Goal: Task Accomplishment & Management: Complete application form

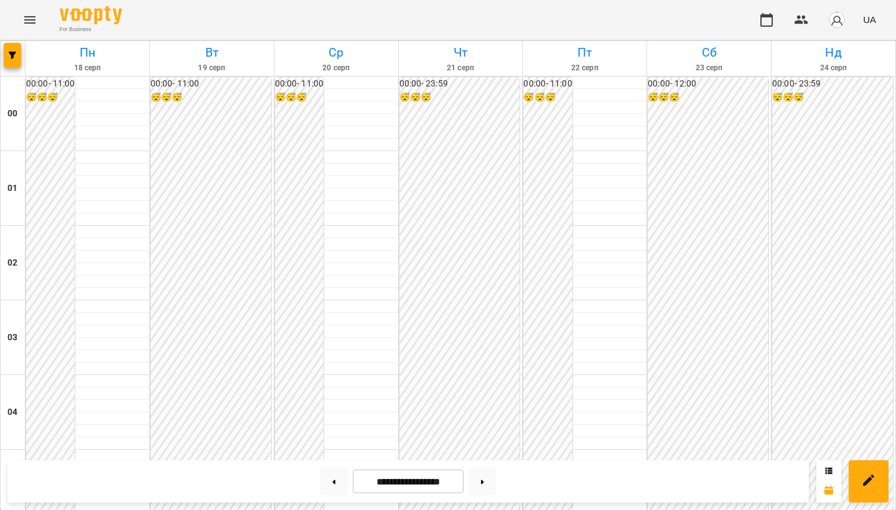
scroll to position [705, 0]
click at [29, 19] on icon "Menu" at bounding box center [29, 19] width 15 height 15
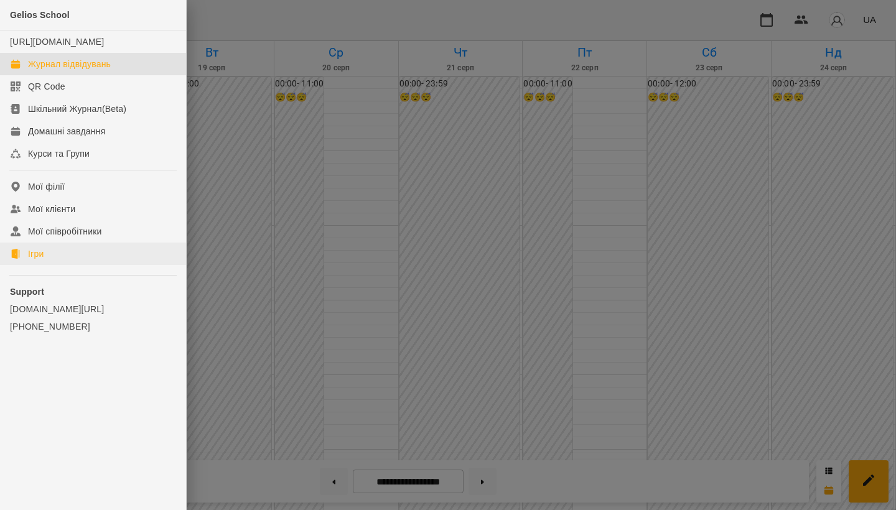
click at [67, 265] on link "Ігри" at bounding box center [93, 254] width 186 height 22
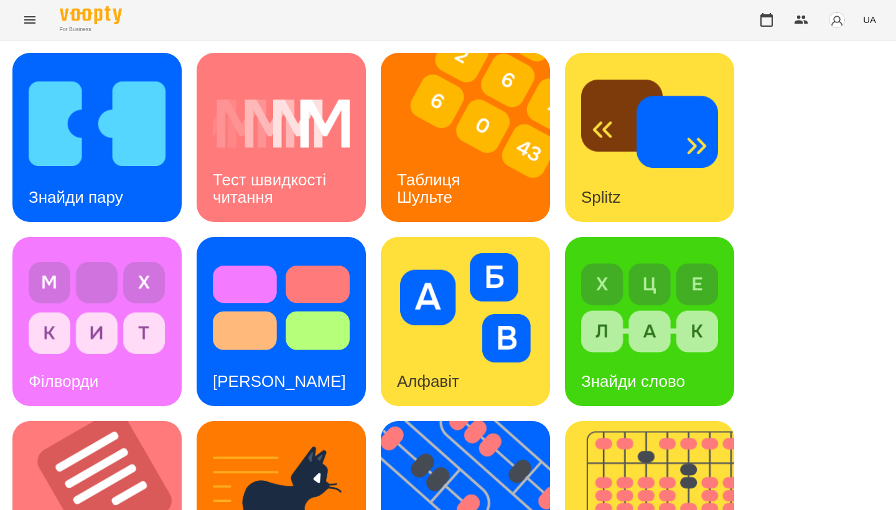
click at [789, 224] on div "Знайди пару Тест швидкості читання Таблиця [PERSON_NAME] Splitz Філворди Тест С…" at bounding box center [448, 506] width 872 height 906
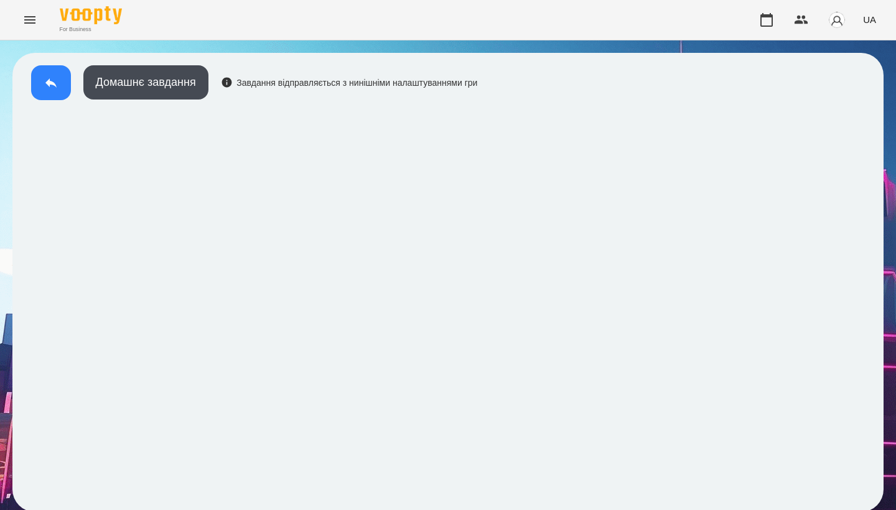
click at [53, 68] on button at bounding box center [51, 82] width 40 height 35
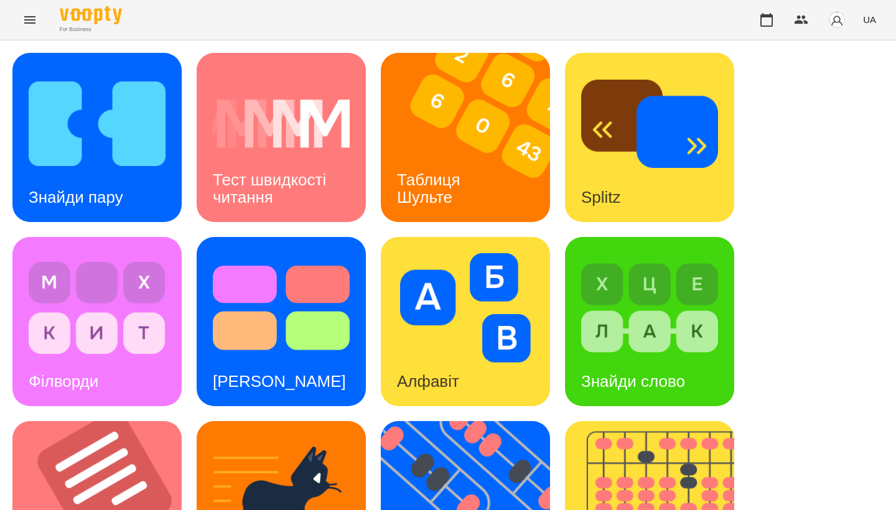
click at [71, 120] on img at bounding box center [97, 124] width 137 height 110
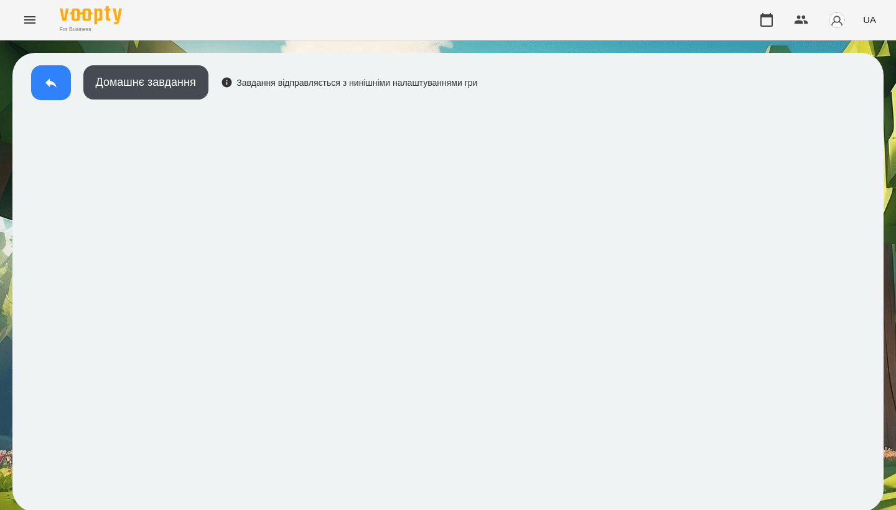
click at [47, 78] on icon at bounding box center [51, 82] width 15 height 15
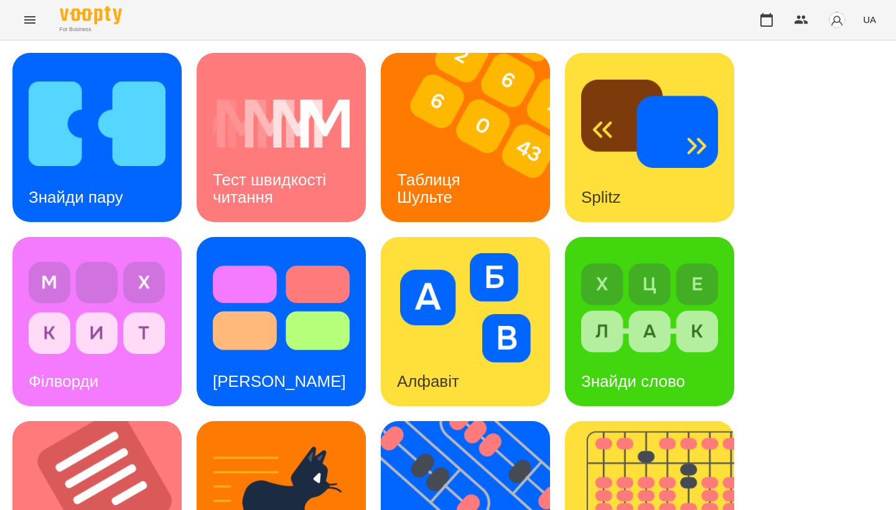
click at [35, 16] on icon "Menu" at bounding box center [29, 19] width 15 height 15
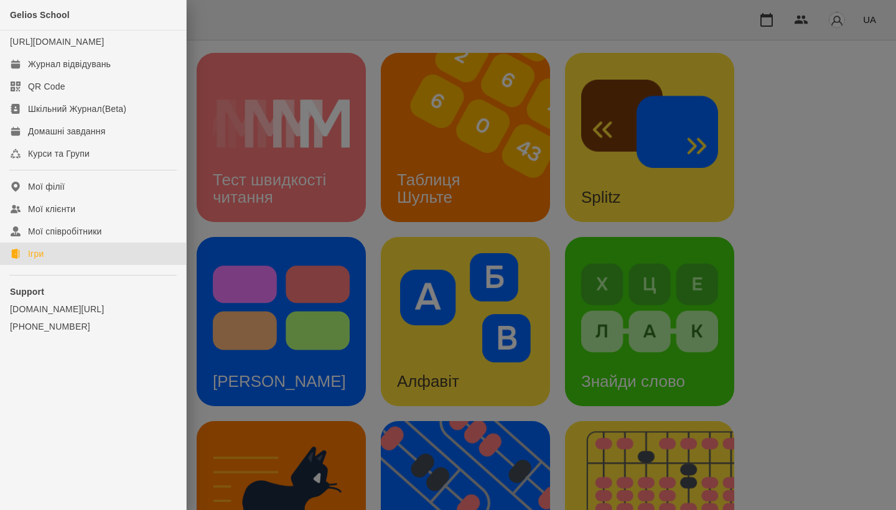
click at [320, 32] on div at bounding box center [448, 255] width 896 height 510
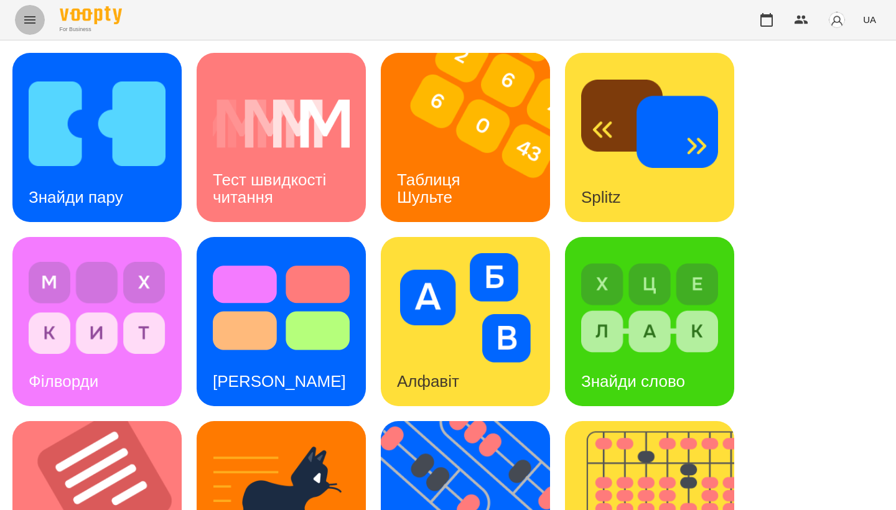
click at [28, 7] on button "Menu" at bounding box center [30, 20] width 30 height 30
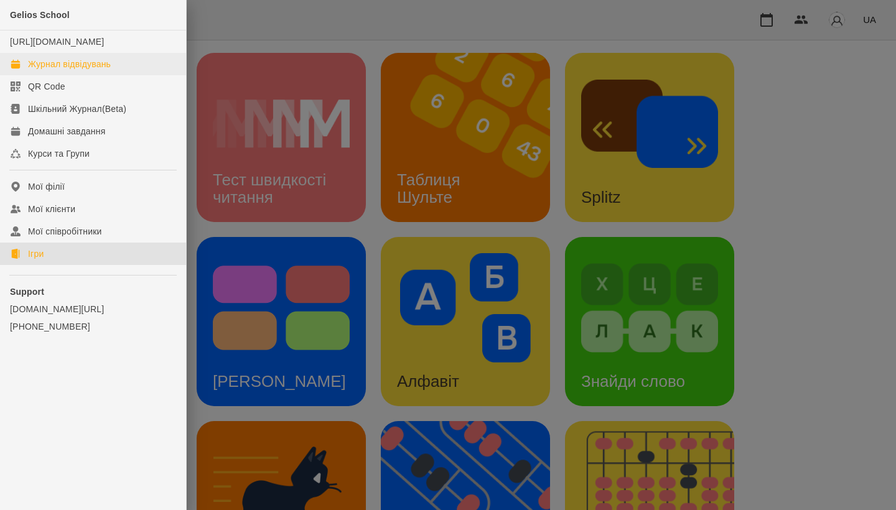
click at [49, 70] on div "Журнал відвідувань" at bounding box center [69, 64] width 83 height 12
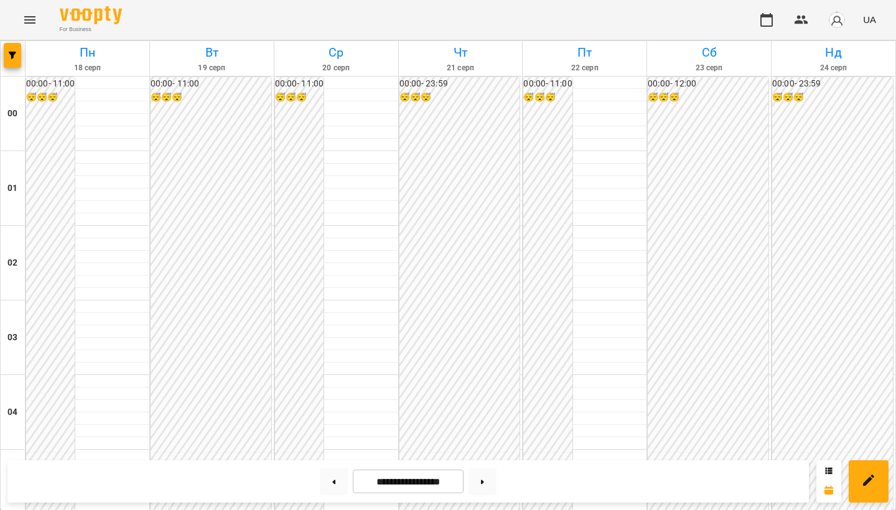
scroll to position [761, 0]
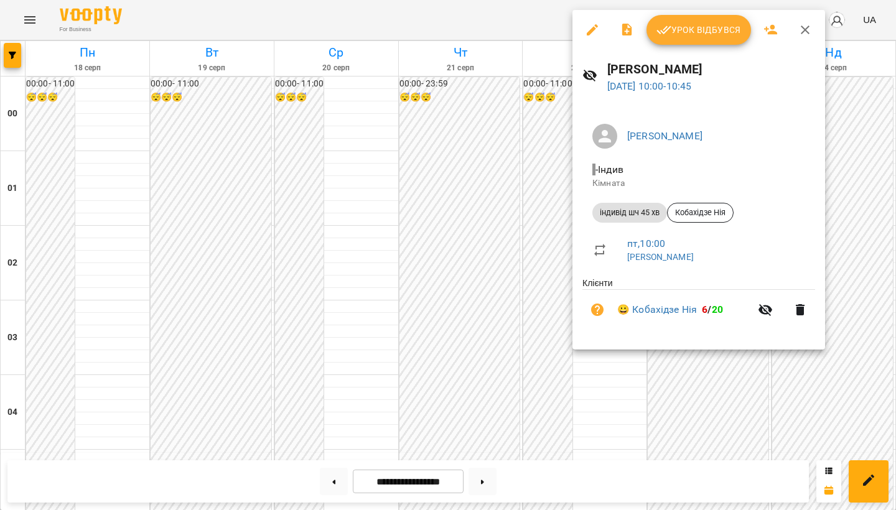
click at [695, 37] on span "Урок відбувся" at bounding box center [699, 29] width 85 height 15
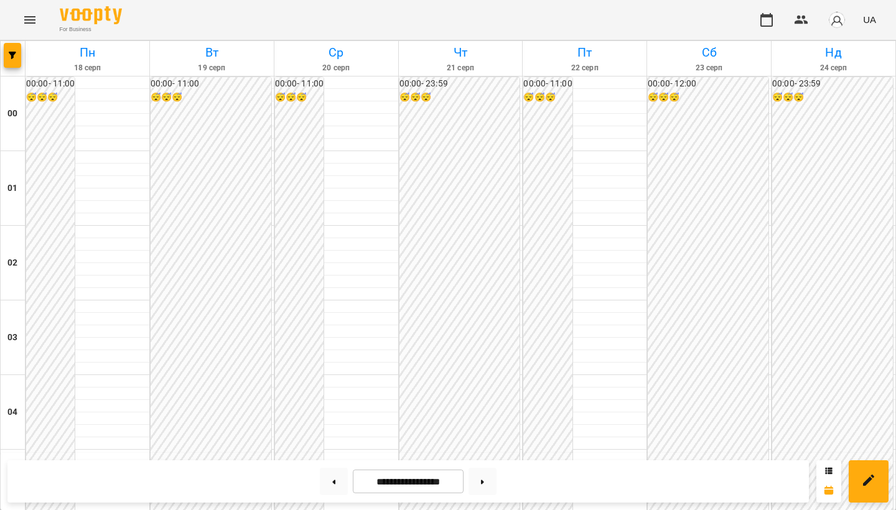
scroll to position [542, 0]
click at [29, 24] on icon "Menu" at bounding box center [29, 19] width 15 height 15
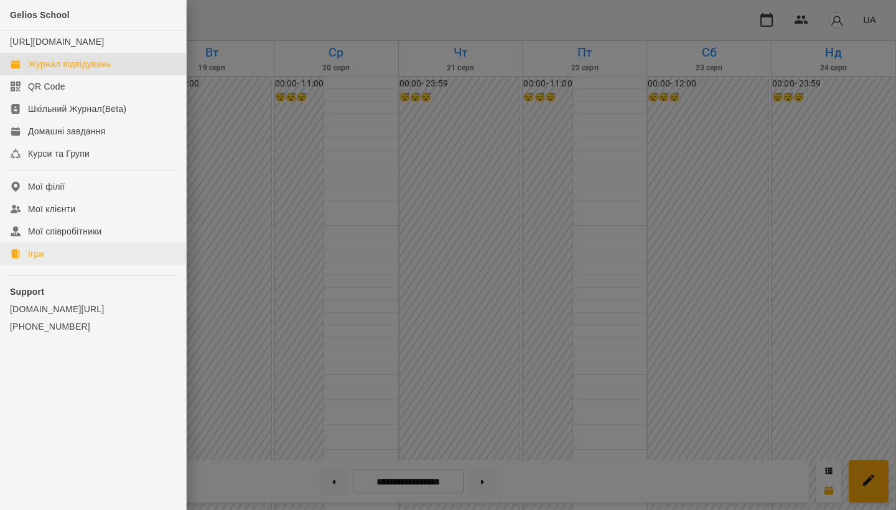
click at [69, 260] on link "Ігри" at bounding box center [93, 254] width 186 height 22
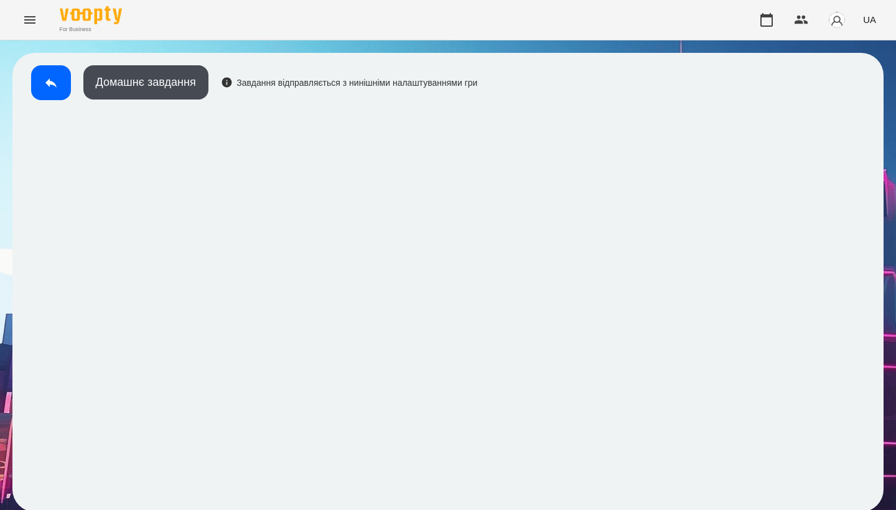
scroll to position [2, 0]
click at [131, 82] on button "Домашнє завдання" at bounding box center [145, 82] width 125 height 34
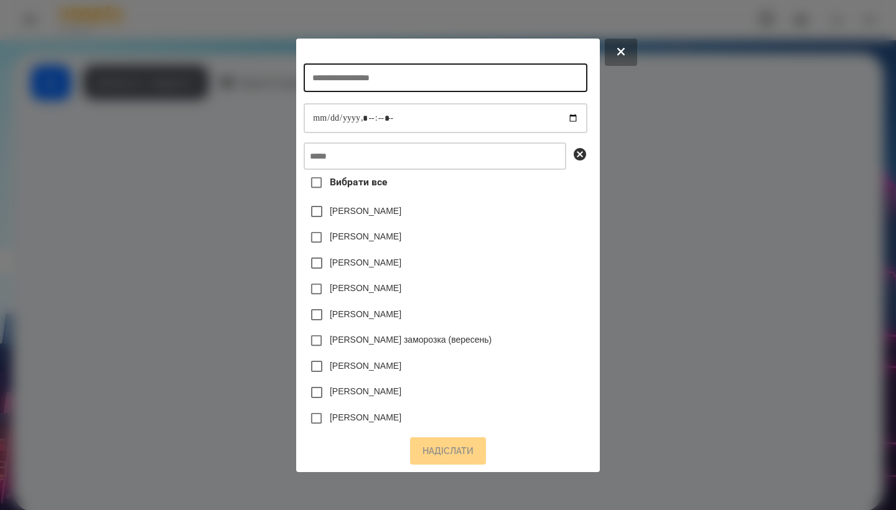
click at [347, 69] on input "text" at bounding box center [445, 77] width 283 height 29
type input "**********"
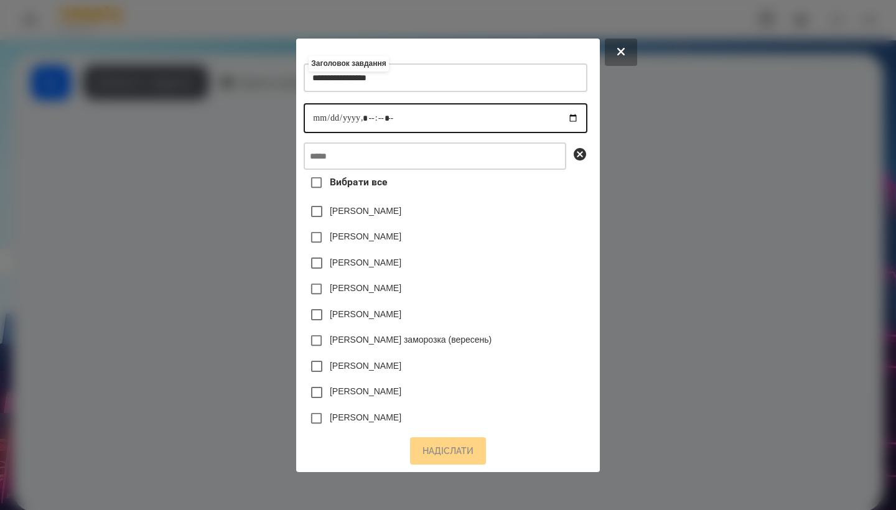
click at [315, 125] on input "datetime-local" at bounding box center [445, 118] width 283 height 30
click at [359, 119] on input "datetime-local" at bounding box center [445, 118] width 283 height 30
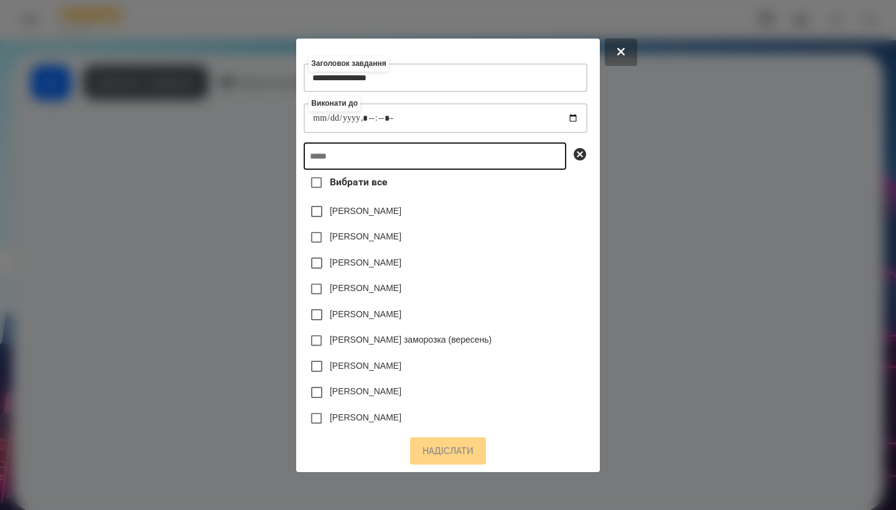
click at [401, 158] on input "text" at bounding box center [435, 156] width 263 height 27
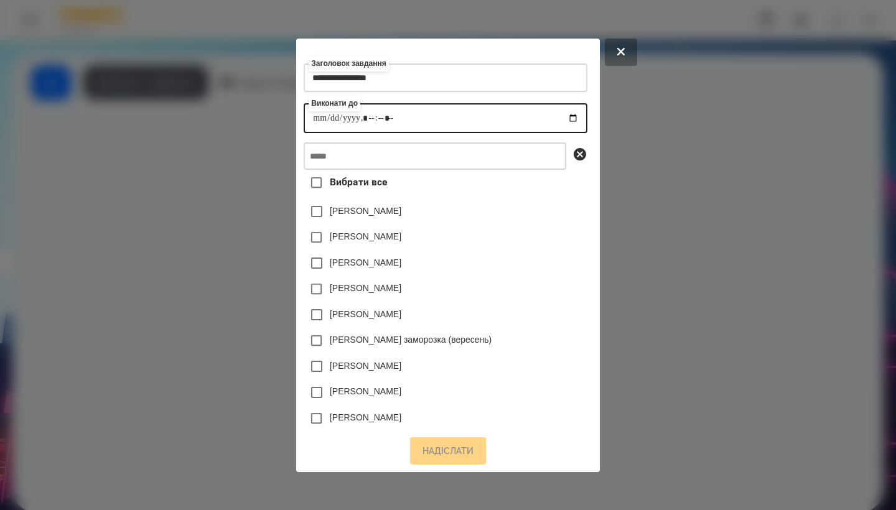
click at [363, 117] on input "datetime-local" at bounding box center [445, 118] width 283 height 30
type input "**********"
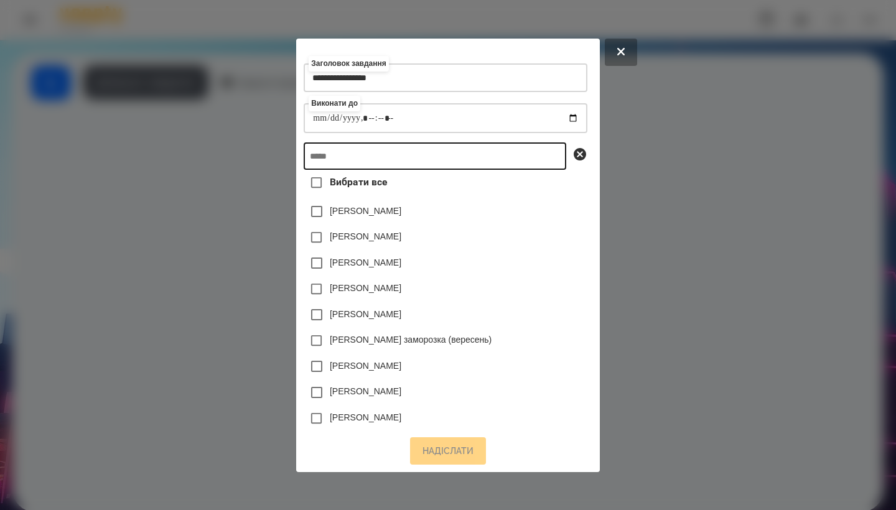
click at [416, 154] on input "text" at bounding box center [435, 156] width 263 height 27
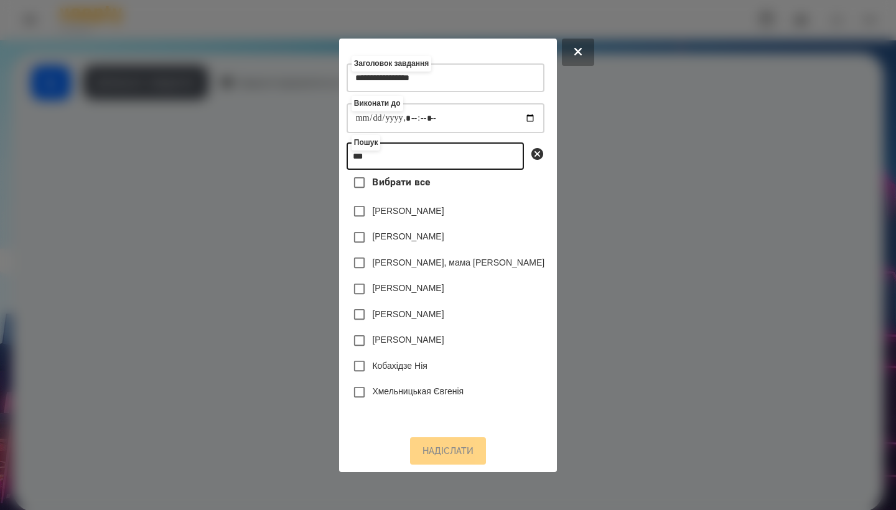
type input "***"
click at [413, 372] on label "Кобахідзе Нія" at bounding box center [399, 366] width 55 height 12
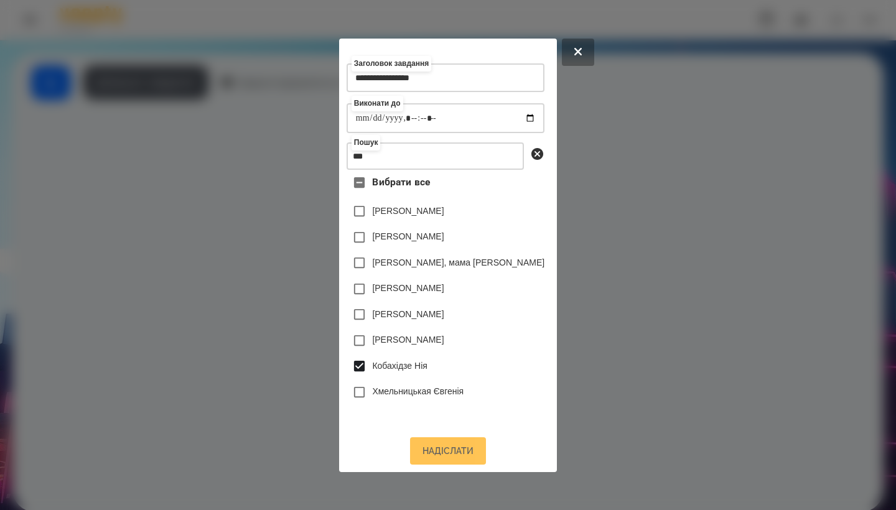
click at [444, 462] on button "Надіслати" at bounding box center [448, 451] width 76 height 27
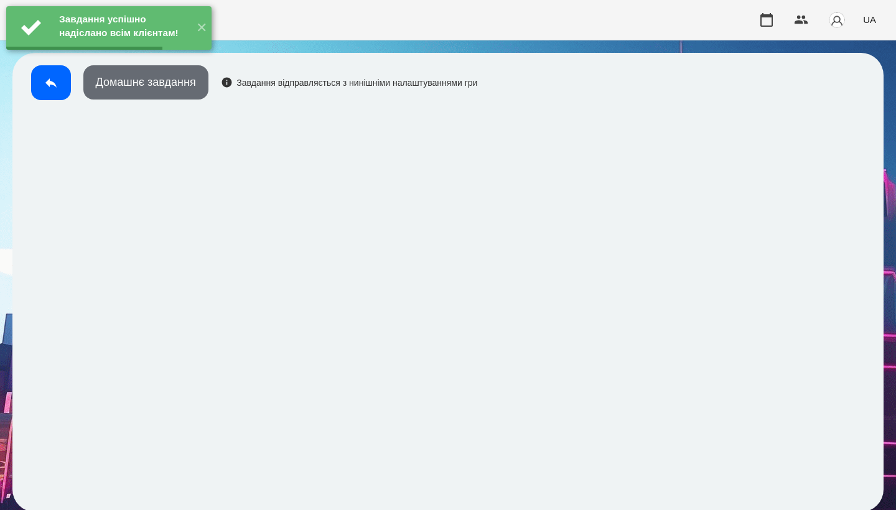
click at [177, 91] on button "Домашнє завдання" at bounding box center [145, 82] width 125 height 34
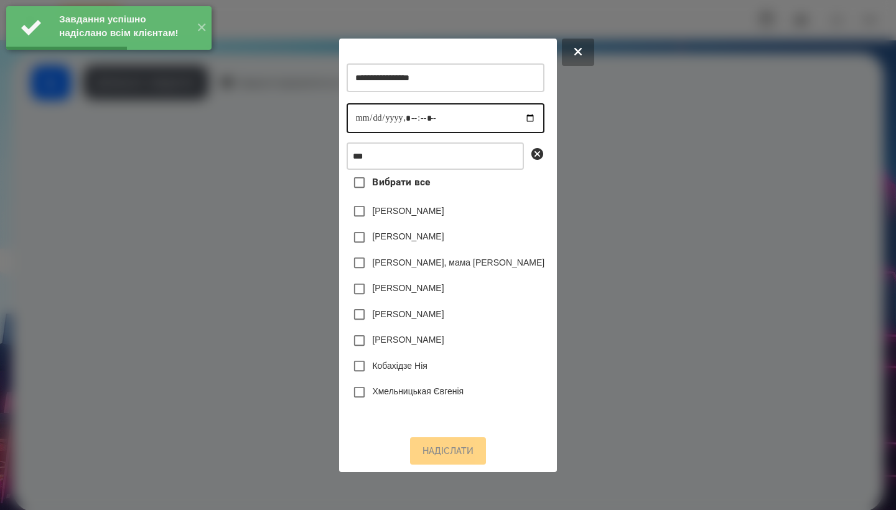
click at [359, 115] on input "datetime-local" at bounding box center [446, 118] width 198 height 30
type input "**********"
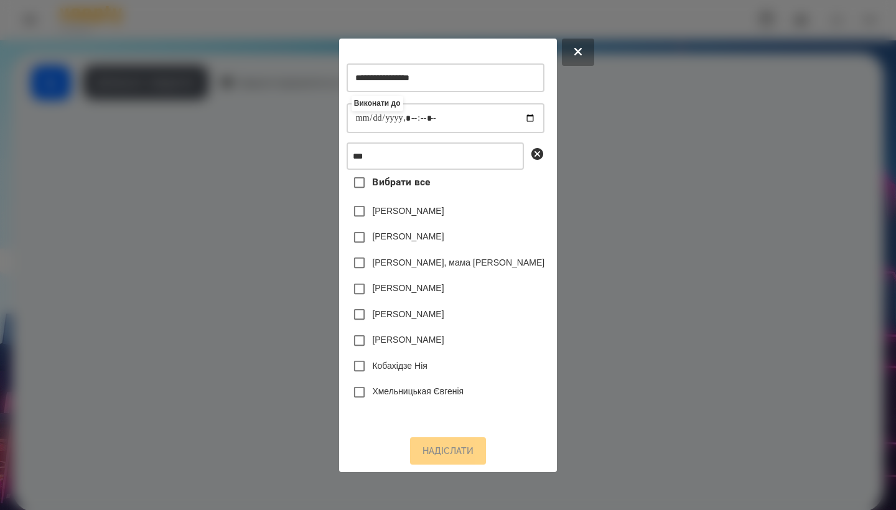
click at [394, 371] on label "Кобахідзе Нія" at bounding box center [399, 366] width 55 height 12
click at [445, 458] on button "Надіслати" at bounding box center [448, 451] width 76 height 27
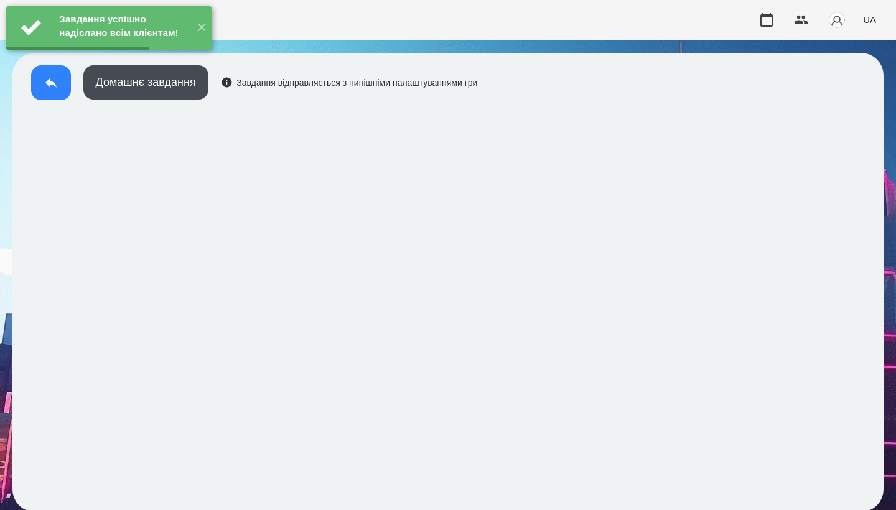
click at [48, 85] on icon at bounding box center [51, 82] width 15 height 15
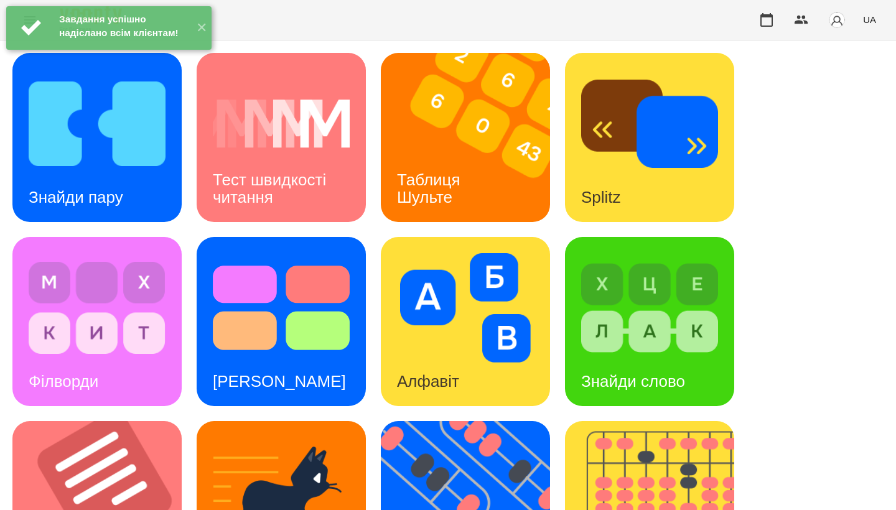
click at [439, 202] on h3 "Таблиця Шульте" at bounding box center [431, 188] width 68 height 35
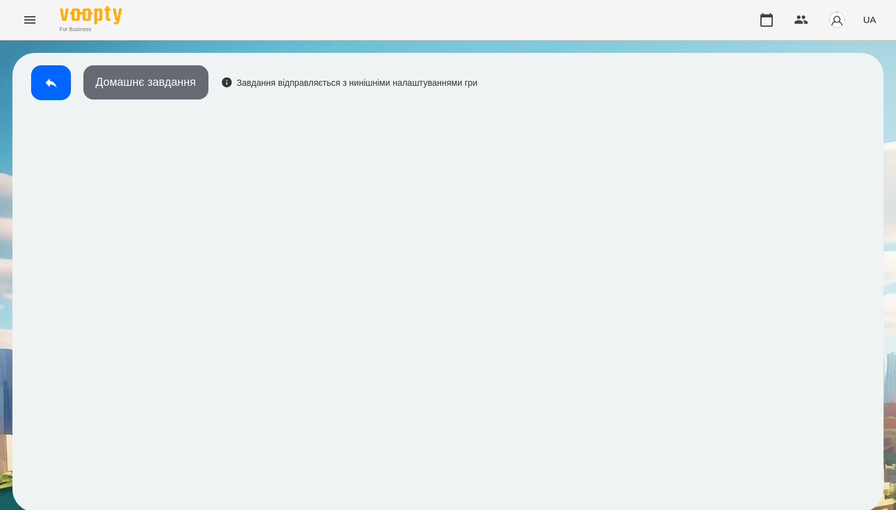
click at [146, 82] on button "Домашнє завдання" at bounding box center [145, 82] width 125 height 34
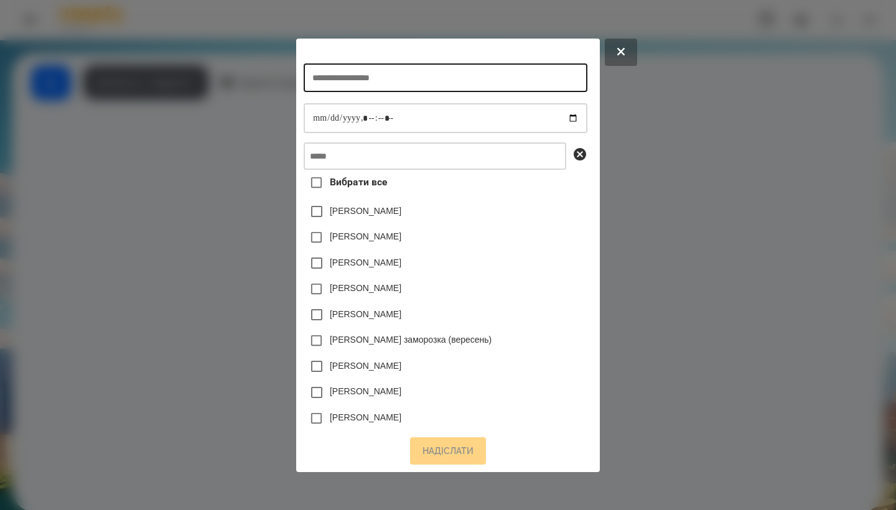
click at [396, 83] on input "text" at bounding box center [445, 77] width 283 height 29
type input "**********"
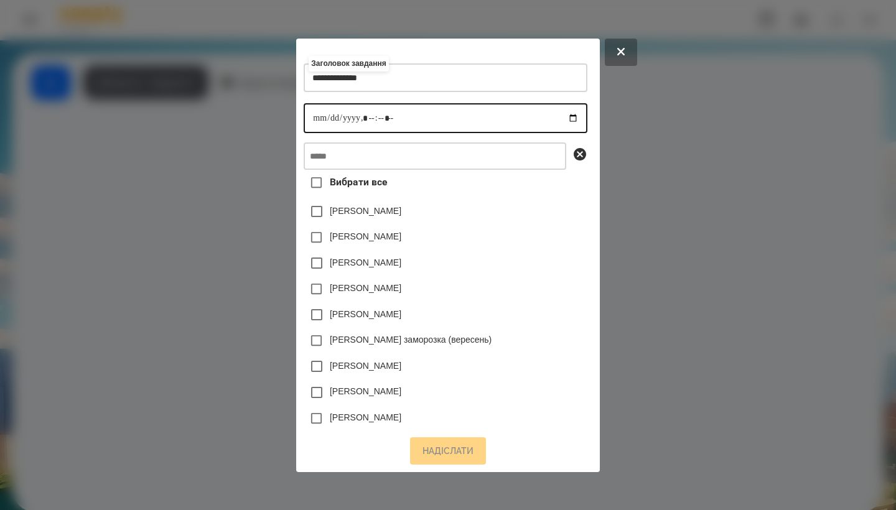
click at [304, 119] on input "datetime-local" at bounding box center [445, 118] width 283 height 30
click at [364, 111] on input "datetime-local" at bounding box center [445, 118] width 283 height 30
type input "**********"
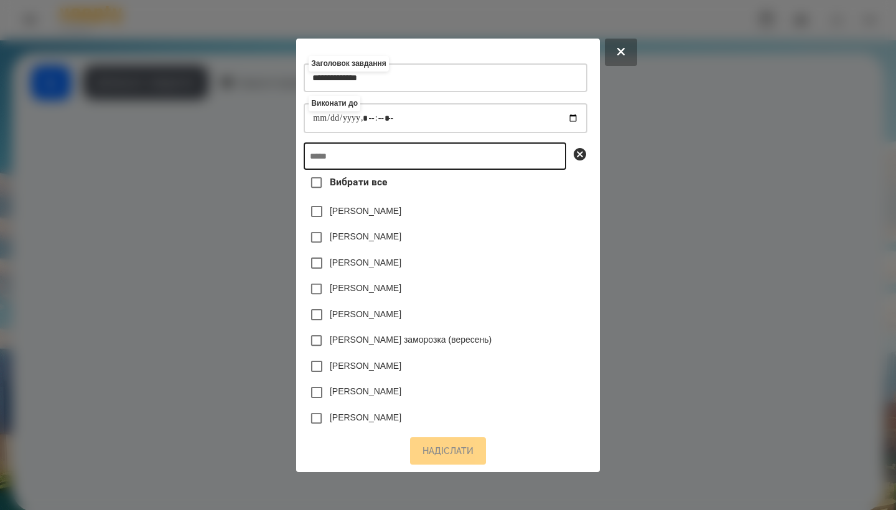
click at [419, 155] on input "text" at bounding box center [435, 156] width 263 height 27
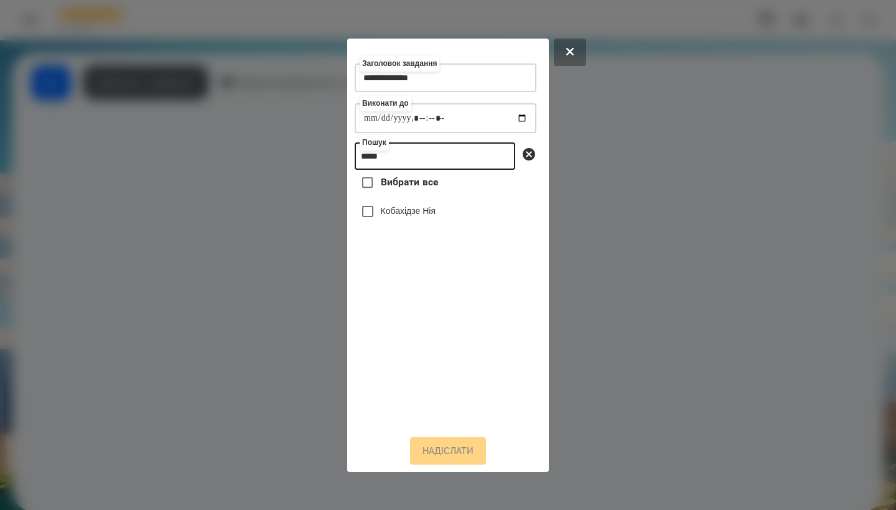
type input "*****"
drag, startPoint x: 438, startPoint y: 214, endPoint x: 438, endPoint y: 223, distance: 9.3
click at [436, 213] on label "Кобахідзе Нія" at bounding box center [408, 211] width 55 height 12
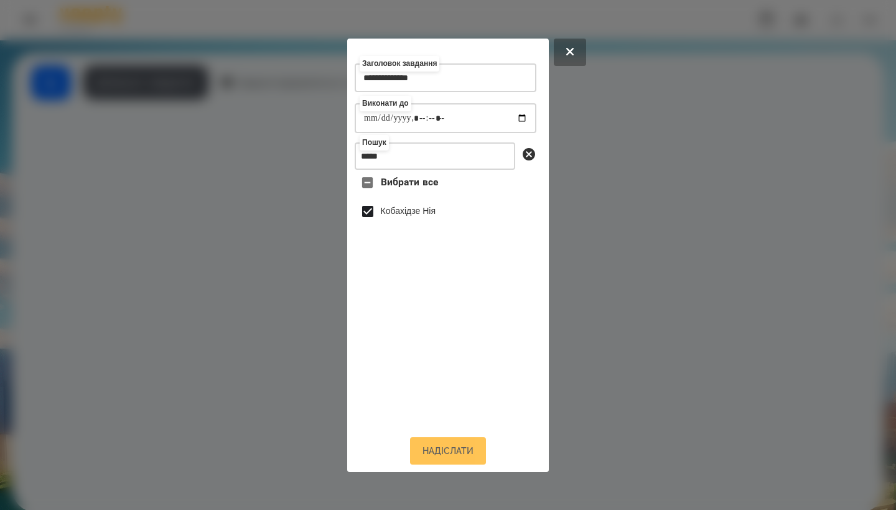
click at [444, 453] on button "Надіслати" at bounding box center [448, 451] width 76 height 27
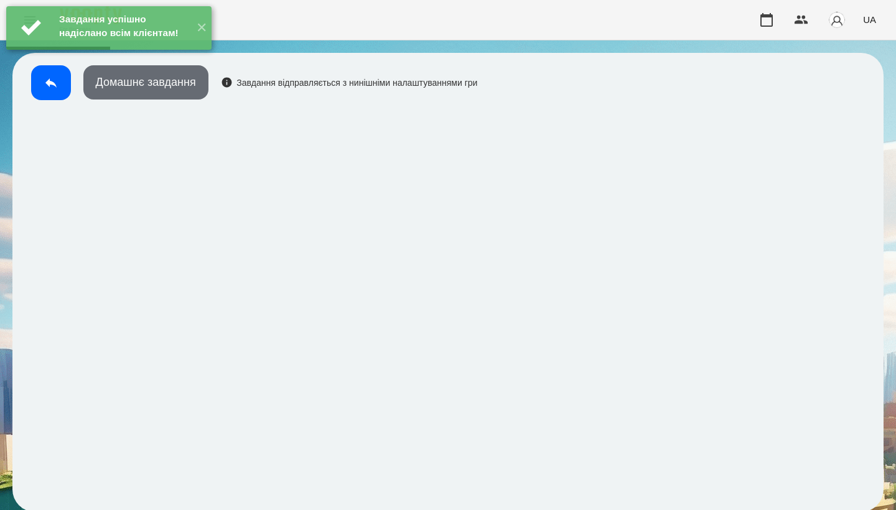
click at [172, 92] on button "Домашнє завдання" at bounding box center [145, 82] width 125 height 34
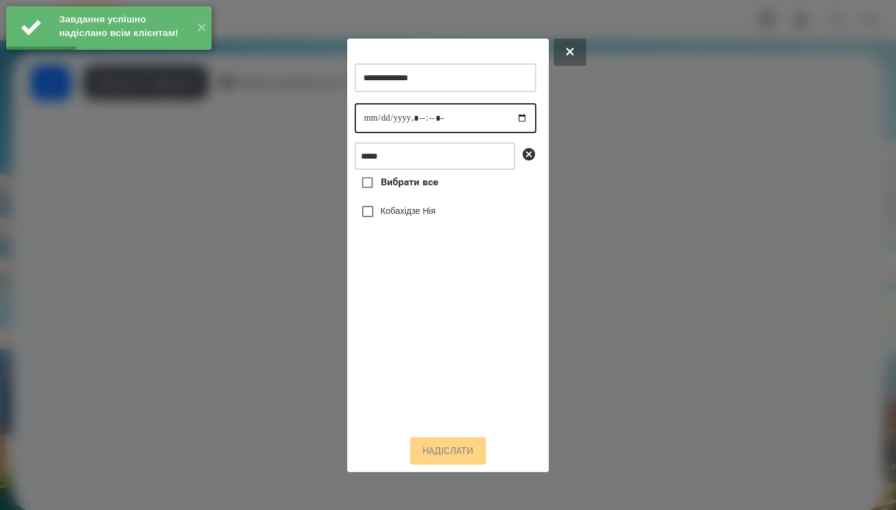
click at [369, 115] on input "datetime-local" at bounding box center [446, 118] width 182 height 30
type input "**********"
click at [448, 223] on div "Кобахідзе Нія" at bounding box center [446, 212] width 182 height 26
click at [436, 217] on label "Кобахідзе Нія" at bounding box center [408, 211] width 55 height 12
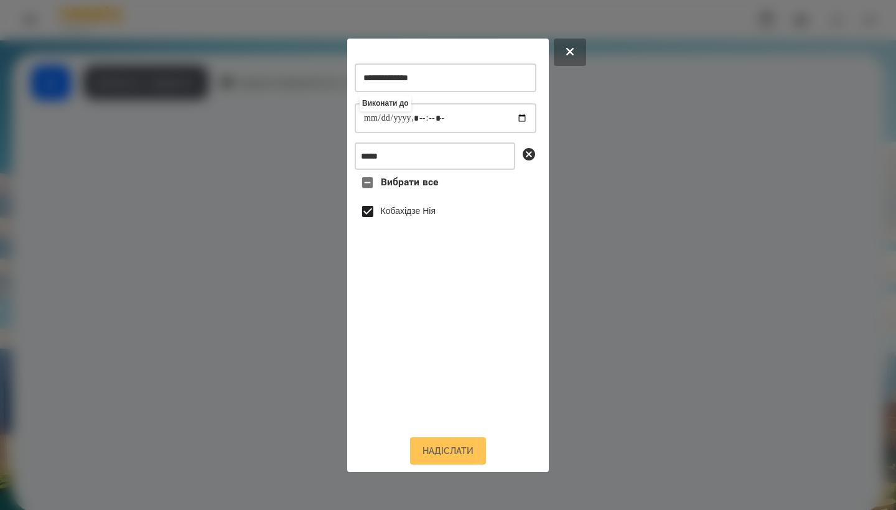
click at [450, 456] on button "Надіслати" at bounding box center [448, 451] width 76 height 27
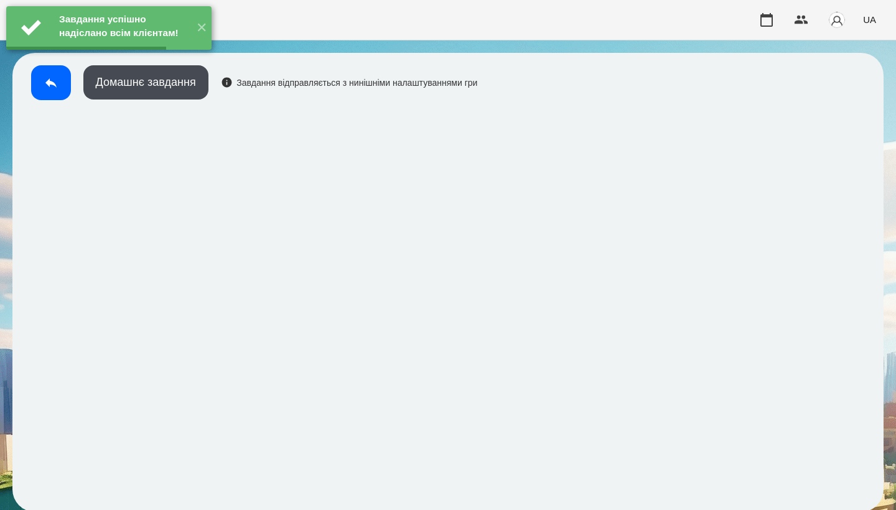
click at [55, 91] on button at bounding box center [51, 82] width 40 height 35
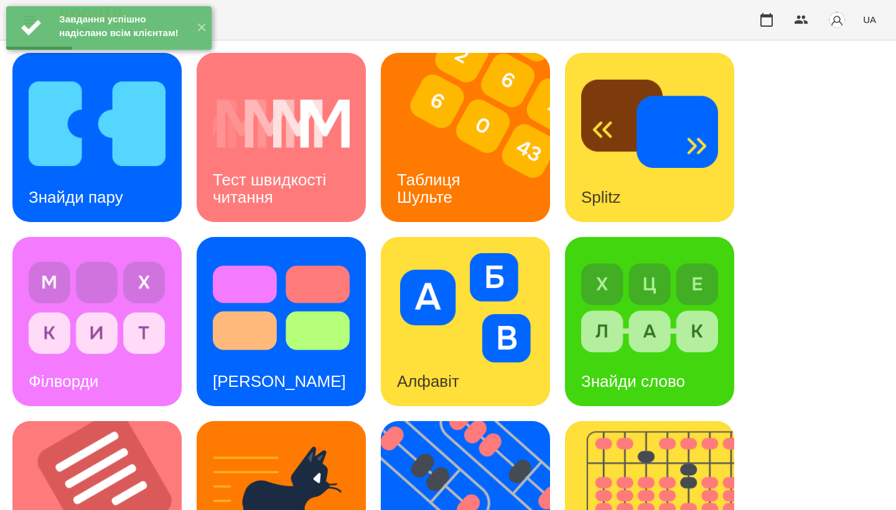
click at [161, 204] on div "Знайди пару" at bounding box center [96, 137] width 169 height 169
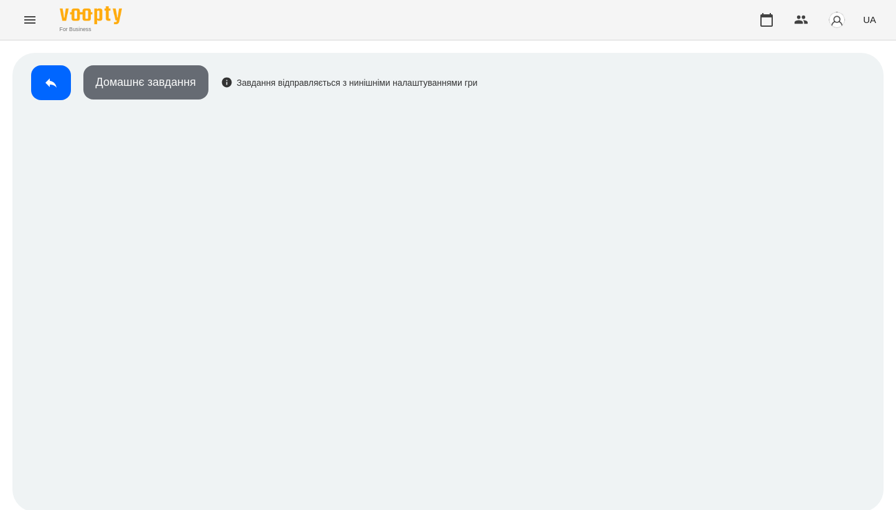
click at [177, 75] on button "Домашнє завдання" at bounding box center [145, 82] width 125 height 34
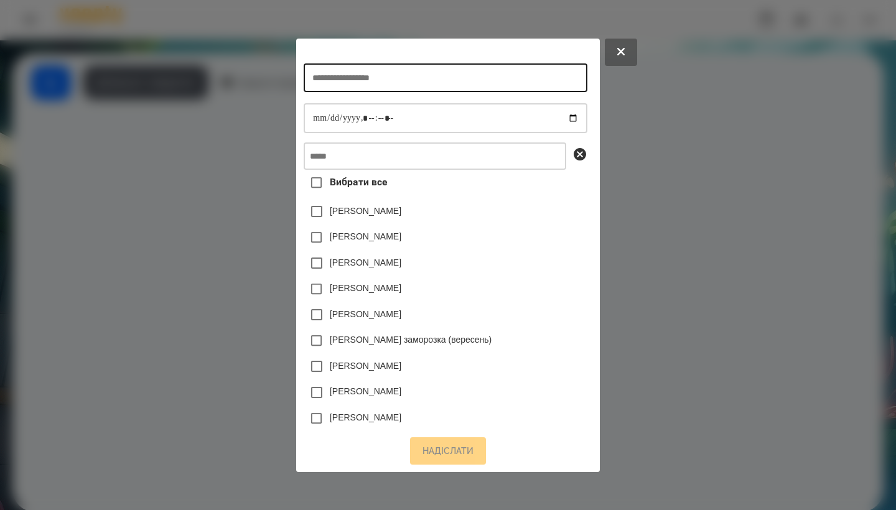
click at [378, 72] on input "text" at bounding box center [445, 77] width 283 height 29
type input "**********"
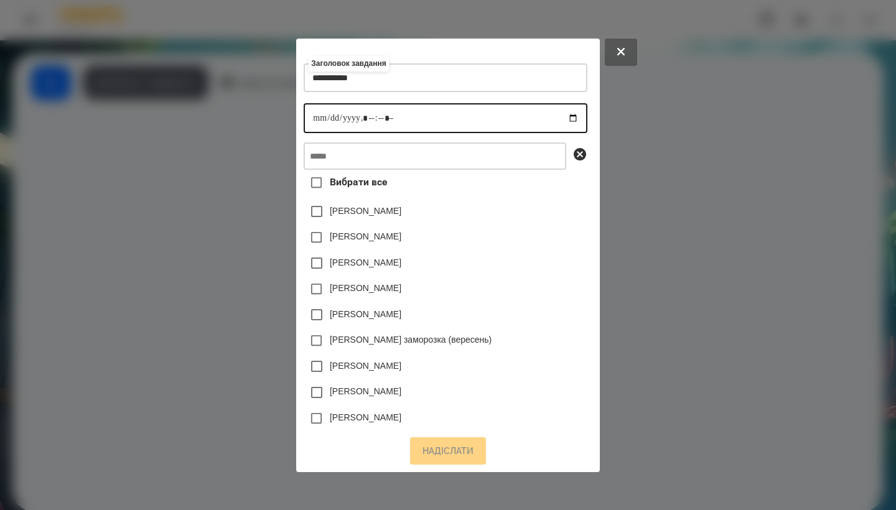
click at [304, 121] on input "datetime-local" at bounding box center [445, 118] width 283 height 30
click at [359, 119] on input "datetime-local" at bounding box center [445, 118] width 283 height 30
type input "**********"
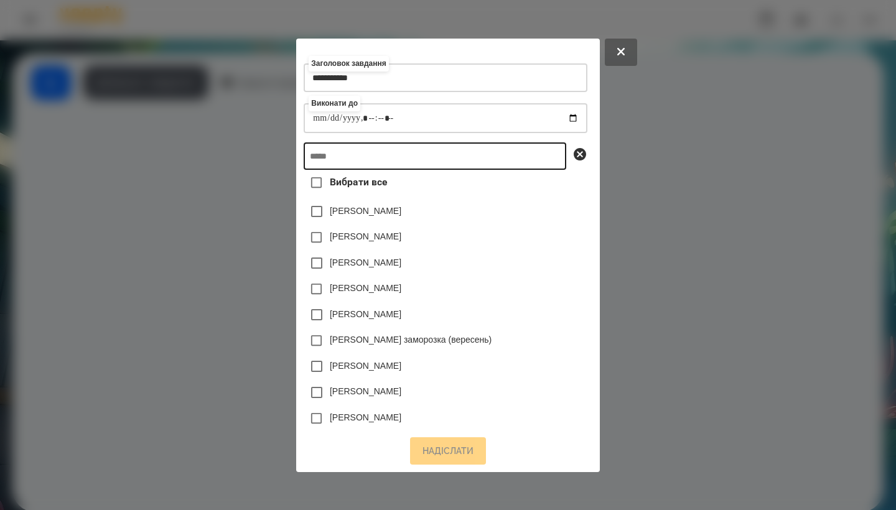
click at [406, 156] on input "text" at bounding box center [435, 156] width 263 height 27
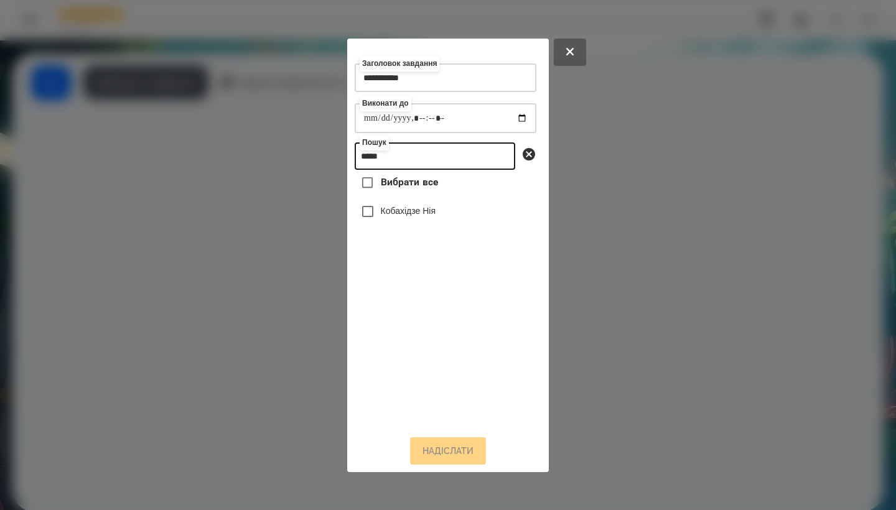
type input "*****"
click at [418, 217] on label "Кобахідзе Нія" at bounding box center [408, 211] width 55 height 12
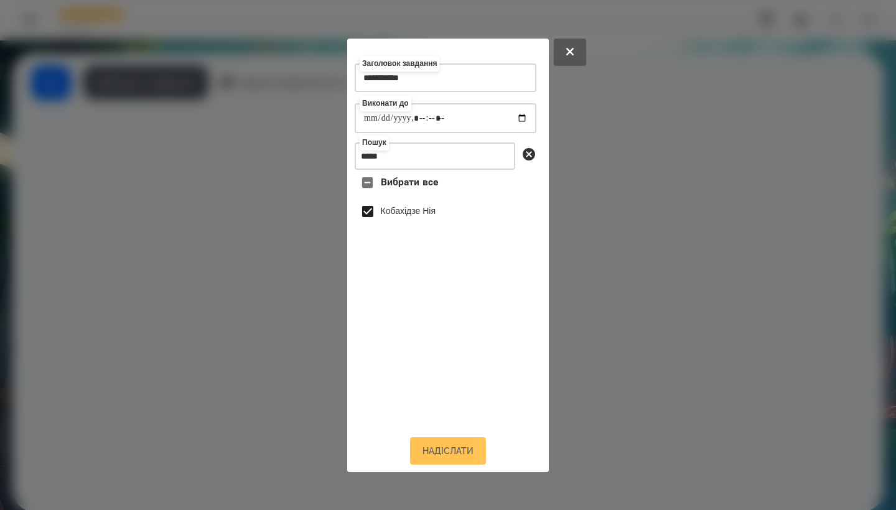
click at [451, 451] on button "Надіслати" at bounding box center [448, 451] width 76 height 27
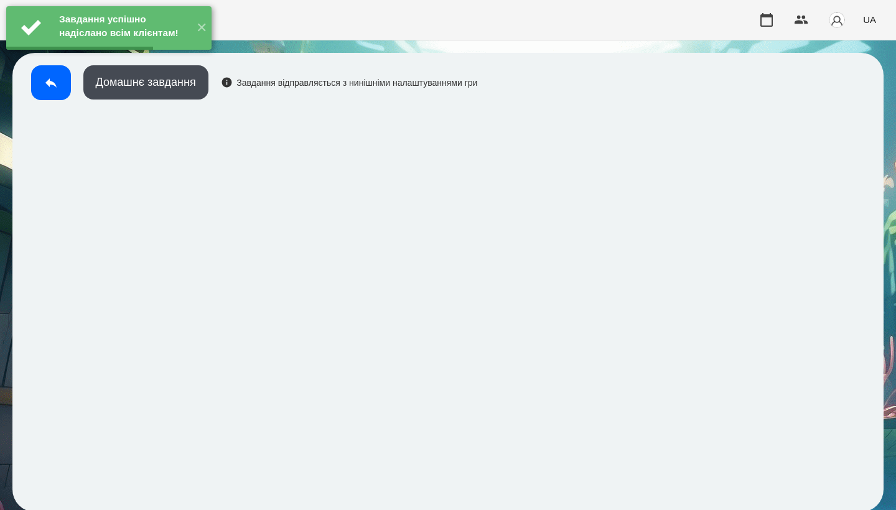
click at [158, 91] on button "Домашнє завдання" at bounding box center [145, 82] width 125 height 34
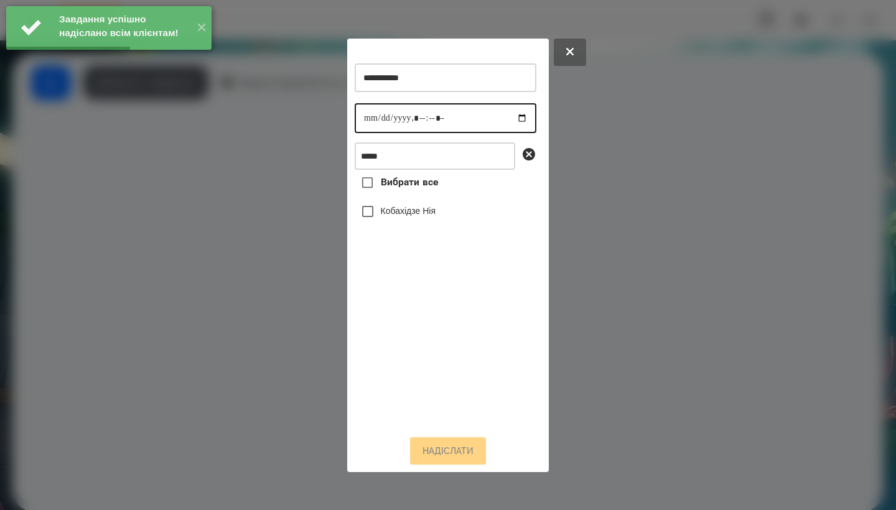
click at [365, 121] on input "datetime-local" at bounding box center [446, 118] width 182 height 30
type input "**********"
click at [436, 214] on label "Кобахідзе Нія" at bounding box center [408, 211] width 55 height 12
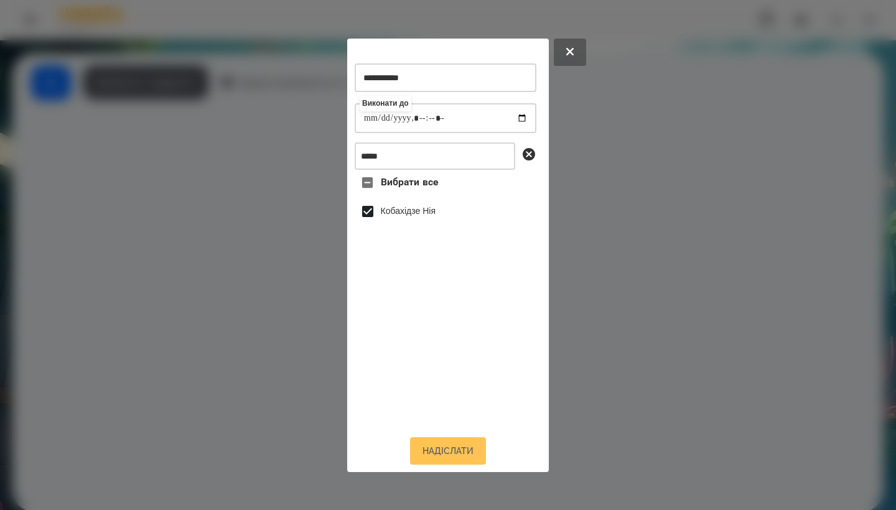
click at [455, 449] on button "Надіслати" at bounding box center [448, 451] width 76 height 27
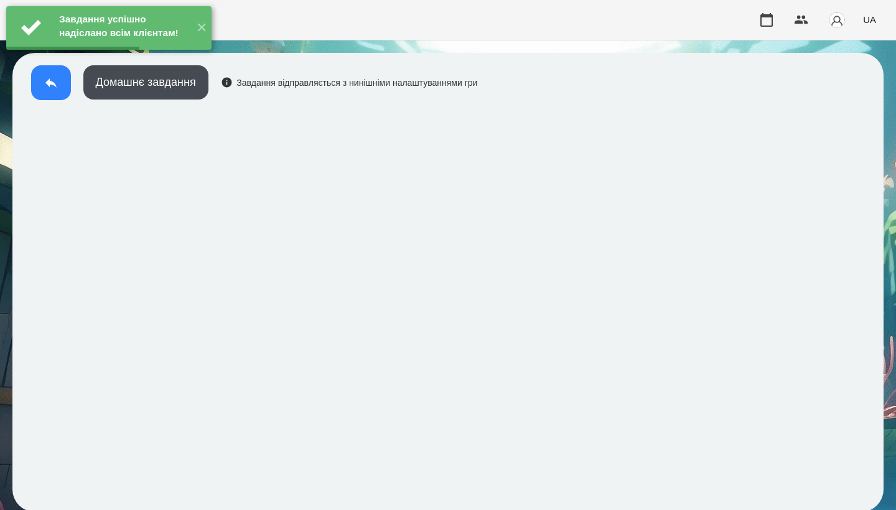
click at [47, 90] on icon at bounding box center [51, 82] width 15 height 15
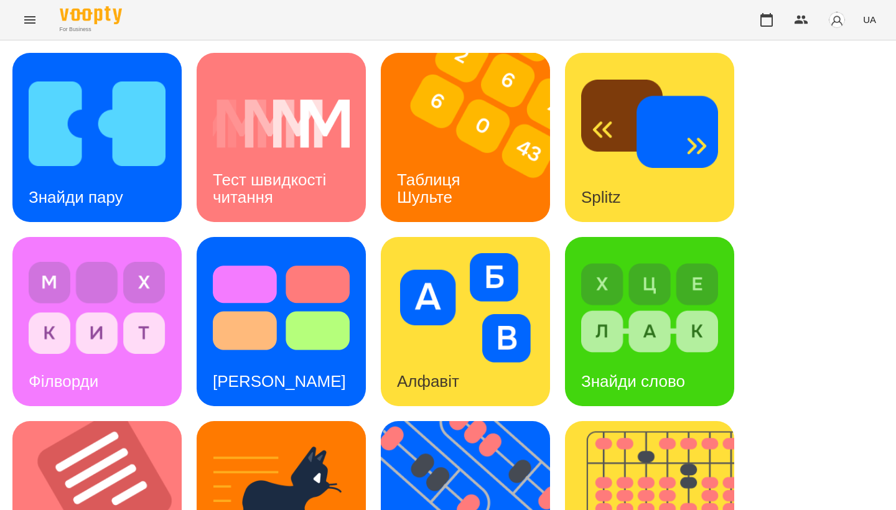
click at [175, 245] on div "Філворди" at bounding box center [96, 321] width 169 height 169
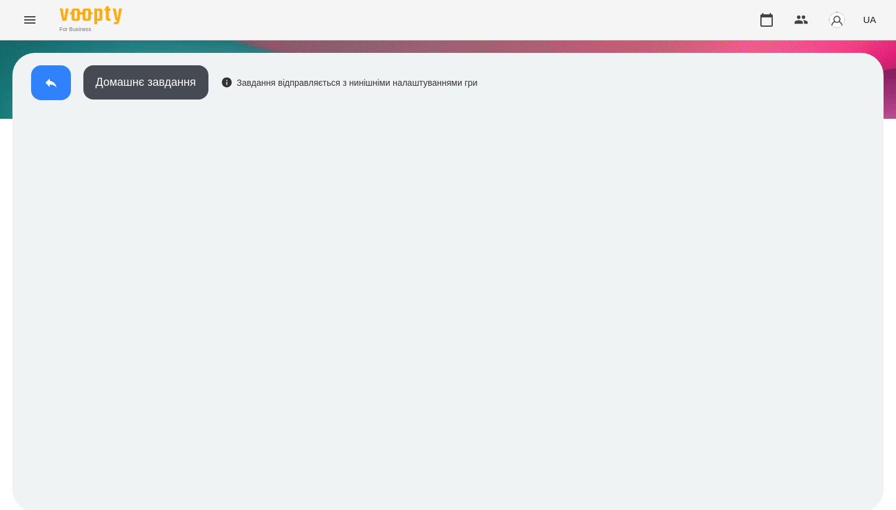
click at [58, 90] on icon at bounding box center [51, 82] width 15 height 15
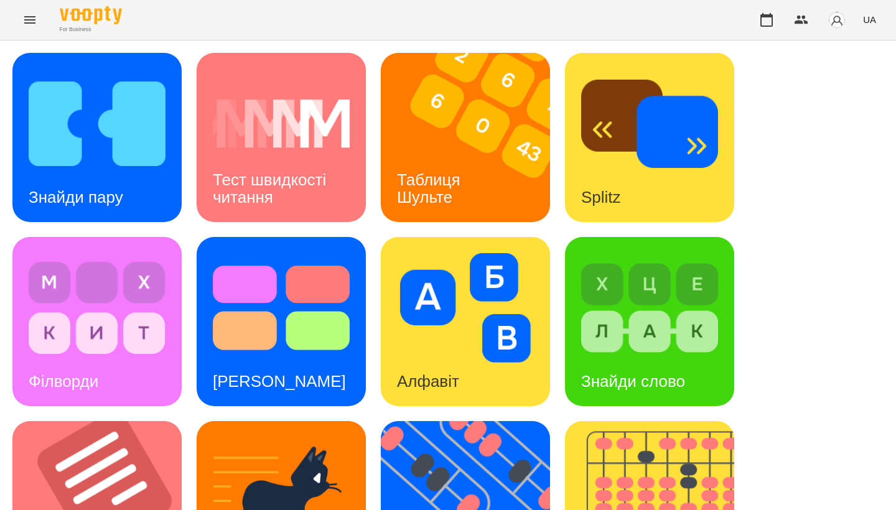
click at [190, 236] on div "Знайди пару Тест швидкості читання Таблиця [PERSON_NAME] Splitz Філворди Тест С…" at bounding box center [448, 506] width 872 height 906
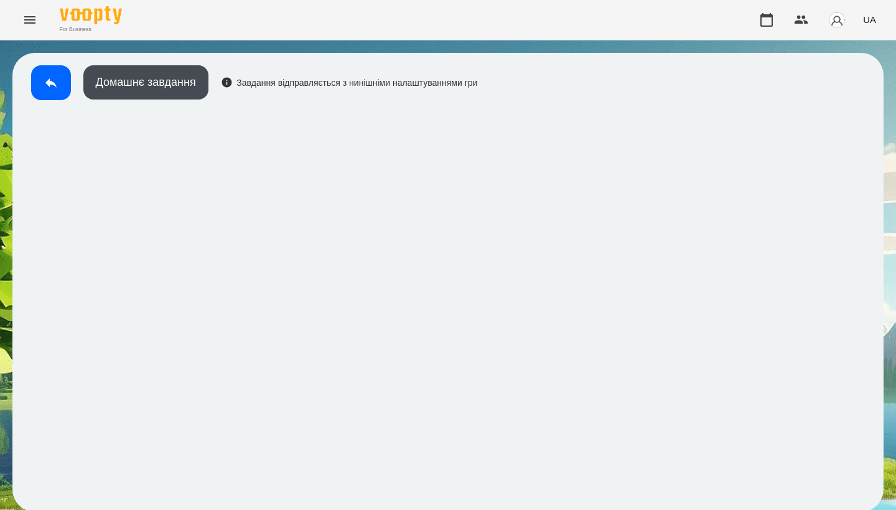
scroll to position [2, 0]
click at [143, 68] on button "Домашнє завдання" at bounding box center [145, 82] width 125 height 34
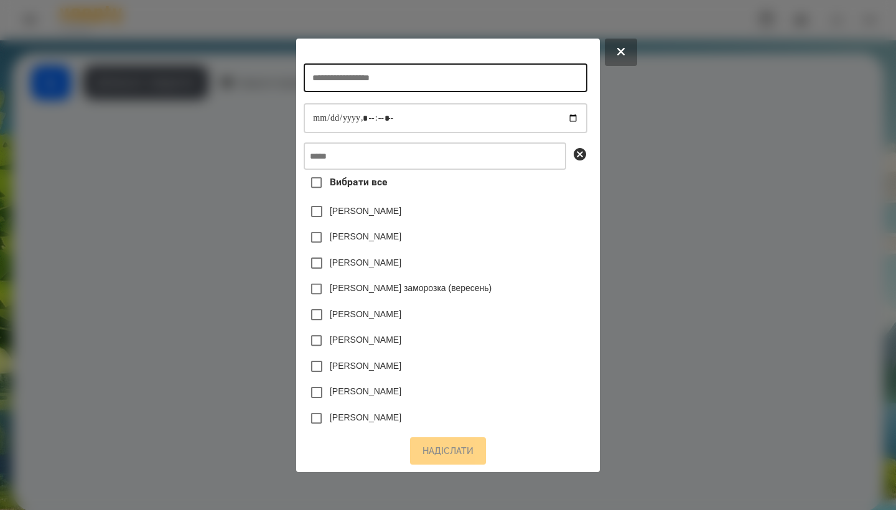
click at [372, 85] on input "text" at bounding box center [445, 77] width 283 height 29
type input "**********"
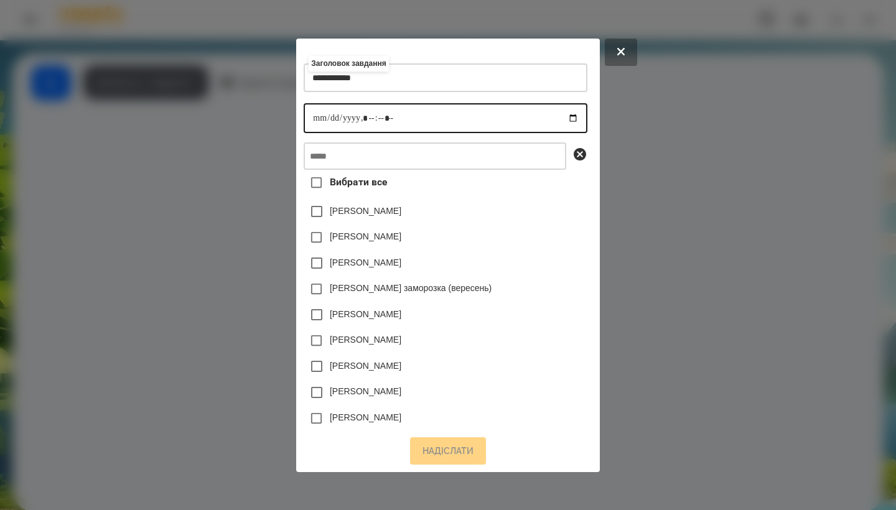
click at [304, 121] on input "datetime-local" at bounding box center [445, 118] width 283 height 30
click at [365, 119] on input "datetime-local" at bounding box center [445, 118] width 283 height 30
type input "**********"
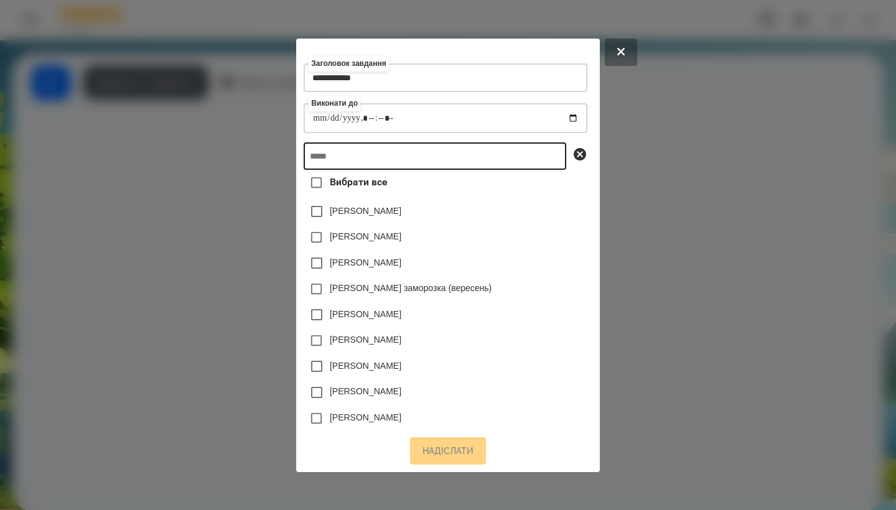
click at [395, 162] on input "text" at bounding box center [435, 156] width 263 height 27
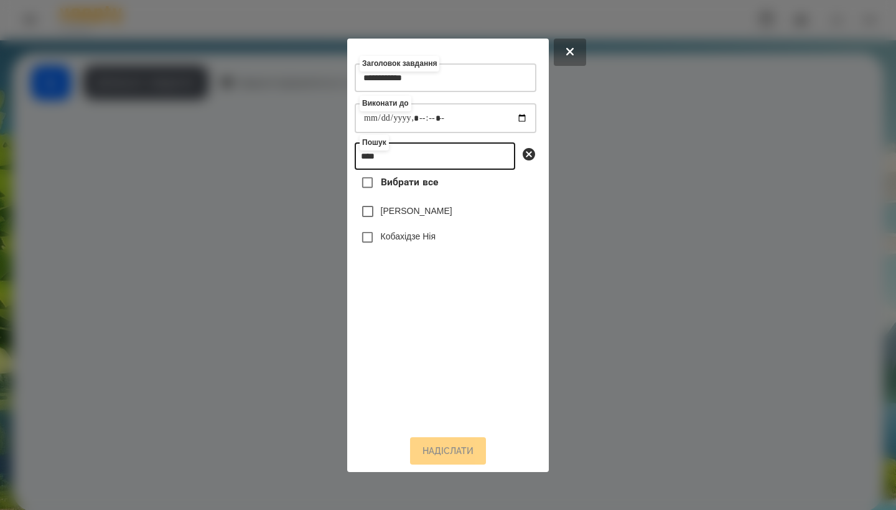
type input "****"
click at [436, 243] on label "Кобахідзе Нія" at bounding box center [408, 236] width 55 height 12
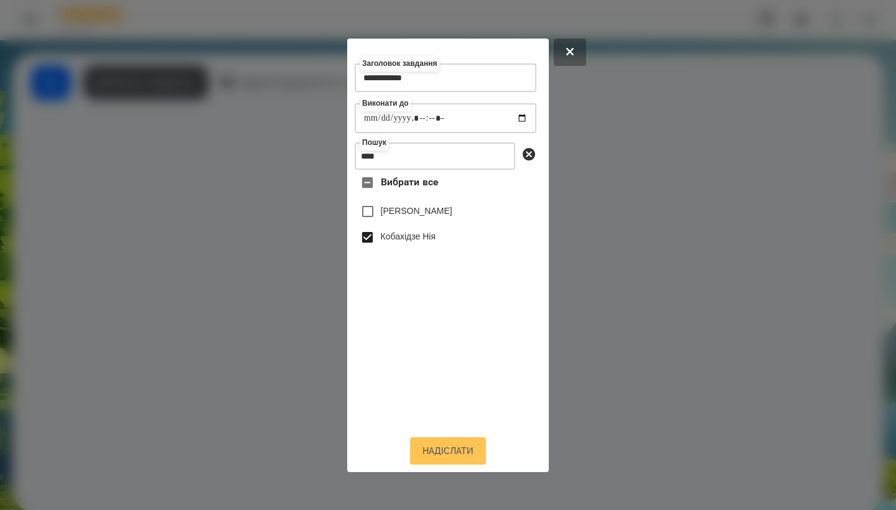
click at [459, 460] on button "Надіслати" at bounding box center [448, 451] width 76 height 27
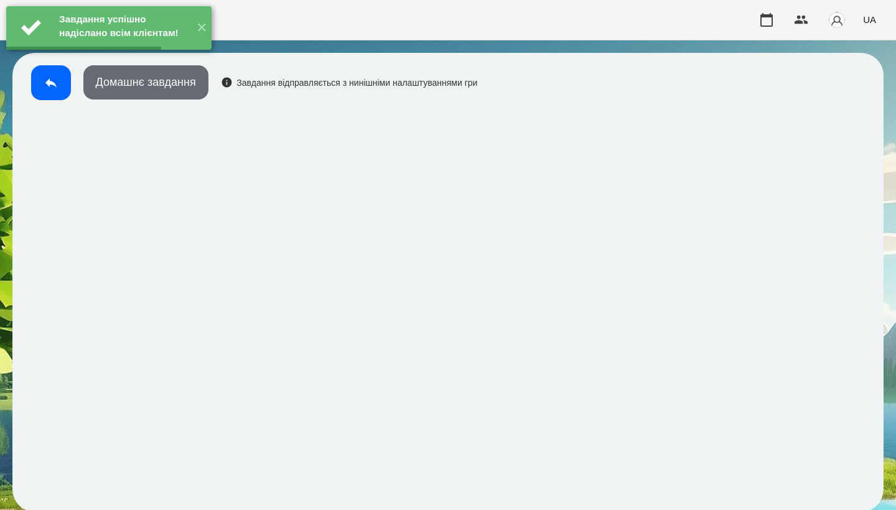
click at [177, 80] on button "Домашнє завдання" at bounding box center [145, 82] width 125 height 34
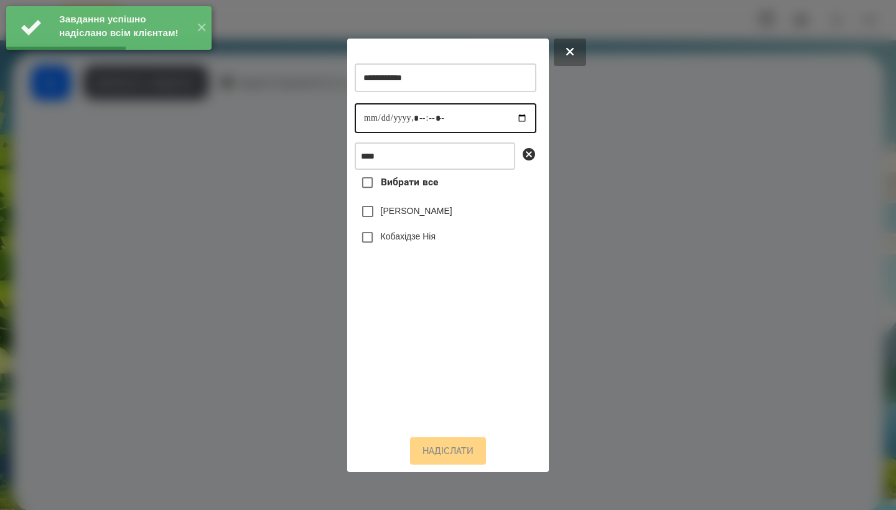
click at [379, 116] on input "datetime-local" at bounding box center [446, 118] width 182 height 30
click at [372, 117] on input "datetime-local" at bounding box center [446, 118] width 182 height 30
type input "**********"
click at [430, 243] on label "Кобахідзе Нія" at bounding box center [408, 236] width 55 height 12
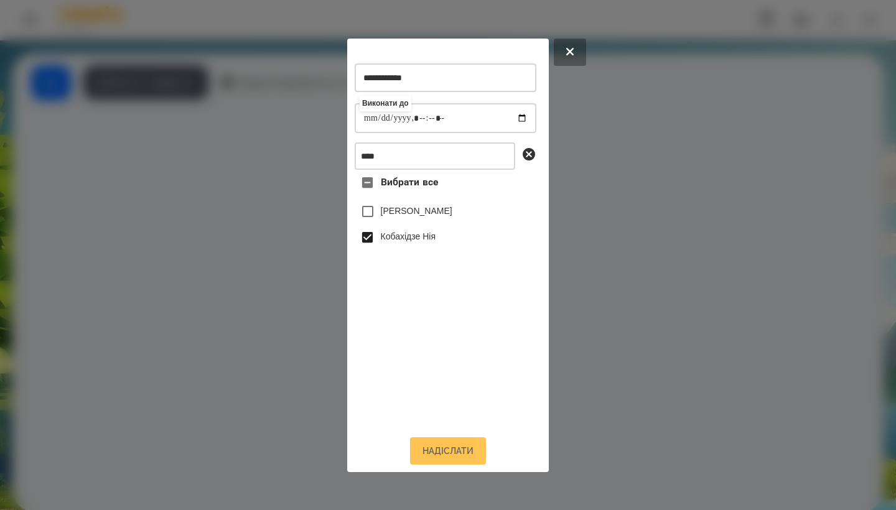
click at [448, 460] on button "Надіслати" at bounding box center [448, 451] width 76 height 27
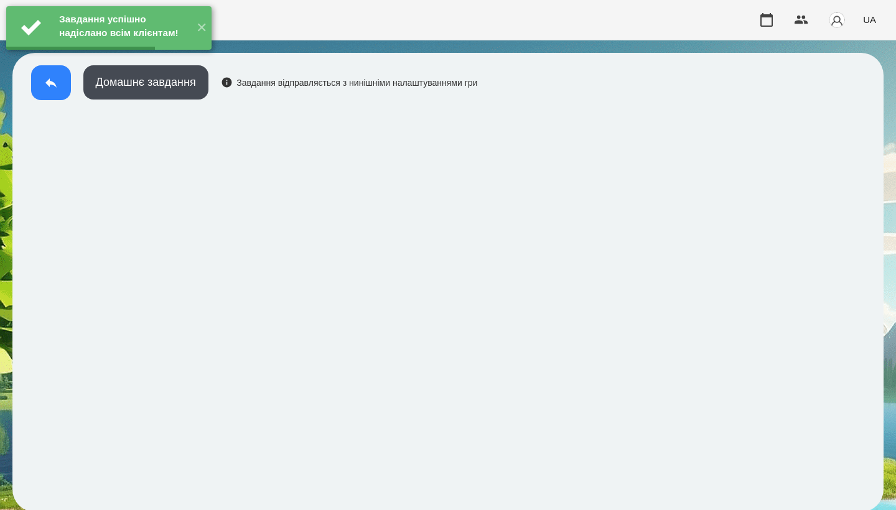
click at [57, 91] on button at bounding box center [51, 82] width 40 height 35
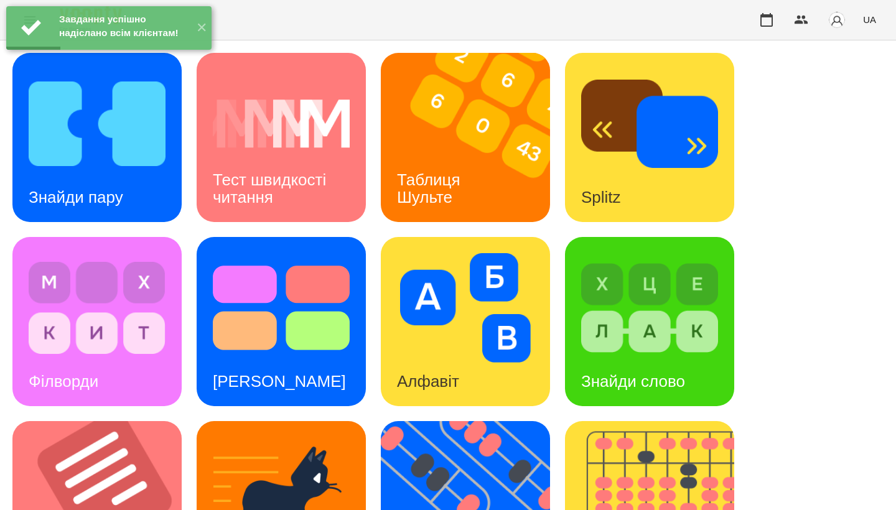
click at [631, 286] on img at bounding box center [649, 308] width 137 height 110
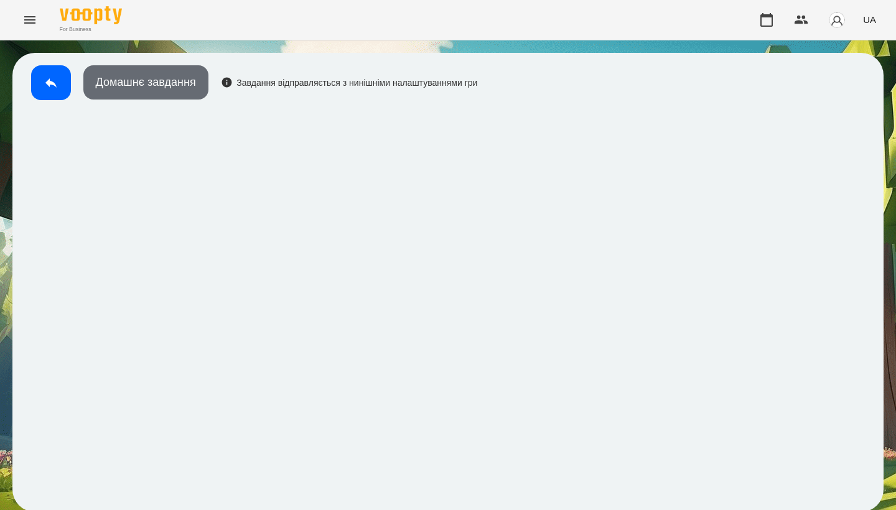
click at [197, 90] on button "Домашнє завдання" at bounding box center [145, 82] width 125 height 34
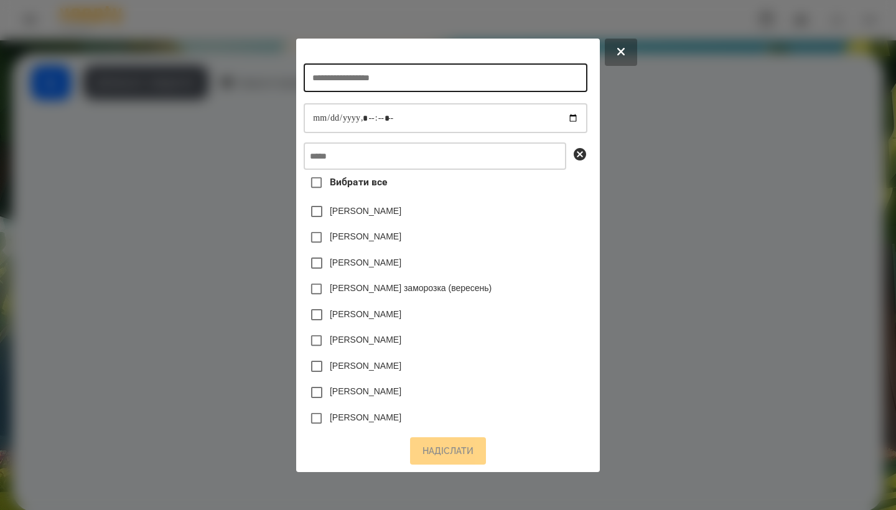
click at [417, 86] on input "text" at bounding box center [445, 77] width 283 height 29
click at [324, 78] on input "**********" at bounding box center [445, 77] width 283 height 29
type input "**********"
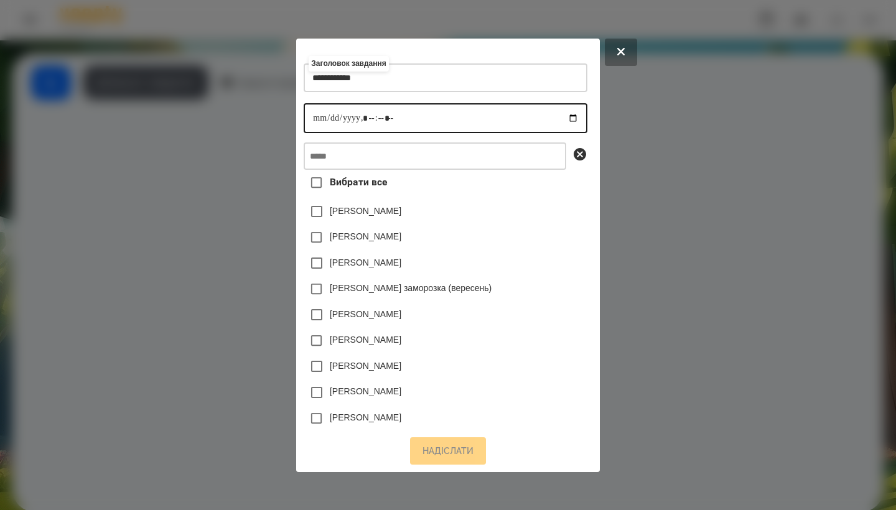
click at [305, 115] on input "datetime-local" at bounding box center [445, 118] width 283 height 30
click at [368, 119] on input "datetime-local" at bounding box center [445, 118] width 283 height 30
type input "**********"
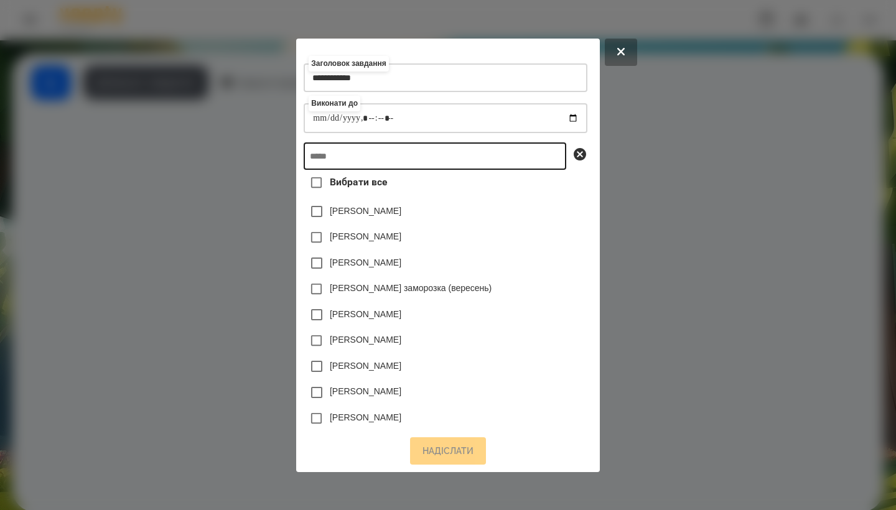
click at [425, 166] on input "text" at bounding box center [435, 156] width 263 height 27
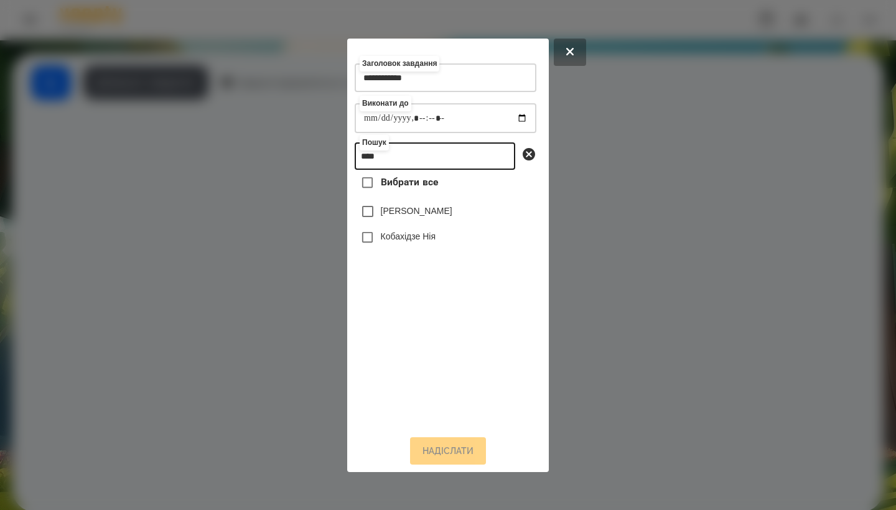
type input "****"
click at [436, 242] on label "Кобахідзе Нія" at bounding box center [408, 236] width 55 height 12
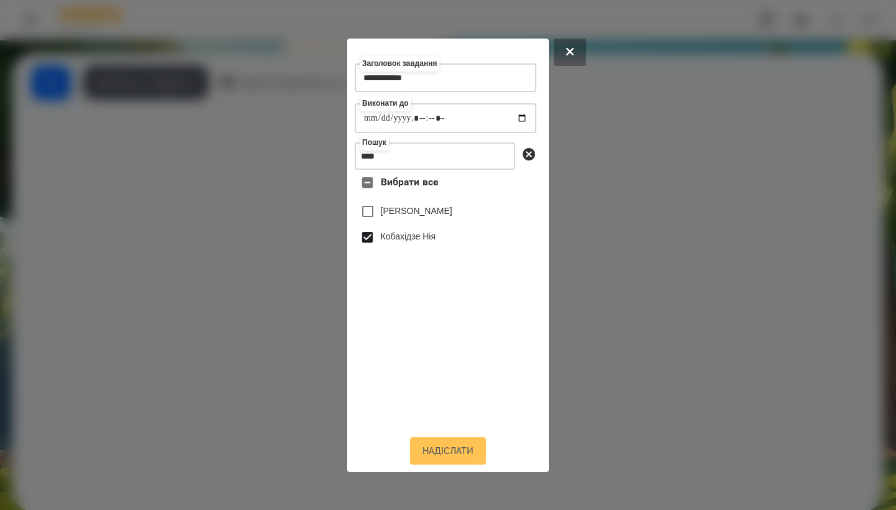
click at [445, 465] on button "Надіслати" at bounding box center [448, 451] width 76 height 27
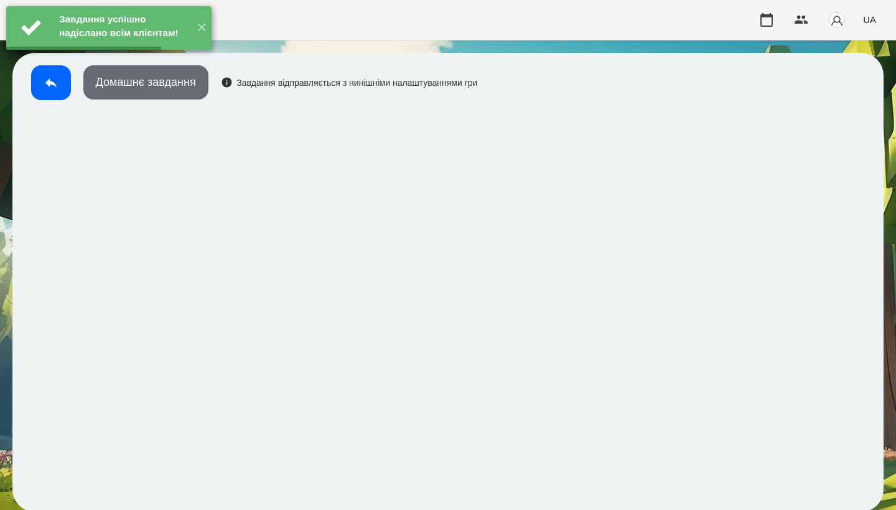
click at [194, 96] on button "Домашнє завдання" at bounding box center [145, 82] width 125 height 34
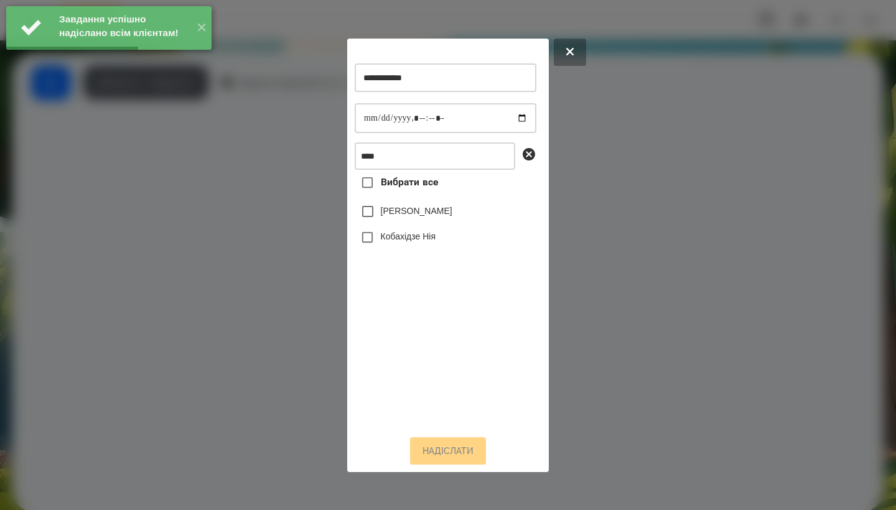
click at [354, 116] on div "**********" at bounding box center [448, 256] width 202 height 434
click at [364, 121] on input "datetime-local" at bounding box center [446, 118] width 182 height 30
type input "**********"
click at [421, 241] on label "Кобахідзе Нія" at bounding box center [408, 236] width 55 height 12
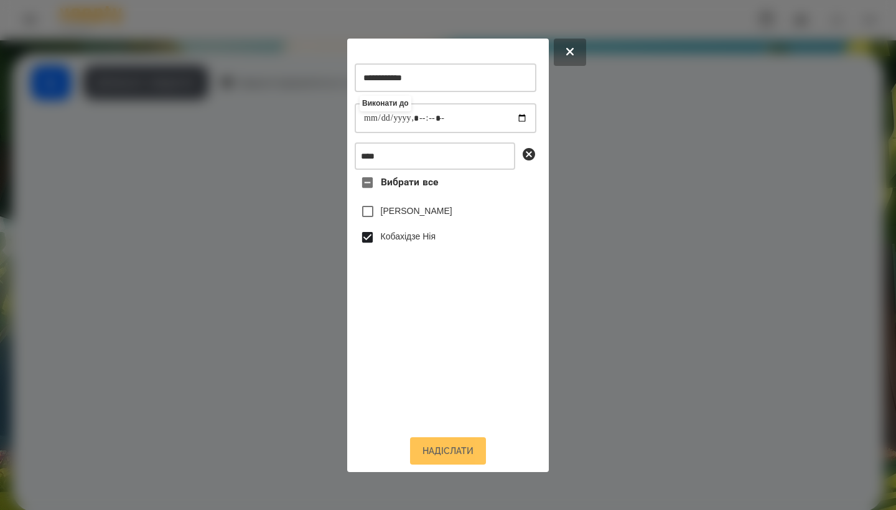
click at [438, 451] on button "Надіслати" at bounding box center [448, 451] width 76 height 27
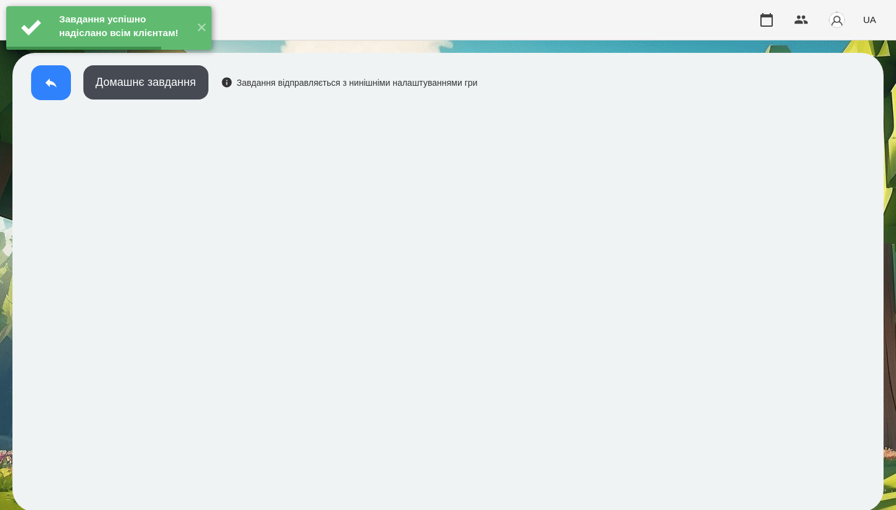
click at [65, 90] on button at bounding box center [51, 82] width 40 height 35
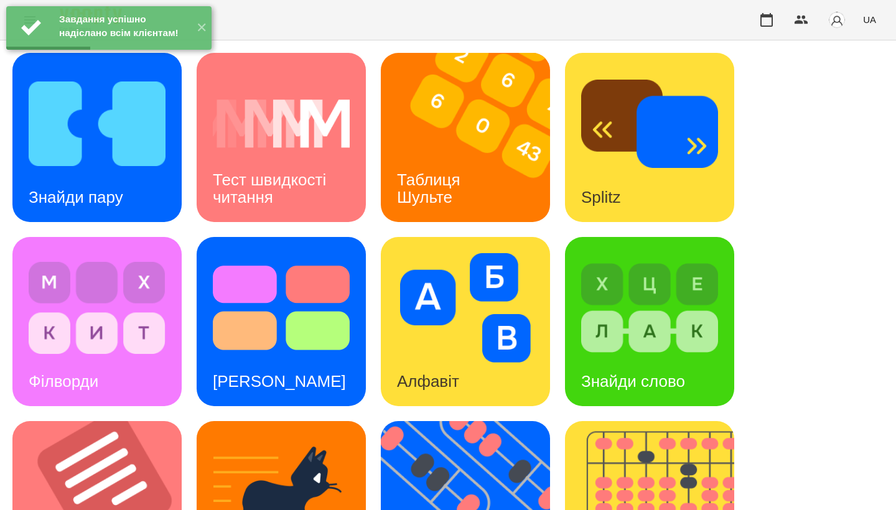
scroll to position [461, 0]
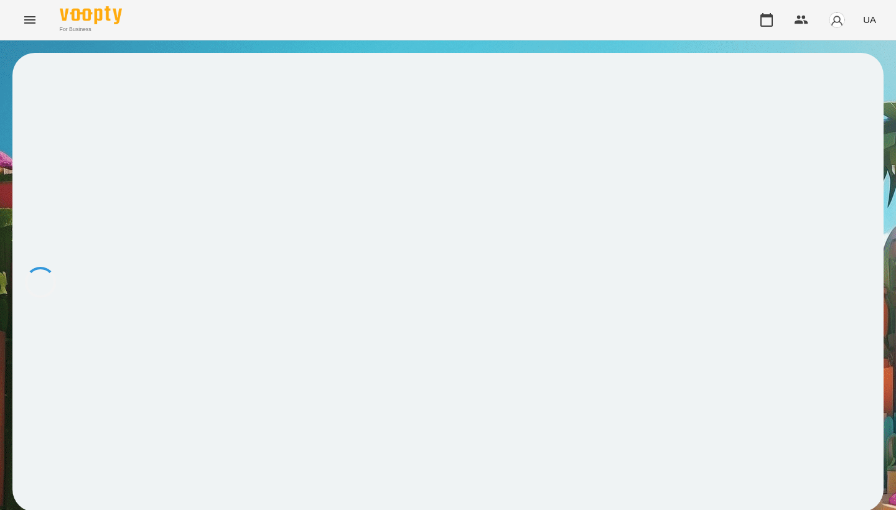
click at [125, 159] on div at bounding box center [448, 282] width 872 height 459
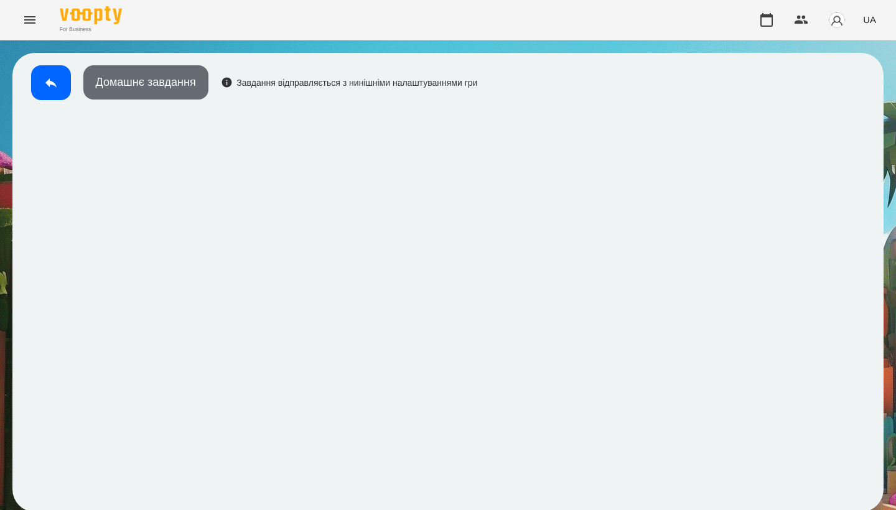
click at [193, 82] on button "Домашнє завдання" at bounding box center [145, 82] width 125 height 34
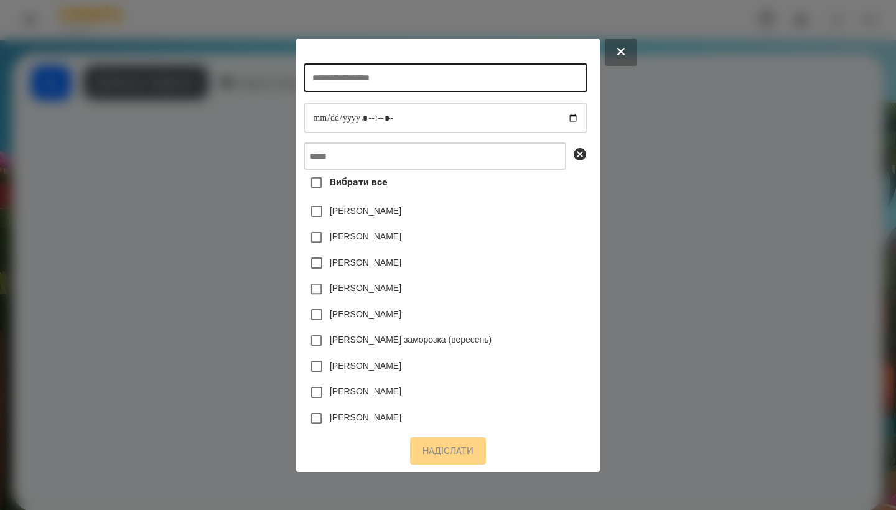
click at [385, 84] on input "text" at bounding box center [445, 77] width 283 height 29
type input "**********"
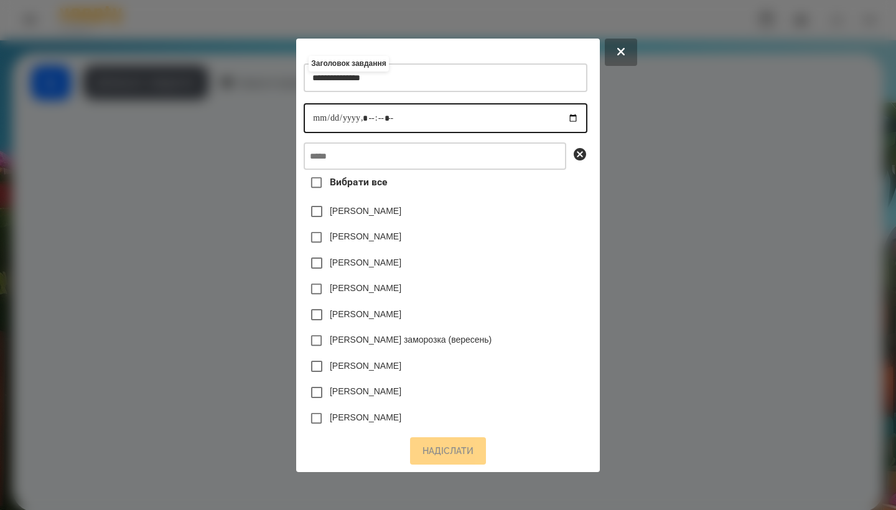
click at [305, 123] on input "datetime-local" at bounding box center [445, 118] width 283 height 30
click at [364, 113] on input "datetime-local" at bounding box center [445, 118] width 283 height 30
type input "**********"
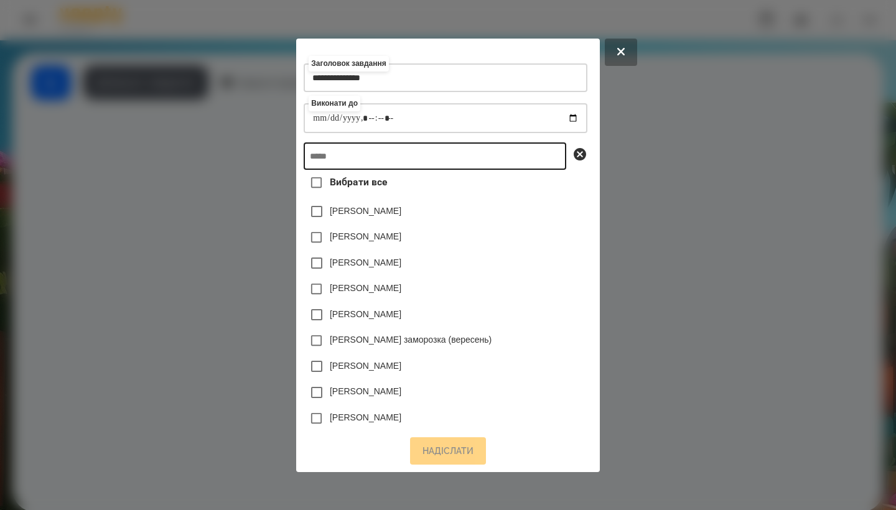
click at [395, 160] on input "text" at bounding box center [435, 156] width 263 height 27
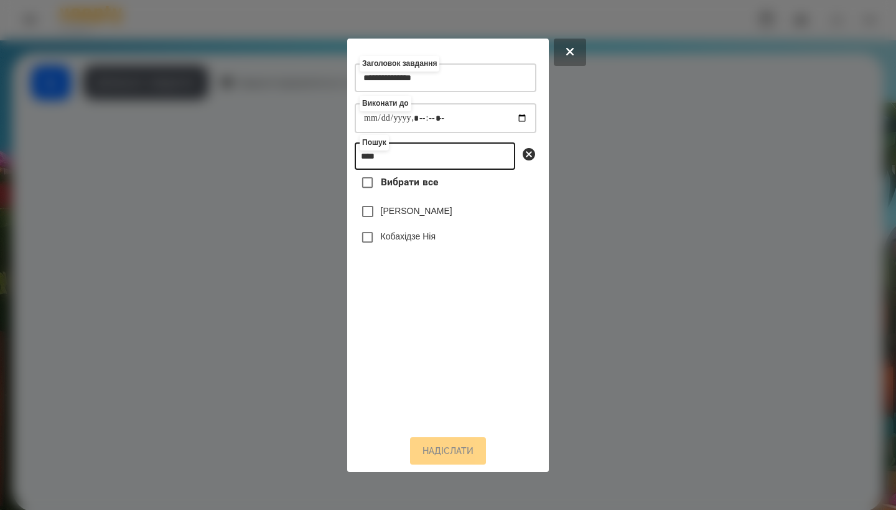
type input "****"
click at [417, 242] on label "Кобахідзе Нія" at bounding box center [408, 236] width 55 height 12
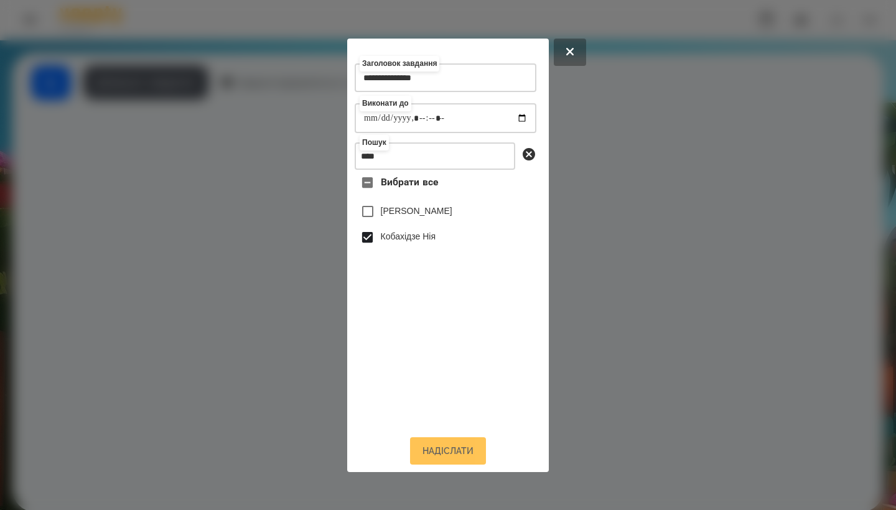
click at [440, 456] on button "Надіслати" at bounding box center [448, 451] width 76 height 27
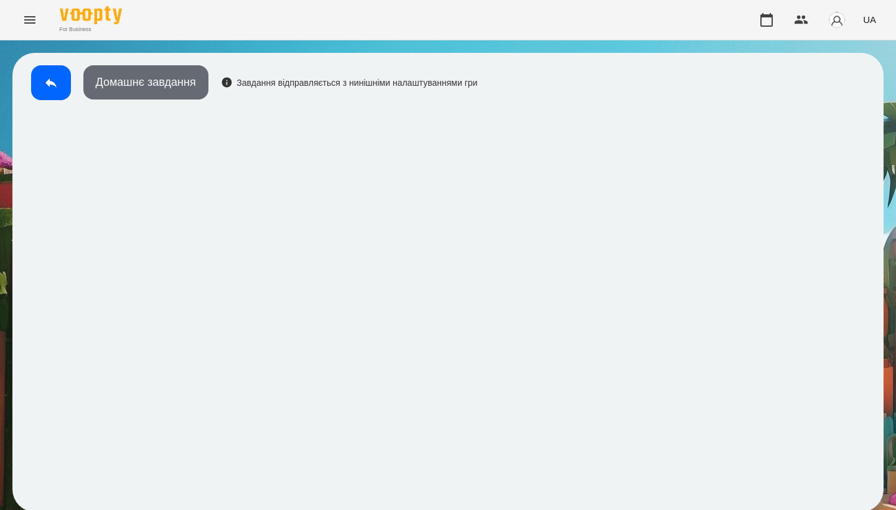
click at [197, 83] on button "Домашнє завдання" at bounding box center [145, 82] width 125 height 34
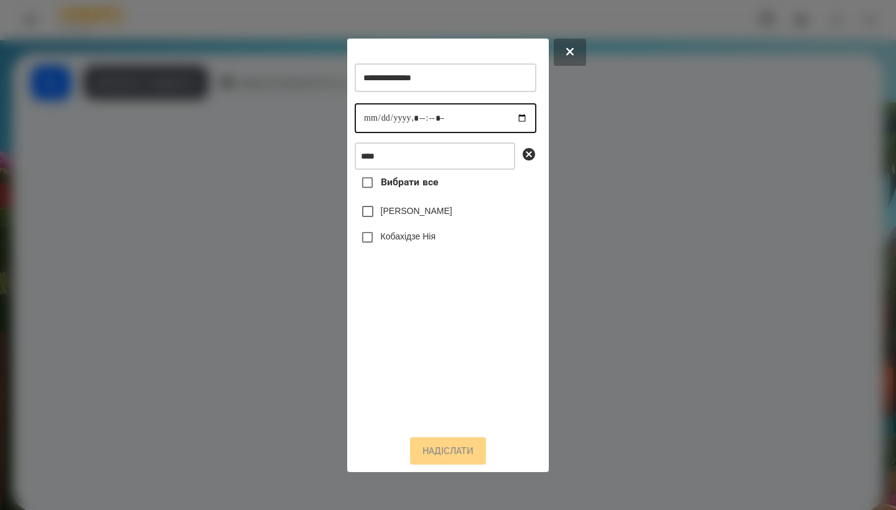
click at [367, 117] on input "datetime-local" at bounding box center [446, 118] width 182 height 30
type input "**********"
click at [416, 243] on label "Кобахідзе Нія" at bounding box center [408, 236] width 55 height 12
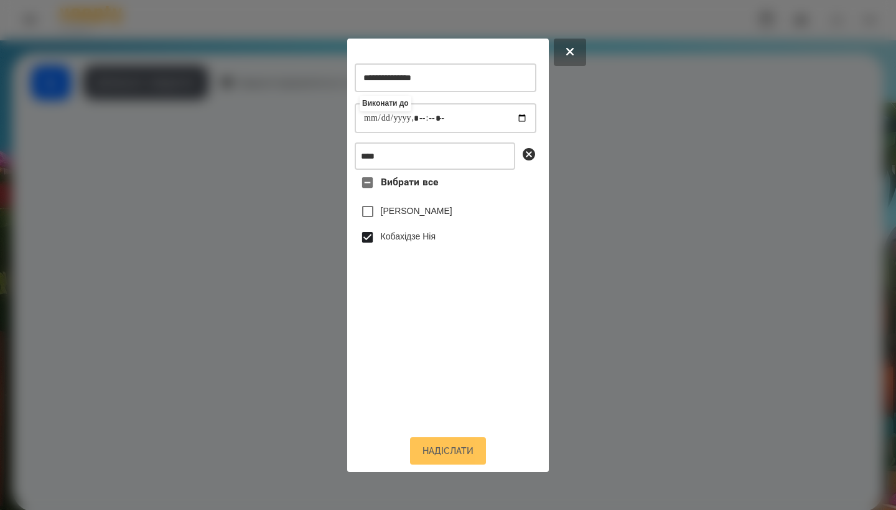
click at [442, 454] on button "Надіслати" at bounding box center [448, 451] width 76 height 27
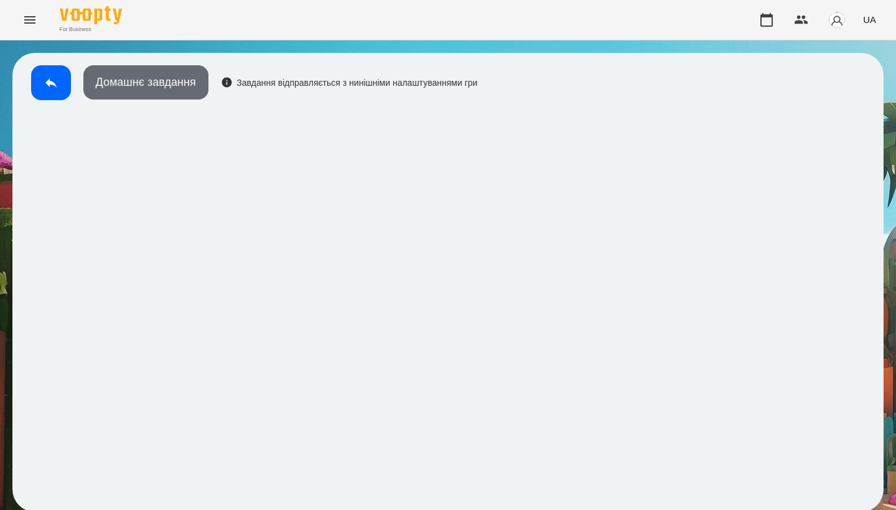
click at [159, 90] on button "Домашнє завдання" at bounding box center [145, 82] width 125 height 34
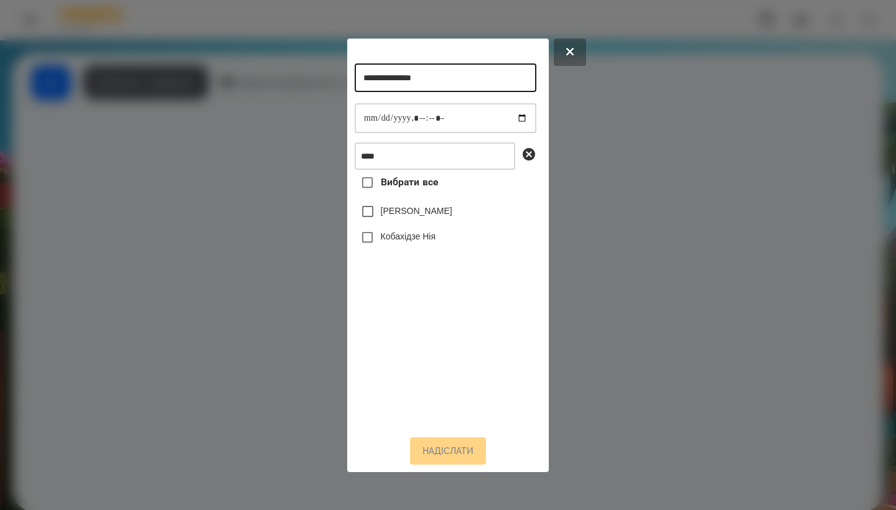
click at [428, 78] on input "**********" at bounding box center [446, 77] width 182 height 29
type input "**********"
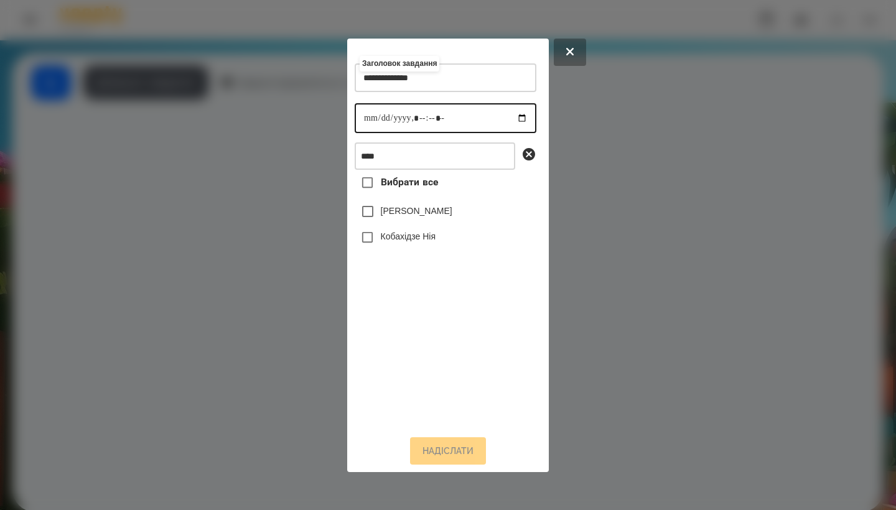
click at [381, 116] on input "datetime-local" at bounding box center [446, 118] width 182 height 30
click at [372, 116] on input "datetime-local" at bounding box center [446, 118] width 182 height 30
click at [434, 242] on label "Кобахідзе Нія" at bounding box center [408, 236] width 55 height 12
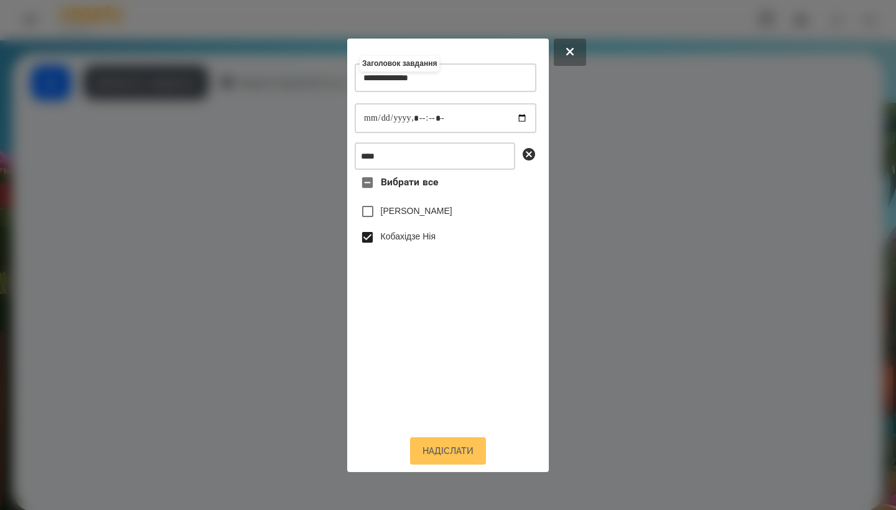
click at [431, 450] on button "Надіслати" at bounding box center [448, 451] width 76 height 27
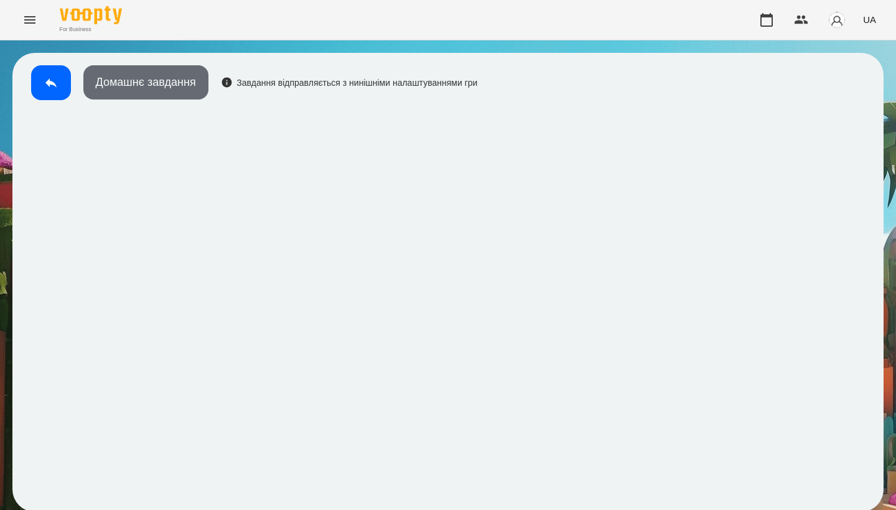
click at [155, 93] on button "Домашнє завдання" at bounding box center [145, 82] width 125 height 34
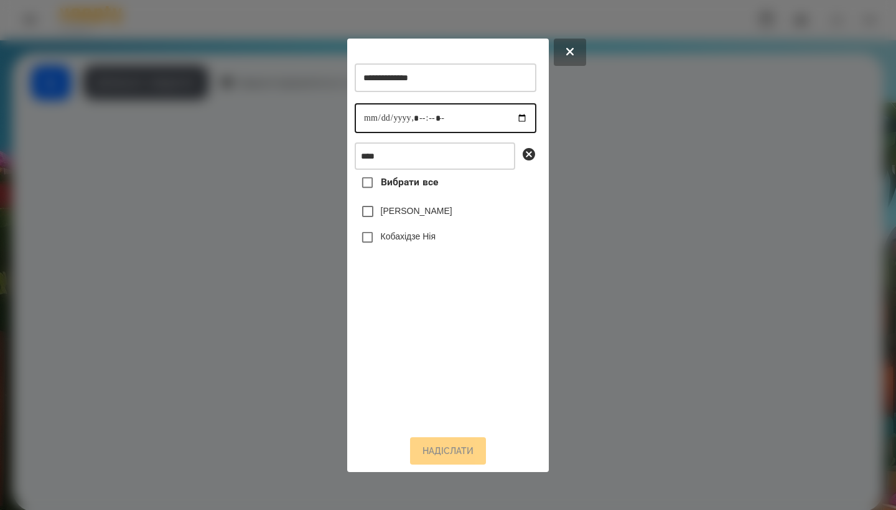
click at [365, 119] on input "datetime-local" at bounding box center [446, 118] width 182 height 30
type input "**********"
click at [428, 236] on label "Кобахідзе Нія" at bounding box center [408, 236] width 55 height 12
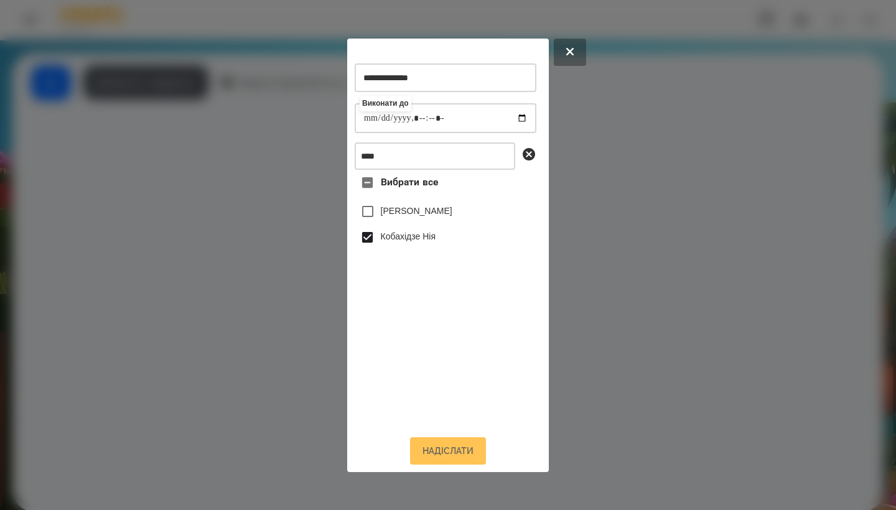
click at [436, 450] on button "Надіслати" at bounding box center [448, 451] width 76 height 27
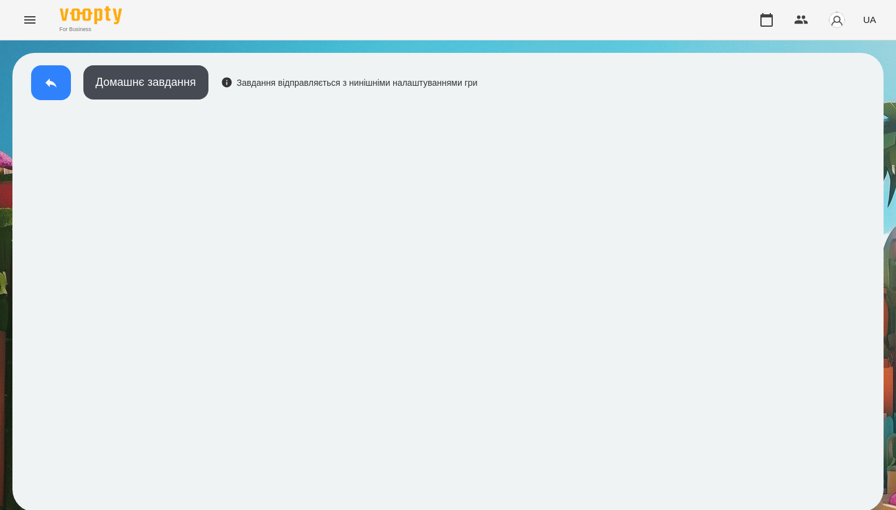
click at [49, 85] on icon at bounding box center [50, 82] width 11 height 9
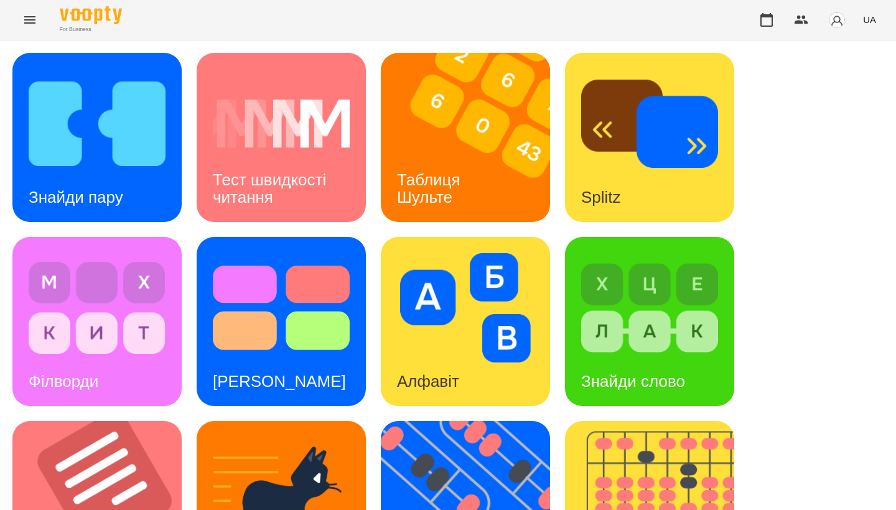
scroll to position [269, 0]
click at [122, 421] on img at bounding box center [104, 505] width 185 height 169
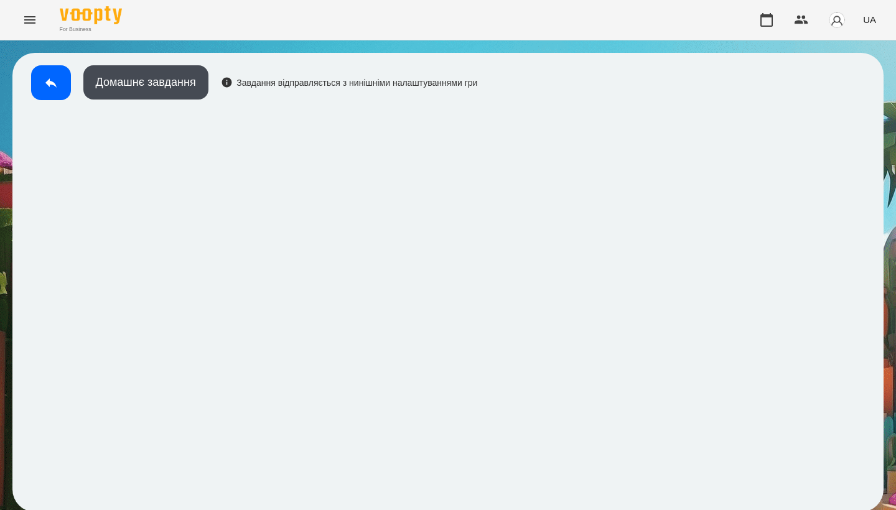
scroll to position [2, 0]
click at [64, 78] on button at bounding box center [51, 82] width 40 height 35
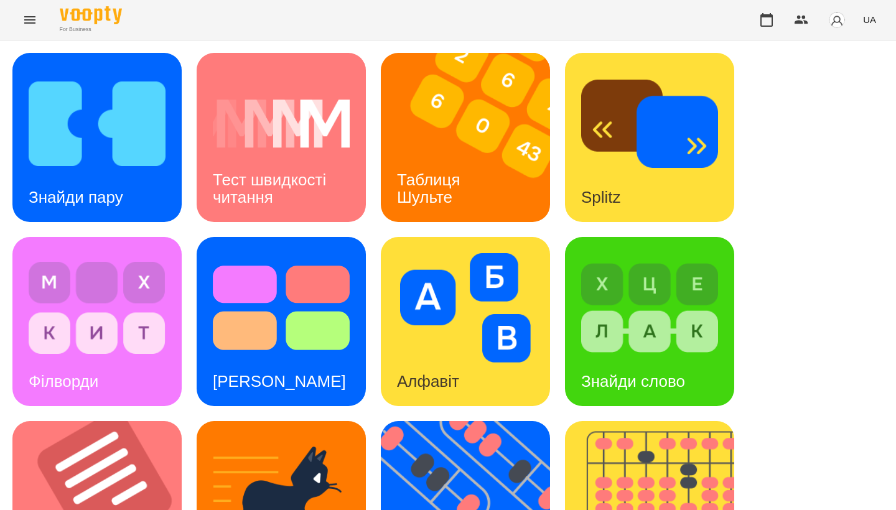
click at [439, 308] on img at bounding box center [465, 308] width 137 height 110
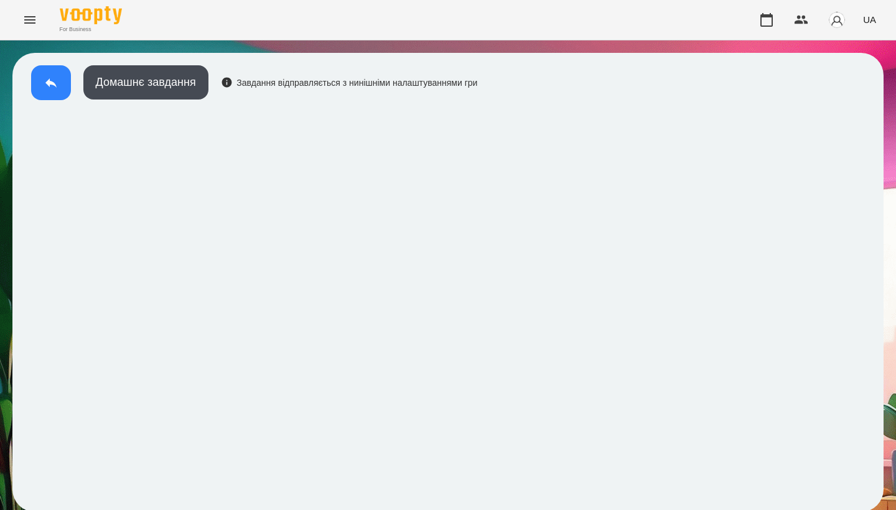
click at [60, 93] on button at bounding box center [51, 82] width 40 height 35
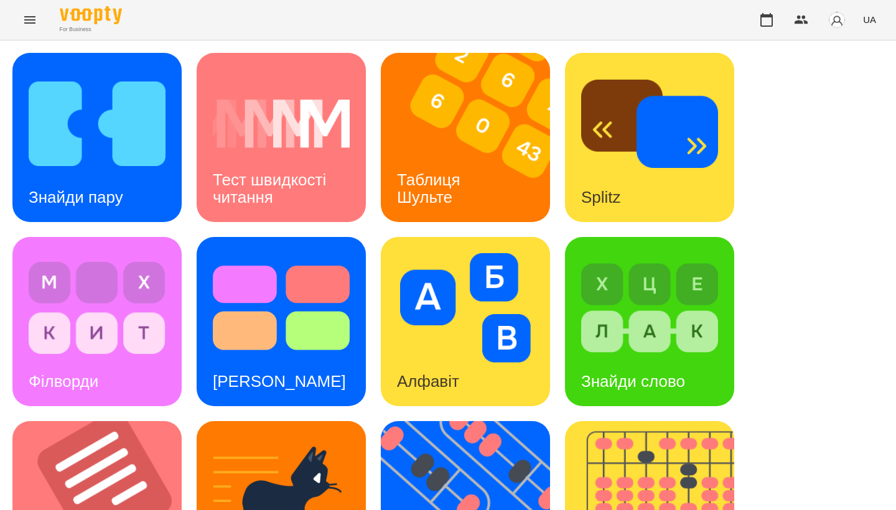
drag, startPoint x: 225, startPoint y: 4, endPoint x: 468, endPoint y: 293, distance: 378.2
click at [468, 293] on img at bounding box center [465, 308] width 137 height 110
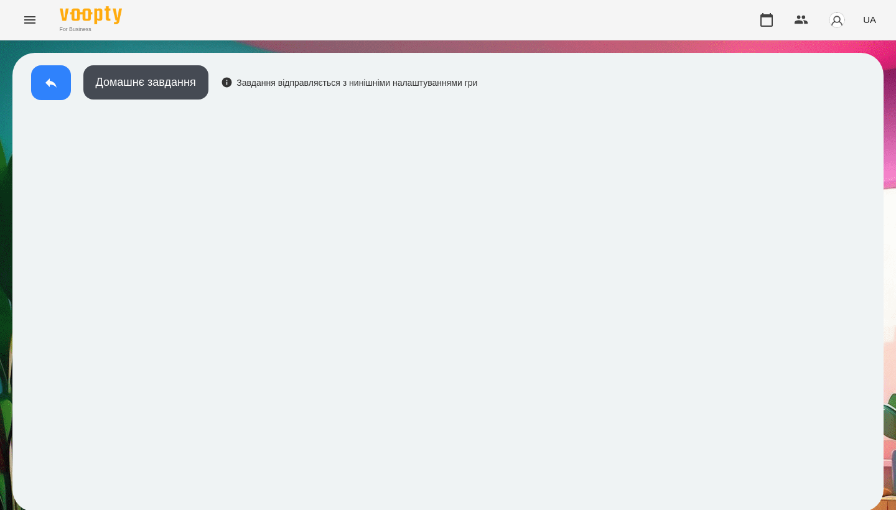
click at [62, 87] on button at bounding box center [51, 82] width 40 height 35
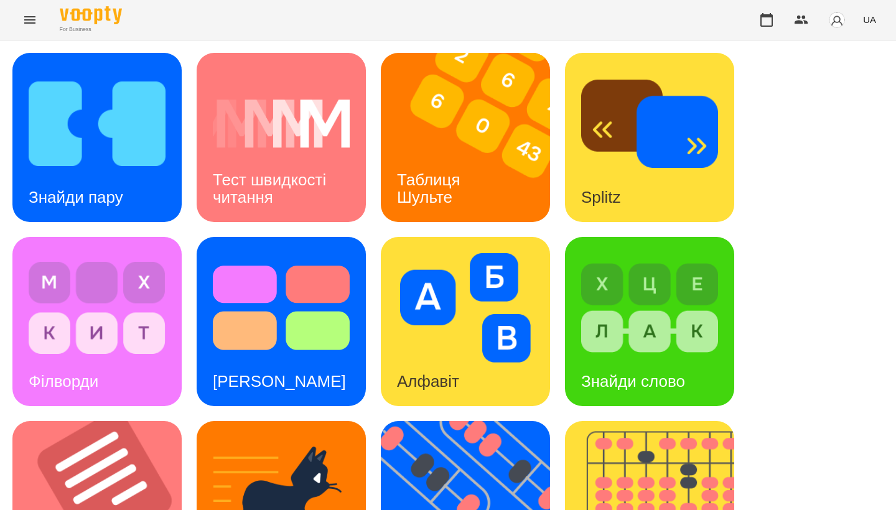
click at [840, 188] on div "Знайди пару Тест швидкості читання Таблиця [PERSON_NAME] Splitz Філворди Тест С…" at bounding box center [448, 506] width 872 height 906
click at [32, 22] on icon "Menu" at bounding box center [29, 19] width 15 height 15
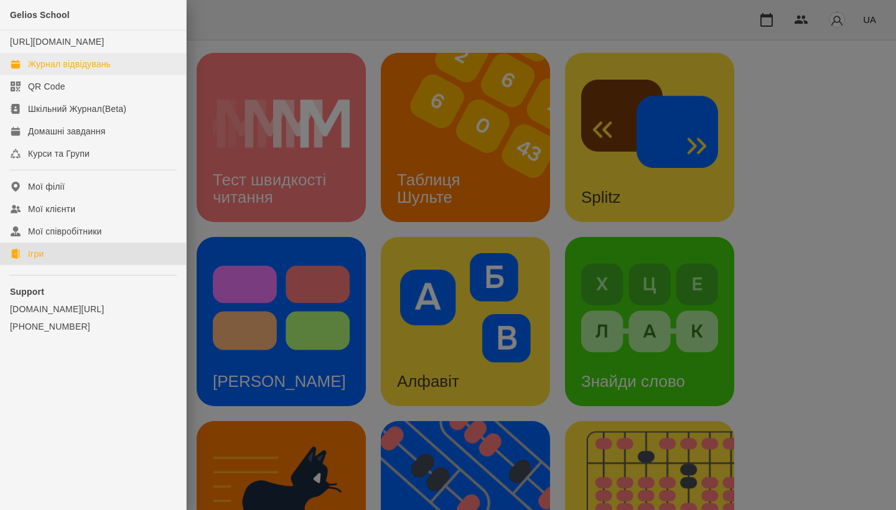
click at [60, 70] on div "Журнал відвідувань" at bounding box center [69, 64] width 83 height 12
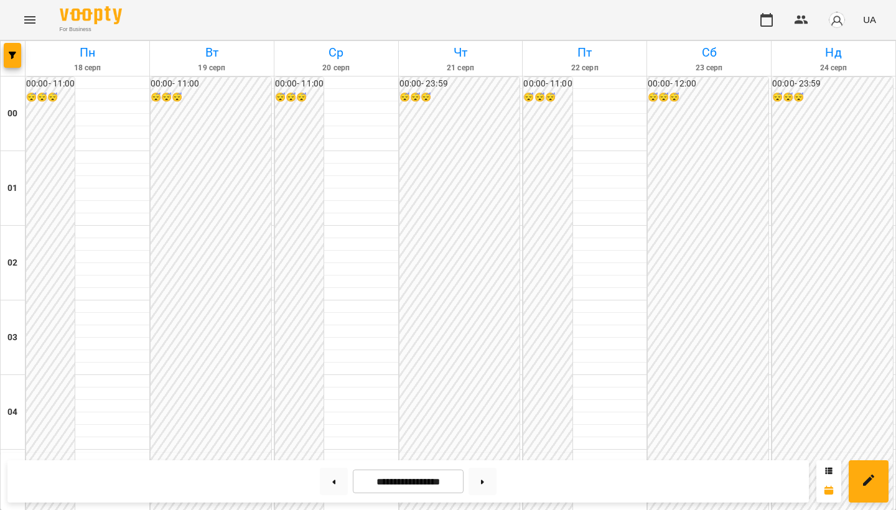
scroll to position [677, 0]
click at [29, 19] on icon "Menu" at bounding box center [29, 19] width 15 height 15
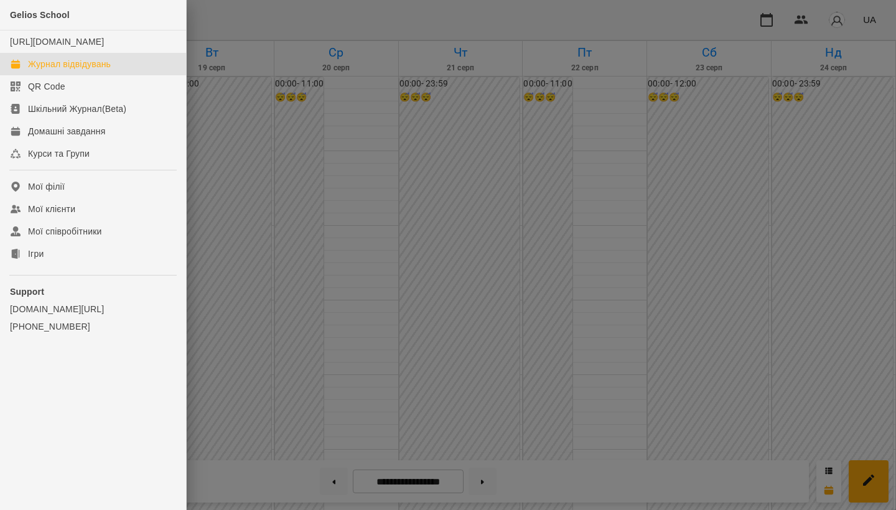
click at [547, 153] on div at bounding box center [448, 255] width 896 height 510
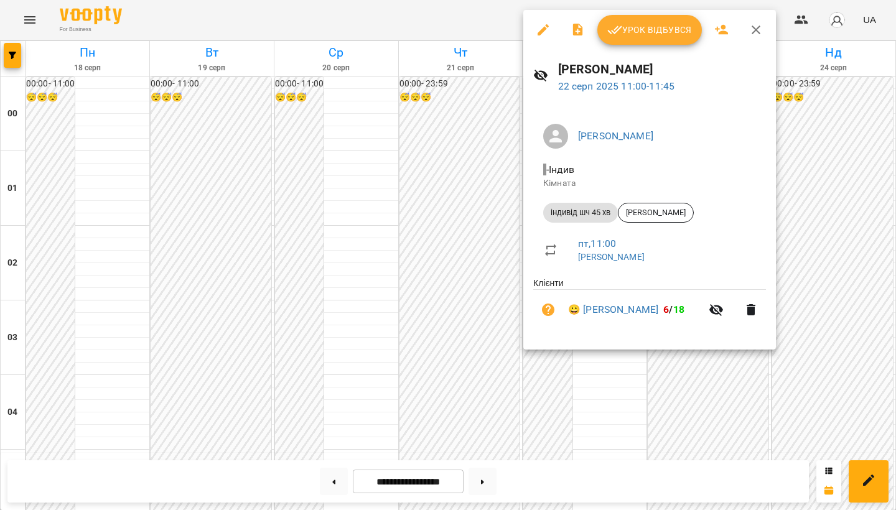
click at [655, 27] on span "Урок відбувся" at bounding box center [650, 29] width 85 height 15
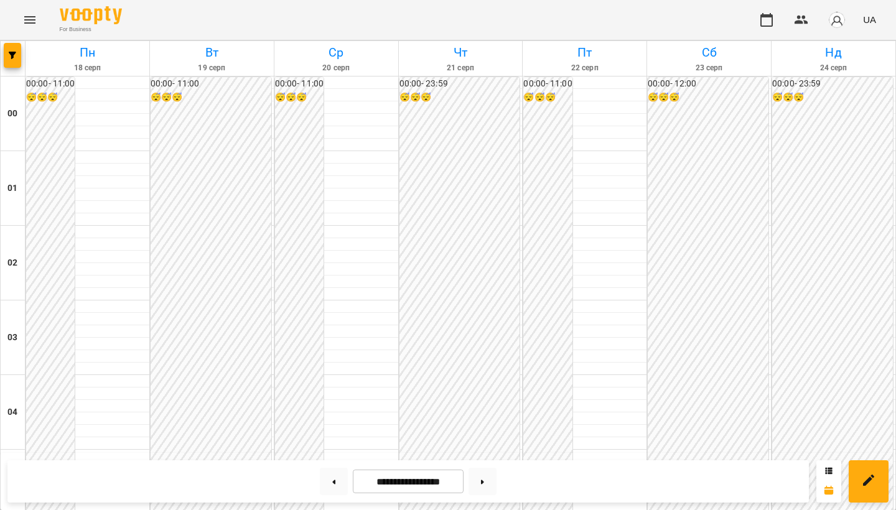
scroll to position [1025, 0]
click at [24, 26] on icon "Menu" at bounding box center [29, 19] width 15 height 15
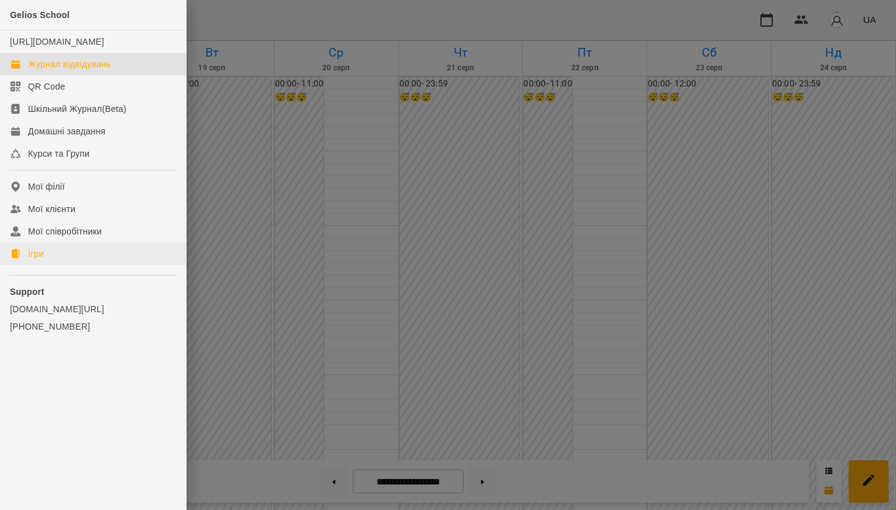
click at [67, 265] on link "Ігри" at bounding box center [93, 254] width 186 height 22
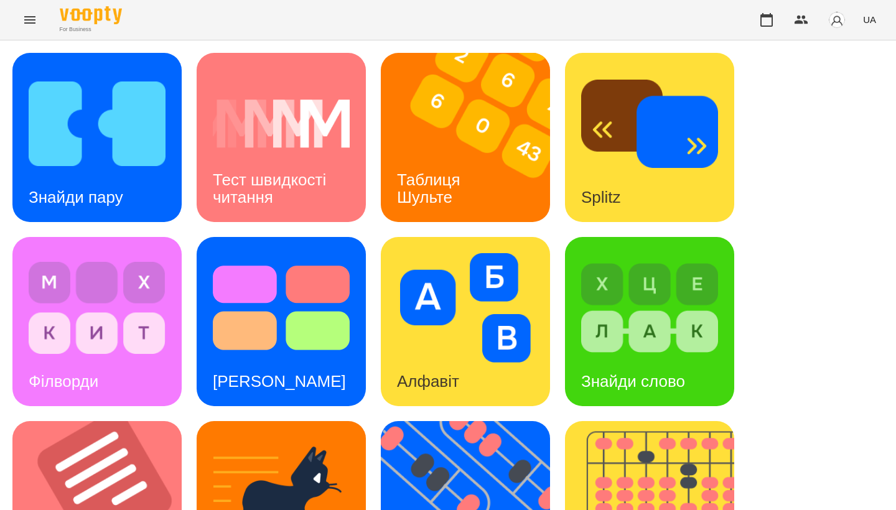
scroll to position [403, 0]
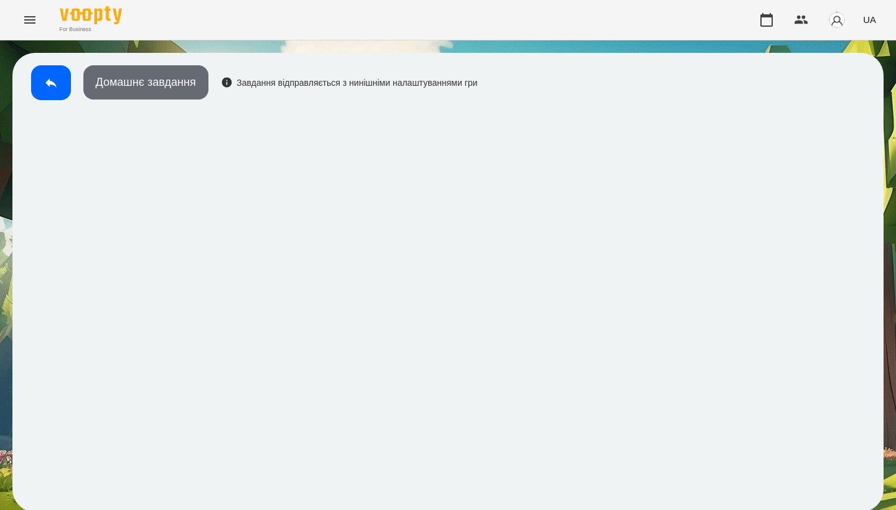
click at [186, 91] on button "Домашнє завдання" at bounding box center [145, 82] width 125 height 34
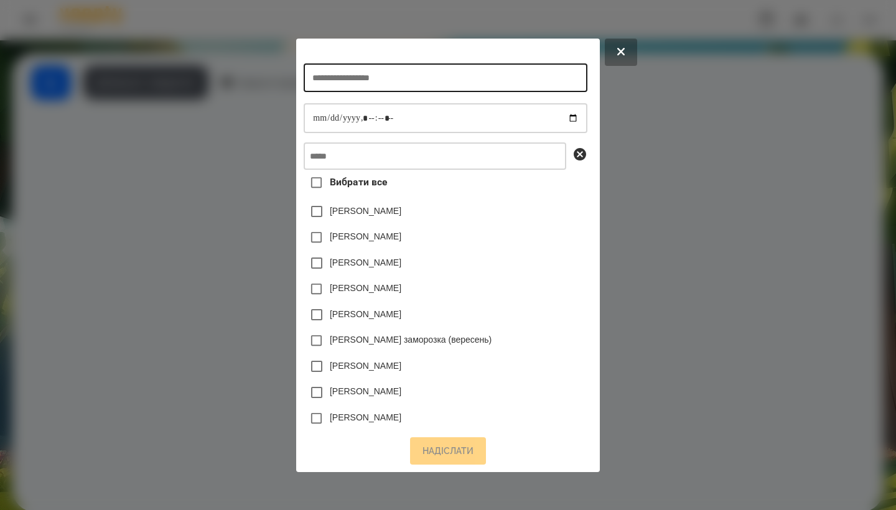
click at [448, 68] on input "text" at bounding box center [445, 77] width 283 height 29
type input "**********"
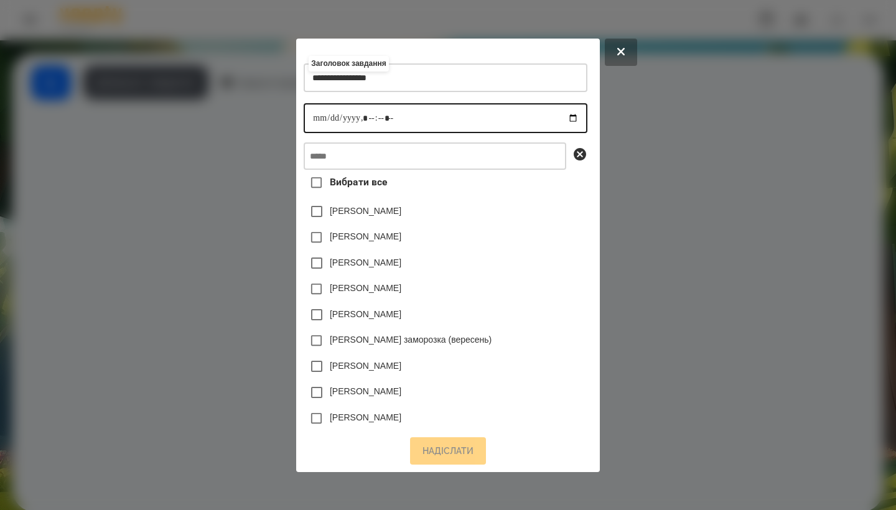
click at [307, 114] on input "datetime-local" at bounding box center [445, 118] width 283 height 30
click at [361, 118] on input "datetime-local" at bounding box center [445, 118] width 283 height 30
type input "**********"
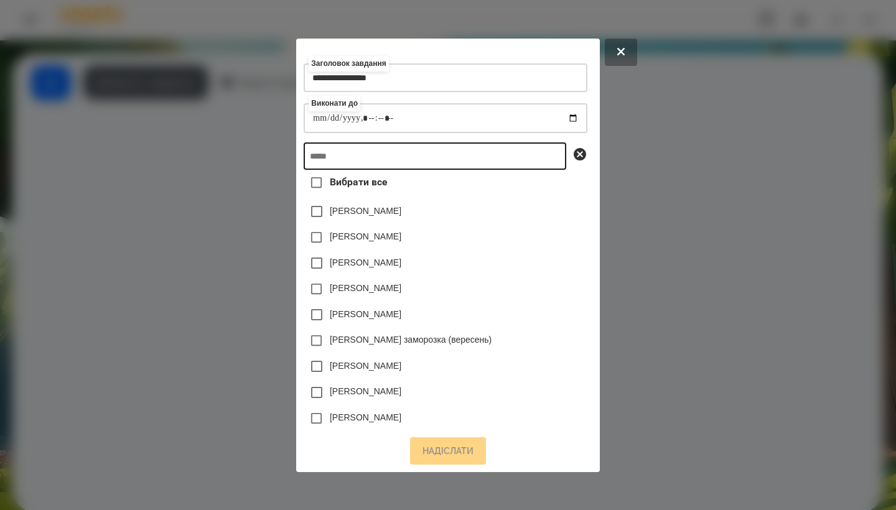
click at [428, 163] on input "text" at bounding box center [435, 156] width 263 height 27
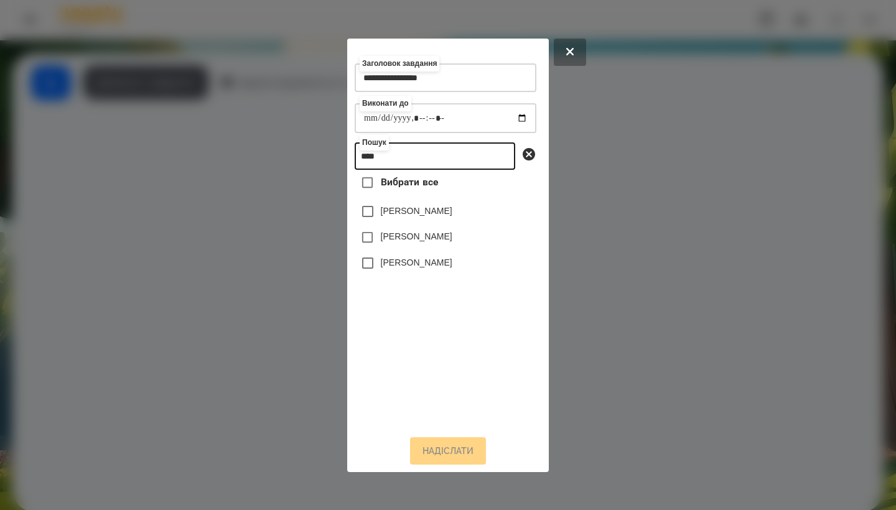
type input "****"
click at [427, 269] on label "[PERSON_NAME]" at bounding box center [417, 262] width 72 height 12
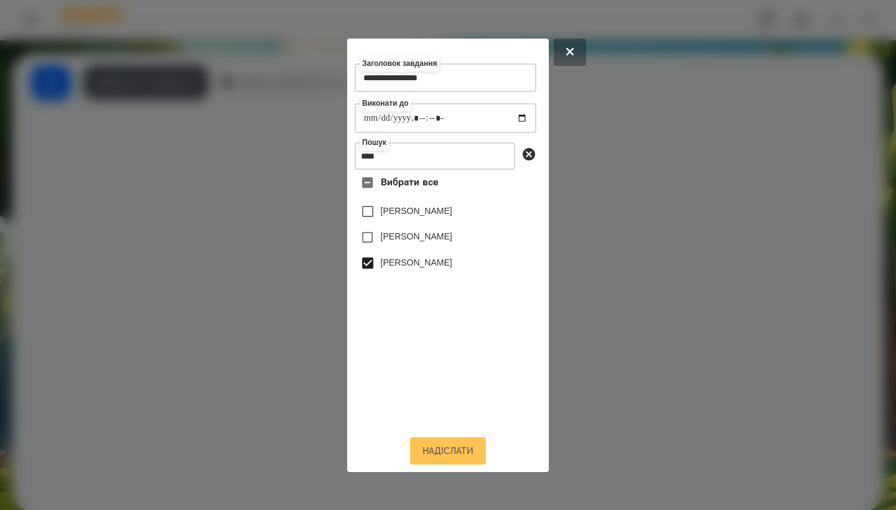
click at [463, 451] on button "Надіслати" at bounding box center [448, 451] width 76 height 27
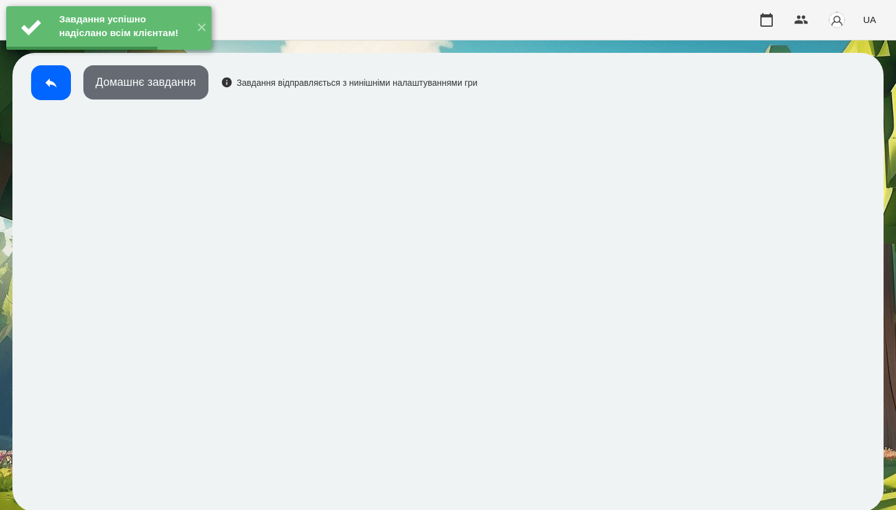
click at [167, 90] on button "Домашнє завдання" at bounding box center [145, 82] width 125 height 34
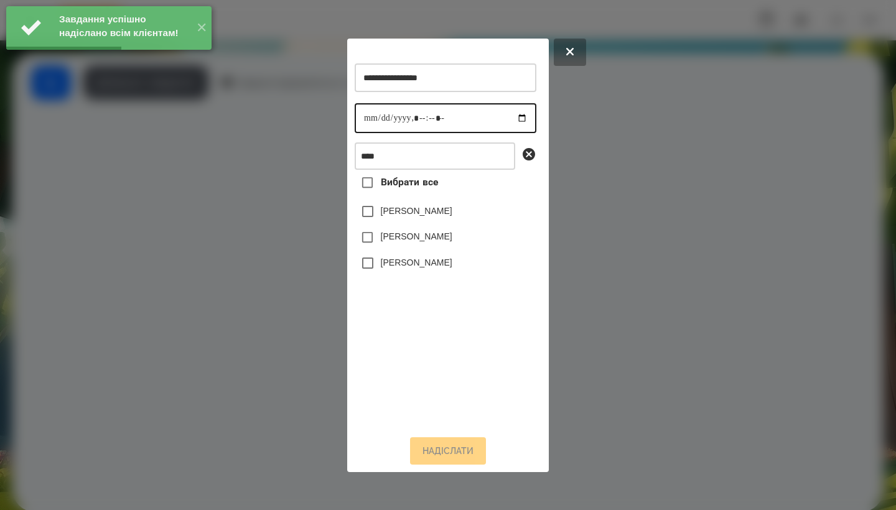
click at [362, 119] on input "datetime-local" at bounding box center [446, 118] width 182 height 30
type input "**********"
click at [423, 263] on label "[PERSON_NAME]" at bounding box center [417, 262] width 72 height 12
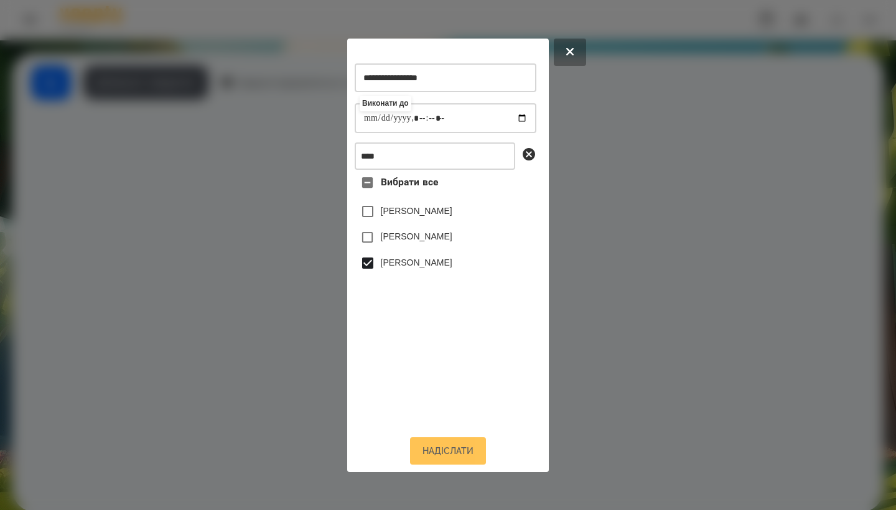
click at [443, 453] on button "Надіслати" at bounding box center [448, 451] width 76 height 27
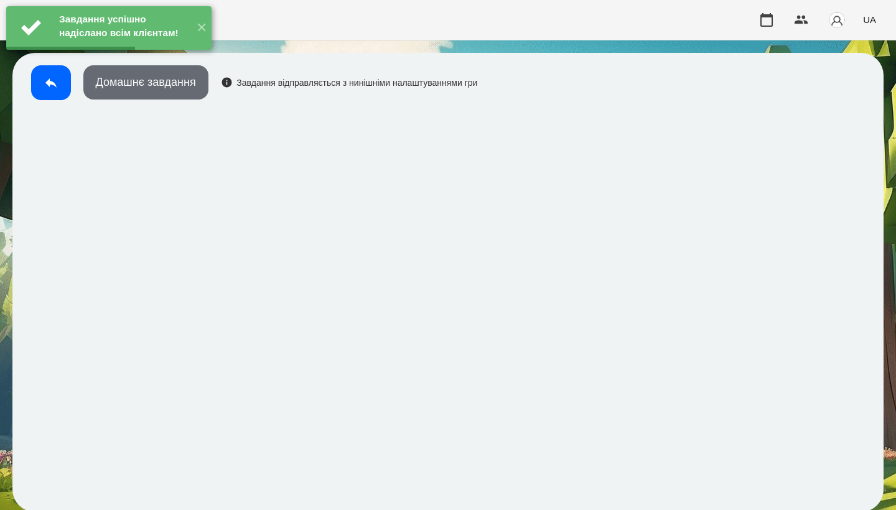
click at [157, 92] on button "Домашнє завдання" at bounding box center [145, 82] width 125 height 34
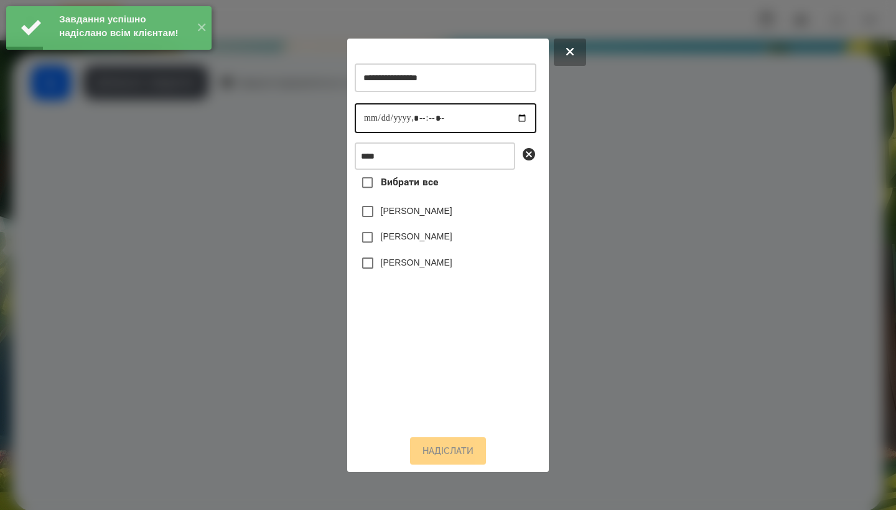
click at [363, 115] on input "datetime-local" at bounding box center [446, 118] width 182 height 30
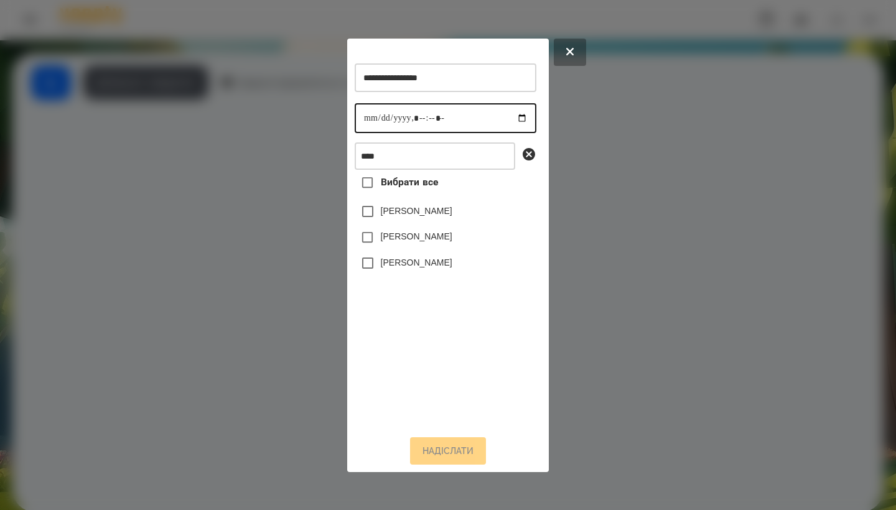
type input "**********"
click at [430, 265] on label "[PERSON_NAME]" at bounding box center [417, 262] width 72 height 12
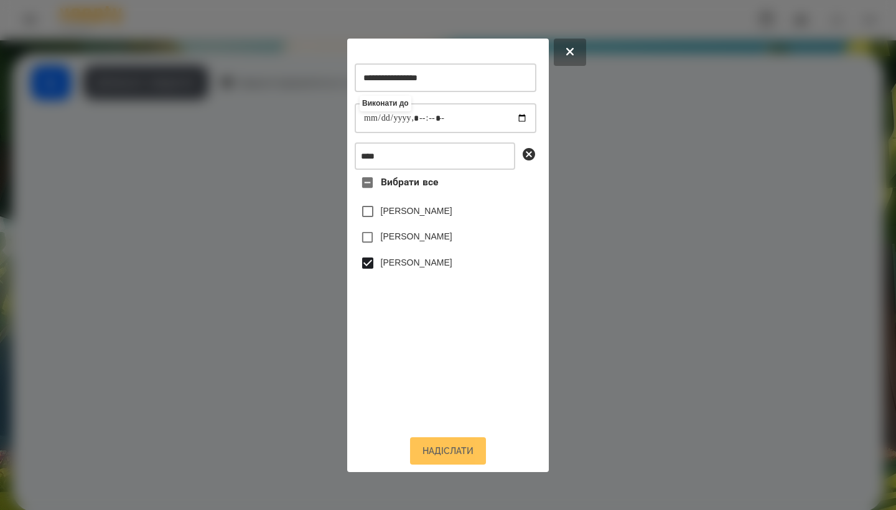
click at [443, 451] on button "Надіслати" at bounding box center [448, 451] width 76 height 27
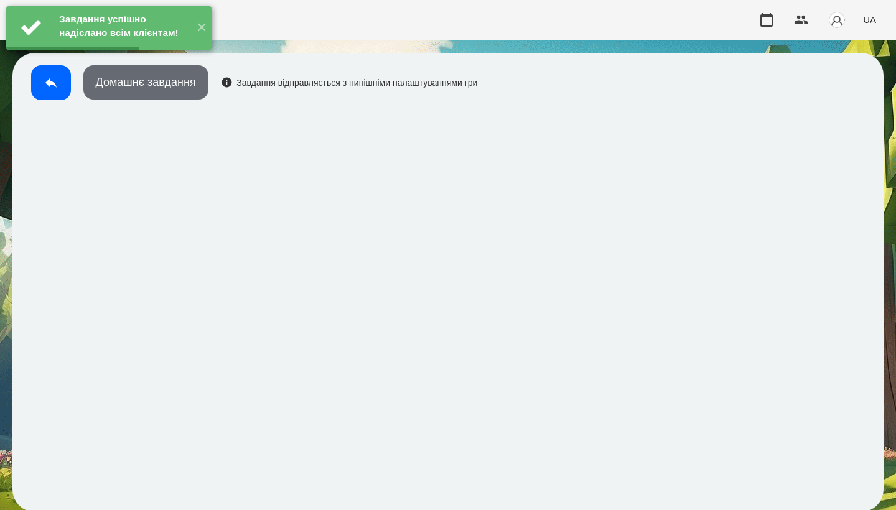
click at [169, 92] on button "Домашнє завдання" at bounding box center [145, 82] width 125 height 34
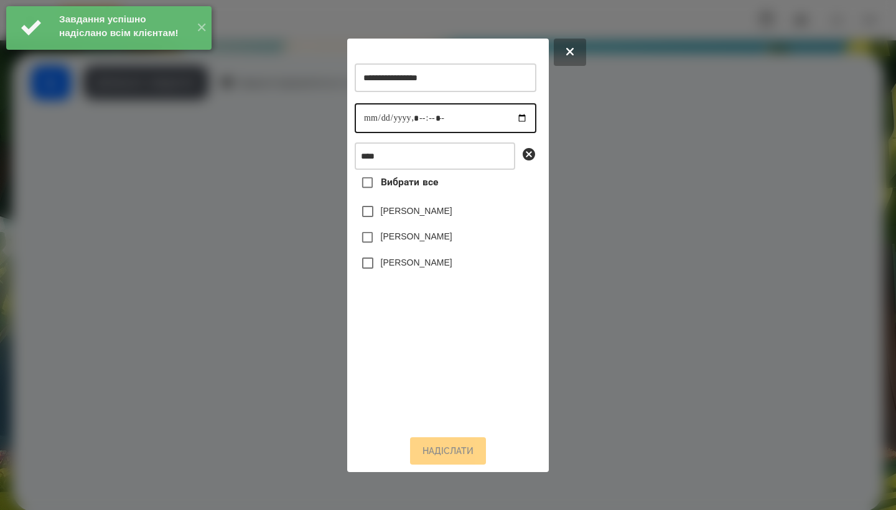
click at [365, 120] on input "datetime-local" at bounding box center [446, 118] width 182 height 30
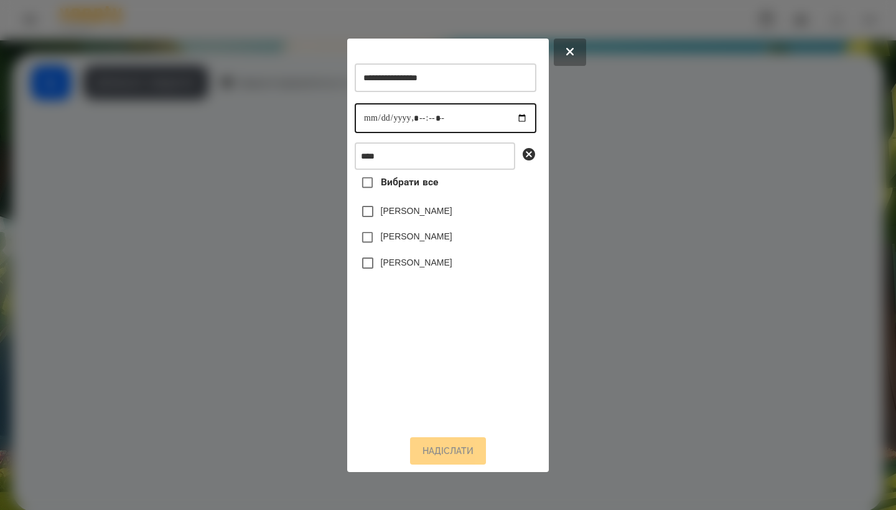
type input "**********"
click at [419, 269] on label "[PERSON_NAME]" at bounding box center [417, 262] width 72 height 12
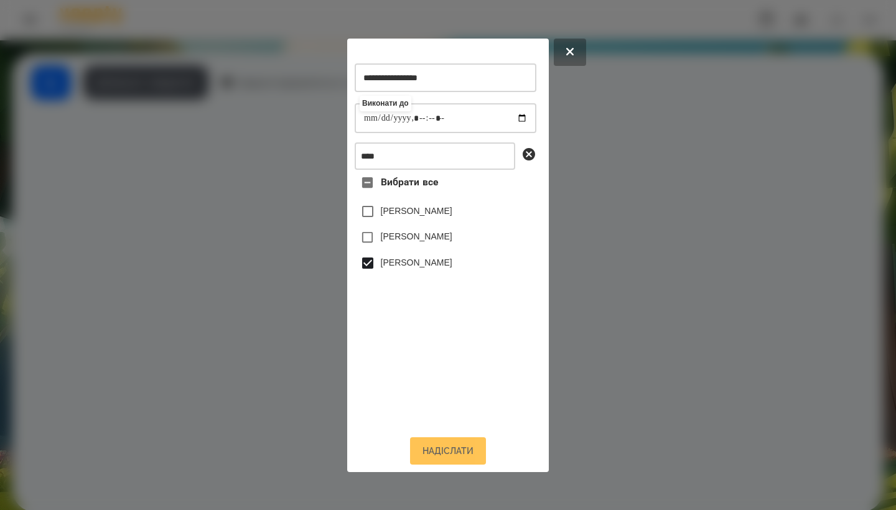
click at [451, 461] on button "Надіслати" at bounding box center [448, 451] width 76 height 27
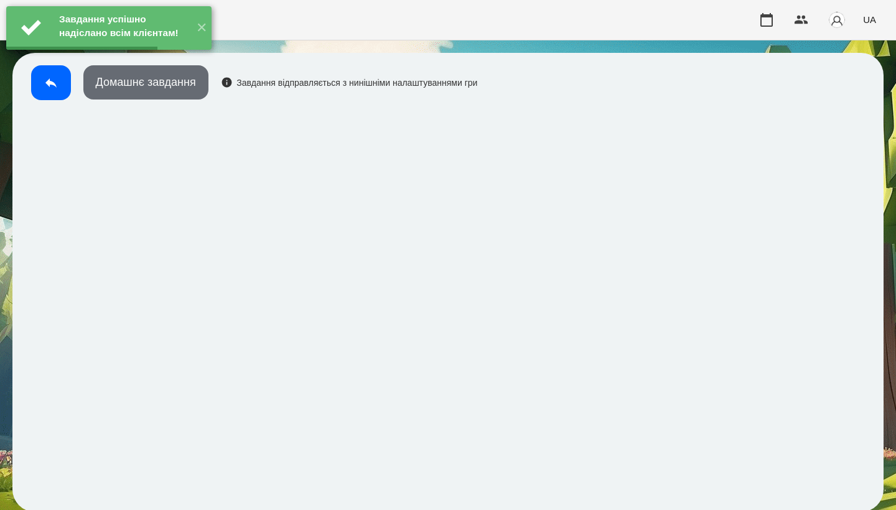
click at [179, 89] on button "Домашнє завдання" at bounding box center [145, 82] width 125 height 34
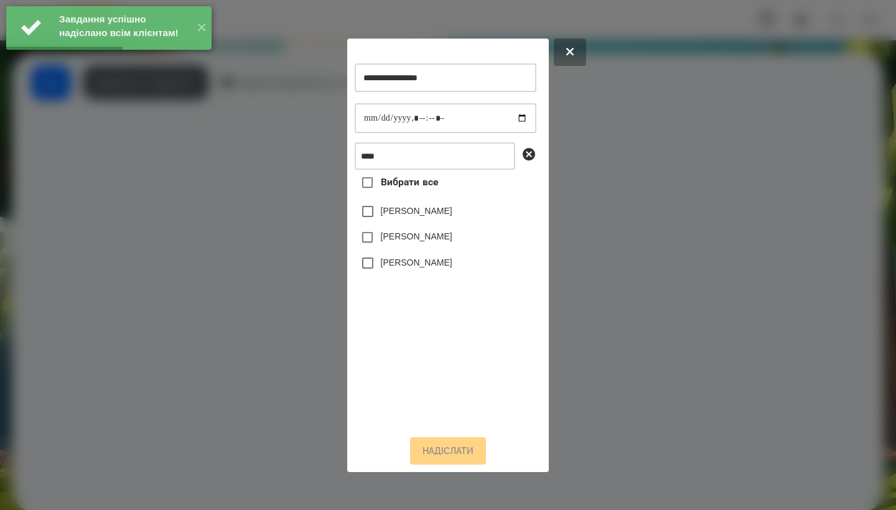
click at [354, 120] on div "**********" at bounding box center [448, 256] width 202 height 434
click at [362, 120] on input "datetime-local" at bounding box center [446, 118] width 182 height 30
type input "**********"
click at [419, 264] on label "[PERSON_NAME]" at bounding box center [417, 262] width 72 height 12
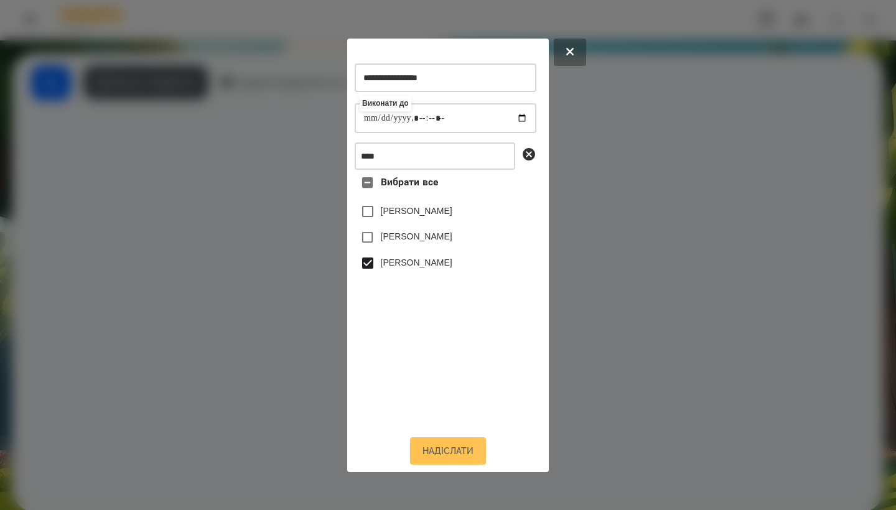
click at [453, 457] on button "Надіслати" at bounding box center [448, 451] width 76 height 27
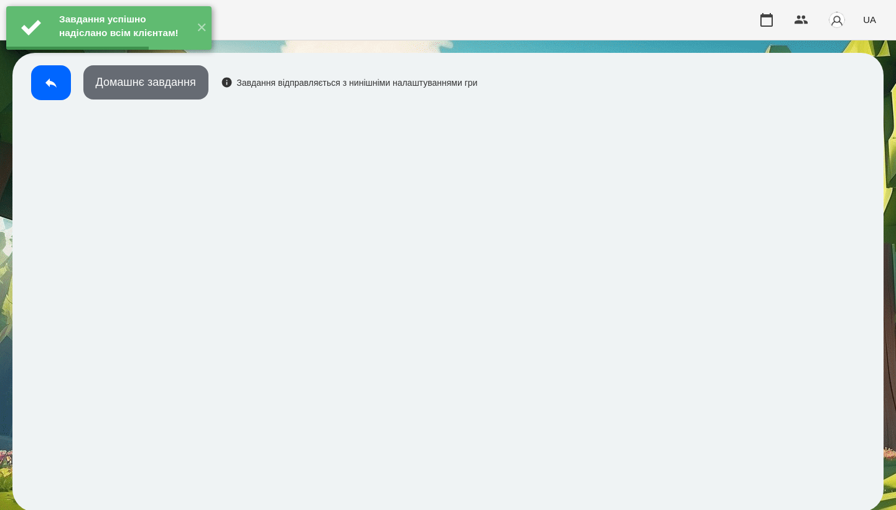
click at [172, 90] on button "Домашнє завдання" at bounding box center [145, 82] width 125 height 34
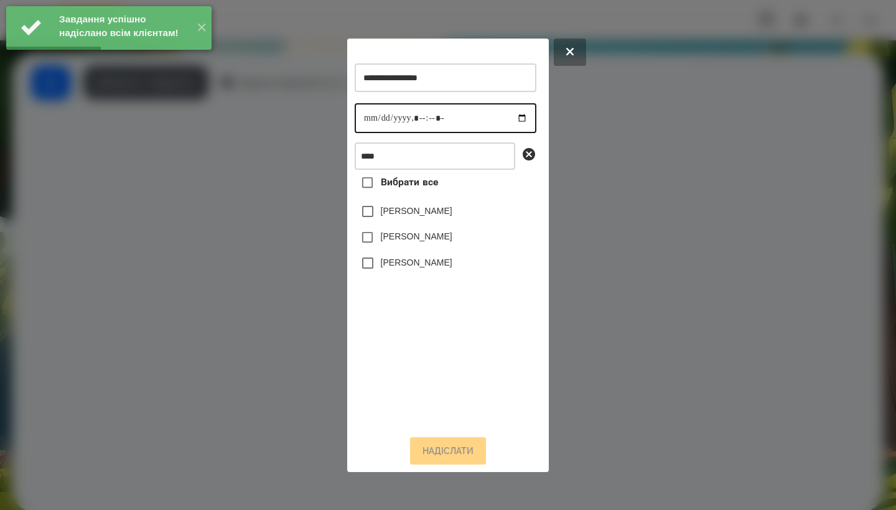
click at [372, 123] on input "datetime-local" at bounding box center [446, 118] width 182 height 30
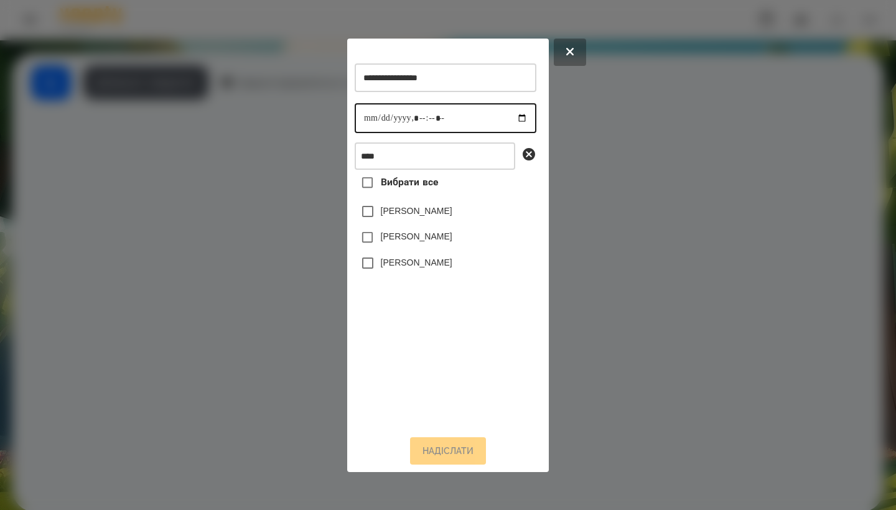
type input "**********"
click at [410, 268] on label "[PERSON_NAME]" at bounding box center [417, 262] width 72 height 12
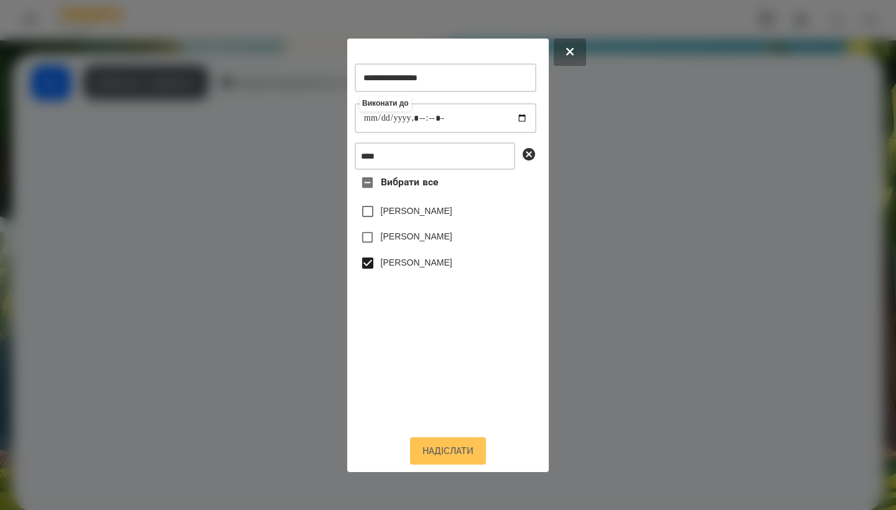
click at [451, 447] on button "Надіслати" at bounding box center [448, 451] width 76 height 27
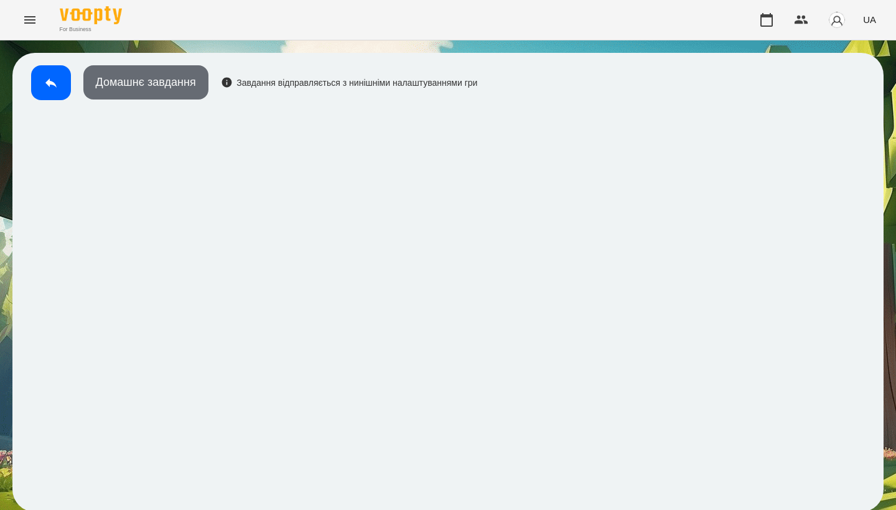
click at [162, 83] on button "Домашнє завдання" at bounding box center [145, 82] width 125 height 34
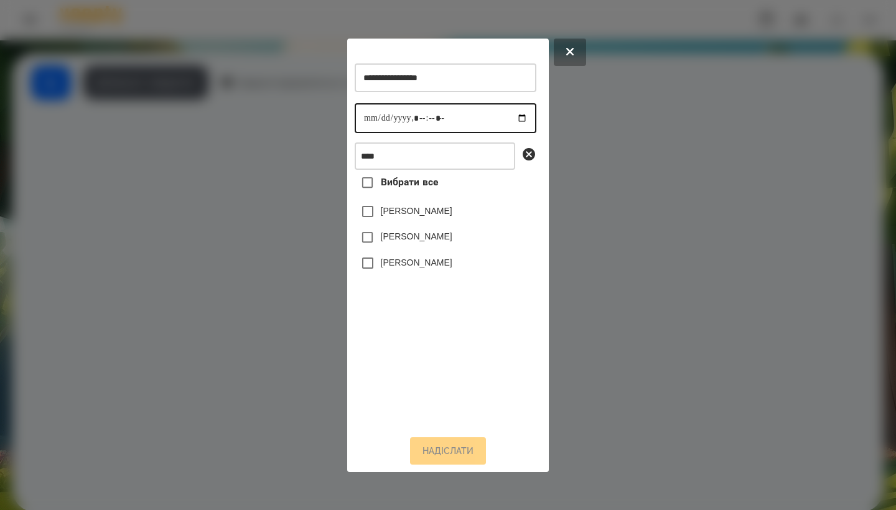
click at [372, 120] on input "datetime-local" at bounding box center [446, 118] width 182 height 30
type input "**********"
click at [416, 269] on label "[PERSON_NAME]" at bounding box center [417, 262] width 72 height 12
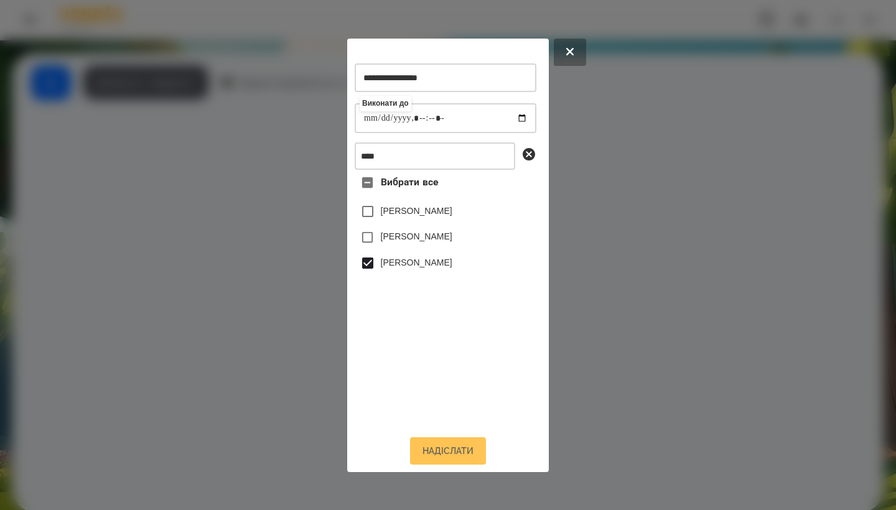
click at [442, 462] on button "Надіслати" at bounding box center [448, 451] width 76 height 27
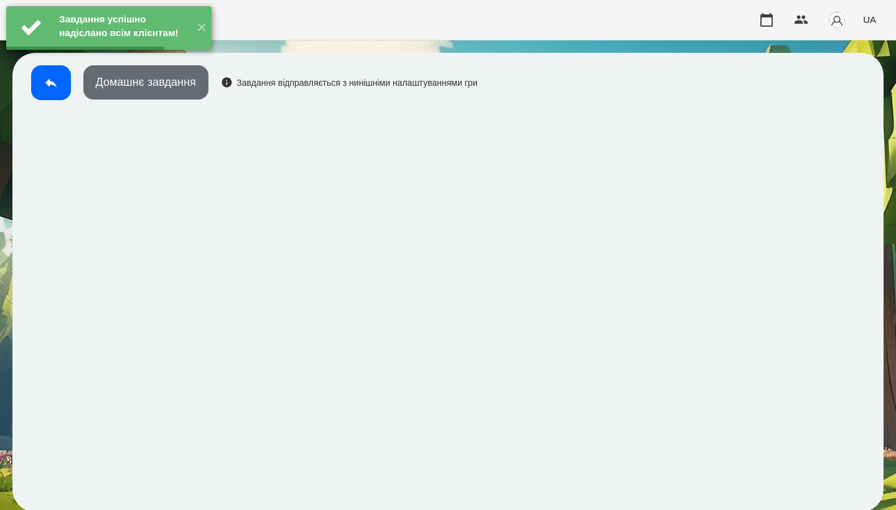
click at [187, 93] on button "Домашнє завдання" at bounding box center [145, 82] width 125 height 34
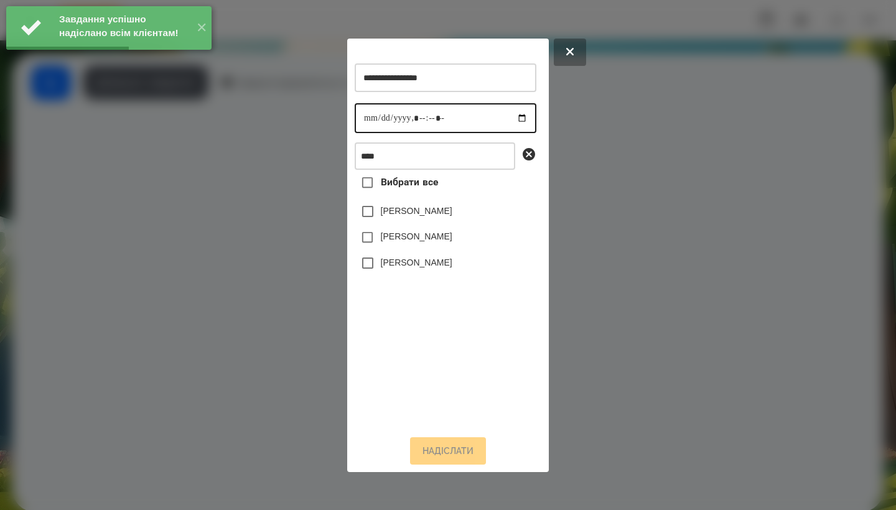
click at [364, 118] on input "datetime-local" at bounding box center [446, 118] width 182 height 30
type input "**********"
click at [420, 265] on label "[PERSON_NAME]" at bounding box center [417, 262] width 72 height 12
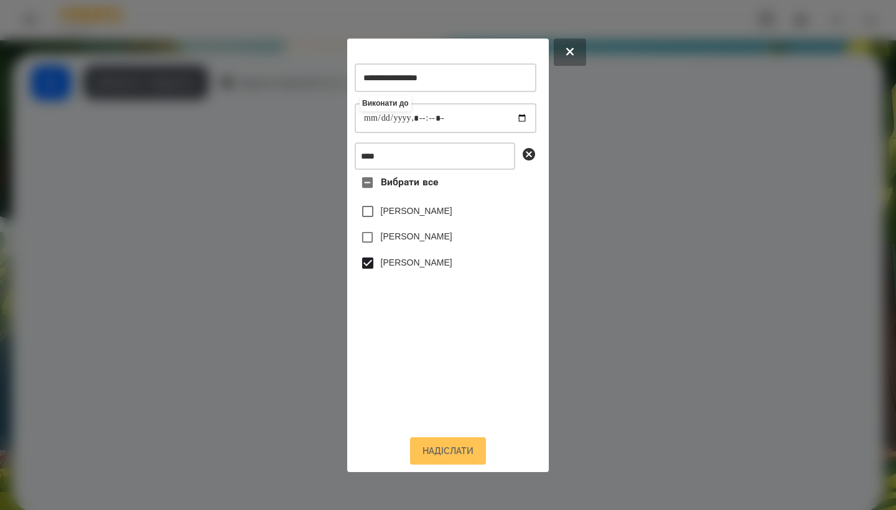
click at [441, 456] on button "Надіслати" at bounding box center [448, 451] width 76 height 27
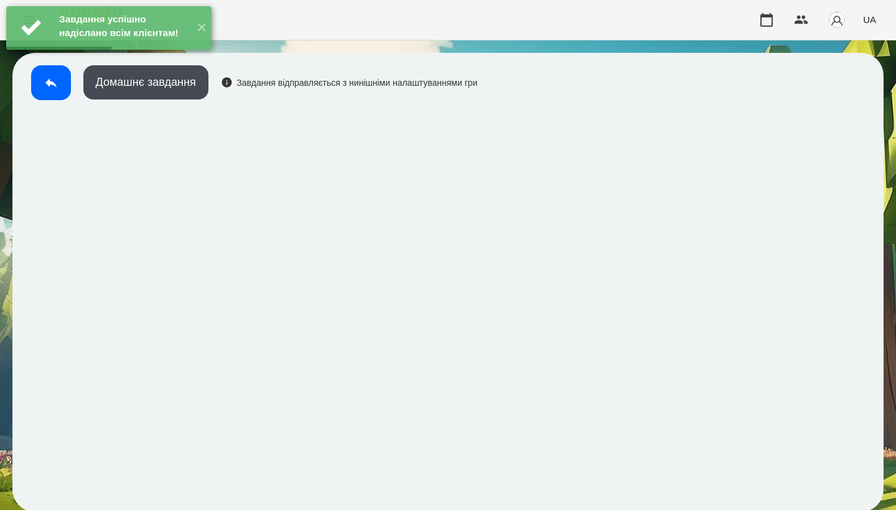
click at [179, 100] on div "Домашнє завдання Завдання відправляється з нинішніми налаштуваннями гри" at bounding box center [251, 85] width 453 height 41
click at [189, 87] on button "Домашнє завдання" at bounding box center [145, 82] width 125 height 34
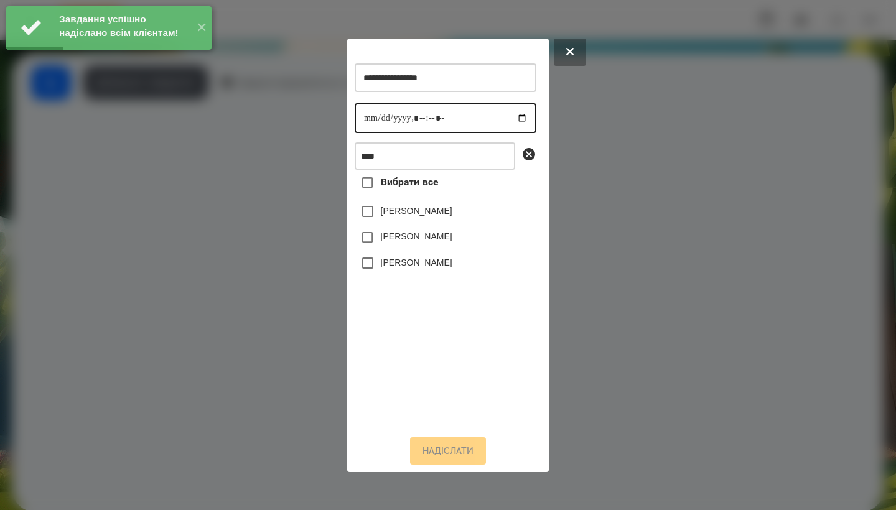
click at [372, 130] on input "datetime-local" at bounding box center [446, 118] width 182 height 30
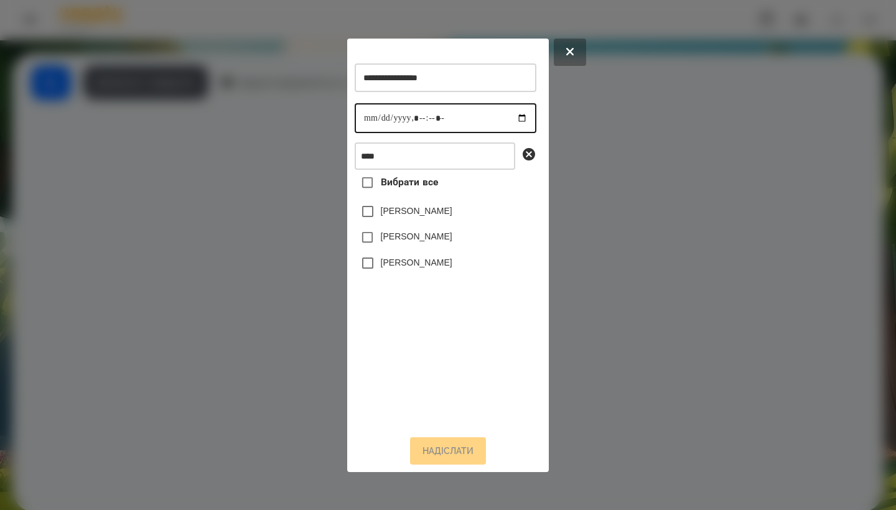
type input "**********"
click at [418, 269] on label "[PERSON_NAME]" at bounding box center [417, 262] width 72 height 12
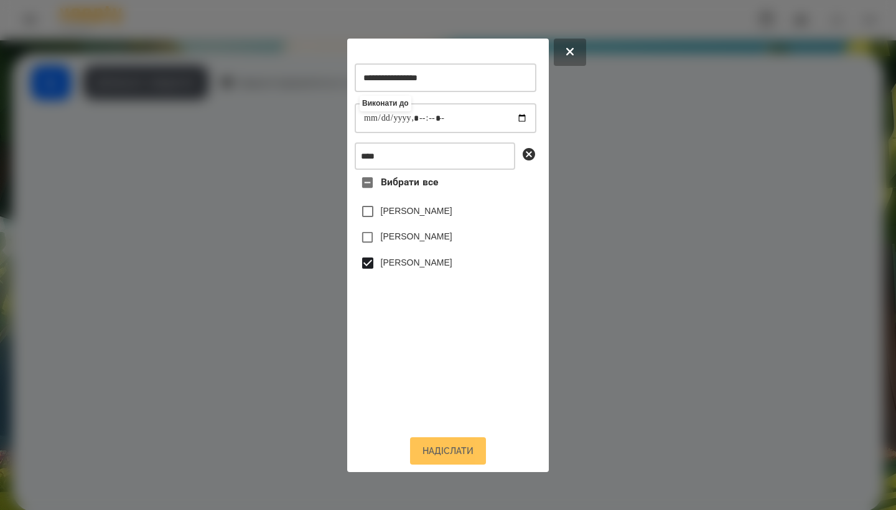
click at [446, 453] on button "Надіслати" at bounding box center [448, 451] width 76 height 27
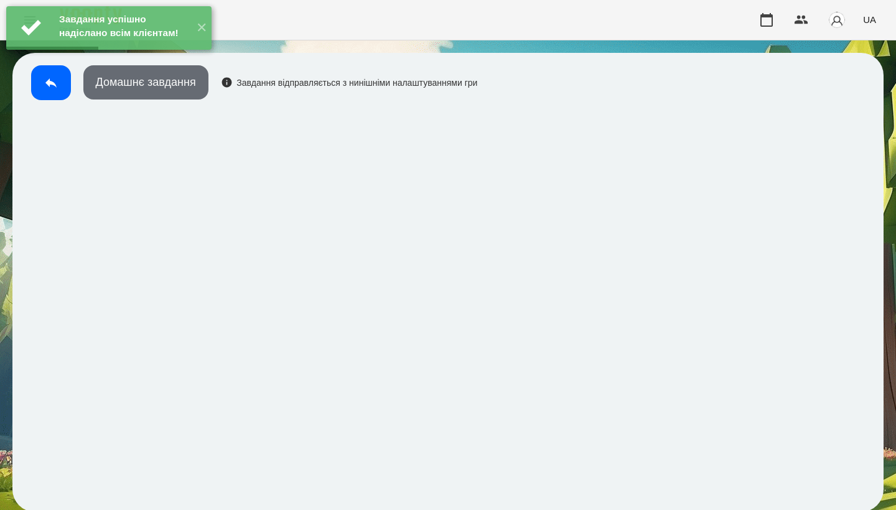
click at [166, 87] on button "Домашнє завдання" at bounding box center [145, 82] width 125 height 34
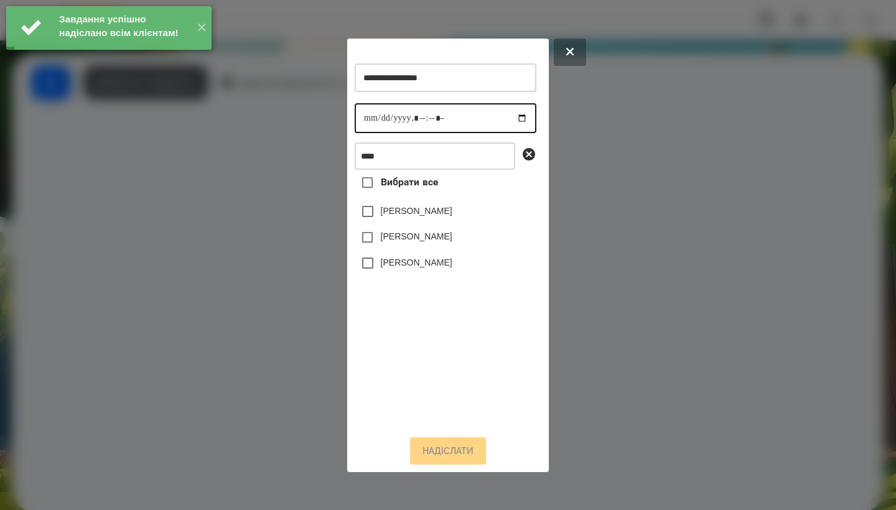
click at [369, 113] on input "datetime-local" at bounding box center [446, 118] width 182 height 30
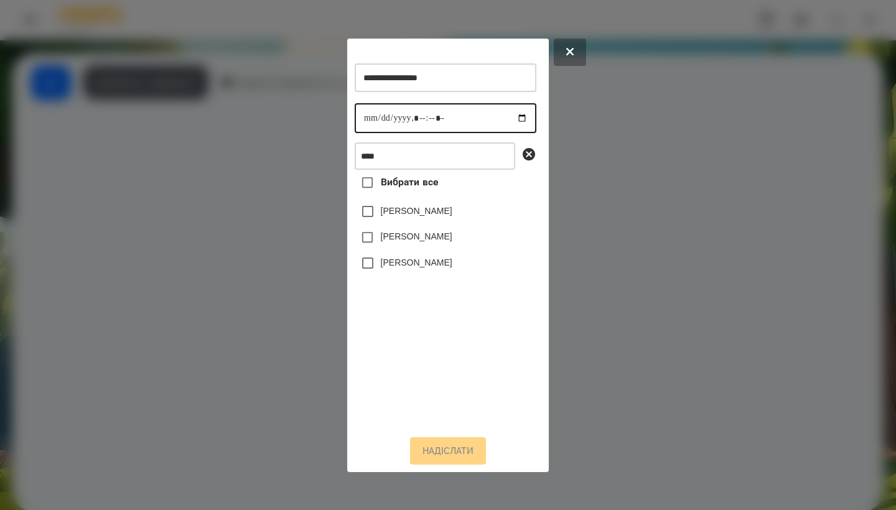
type input "**********"
click at [405, 268] on label "[PERSON_NAME]" at bounding box center [417, 262] width 72 height 12
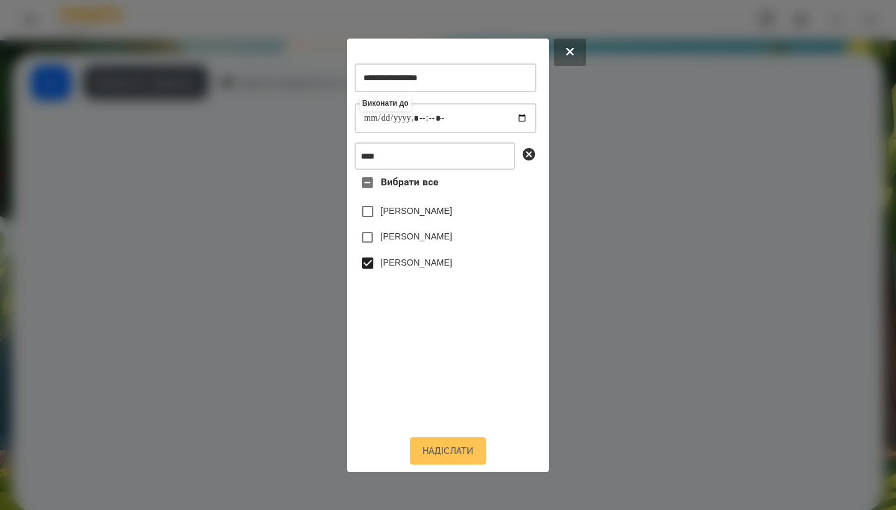
click at [449, 449] on button "Надіслати" at bounding box center [448, 451] width 76 height 27
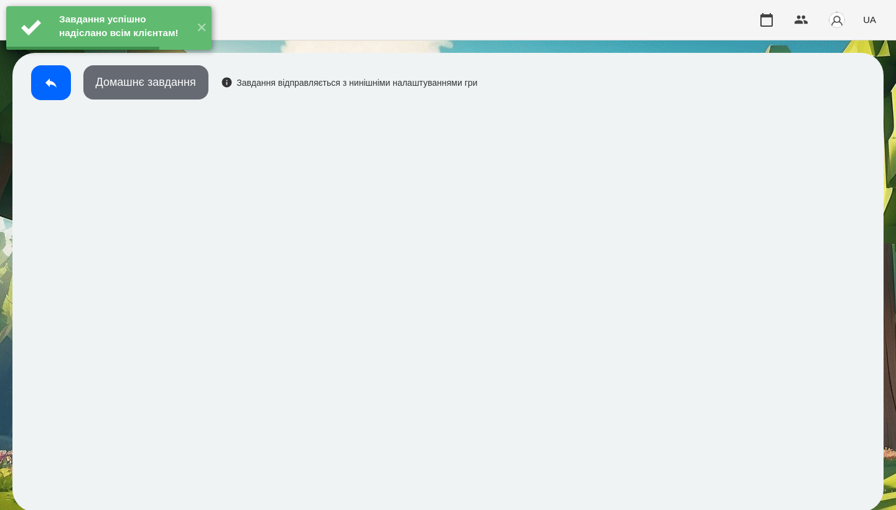
click at [154, 93] on button "Домашнє завдання" at bounding box center [145, 82] width 125 height 34
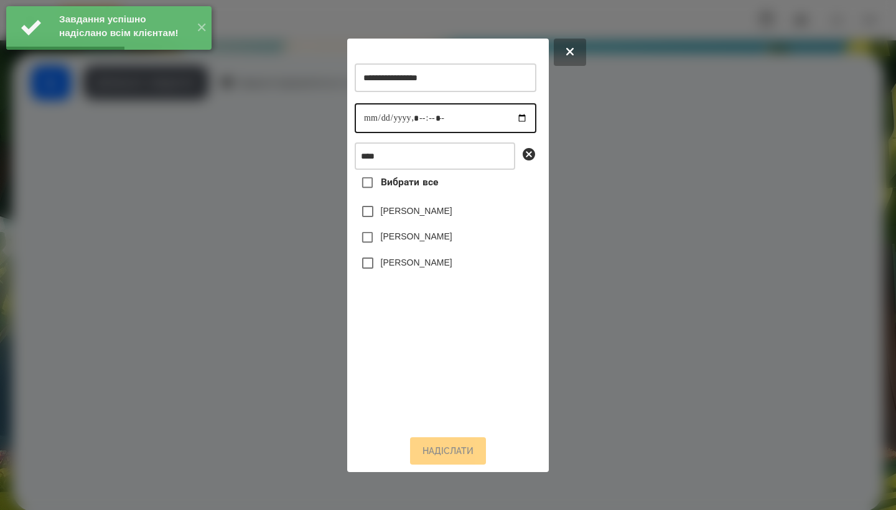
click at [362, 121] on input "datetime-local" at bounding box center [446, 118] width 182 height 30
type input "**********"
click at [395, 260] on div "[PERSON_NAME]" at bounding box center [446, 263] width 182 height 26
click at [395, 265] on label "[PERSON_NAME]" at bounding box center [417, 262] width 72 height 12
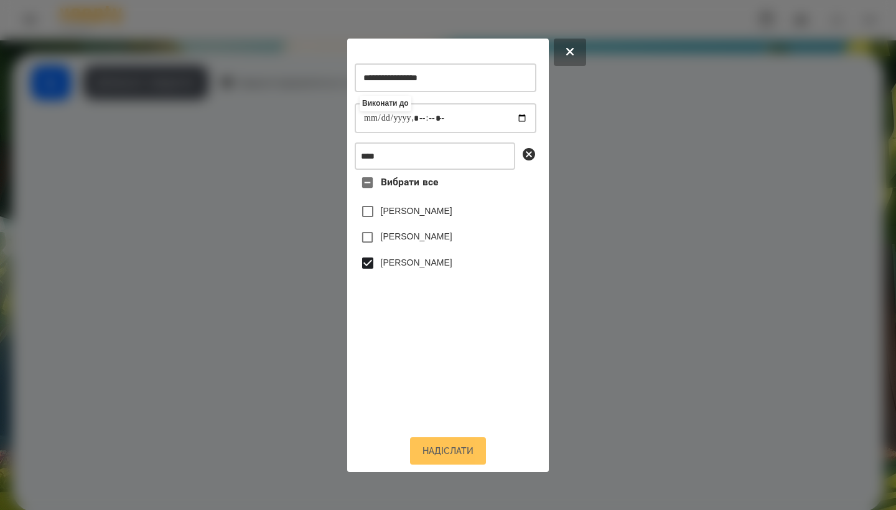
click at [442, 459] on button "Надіслати" at bounding box center [448, 451] width 76 height 27
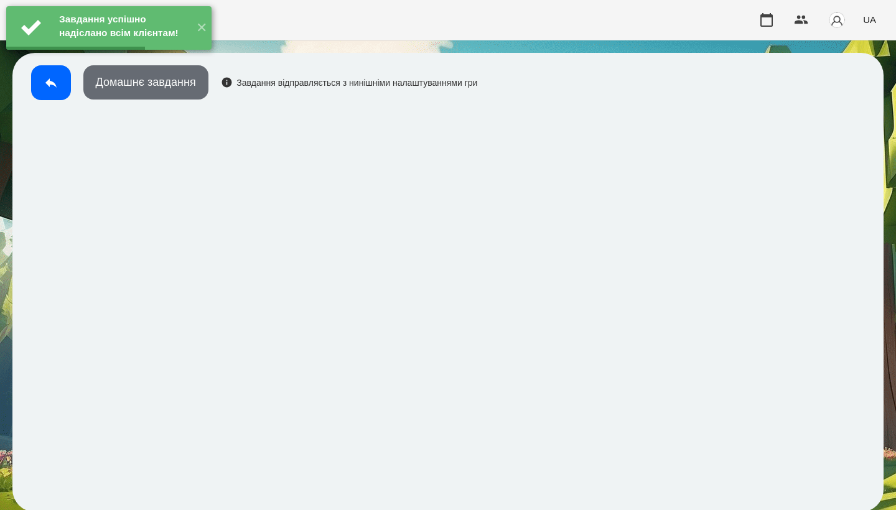
click at [187, 91] on button "Домашнє завдання" at bounding box center [145, 82] width 125 height 34
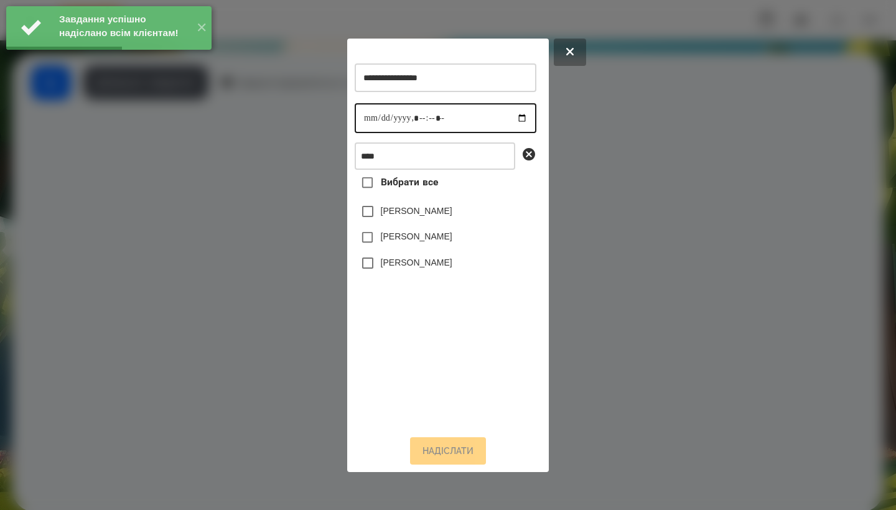
click at [359, 122] on input "datetime-local" at bounding box center [446, 118] width 182 height 30
type input "**********"
click at [404, 269] on label "[PERSON_NAME]" at bounding box center [417, 262] width 72 height 12
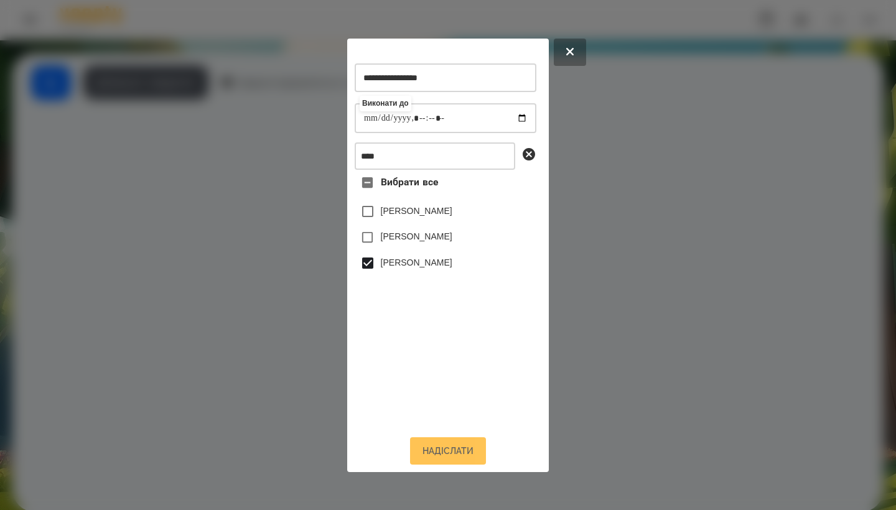
click at [448, 459] on button "Надіслати" at bounding box center [448, 451] width 76 height 27
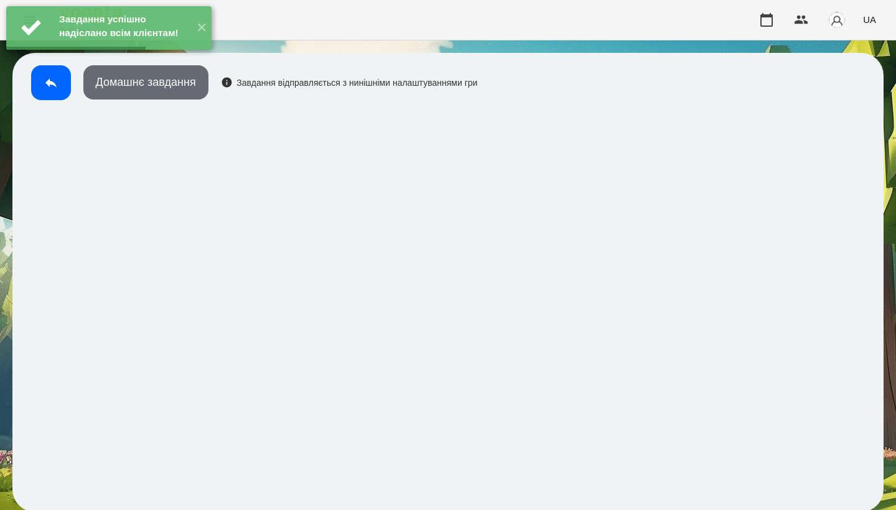
click at [186, 94] on button "Домашнє завдання" at bounding box center [145, 82] width 125 height 34
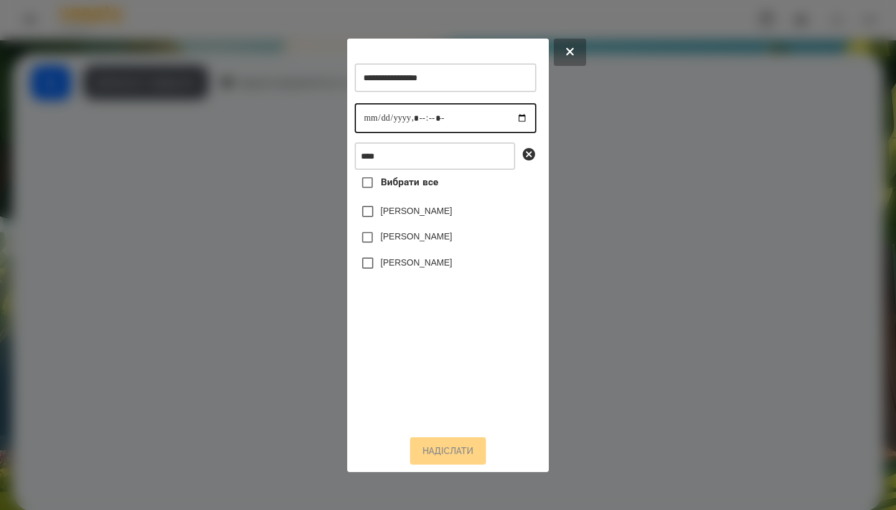
click at [370, 118] on input "datetime-local" at bounding box center [446, 118] width 182 height 30
type input "**********"
click at [421, 267] on label "[PERSON_NAME]" at bounding box center [417, 262] width 72 height 12
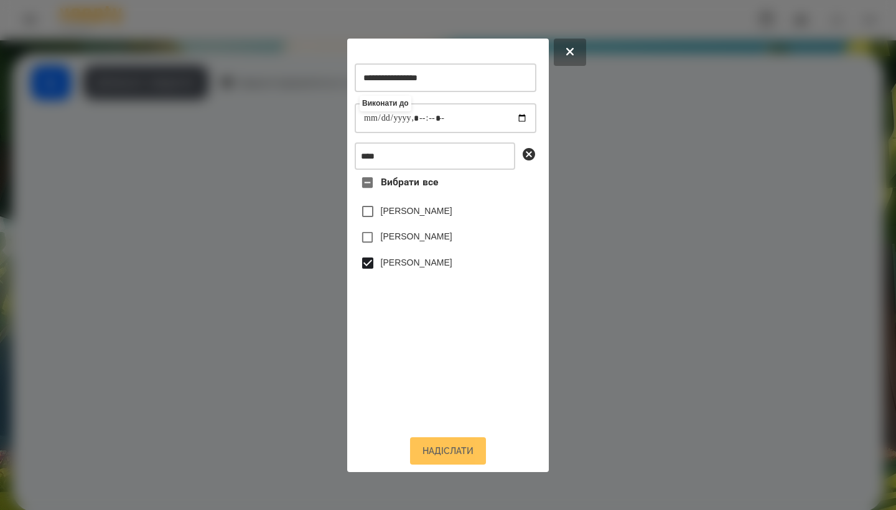
click at [448, 456] on button "Надіслати" at bounding box center [448, 451] width 76 height 27
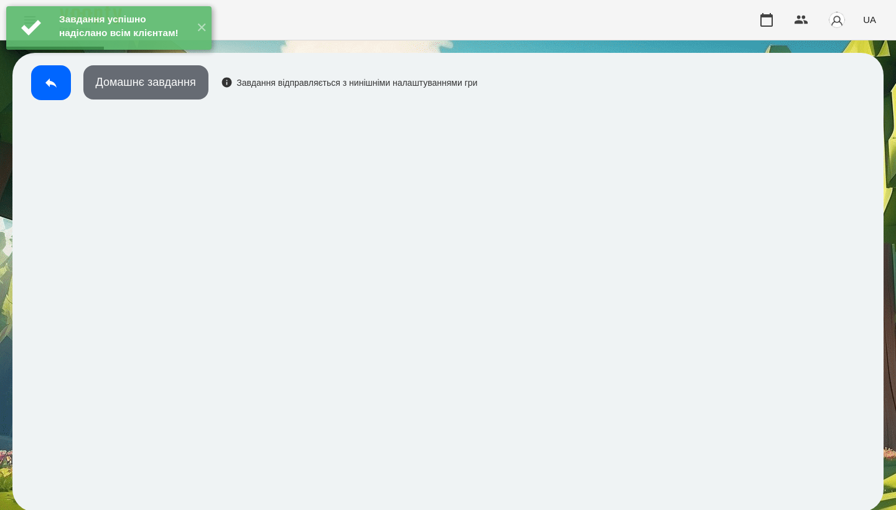
click at [190, 95] on button "Домашнє завдання" at bounding box center [145, 82] width 125 height 34
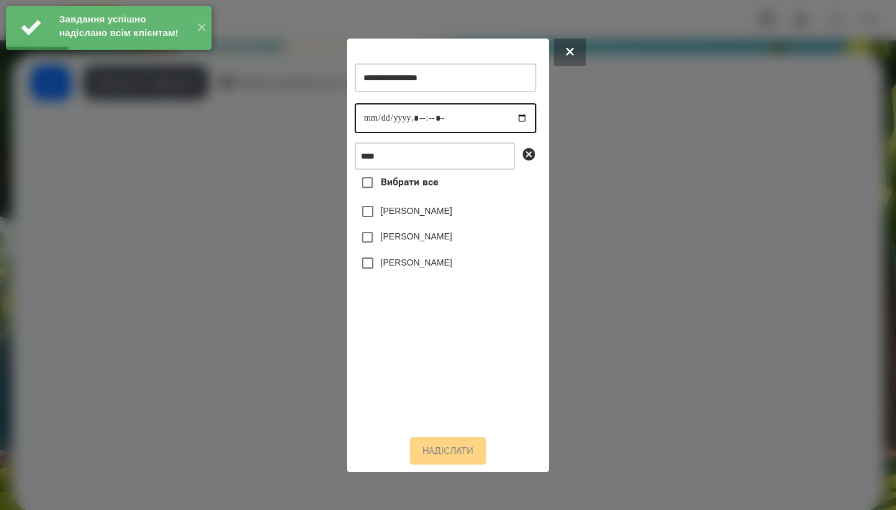
click at [372, 117] on input "datetime-local" at bounding box center [446, 118] width 182 height 30
type input "**********"
click at [431, 265] on label "[PERSON_NAME]" at bounding box center [417, 262] width 72 height 12
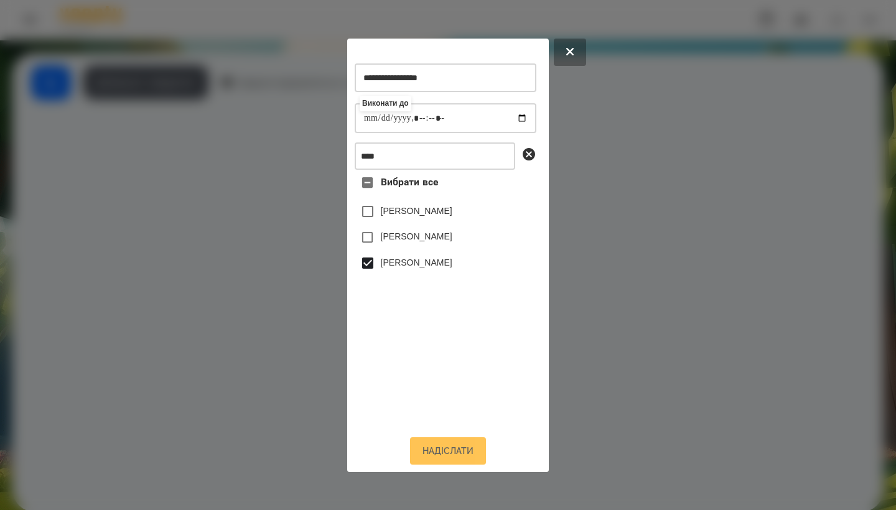
click at [444, 465] on button "Надіслати" at bounding box center [448, 451] width 76 height 27
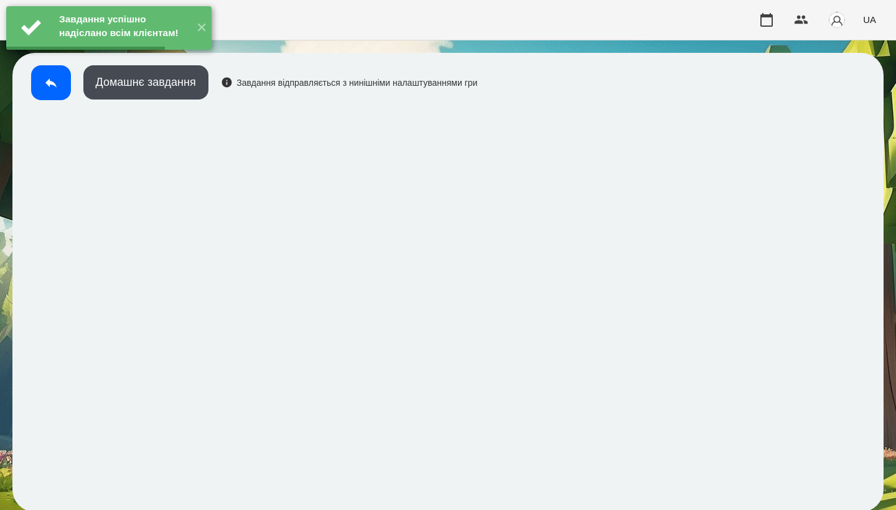
click at [181, 94] on button "Домашнє завдання" at bounding box center [145, 82] width 125 height 34
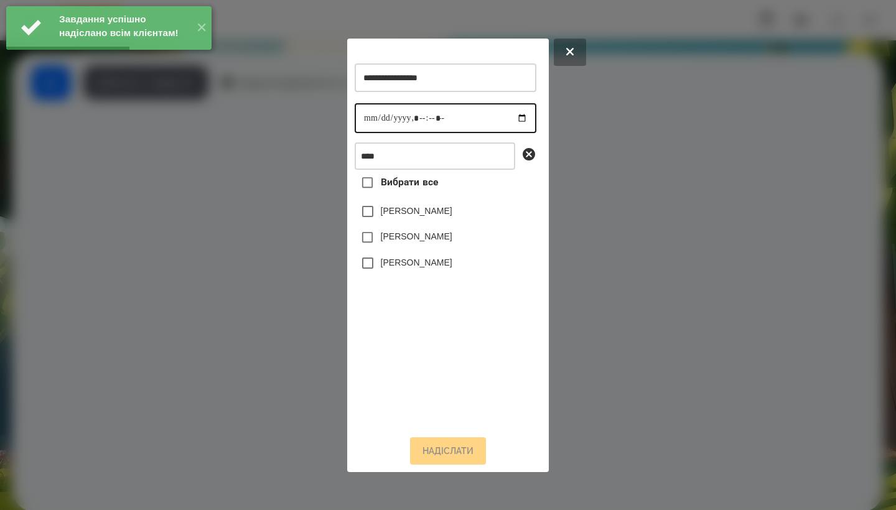
click at [370, 117] on input "datetime-local" at bounding box center [446, 118] width 182 height 30
type input "**********"
click at [415, 266] on label "[PERSON_NAME]" at bounding box center [417, 262] width 72 height 12
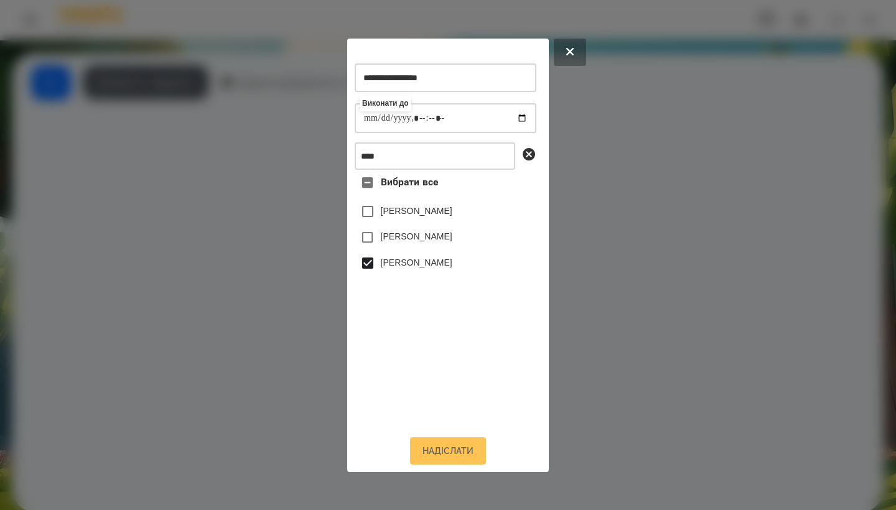
click at [445, 463] on button "Надіслати" at bounding box center [448, 451] width 76 height 27
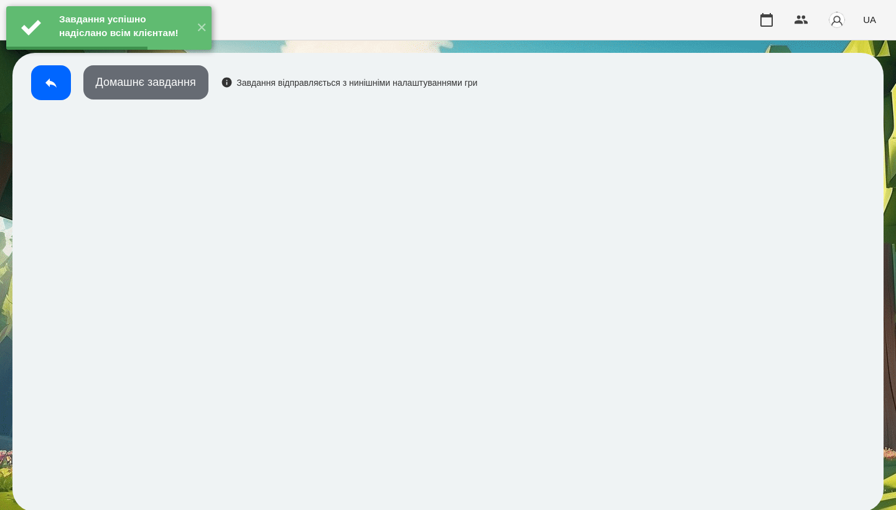
click at [186, 96] on button "Домашнє завдання" at bounding box center [145, 82] width 125 height 34
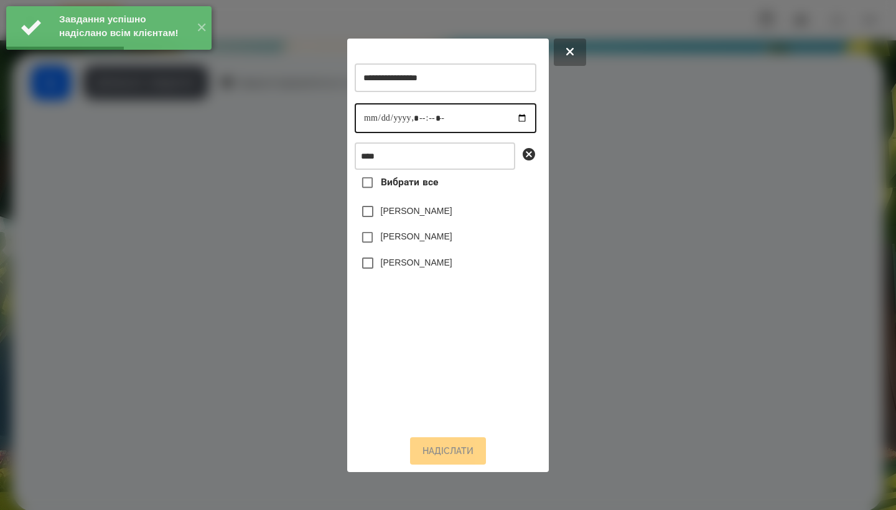
click at [365, 122] on input "datetime-local" at bounding box center [446, 118] width 182 height 30
type input "**********"
click at [421, 269] on label "[PERSON_NAME]" at bounding box center [417, 262] width 72 height 12
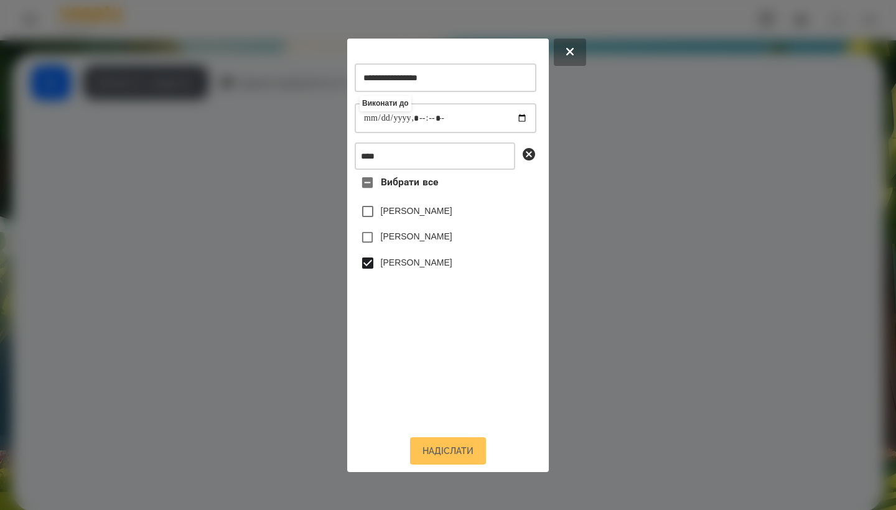
click at [458, 450] on button "Надіслати" at bounding box center [448, 451] width 76 height 27
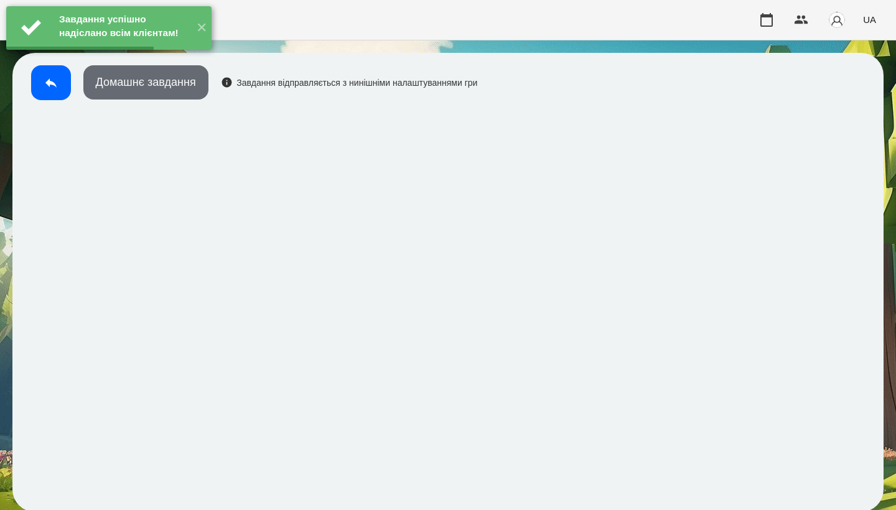
click at [145, 88] on button "Домашнє завдання" at bounding box center [145, 82] width 125 height 34
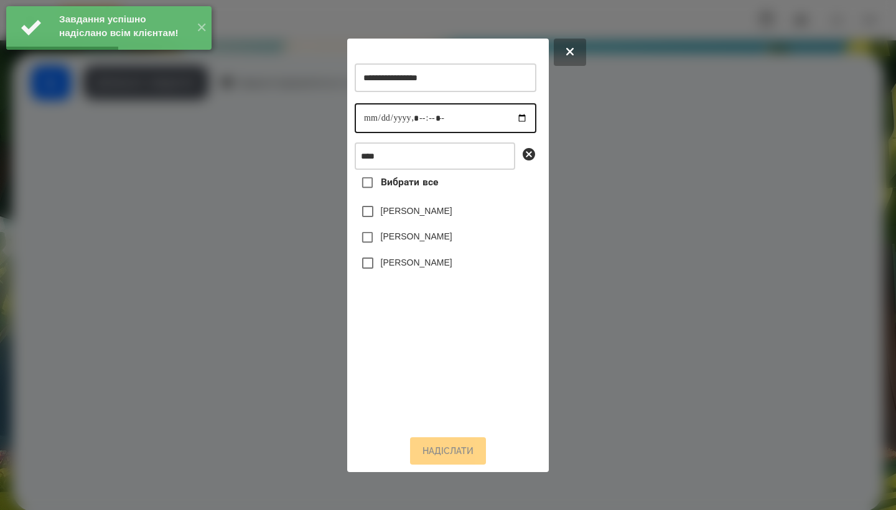
click at [362, 115] on input "datetime-local" at bounding box center [446, 118] width 182 height 30
type input "**********"
click at [423, 269] on label "[PERSON_NAME]" at bounding box center [417, 262] width 72 height 12
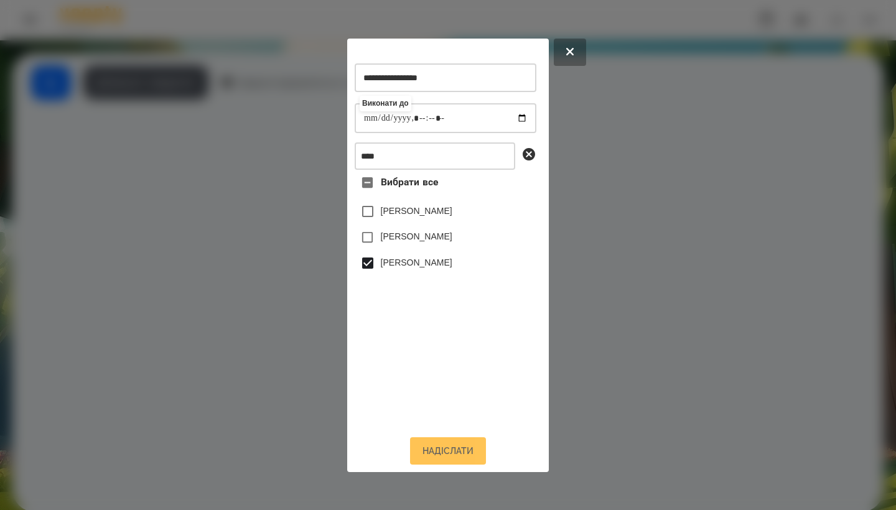
click at [451, 461] on button "Надіслати" at bounding box center [448, 451] width 76 height 27
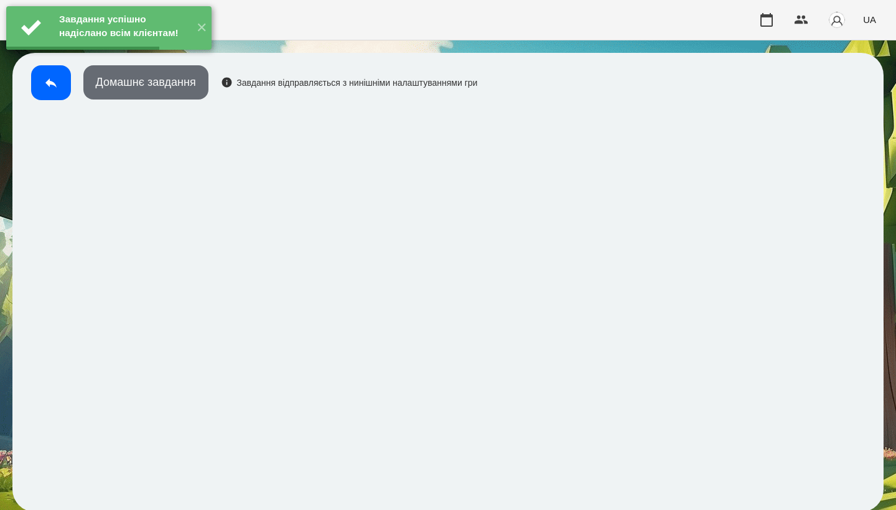
click at [175, 89] on button "Домашнє завдання" at bounding box center [145, 82] width 125 height 34
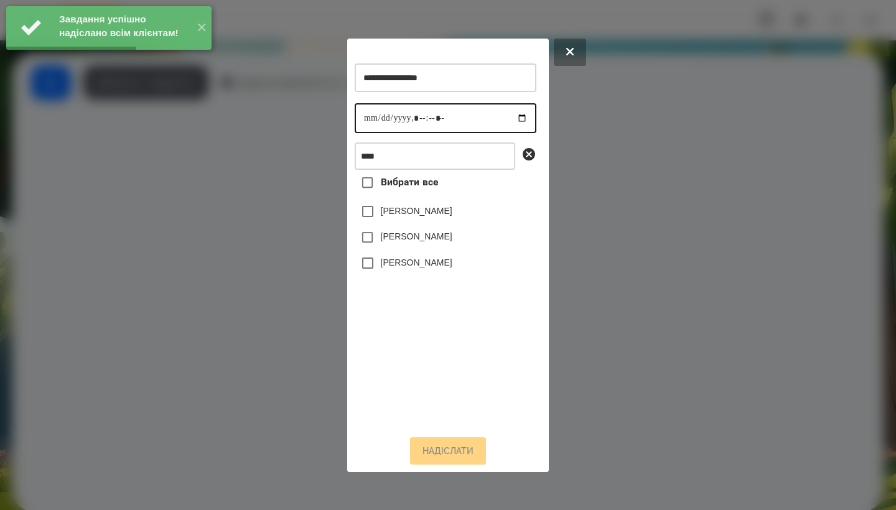
click at [368, 113] on input "datetime-local" at bounding box center [446, 118] width 182 height 30
type input "**********"
click at [411, 263] on label "[PERSON_NAME]" at bounding box center [417, 262] width 72 height 12
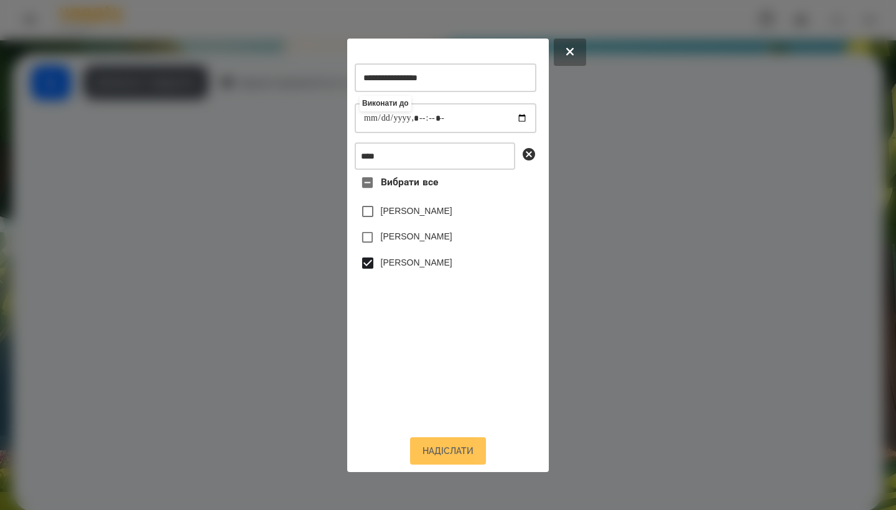
click at [444, 451] on button "Надіслати" at bounding box center [448, 451] width 76 height 27
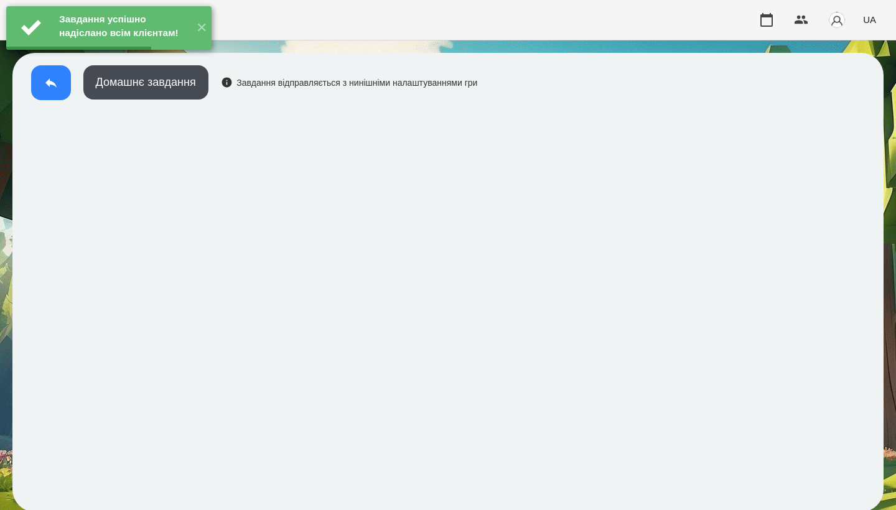
click at [63, 94] on button at bounding box center [51, 82] width 40 height 35
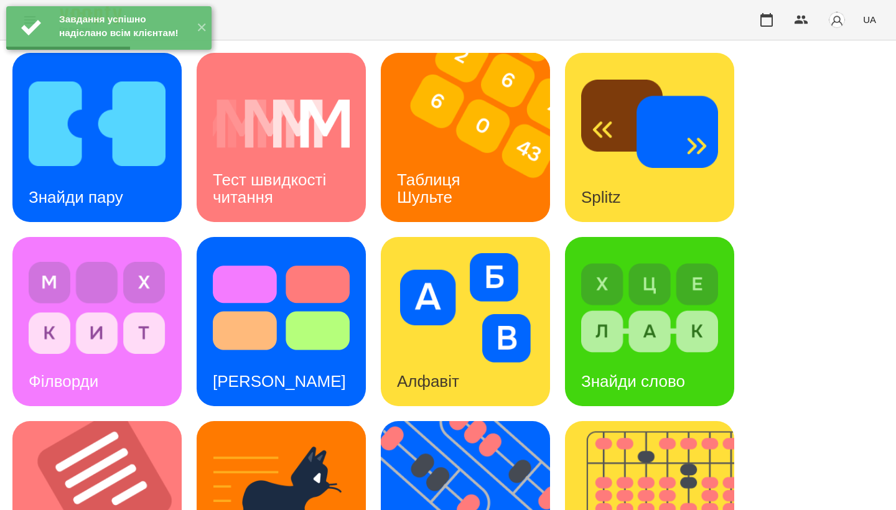
click at [501, 190] on img at bounding box center [473, 137] width 185 height 169
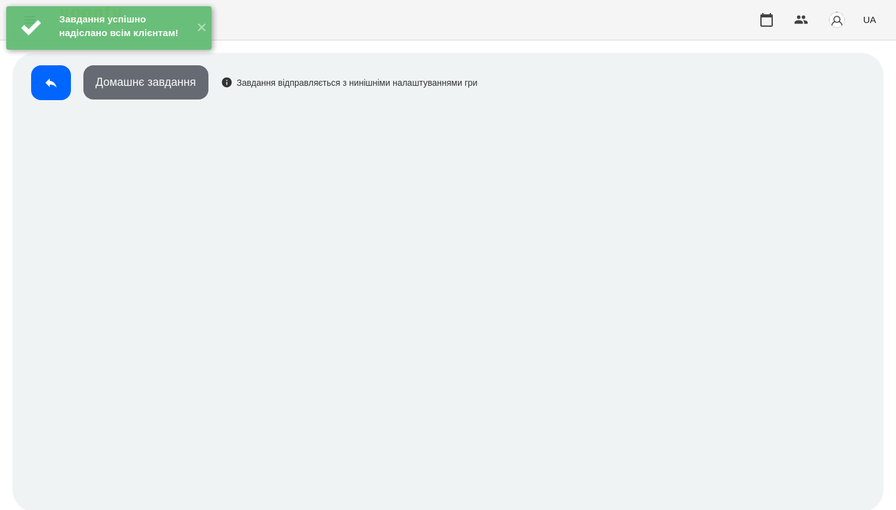
click at [193, 92] on button "Домашнє завдання" at bounding box center [145, 82] width 125 height 34
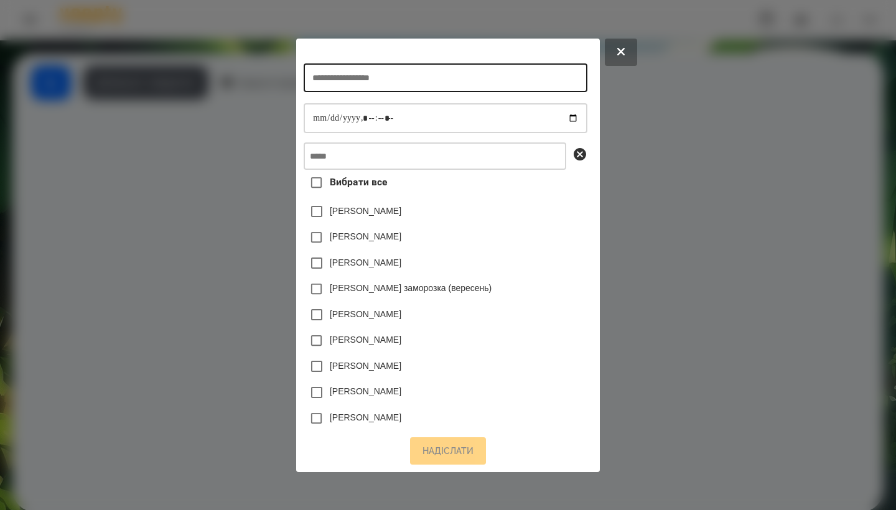
click at [421, 82] on input "text" at bounding box center [445, 77] width 283 height 29
type input "**********"
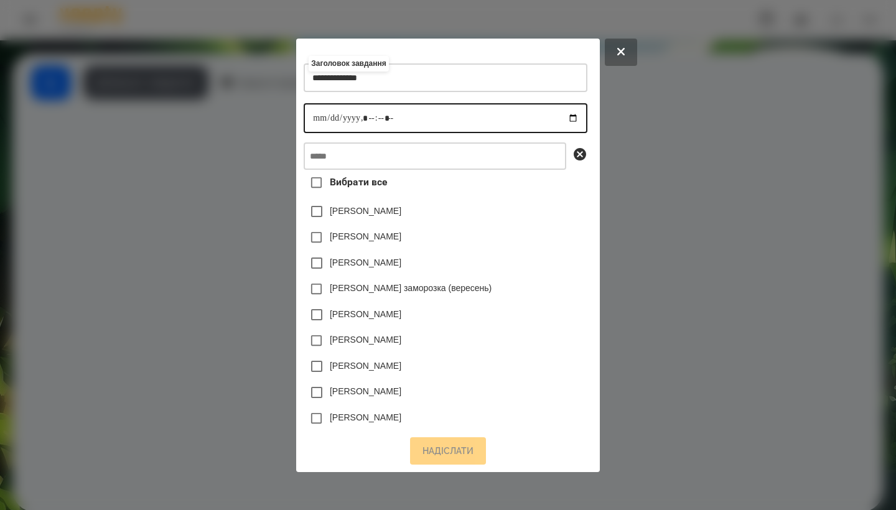
click at [308, 111] on input "datetime-local" at bounding box center [445, 118] width 283 height 30
click at [362, 115] on input "datetime-local" at bounding box center [445, 118] width 283 height 30
type input "**********"
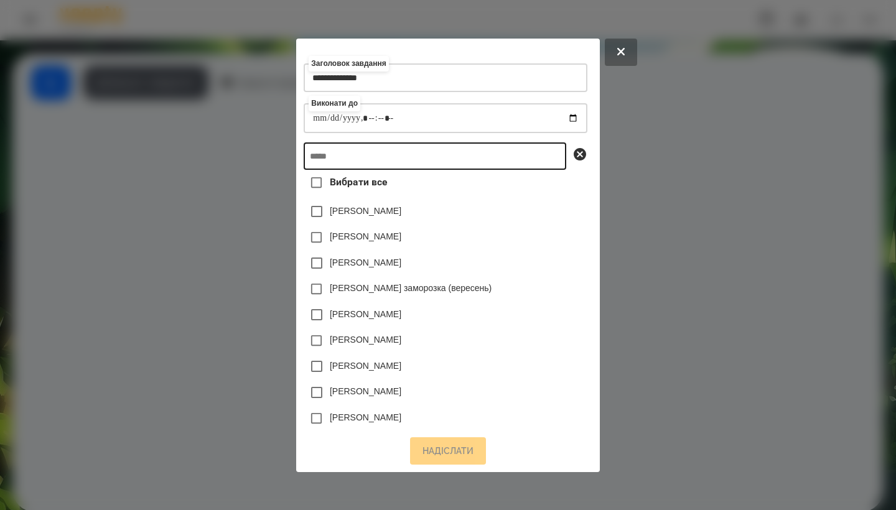
click at [420, 160] on input "text" at bounding box center [435, 156] width 263 height 27
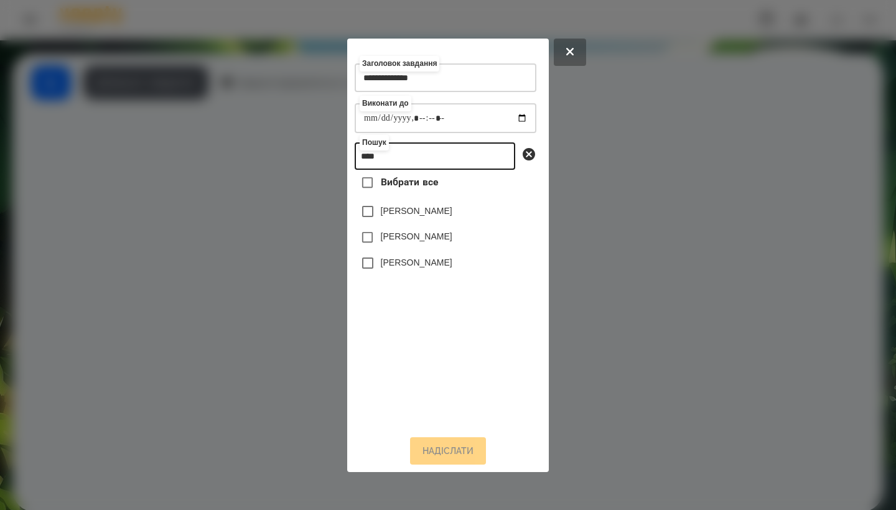
type input "****"
click at [417, 276] on div "[PERSON_NAME]" at bounding box center [446, 263] width 182 height 26
click at [417, 269] on label "[PERSON_NAME]" at bounding box center [417, 262] width 72 height 12
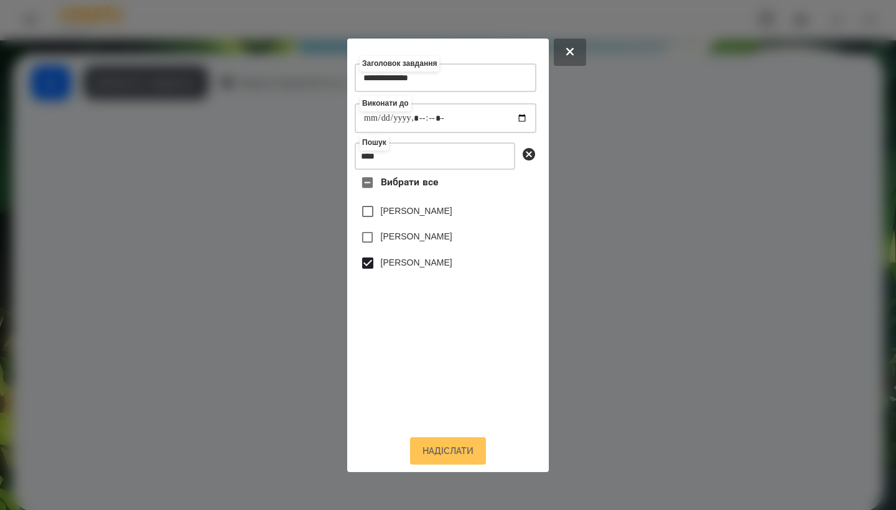
click at [476, 463] on button "Надіслати" at bounding box center [448, 451] width 76 height 27
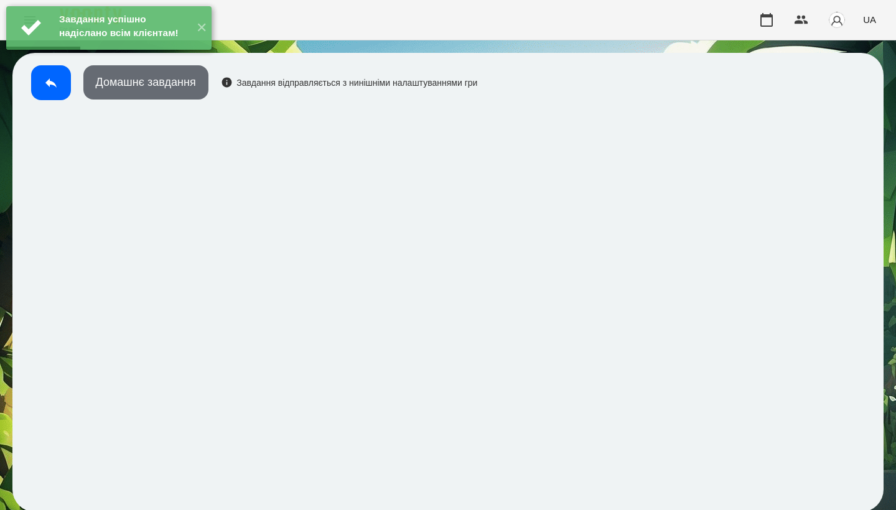
click at [136, 94] on button "Домашнє завдання" at bounding box center [145, 82] width 125 height 34
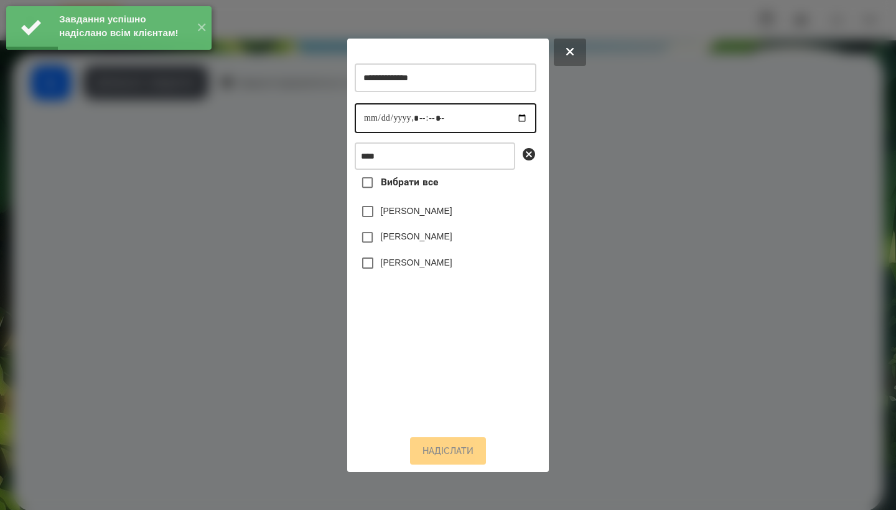
click at [369, 109] on input "datetime-local" at bounding box center [446, 118] width 182 height 30
type input "**********"
click at [424, 263] on label "[PERSON_NAME]" at bounding box center [417, 262] width 72 height 12
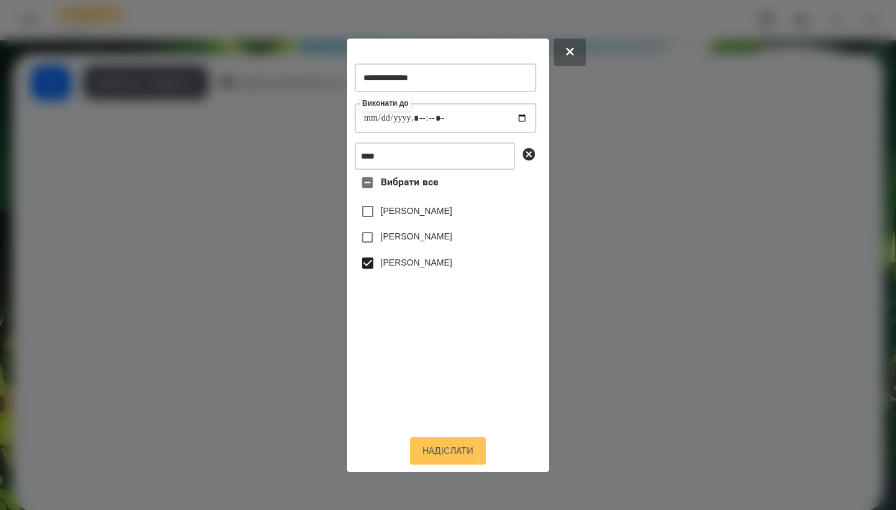
click at [448, 452] on button "Надіслати" at bounding box center [448, 451] width 76 height 27
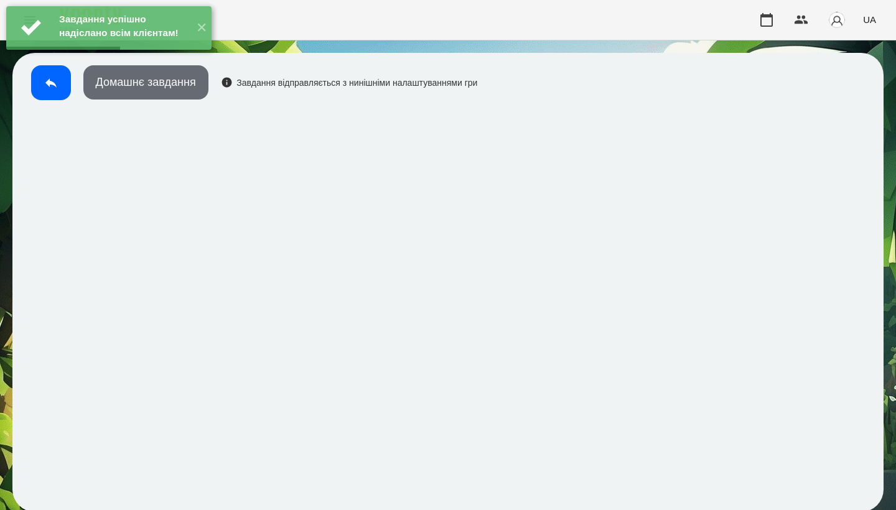
click at [192, 82] on button "Домашнє завдання" at bounding box center [145, 82] width 125 height 34
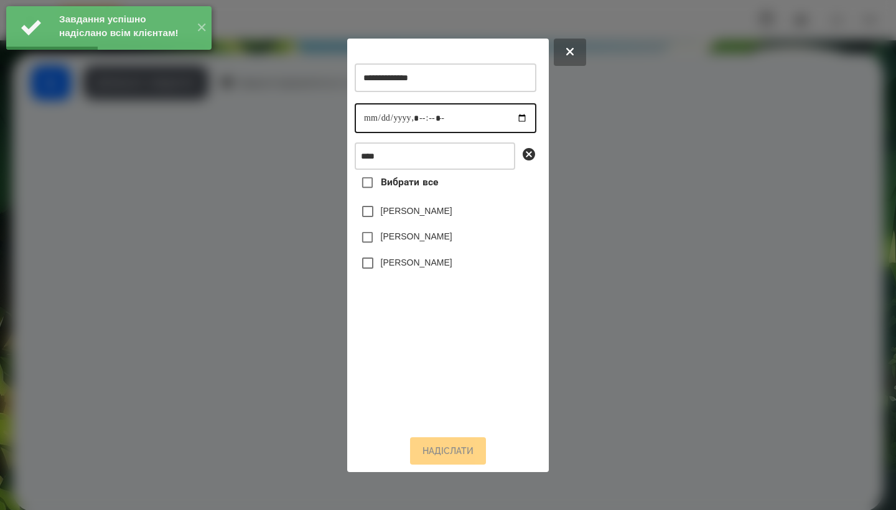
click at [362, 114] on input "datetime-local" at bounding box center [446, 118] width 182 height 30
type input "**********"
click at [444, 258] on div "[PERSON_NAME]" at bounding box center [446, 263] width 182 height 26
click at [444, 265] on label "[PERSON_NAME]" at bounding box center [417, 262] width 72 height 12
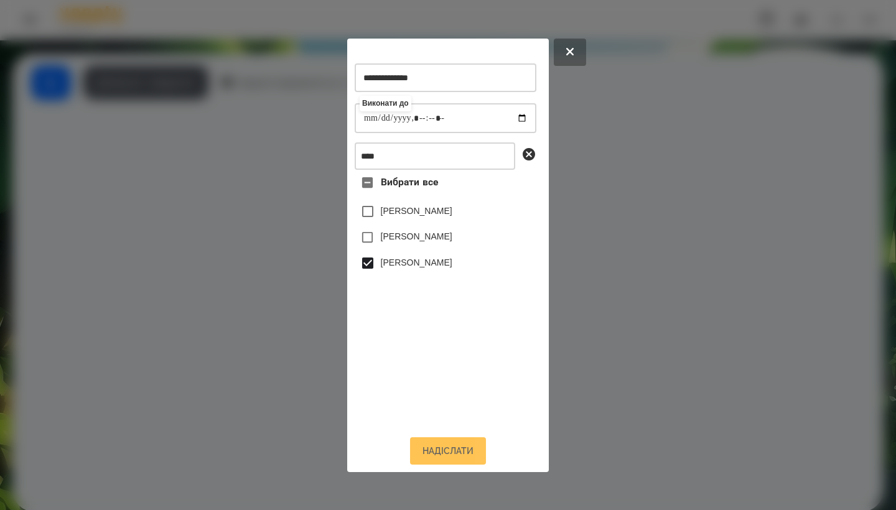
click at [447, 451] on button "Надіслати" at bounding box center [448, 451] width 76 height 27
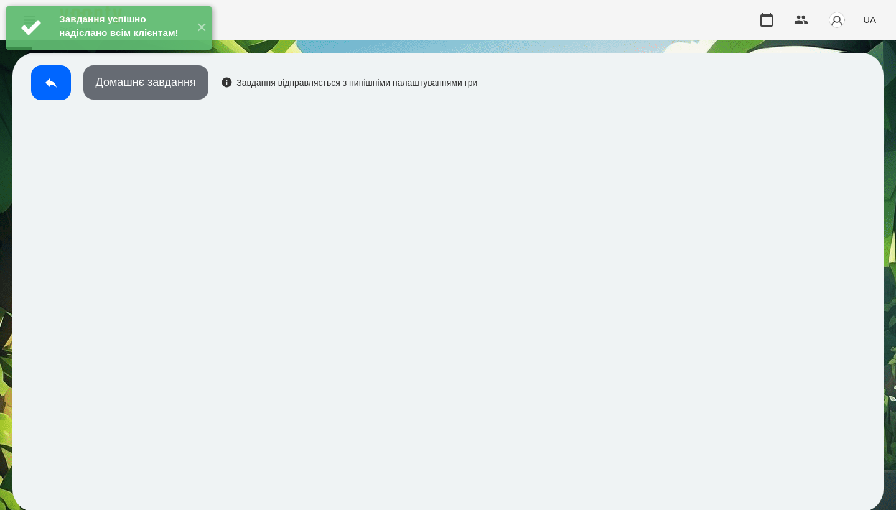
click at [153, 92] on button "Домашнє завдання" at bounding box center [145, 82] width 125 height 34
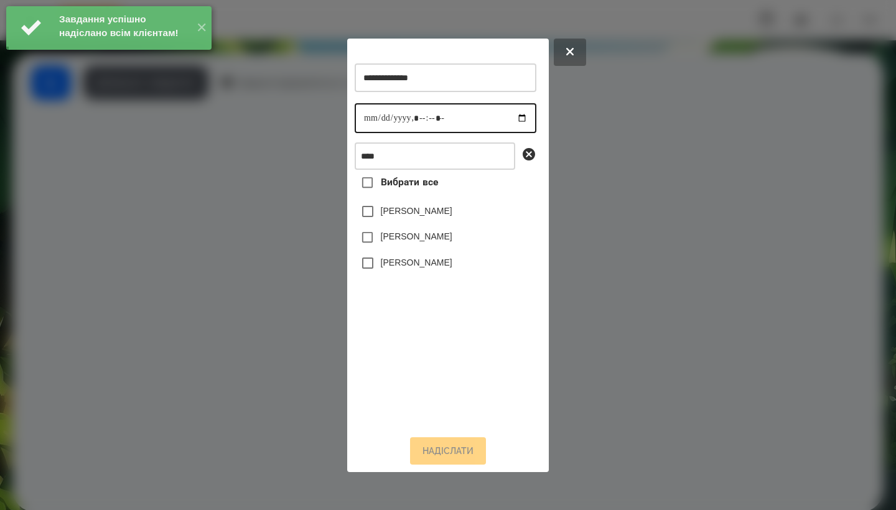
click at [372, 112] on input "datetime-local" at bounding box center [446, 118] width 182 height 30
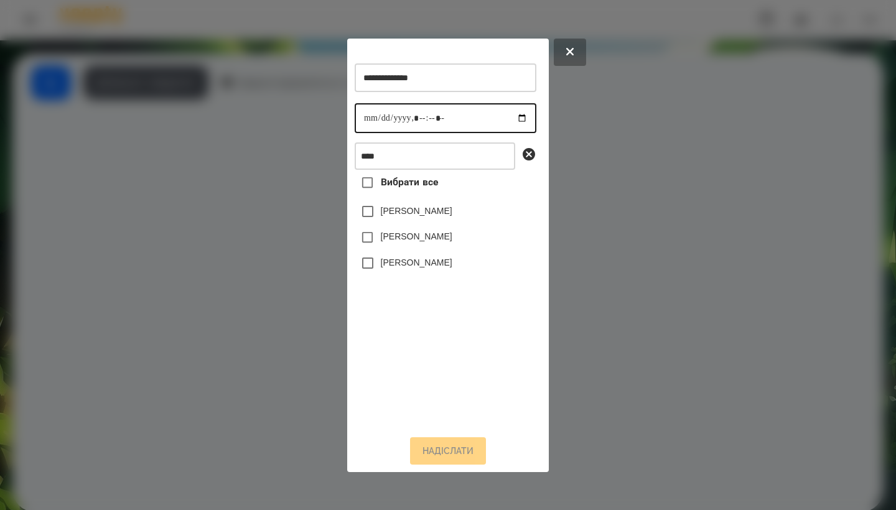
type input "**********"
click at [407, 269] on label "[PERSON_NAME]" at bounding box center [417, 262] width 72 height 12
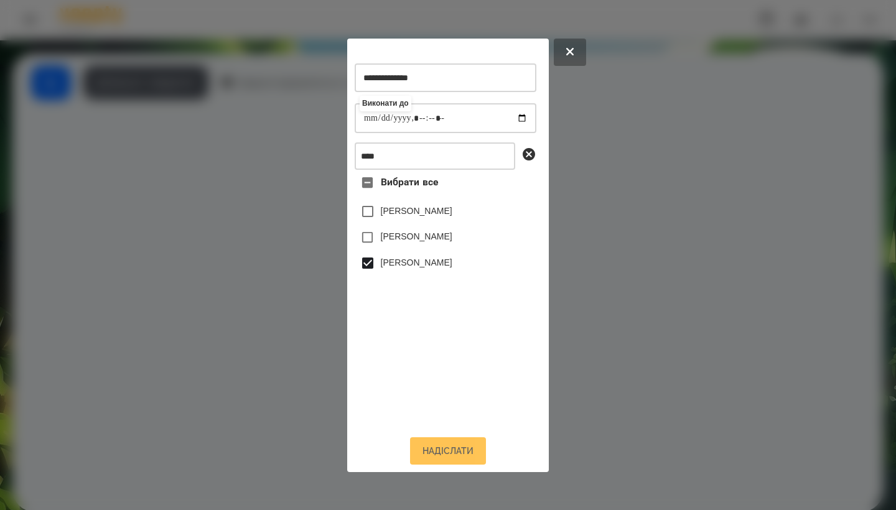
click at [451, 447] on button "Надіслати" at bounding box center [448, 451] width 76 height 27
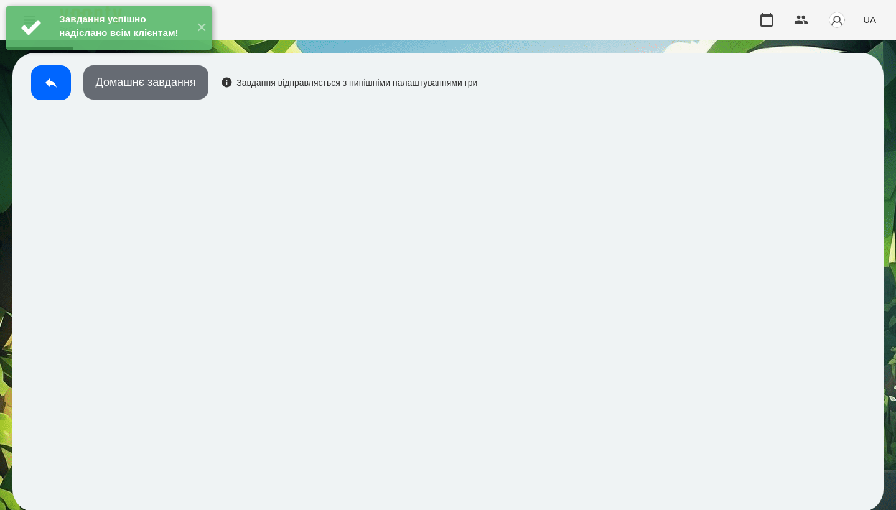
click at [177, 76] on button "Домашнє завдання" at bounding box center [145, 82] width 125 height 34
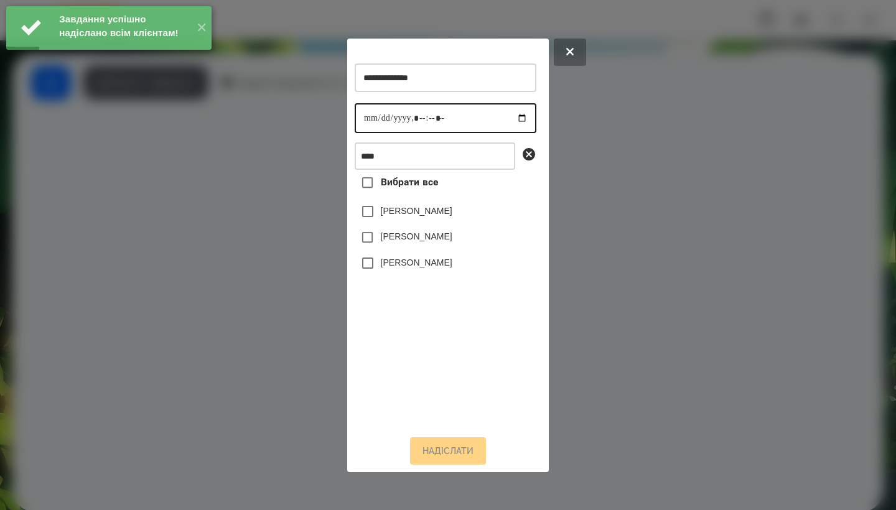
click at [364, 113] on input "datetime-local" at bounding box center [446, 118] width 182 height 30
type input "**********"
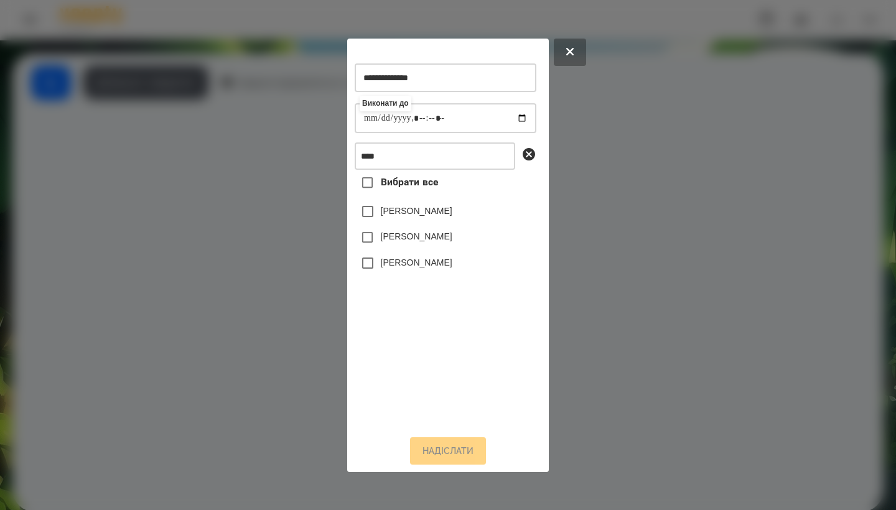
click at [413, 263] on label "[PERSON_NAME]" at bounding box center [417, 262] width 72 height 12
click at [463, 447] on button "Надіслати" at bounding box center [448, 451] width 76 height 27
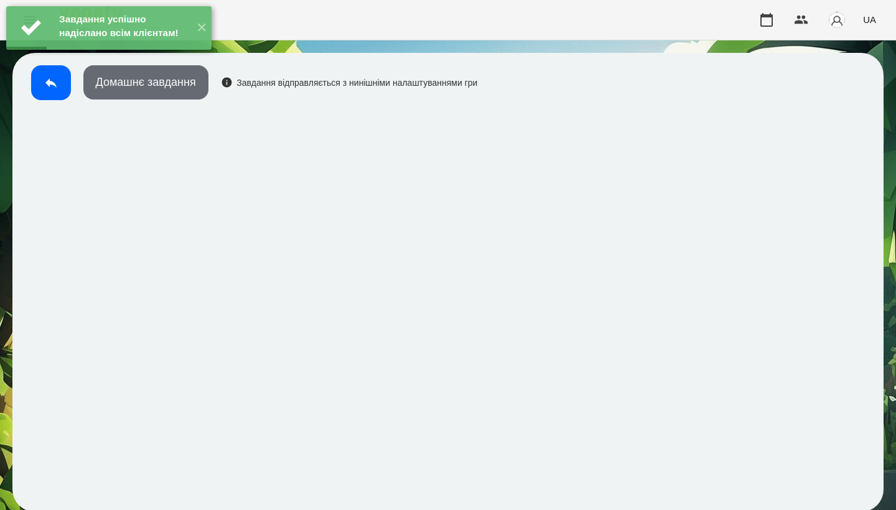
click at [183, 83] on button "Домашнє завдання" at bounding box center [145, 82] width 125 height 34
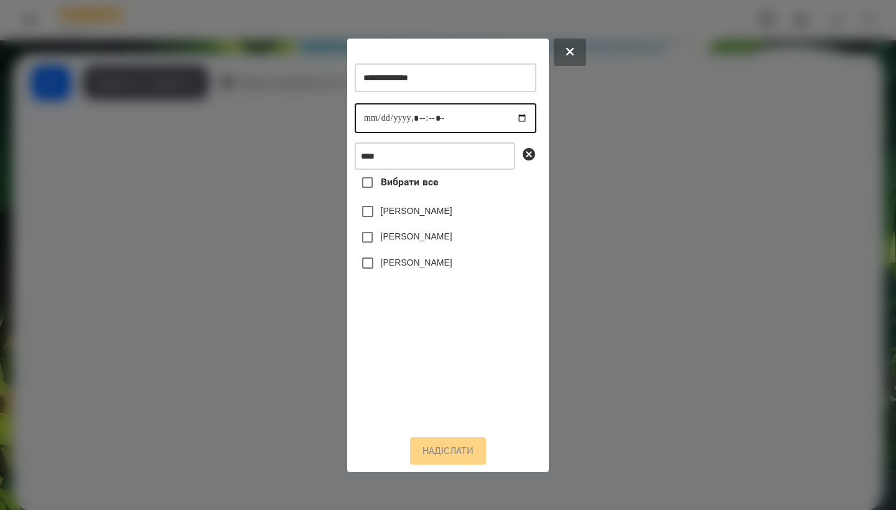
click at [369, 110] on input "datetime-local" at bounding box center [446, 118] width 182 height 30
type input "**********"
click at [407, 269] on label "[PERSON_NAME]" at bounding box center [417, 262] width 72 height 12
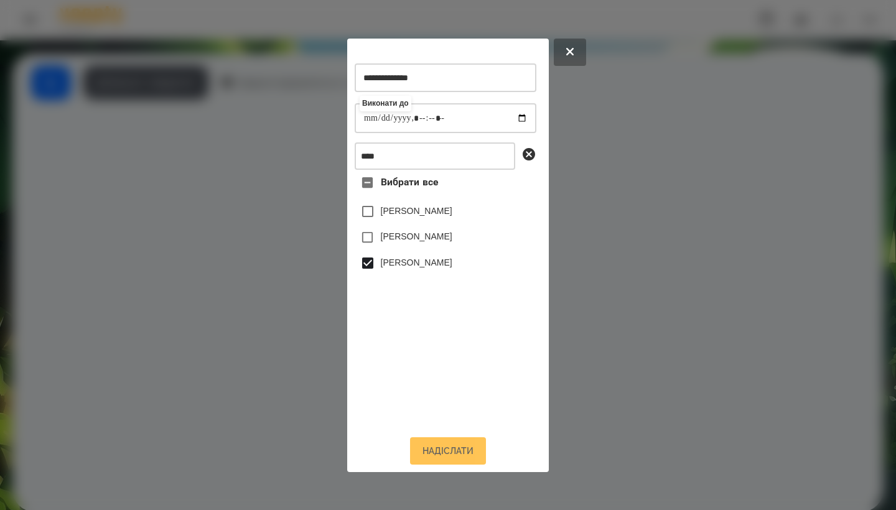
click at [451, 463] on button "Надіслати" at bounding box center [448, 451] width 76 height 27
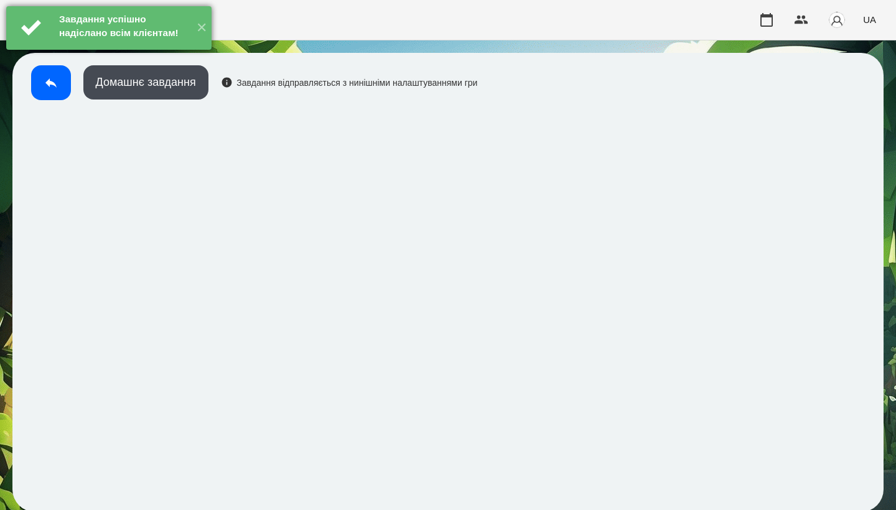
click at [129, 49] on div "Завдання успішно надіслано всім клієнтам!" at bounding box center [123, 27] width 134 height 43
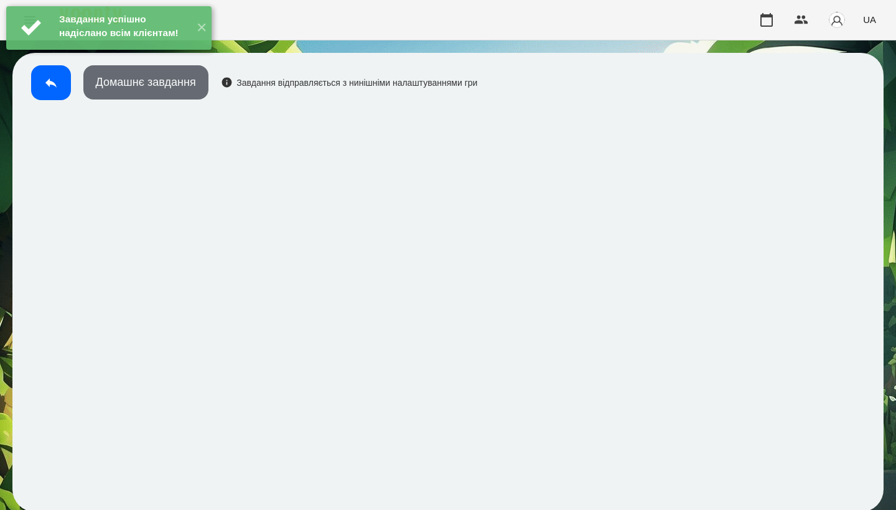
click at [137, 83] on button "Домашнє завдання" at bounding box center [145, 82] width 125 height 34
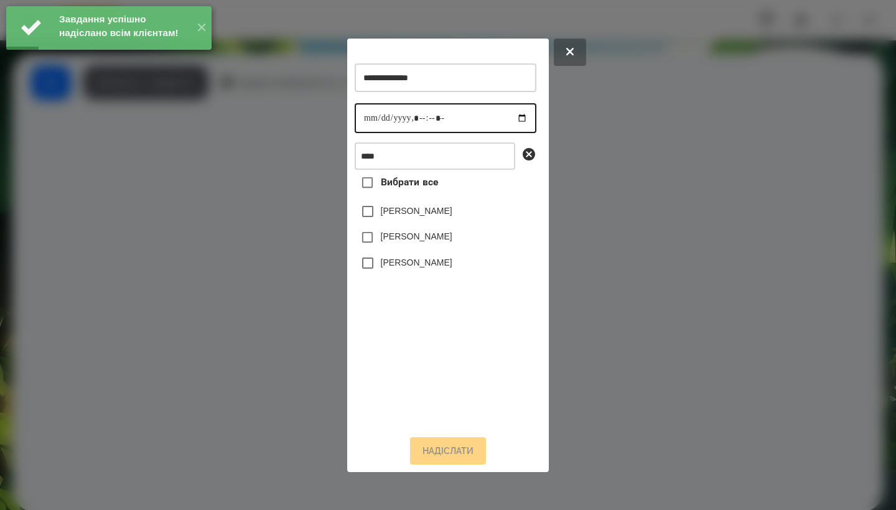
click at [370, 114] on input "datetime-local" at bounding box center [446, 118] width 182 height 30
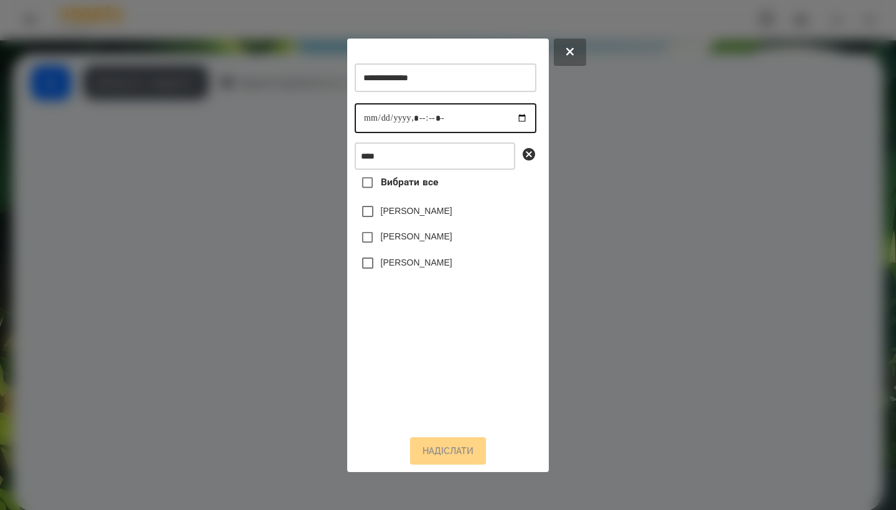
type input "**********"
click at [415, 275] on div "[PERSON_NAME]" at bounding box center [446, 263] width 182 height 26
click at [414, 269] on label "[PERSON_NAME]" at bounding box center [417, 262] width 72 height 12
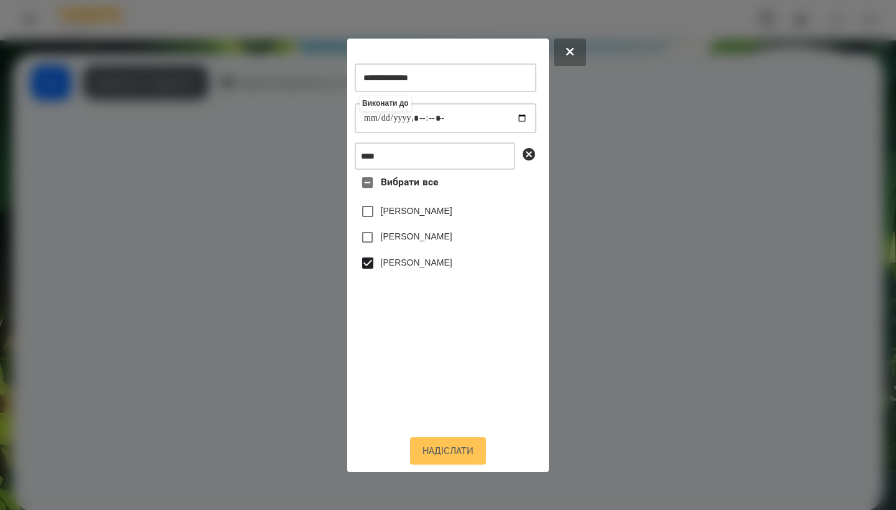
click at [448, 465] on button "Надіслати" at bounding box center [448, 451] width 76 height 27
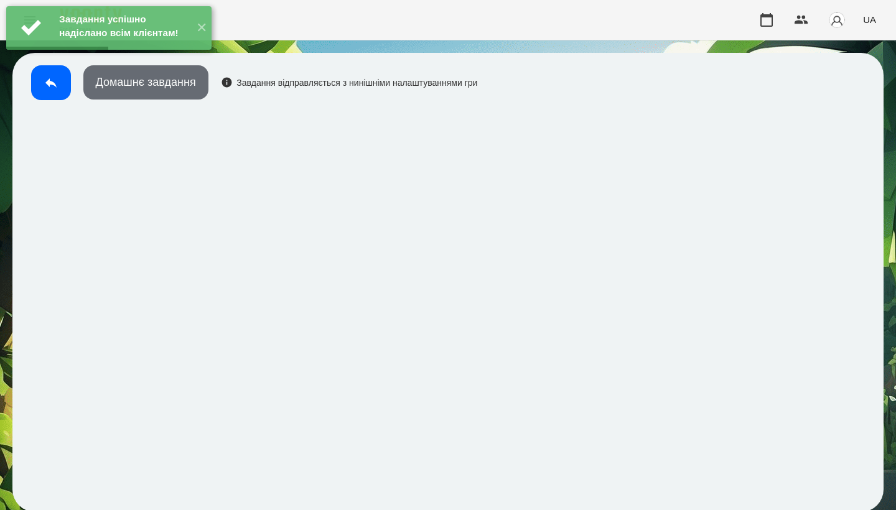
click at [181, 92] on button "Домашнє завдання" at bounding box center [145, 82] width 125 height 34
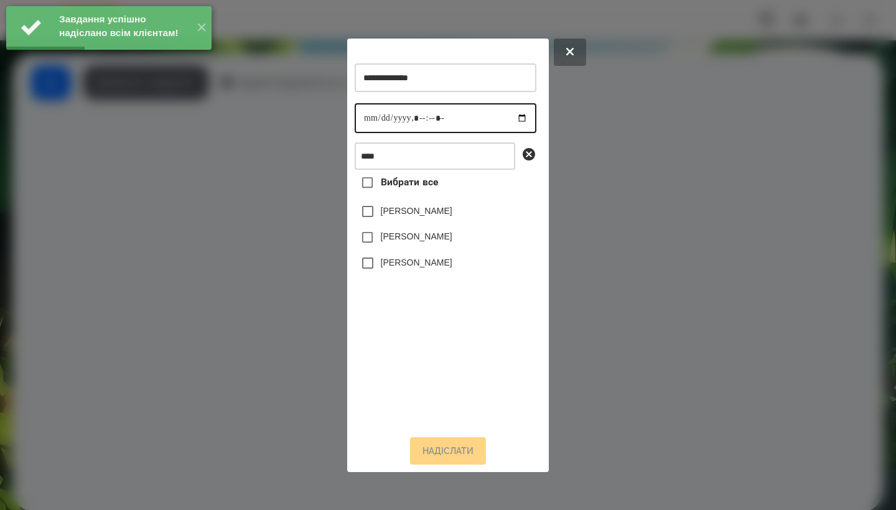
click at [370, 114] on input "datetime-local" at bounding box center [446, 118] width 182 height 30
type input "**********"
click at [428, 264] on label "[PERSON_NAME]" at bounding box center [417, 262] width 72 height 12
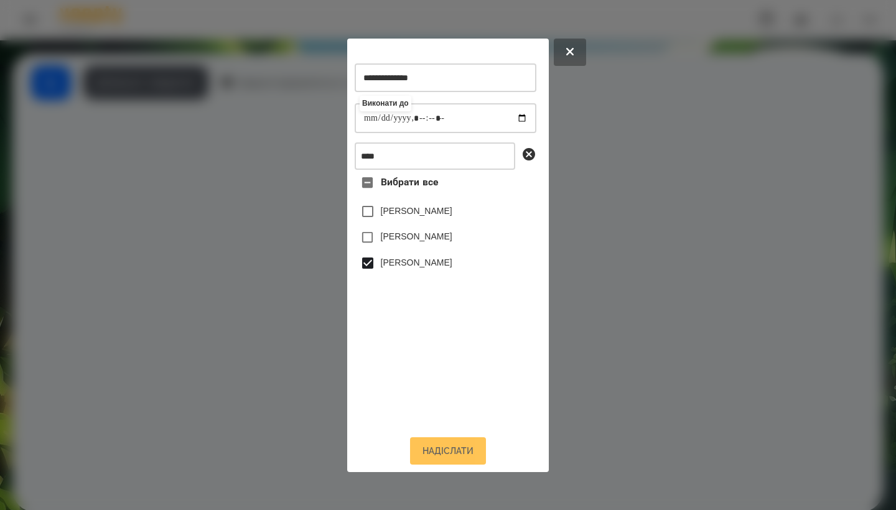
click at [456, 456] on button "Надіслати" at bounding box center [448, 451] width 76 height 27
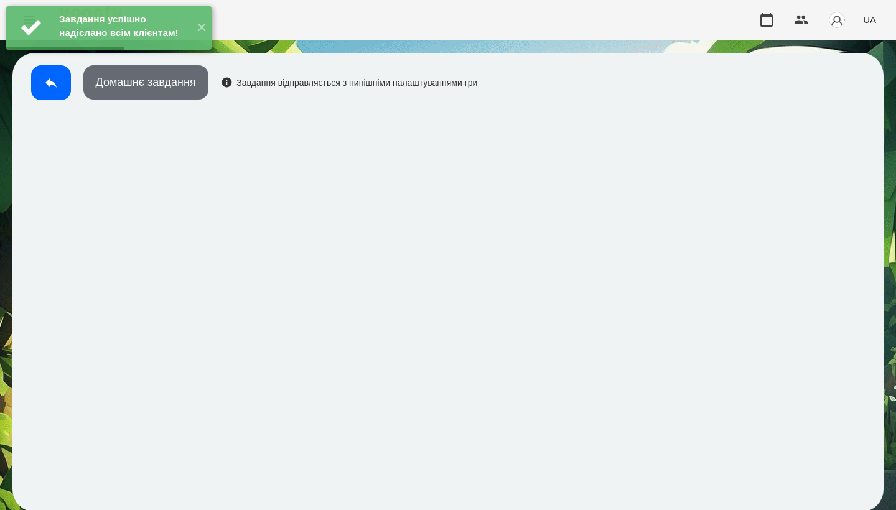
click at [187, 95] on button "Домашнє завдання" at bounding box center [145, 82] width 125 height 34
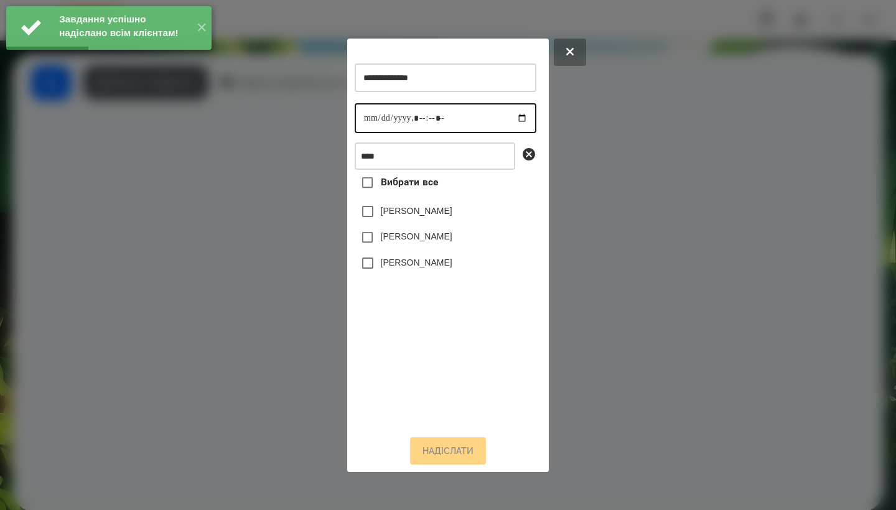
click at [360, 118] on input "datetime-local" at bounding box center [446, 118] width 182 height 30
type input "**********"
click at [432, 269] on label "[PERSON_NAME]" at bounding box center [417, 262] width 72 height 12
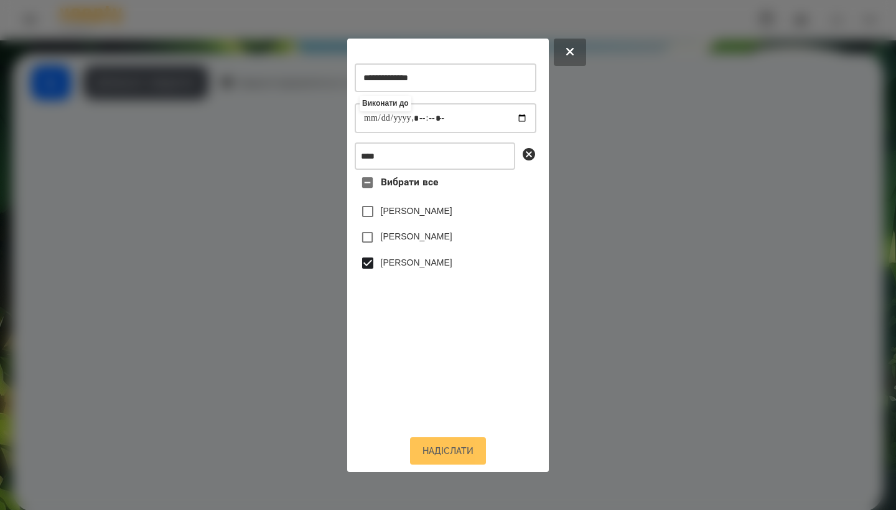
click at [441, 455] on button "Надіслати" at bounding box center [448, 451] width 76 height 27
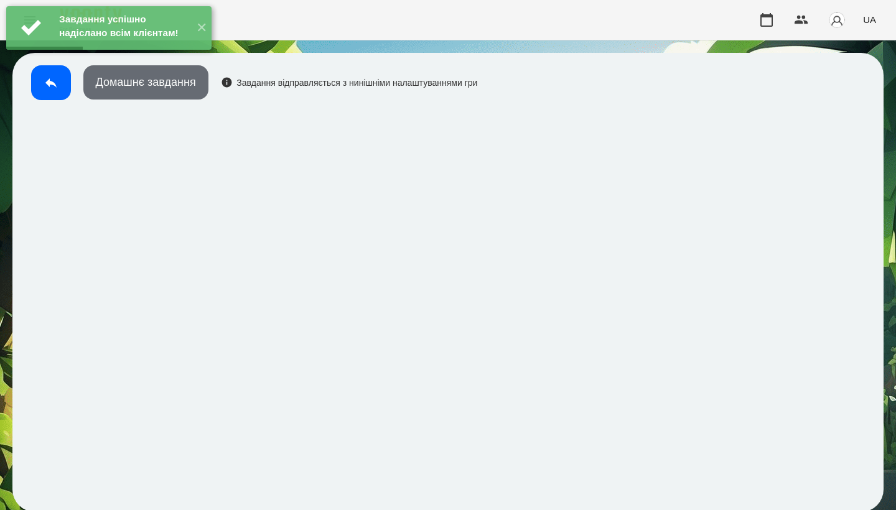
click at [191, 82] on button "Домашнє завдання" at bounding box center [145, 82] width 125 height 34
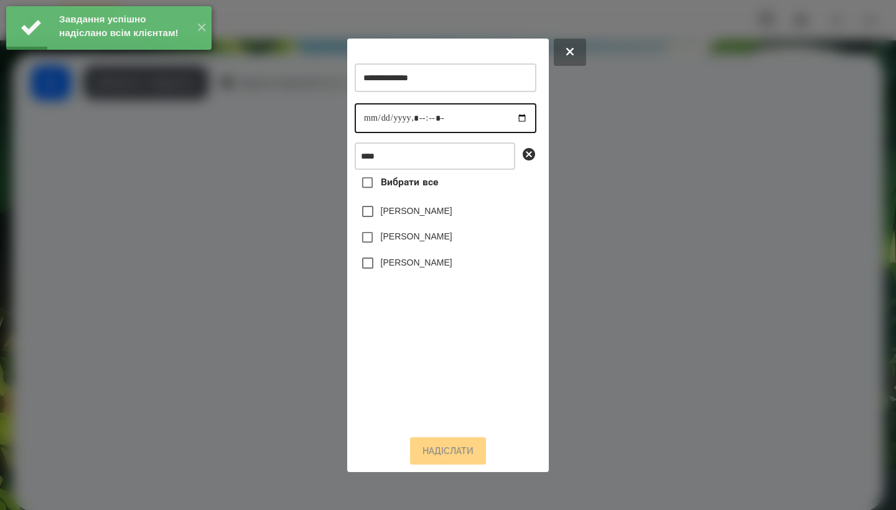
click at [375, 116] on input "datetime-local" at bounding box center [446, 118] width 182 height 30
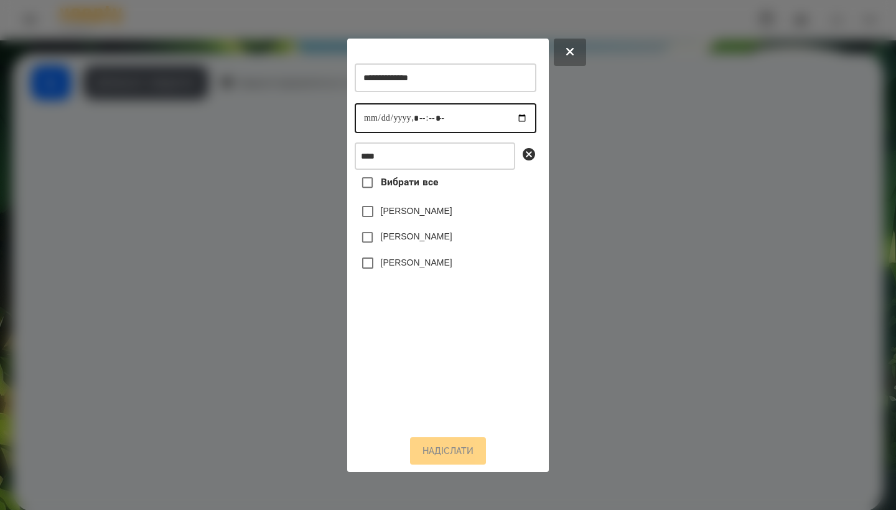
type input "**********"
click at [400, 262] on label "[PERSON_NAME]" at bounding box center [417, 262] width 72 height 12
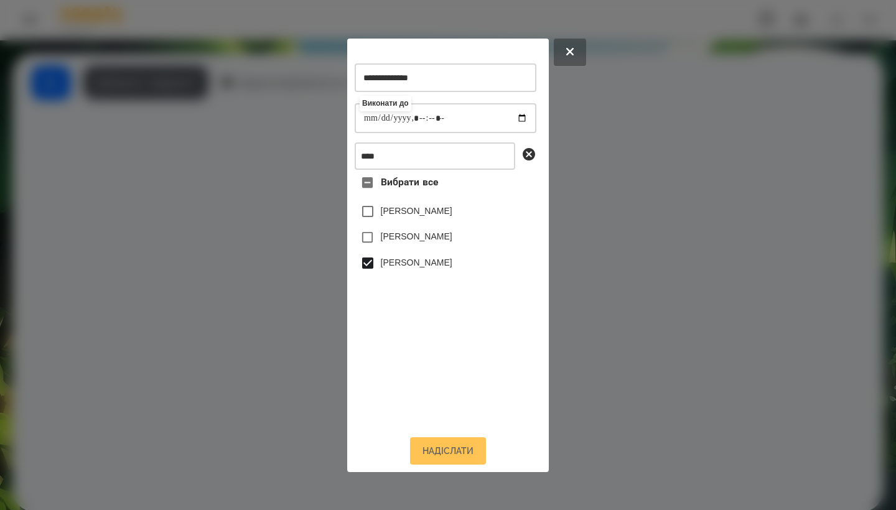
click at [452, 461] on button "Надіслати" at bounding box center [448, 451] width 76 height 27
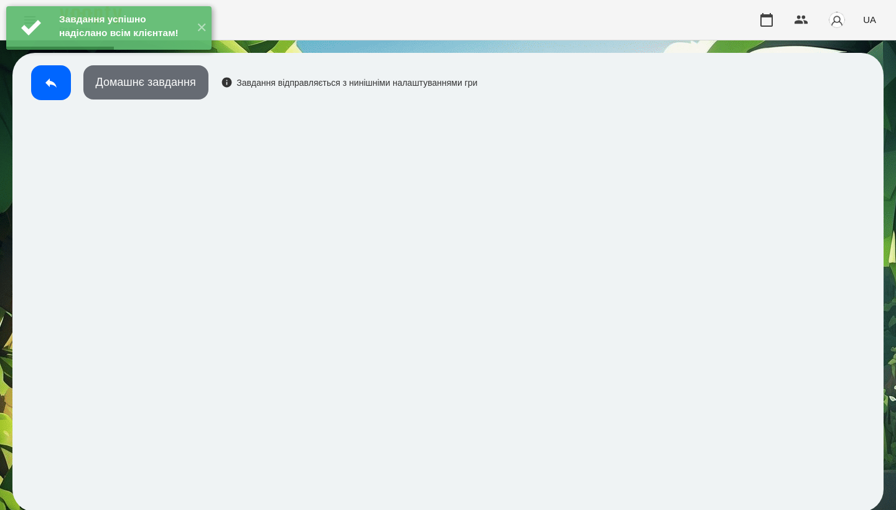
click at [184, 95] on button "Домашнє завдання" at bounding box center [145, 82] width 125 height 34
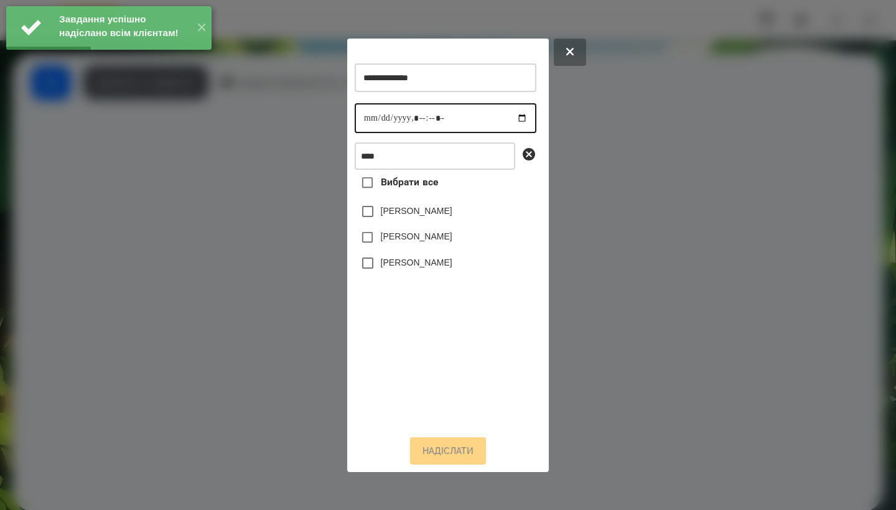
click at [370, 113] on input "datetime-local" at bounding box center [446, 118] width 182 height 30
type input "**********"
click at [418, 267] on label "[PERSON_NAME]" at bounding box center [417, 262] width 72 height 12
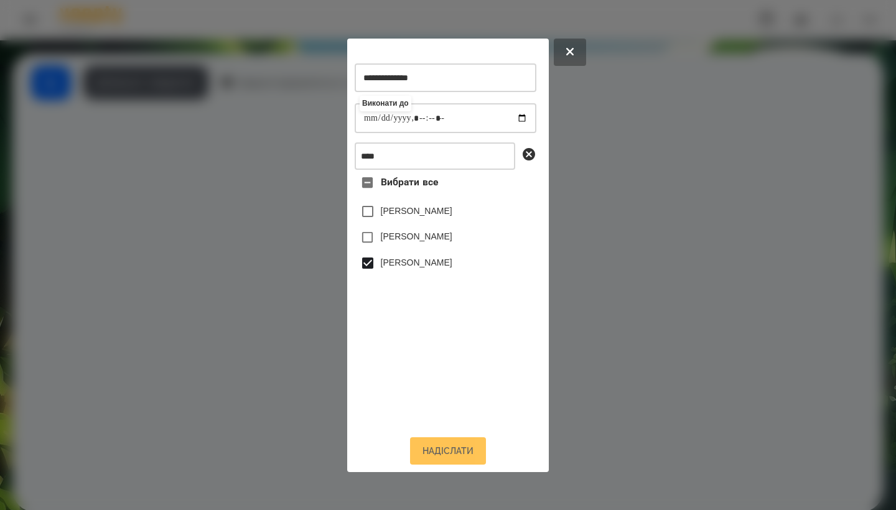
click at [440, 455] on button "Надіслати" at bounding box center [448, 451] width 76 height 27
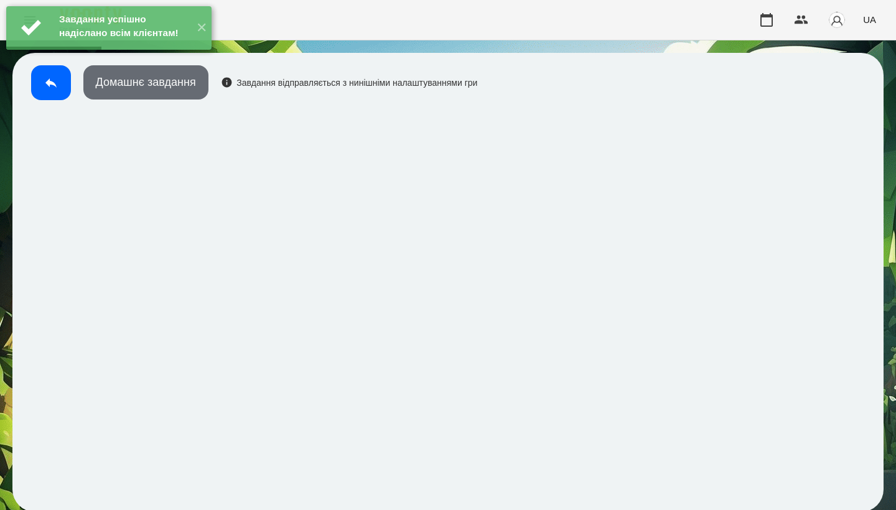
click at [192, 85] on button "Домашнє завдання" at bounding box center [145, 82] width 125 height 34
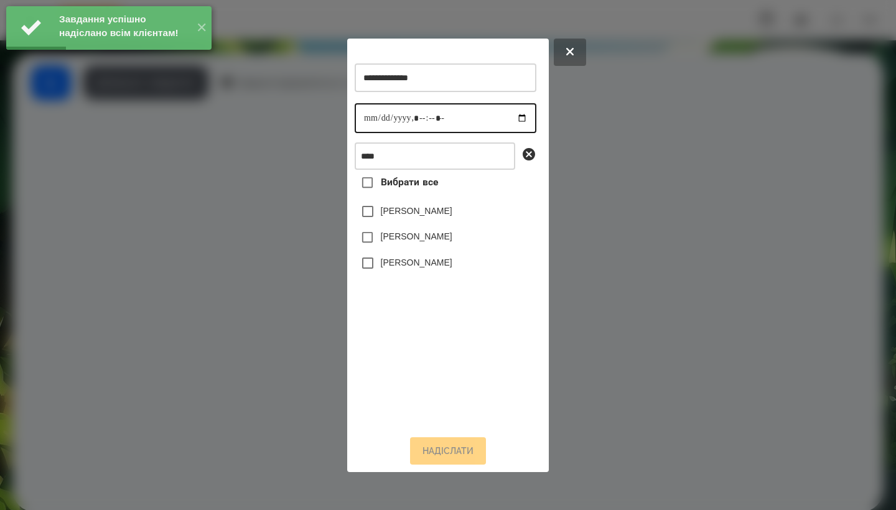
click at [372, 124] on input "datetime-local" at bounding box center [446, 118] width 182 height 30
type input "**********"
click at [425, 269] on label "[PERSON_NAME]" at bounding box center [417, 262] width 72 height 12
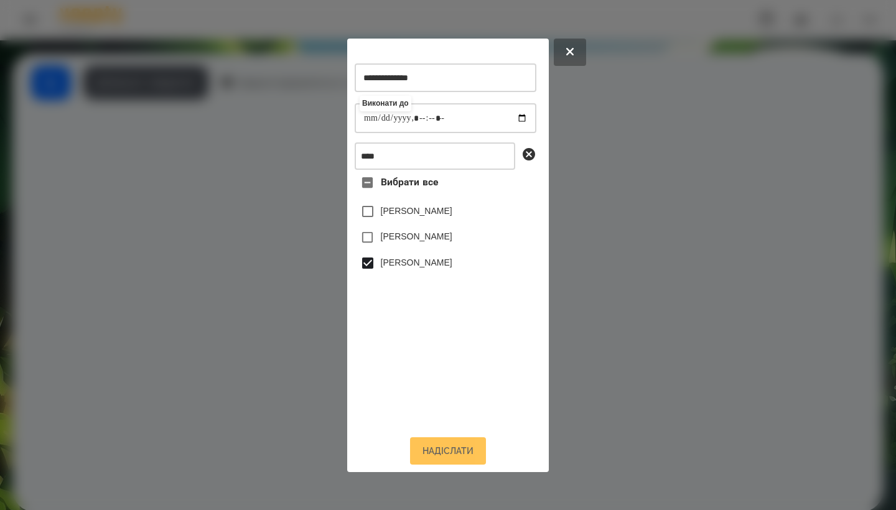
click at [443, 453] on button "Надіслати" at bounding box center [448, 451] width 76 height 27
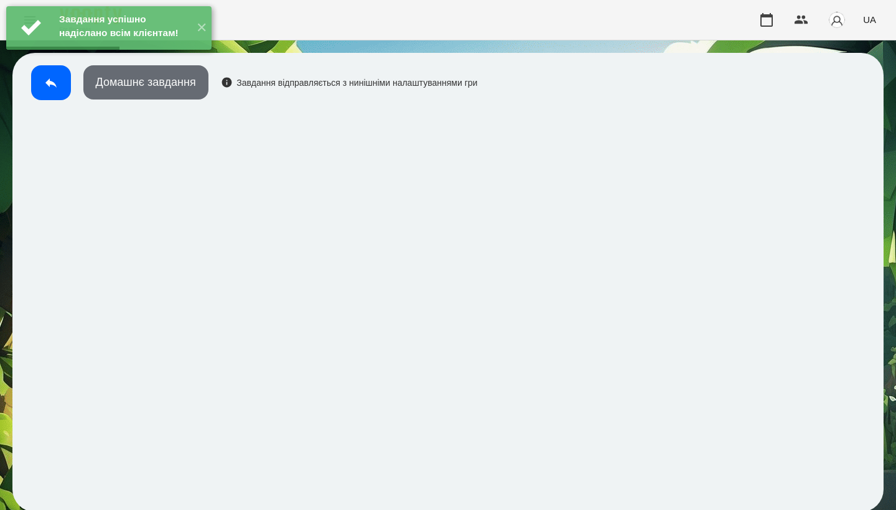
click at [176, 82] on button "Домашнє завдання" at bounding box center [145, 82] width 125 height 34
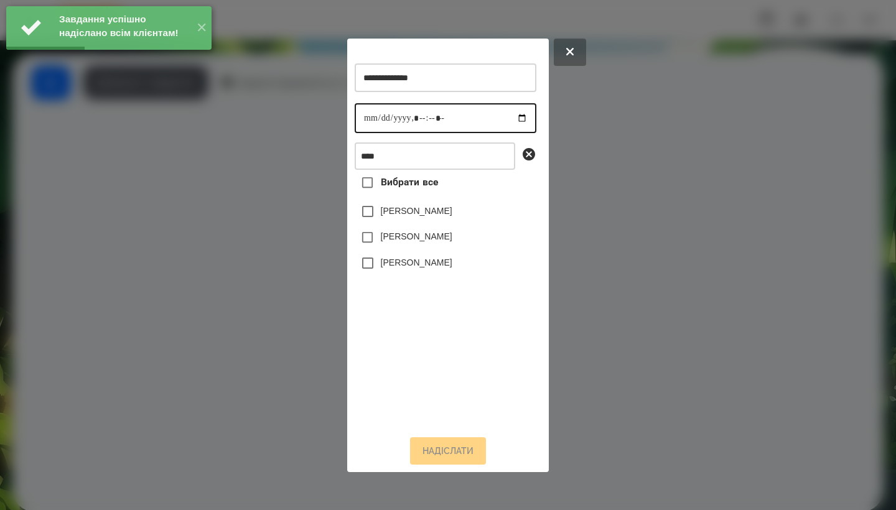
click at [365, 120] on input "datetime-local" at bounding box center [446, 118] width 182 height 30
type input "**********"
click at [420, 269] on label "[PERSON_NAME]" at bounding box center [417, 262] width 72 height 12
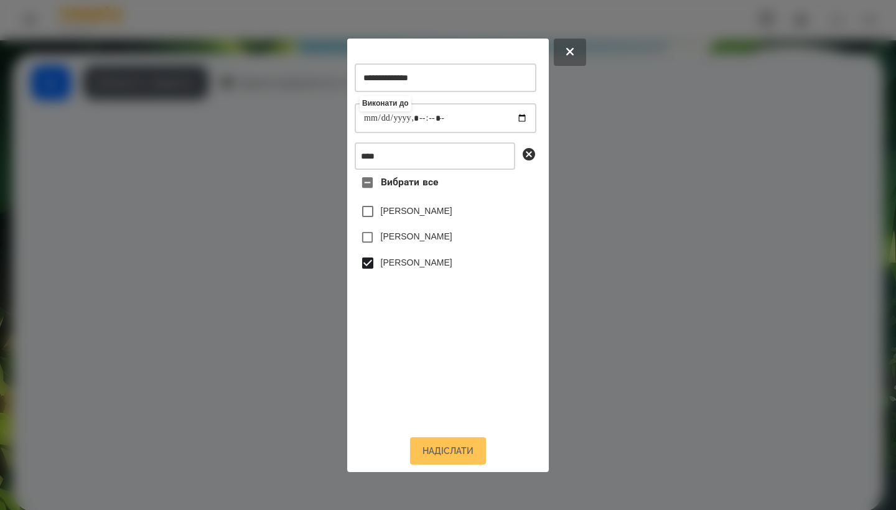
click at [449, 449] on button "Надіслати" at bounding box center [448, 451] width 76 height 27
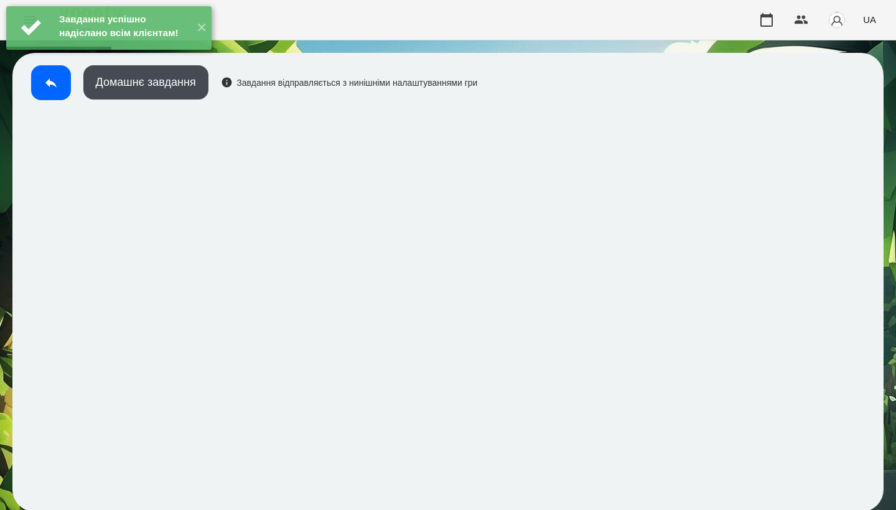
click at [189, 100] on div "Домашнє завдання Завдання відправляється з нинішніми налаштуваннями гри" at bounding box center [251, 85] width 453 height 41
click at [202, 80] on button "Домашнє завдання" at bounding box center [145, 82] width 125 height 34
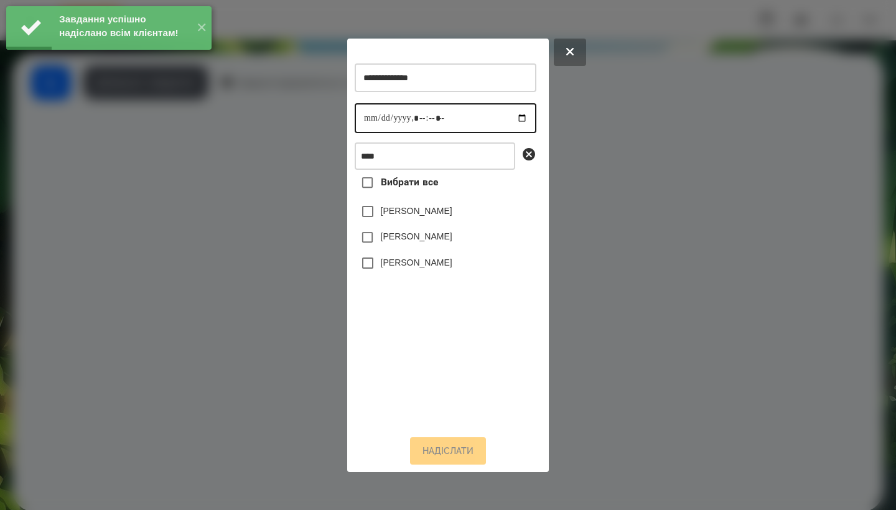
click at [369, 115] on input "datetime-local" at bounding box center [446, 118] width 182 height 30
type input "**********"
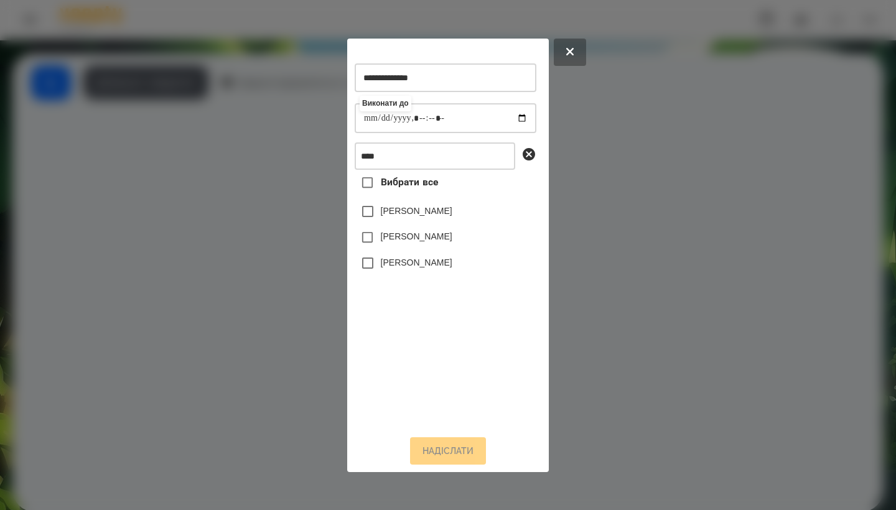
click at [413, 269] on label "[PERSON_NAME]" at bounding box center [417, 262] width 72 height 12
click at [453, 472] on div "**********" at bounding box center [448, 256] width 202 height 434
click at [453, 465] on button "Надіслати" at bounding box center [448, 451] width 76 height 27
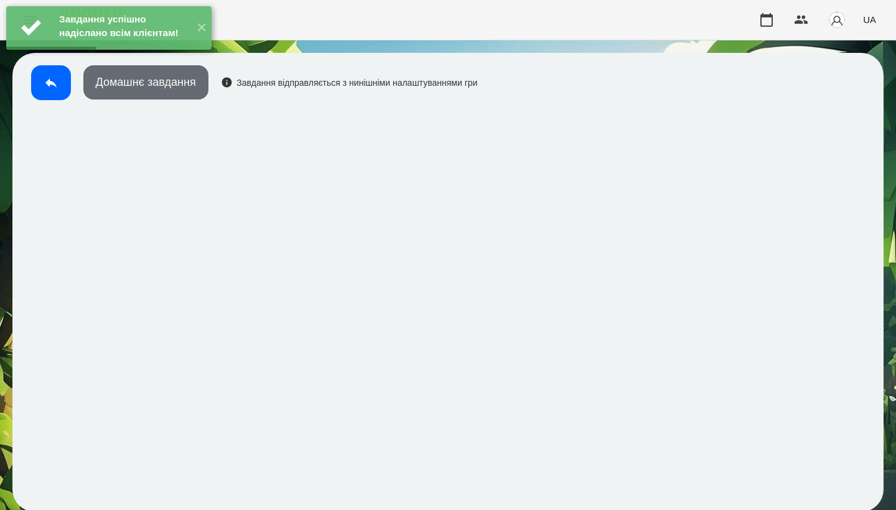
click at [198, 80] on button "Домашнє завдання" at bounding box center [145, 82] width 125 height 34
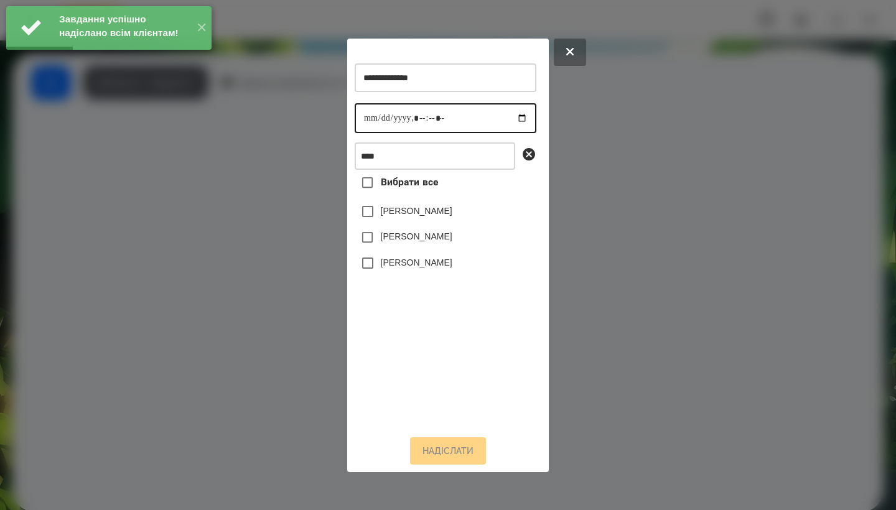
click at [372, 112] on input "datetime-local" at bounding box center [446, 118] width 182 height 30
type input "**********"
click at [423, 269] on label "[PERSON_NAME]" at bounding box center [417, 262] width 72 height 12
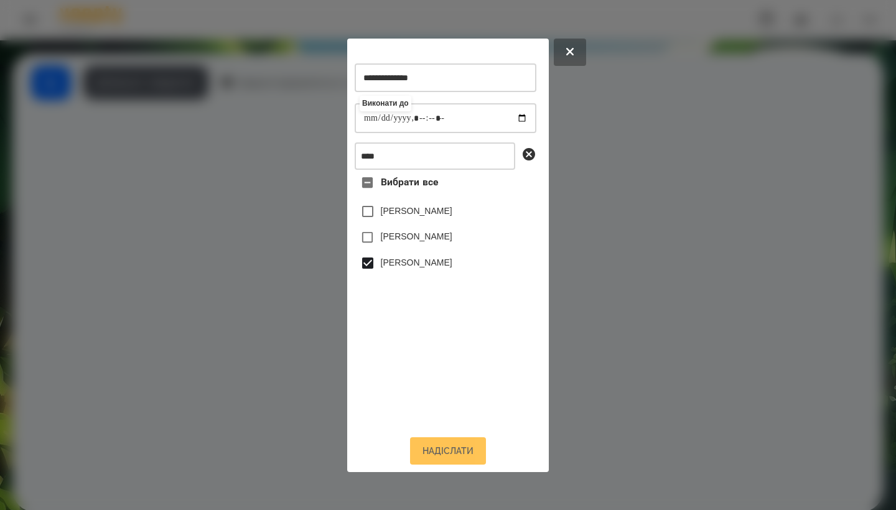
click at [454, 461] on button "Надіслати" at bounding box center [448, 451] width 76 height 27
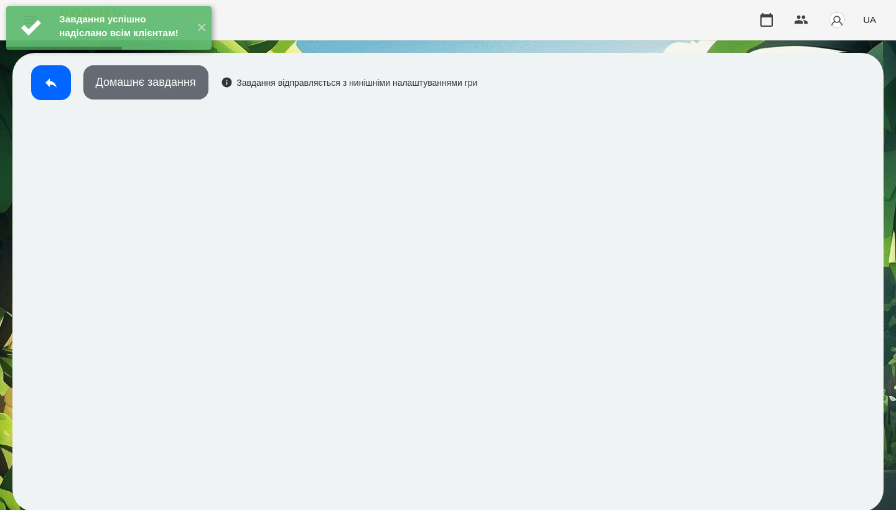
click at [157, 93] on button "Домашнє завдання" at bounding box center [145, 82] width 125 height 34
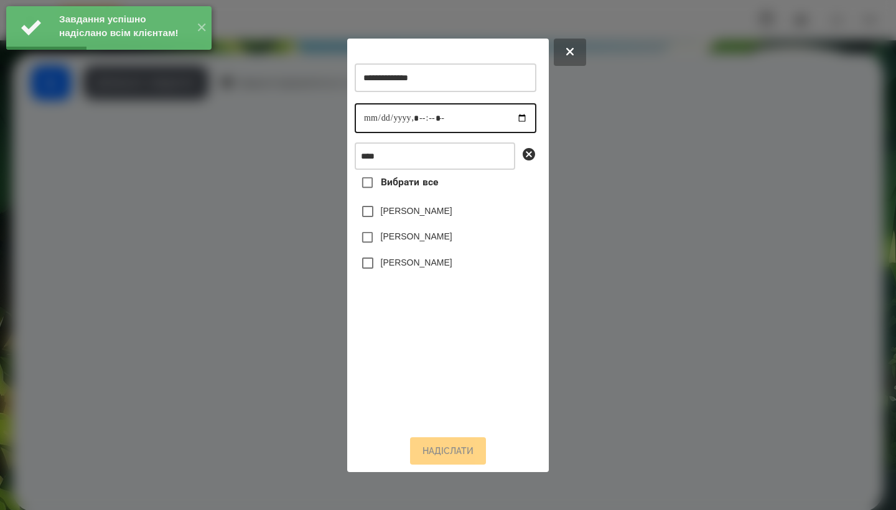
click at [372, 128] on input "datetime-local" at bounding box center [446, 118] width 182 height 30
type input "**********"
click at [431, 261] on label "[PERSON_NAME]" at bounding box center [417, 262] width 72 height 12
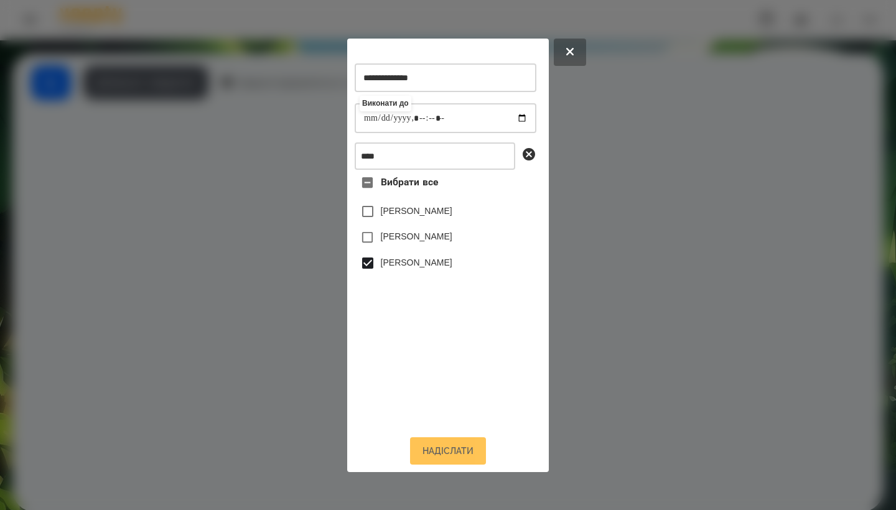
click at [440, 454] on button "Надіслати" at bounding box center [448, 451] width 76 height 27
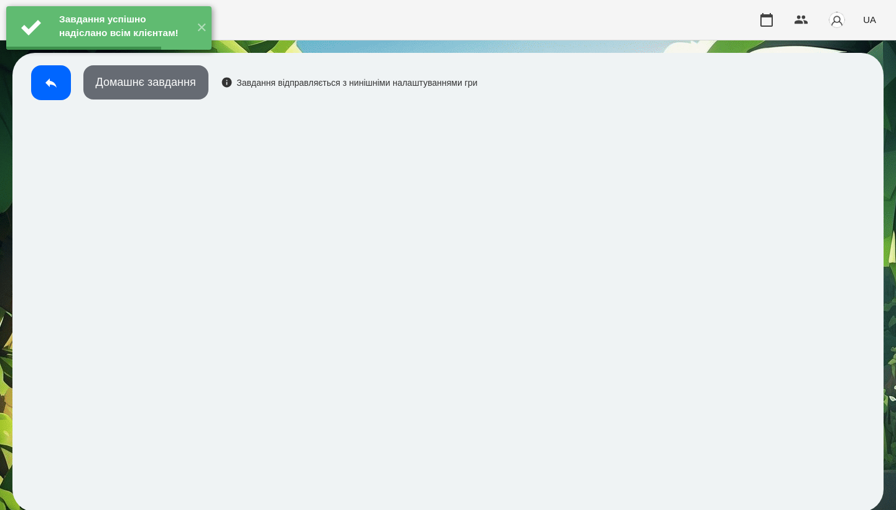
click at [178, 98] on button "Домашнє завдання" at bounding box center [145, 82] width 125 height 34
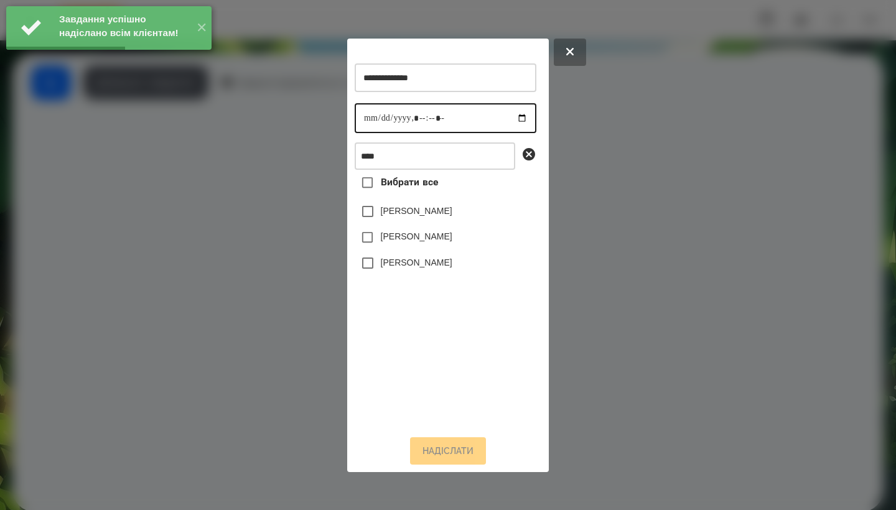
click at [372, 110] on input "datetime-local" at bounding box center [446, 118] width 182 height 30
type input "**********"
click at [423, 269] on label "[PERSON_NAME]" at bounding box center [417, 262] width 72 height 12
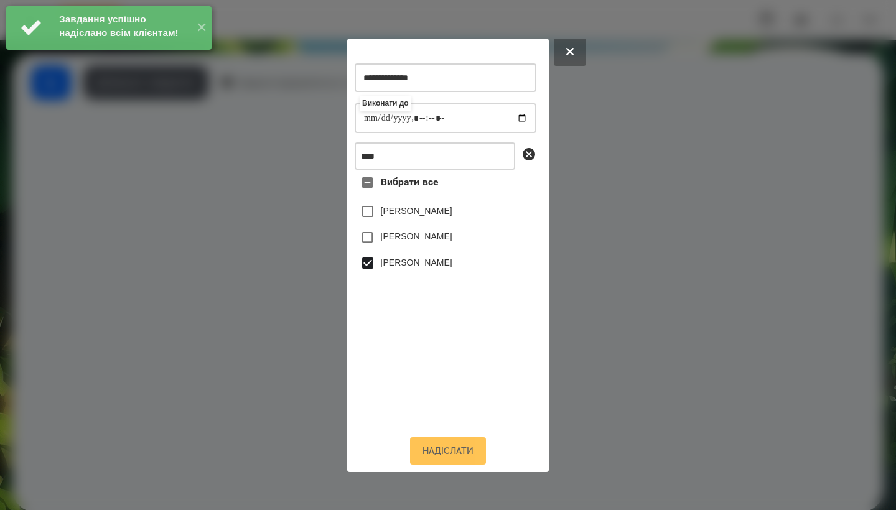
click at [441, 454] on button "Надіслати" at bounding box center [448, 451] width 76 height 27
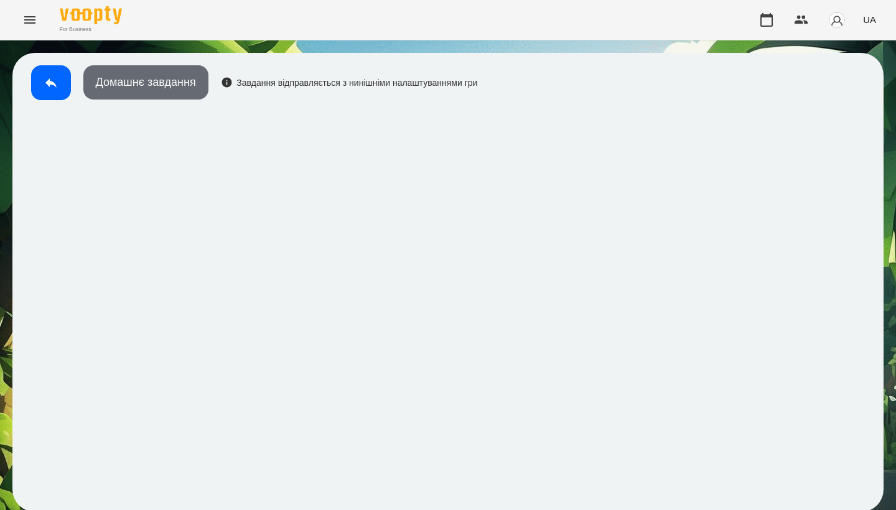
click at [162, 77] on button "Домашнє завдання" at bounding box center [145, 82] width 125 height 34
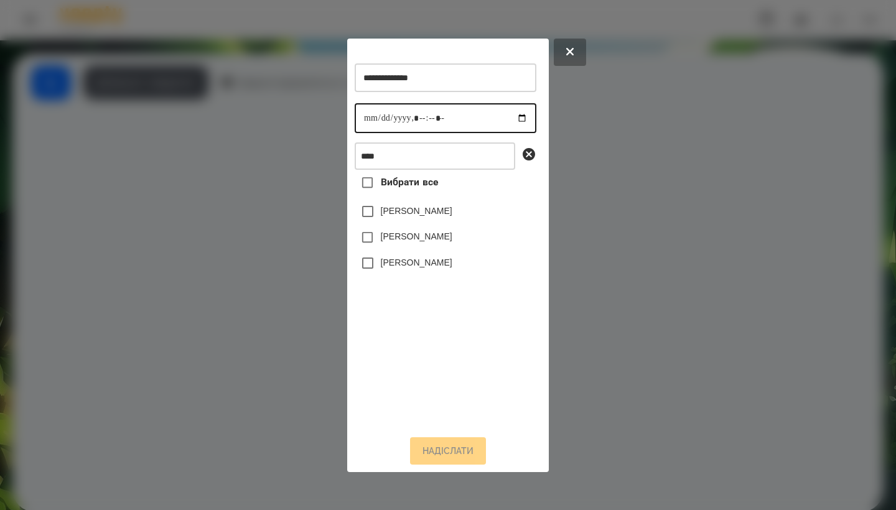
click at [359, 121] on input "datetime-local" at bounding box center [446, 118] width 182 height 30
click at [402, 266] on label "[PERSON_NAME]" at bounding box center [417, 262] width 72 height 12
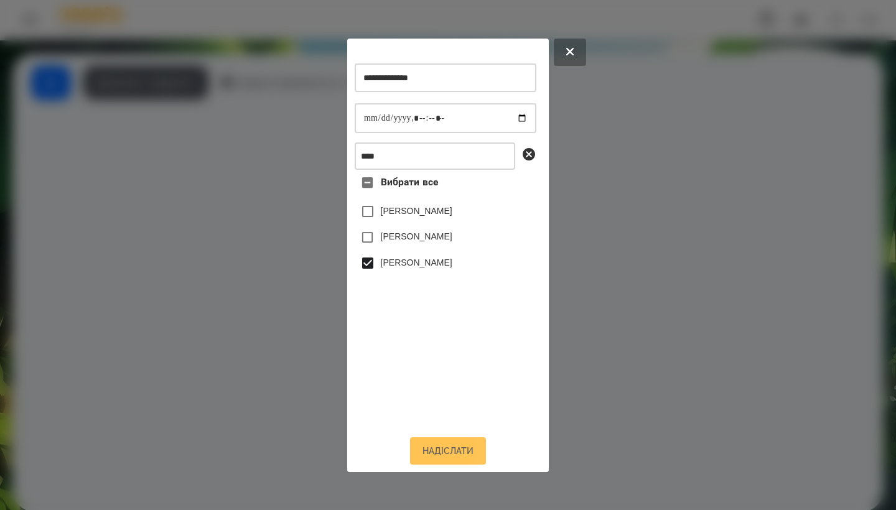
click at [456, 457] on button "Надіслати" at bounding box center [448, 451] width 76 height 27
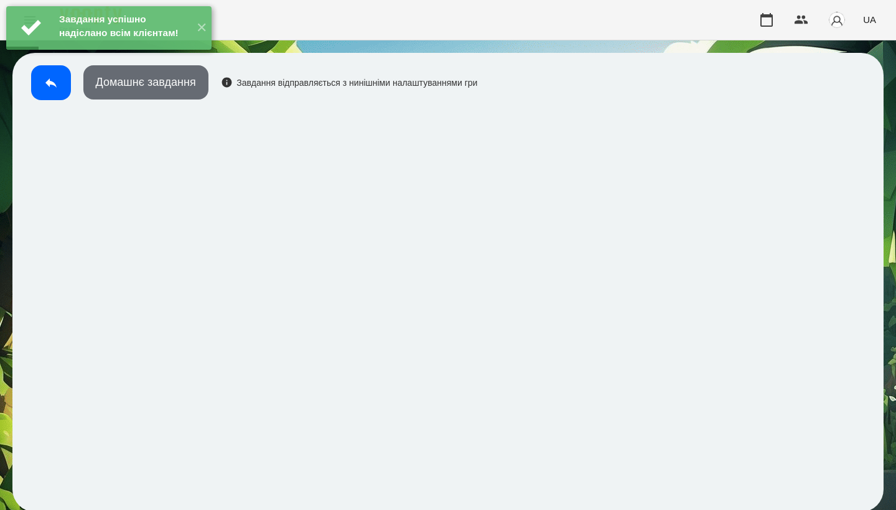
click at [159, 84] on button "Домашнє завдання" at bounding box center [145, 82] width 125 height 34
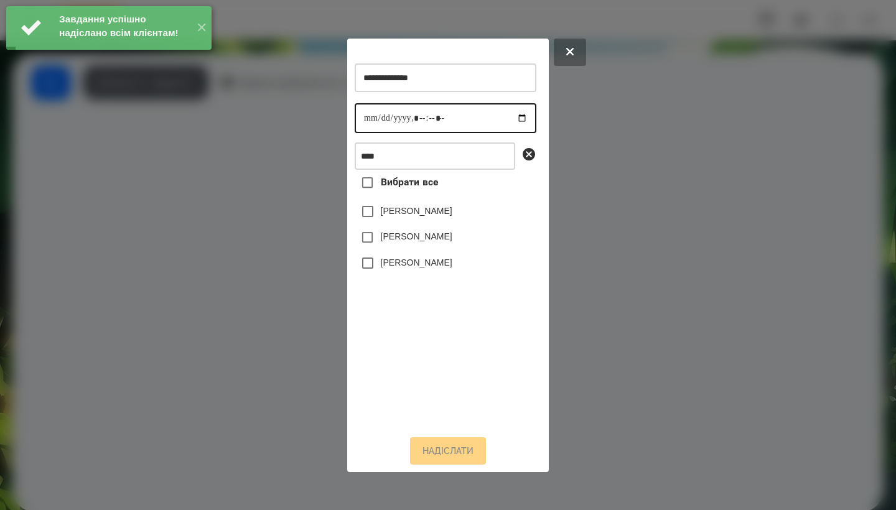
click at [380, 110] on input "datetime-local" at bounding box center [446, 118] width 182 height 30
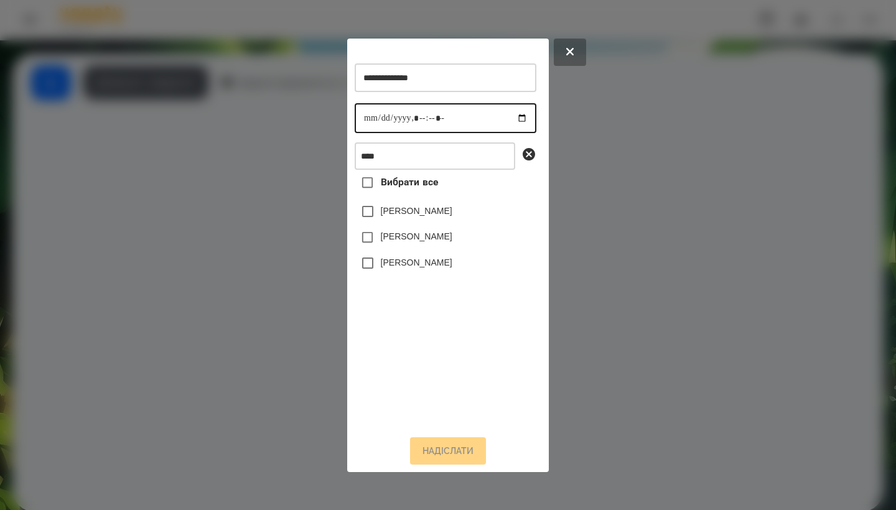
click at [374, 111] on input "datetime-local" at bounding box center [446, 118] width 182 height 30
type input "**********"
click at [416, 269] on label "[PERSON_NAME]" at bounding box center [417, 262] width 72 height 12
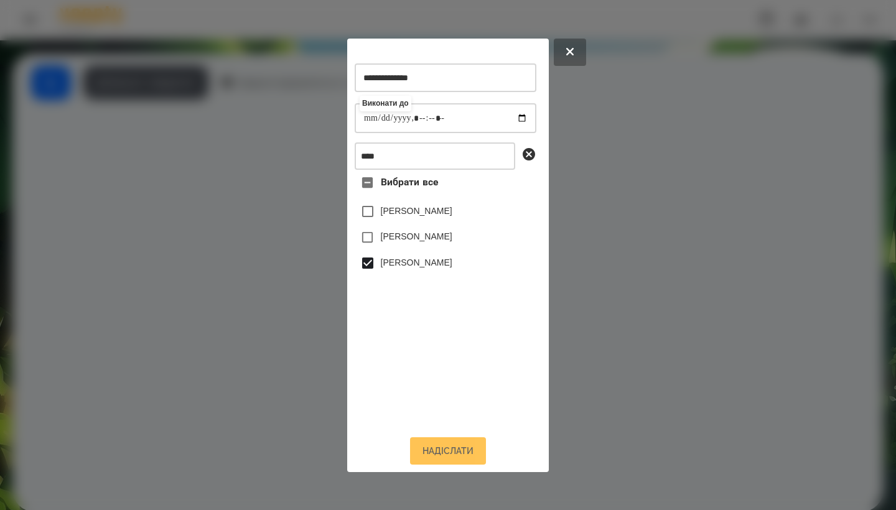
click at [447, 462] on button "Надіслати" at bounding box center [448, 451] width 76 height 27
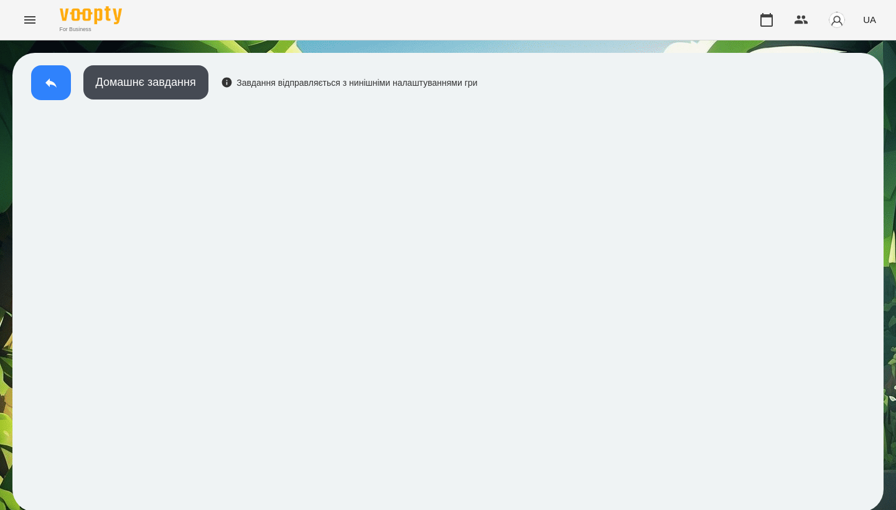
click at [47, 77] on icon at bounding box center [51, 82] width 15 height 15
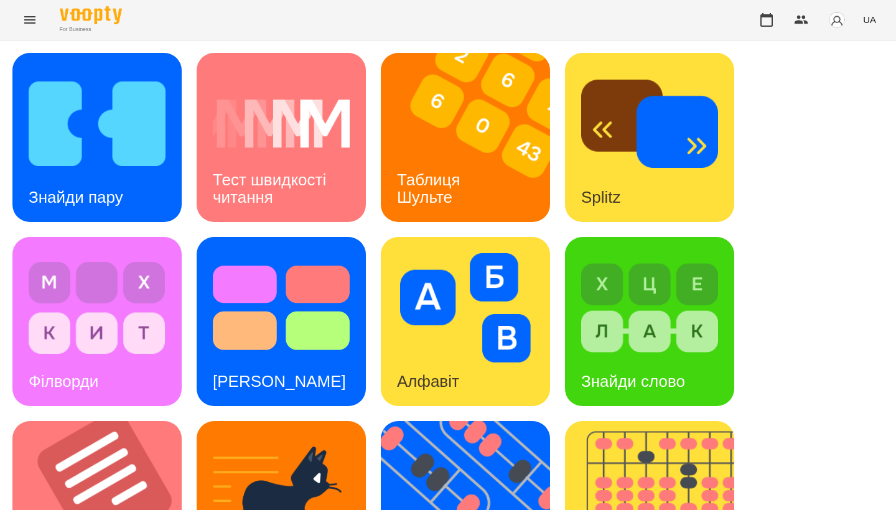
click at [92, 134] on img at bounding box center [97, 124] width 137 height 110
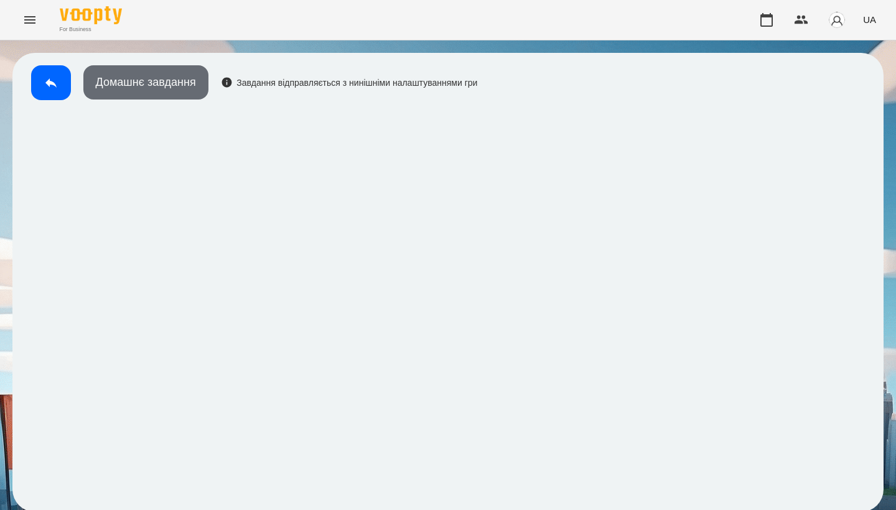
click at [204, 87] on button "Домашнє завдання" at bounding box center [145, 82] width 125 height 34
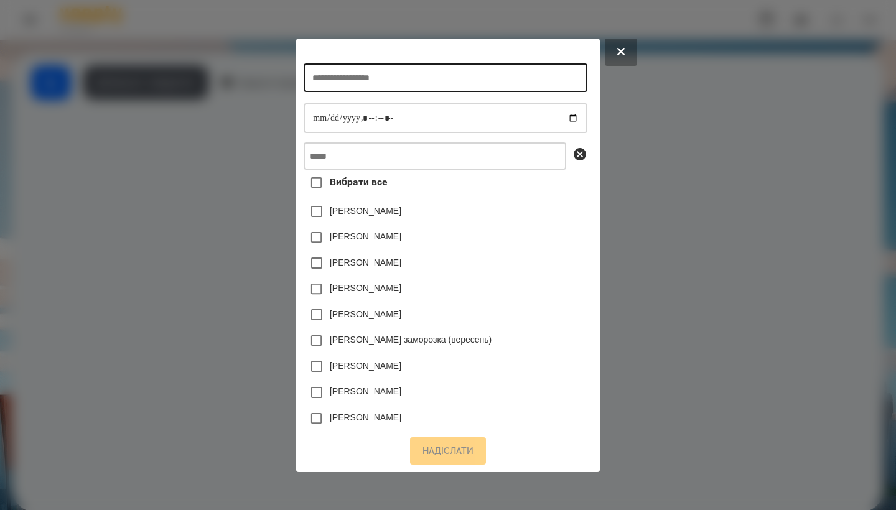
click at [407, 72] on input "text" at bounding box center [445, 77] width 283 height 29
click at [764, 172] on div at bounding box center [448, 255] width 896 height 510
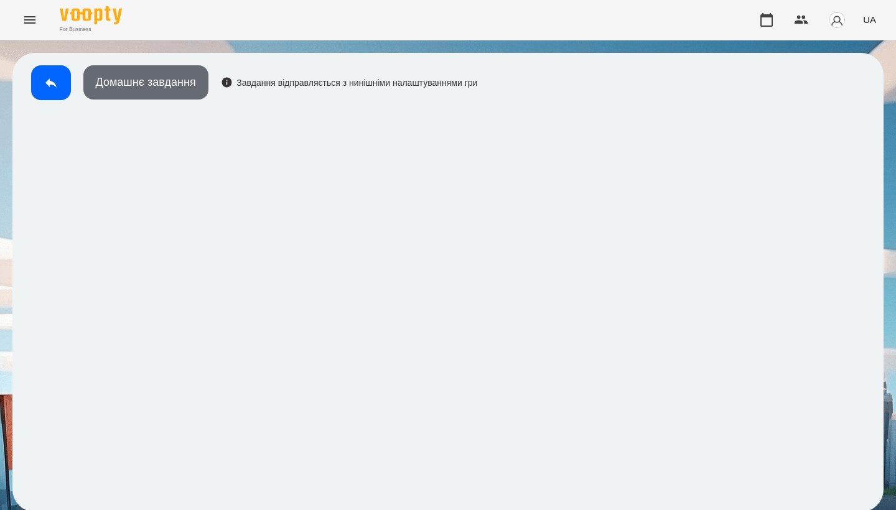
click at [173, 90] on button "Домашнє завдання" at bounding box center [145, 82] width 125 height 34
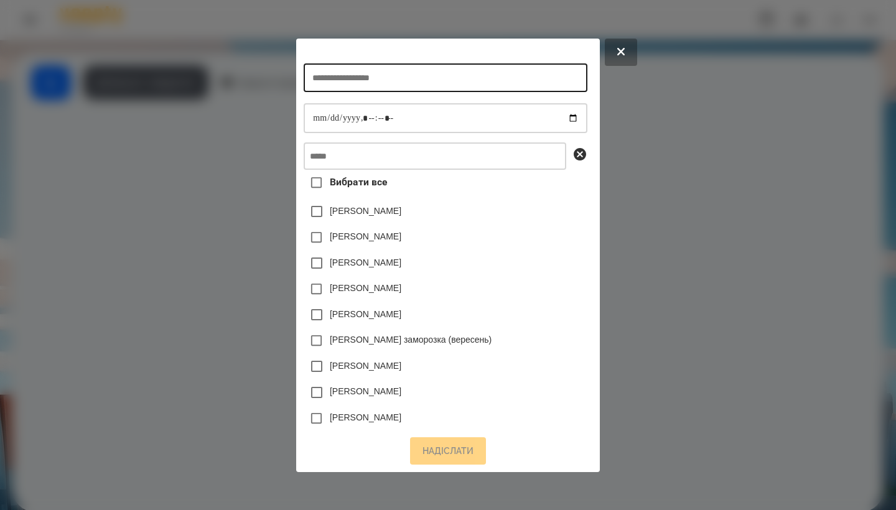
click at [331, 74] on input "text" at bounding box center [445, 77] width 283 height 29
type input "**********"
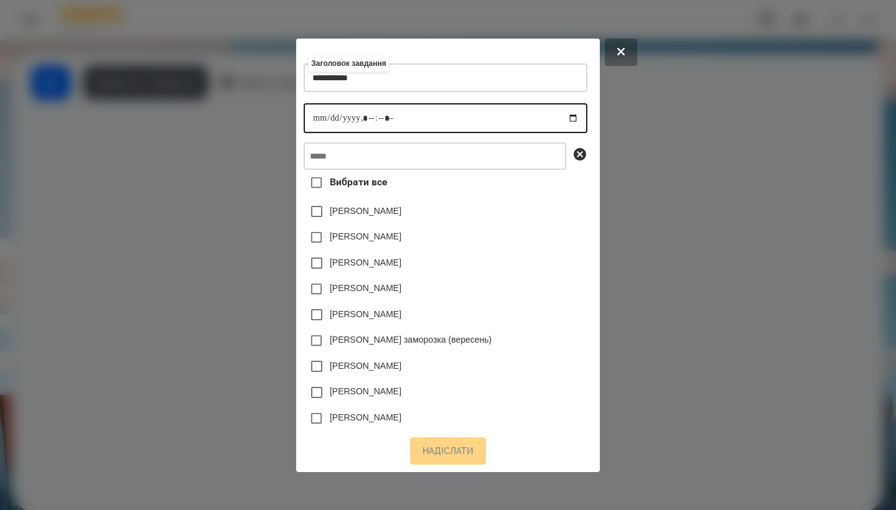
click at [304, 116] on input "datetime-local" at bounding box center [445, 118] width 283 height 30
click at [364, 110] on input "datetime-local" at bounding box center [445, 118] width 283 height 30
type input "**********"
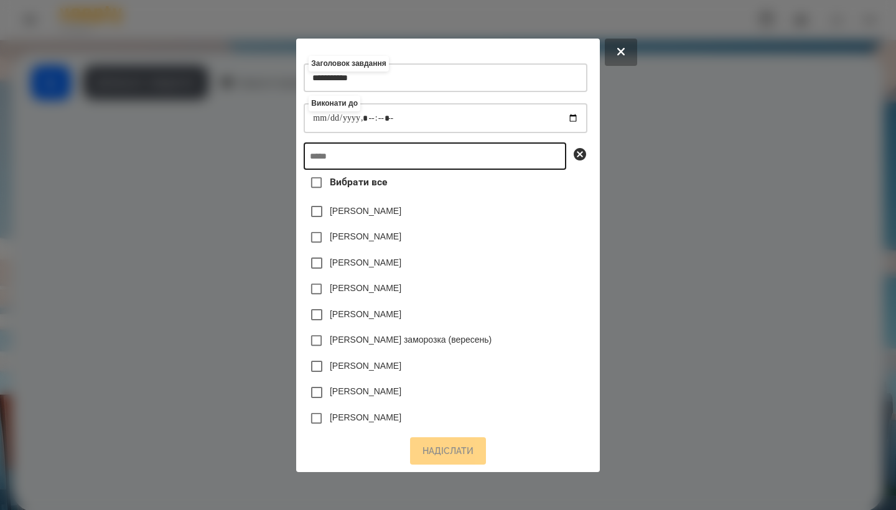
click at [396, 158] on input "text" at bounding box center [435, 156] width 263 height 27
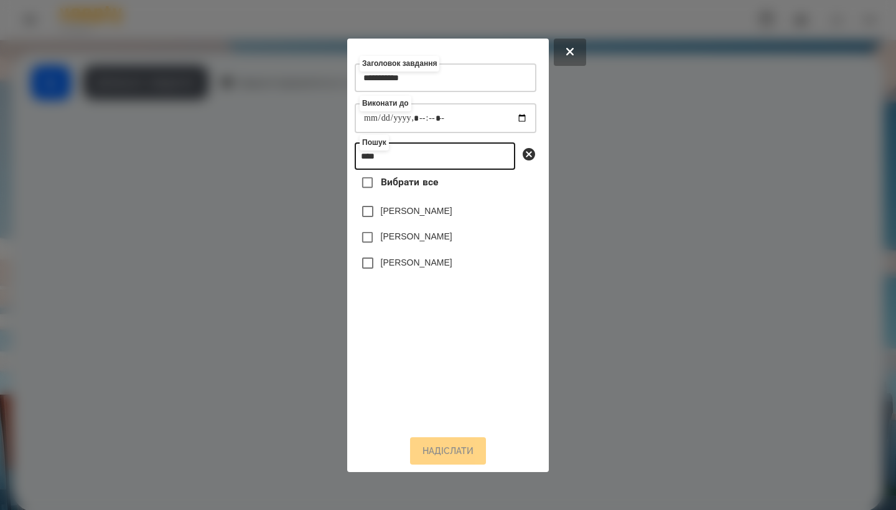
type input "****"
click at [453, 267] on label "[PERSON_NAME]" at bounding box center [417, 262] width 72 height 12
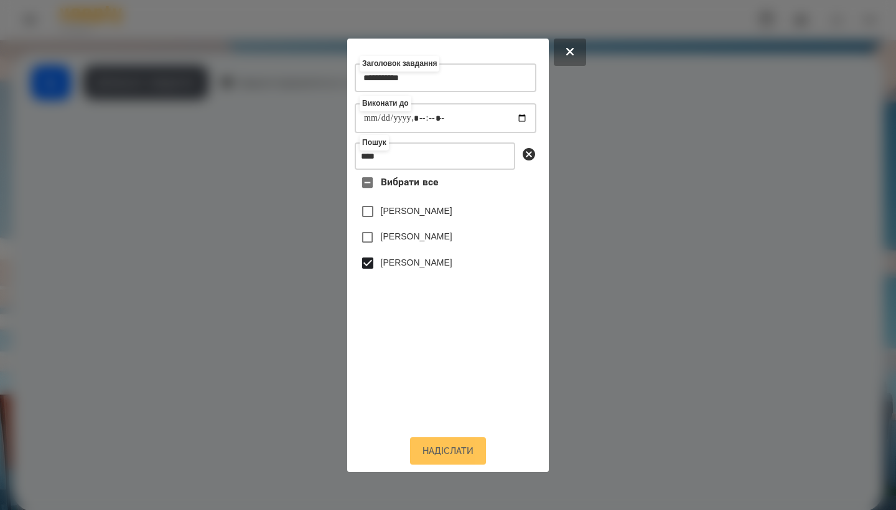
click at [451, 452] on button "Надіслати" at bounding box center [448, 451] width 76 height 27
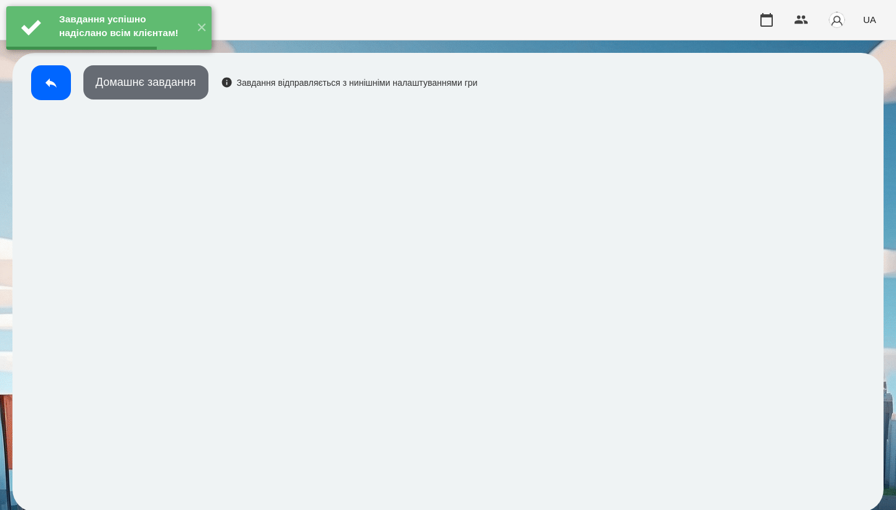
click at [171, 86] on button "Домашнє завдання" at bounding box center [145, 82] width 125 height 34
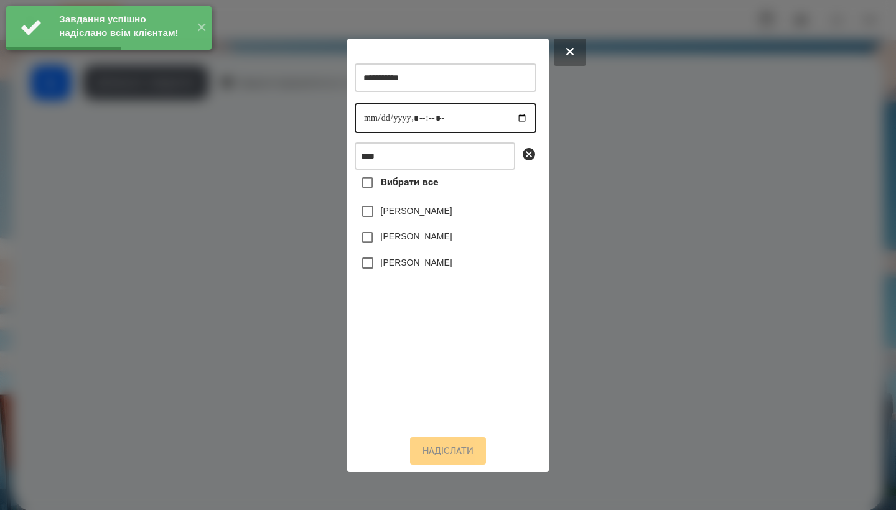
click at [372, 120] on input "datetime-local" at bounding box center [446, 118] width 182 height 30
type input "**********"
click at [403, 268] on label "[PERSON_NAME]" at bounding box center [417, 262] width 72 height 12
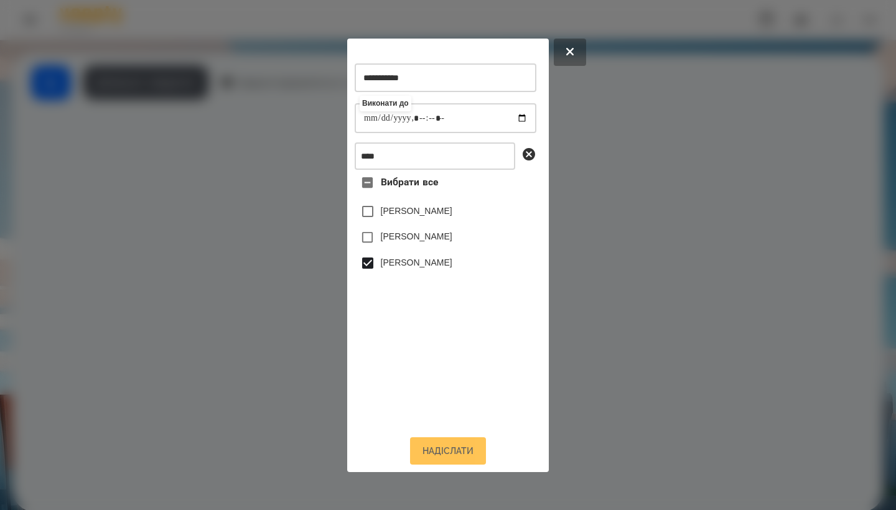
click at [451, 458] on button "Надіслати" at bounding box center [448, 451] width 76 height 27
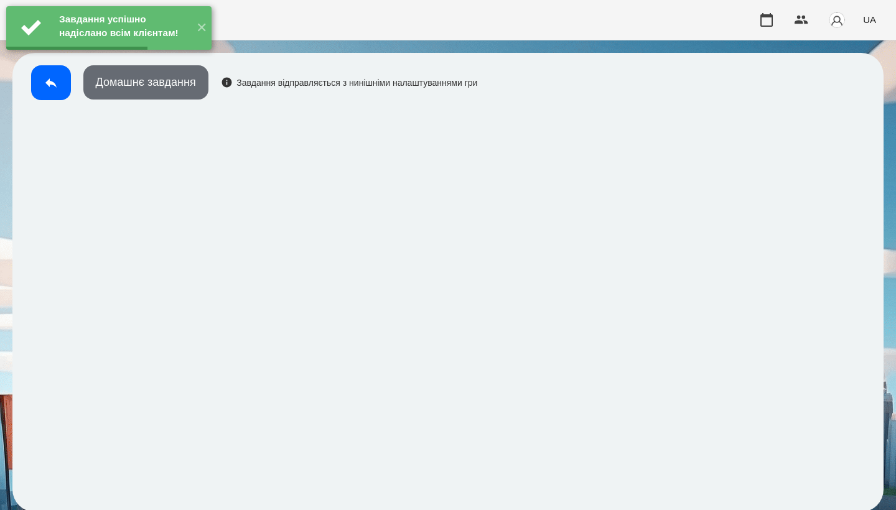
click at [182, 78] on button "Домашнє завдання" at bounding box center [145, 82] width 125 height 34
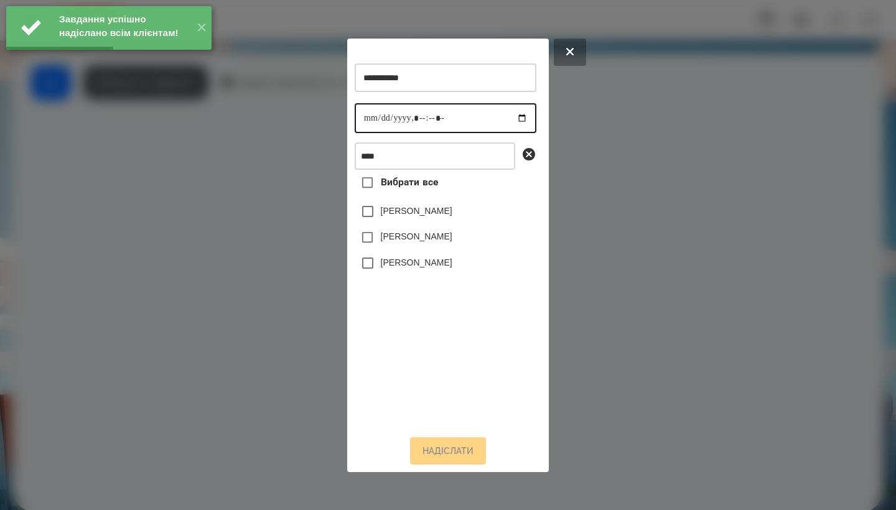
click at [375, 117] on input "datetime-local" at bounding box center [446, 118] width 182 height 30
type input "**********"
click at [415, 269] on label "[PERSON_NAME]" at bounding box center [417, 262] width 72 height 12
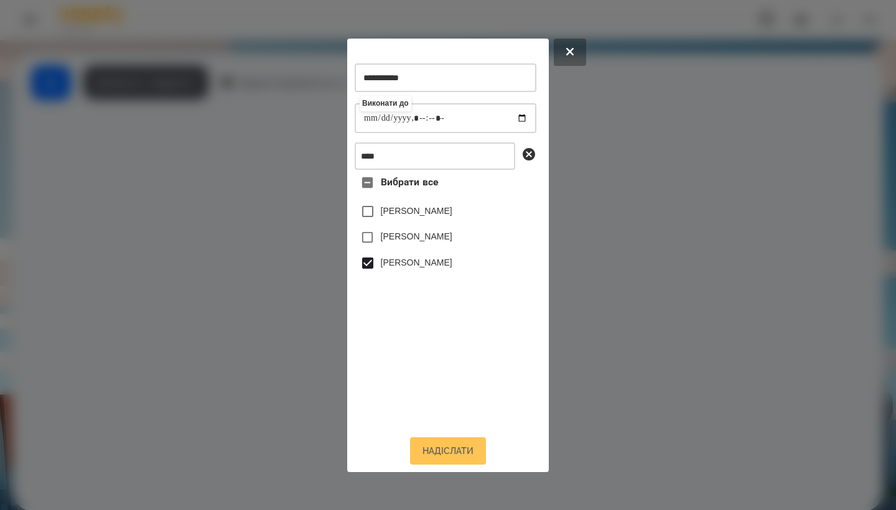
click at [446, 461] on button "Надіслати" at bounding box center [448, 451] width 76 height 27
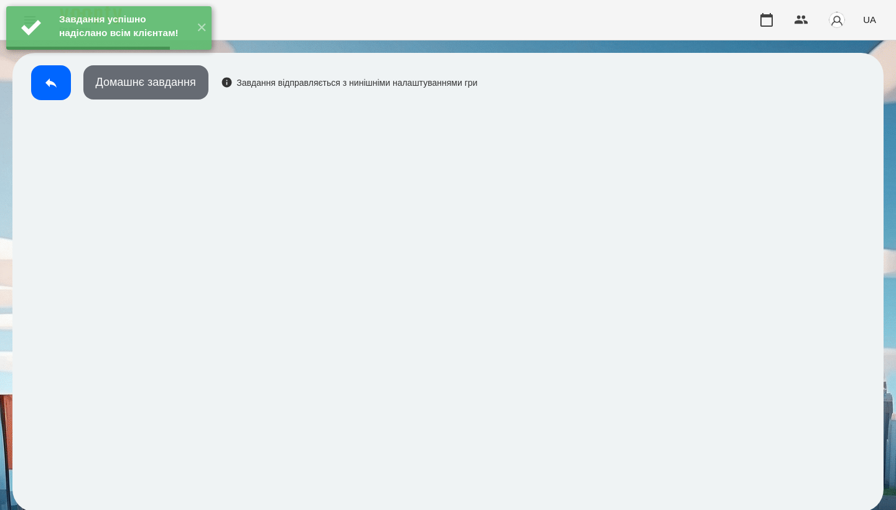
click at [167, 86] on button "Домашнє завдання" at bounding box center [145, 82] width 125 height 34
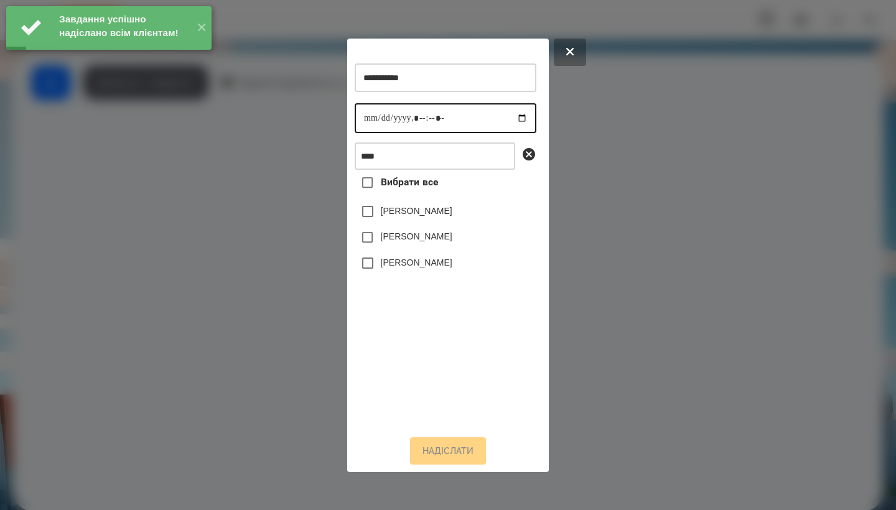
click at [375, 115] on input "datetime-local" at bounding box center [446, 118] width 182 height 30
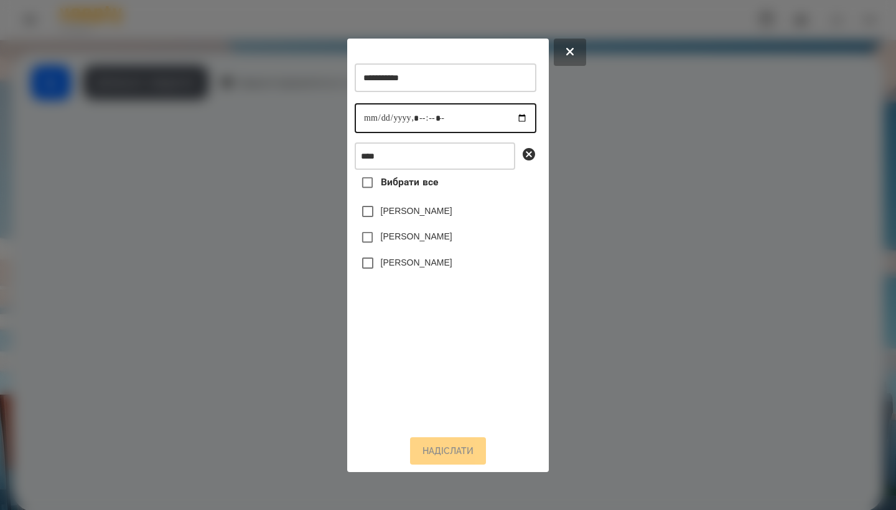
type input "**********"
click at [423, 276] on div "[PERSON_NAME]" at bounding box center [446, 263] width 182 height 26
click at [423, 269] on label "[PERSON_NAME]" at bounding box center [417, 262] width 72 height 12
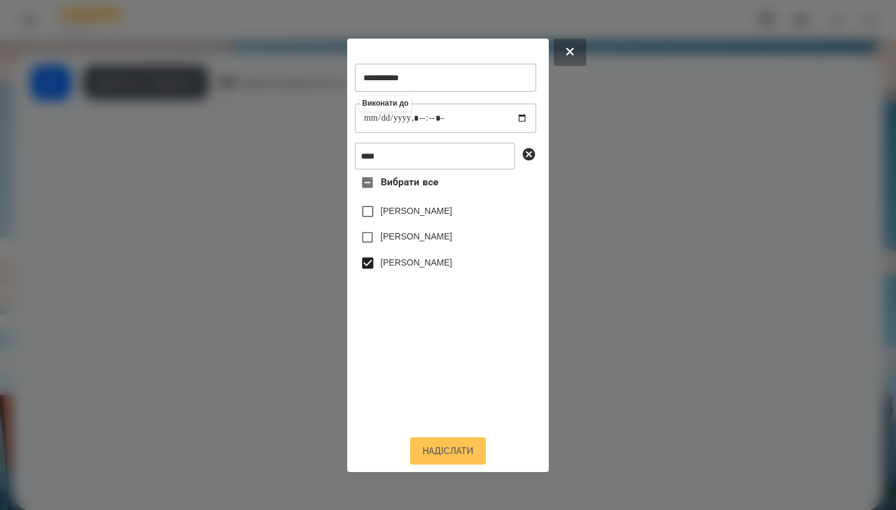
click at [441, 463] on button "Надіслати" at bounding box center [448, 451] width 76 height 27
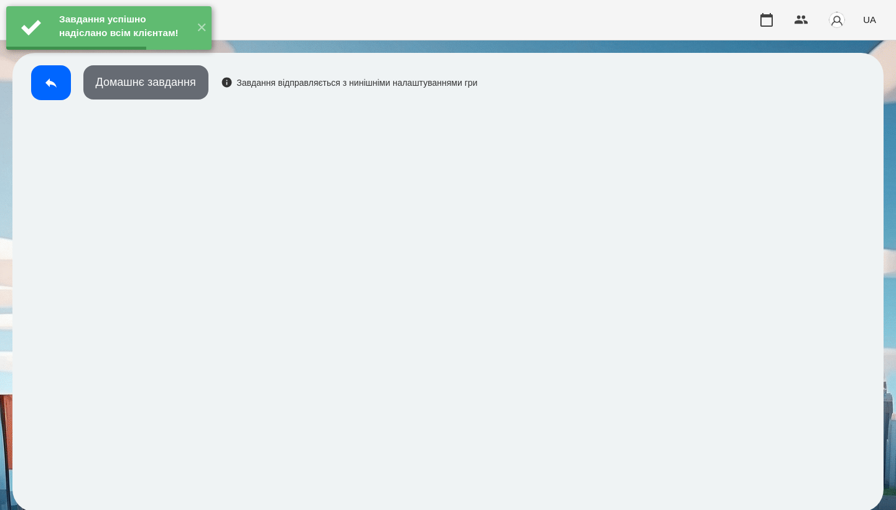
click at [167, 81] on button "Домашнє завдання" at bounding box center [145, 82] width 125 height 34
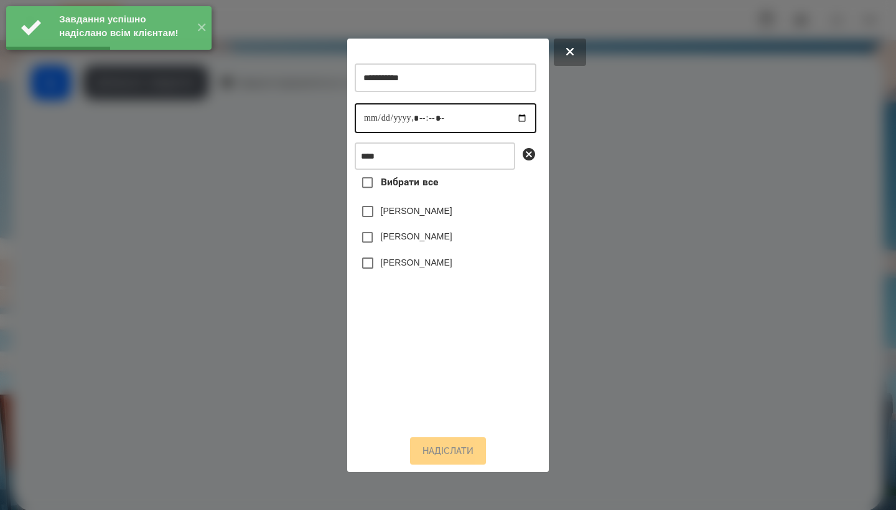
click at [367, 117] on input "datetime-local" at bounding box center [446, 118] width 182 height 30
type input "**********"
click at [419, 269] on label "[PERSON_NAME]" at bounding box center [417, 262] width 72 height 12
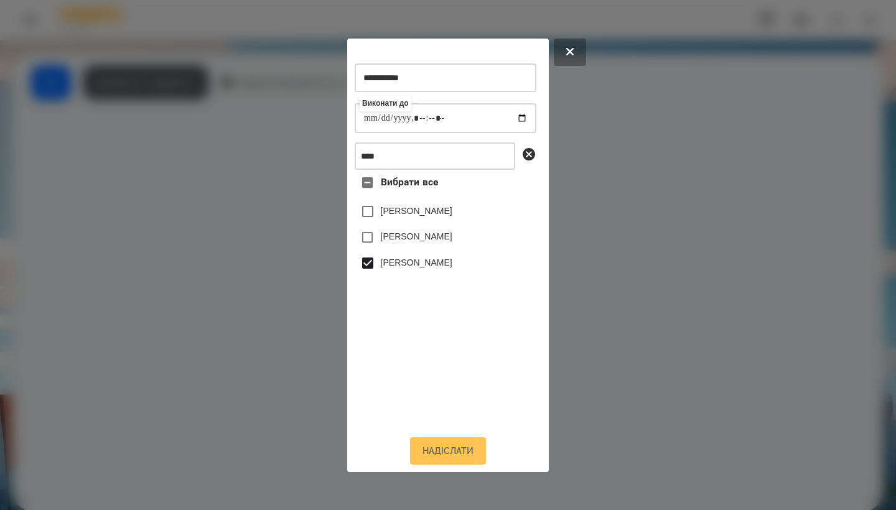
click at [443, 453] on button "Надіслати" at bounding box center [448, 451] width 76 height 27
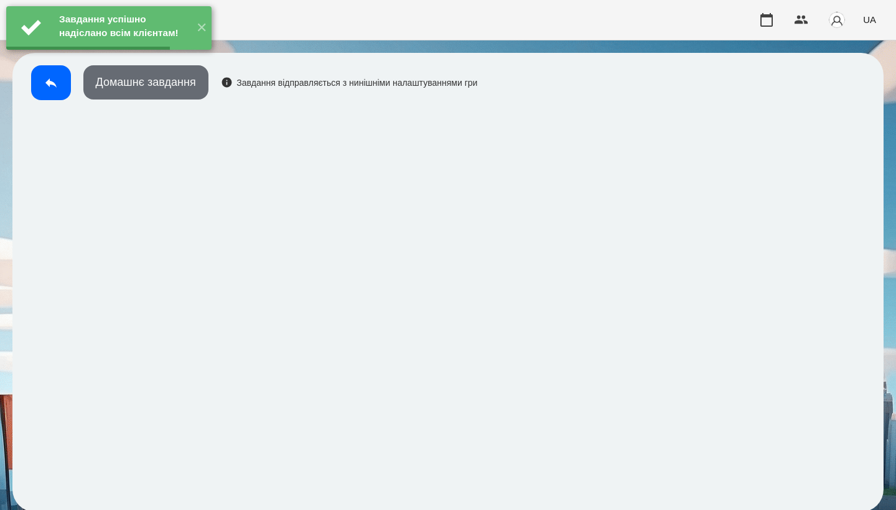
click at [187, 87] on button "Домашнє завдання" at bounding box center [145, 82] width 125 height 34
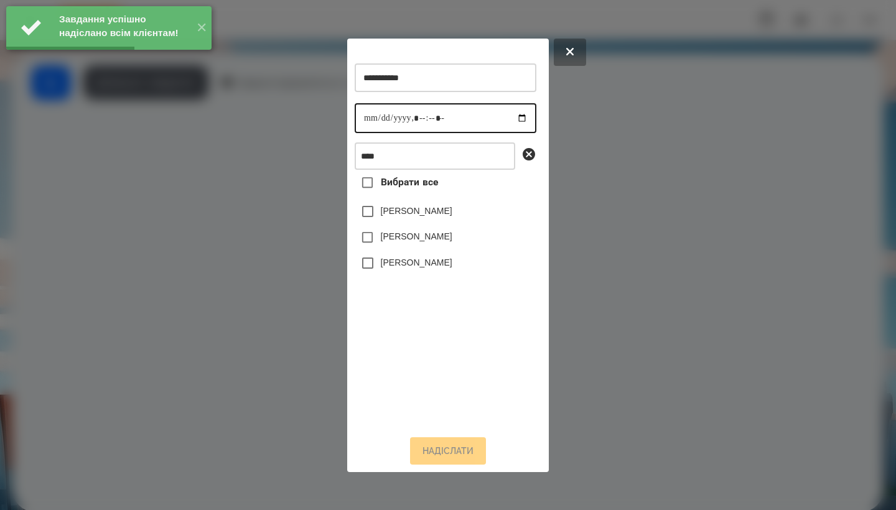
click at [374, 120] on input "datetime-local" at bounding box center [446, 118] width 182 height 30
type input "**********"
click at [407, 263] on label "[PERSON_NAME]" at bounding box center [417, 262] width 72 height 12
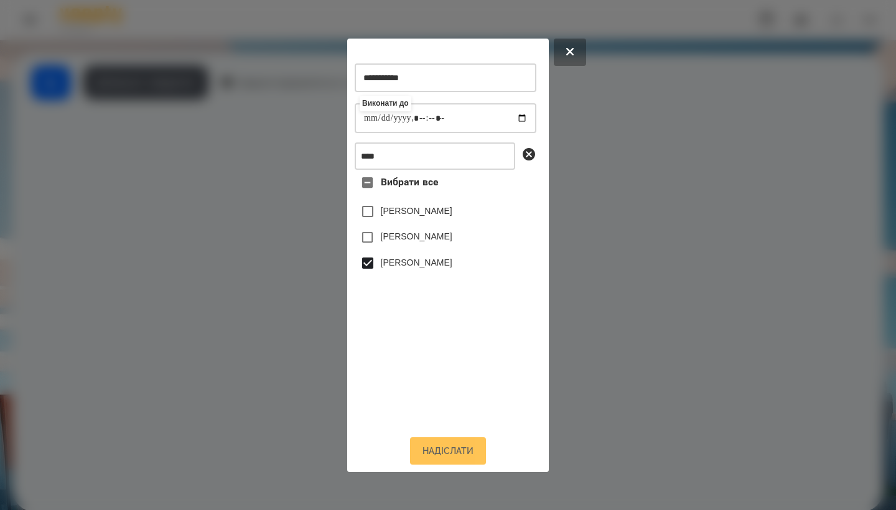
click at [442, 451] on button "Надіслати" at bounding box center [448, 451] width 76 height 27
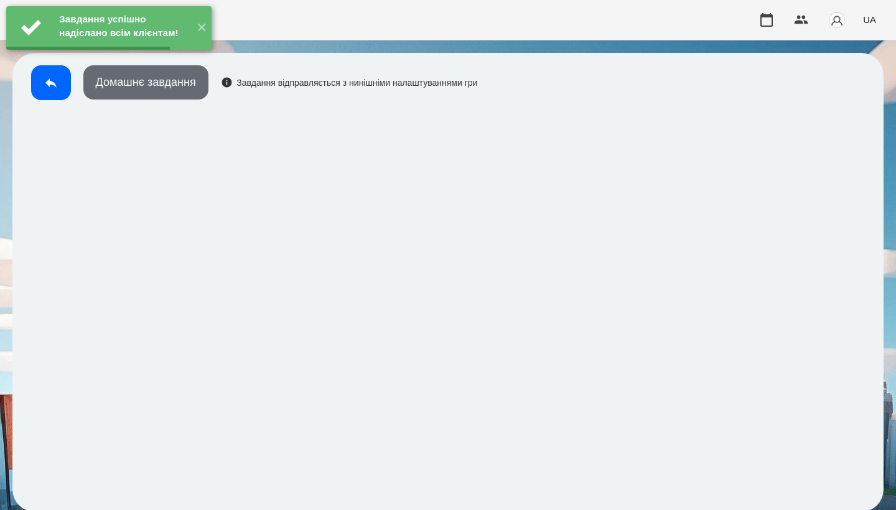
click at [179, 86] on button "Домашнє завдання" at bounding box center [145, 82] width 125 height 34
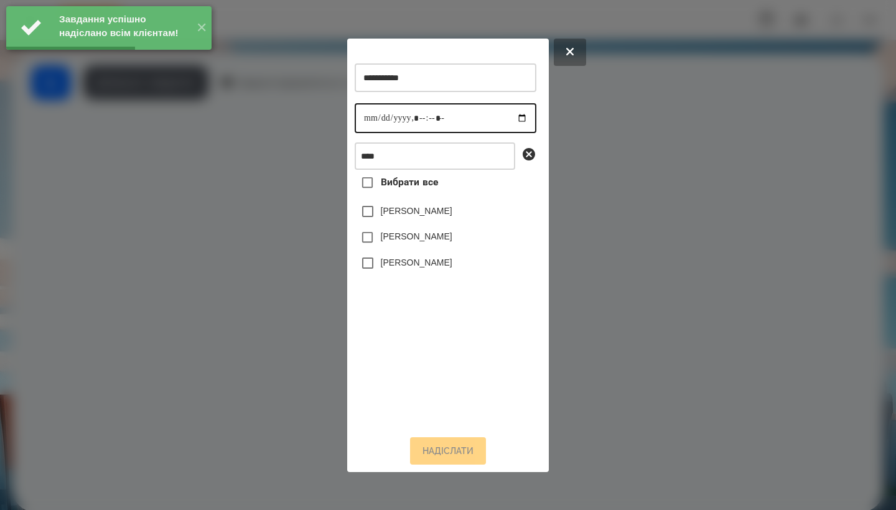
click at [364, 112] on input "datetime-local" at bounding box center [446, 118] width 182 height 30
type input "**********"
click at [416, 267] on label "[PERSON_NAME]" at bounding box center [417, 262] width 72 height 12
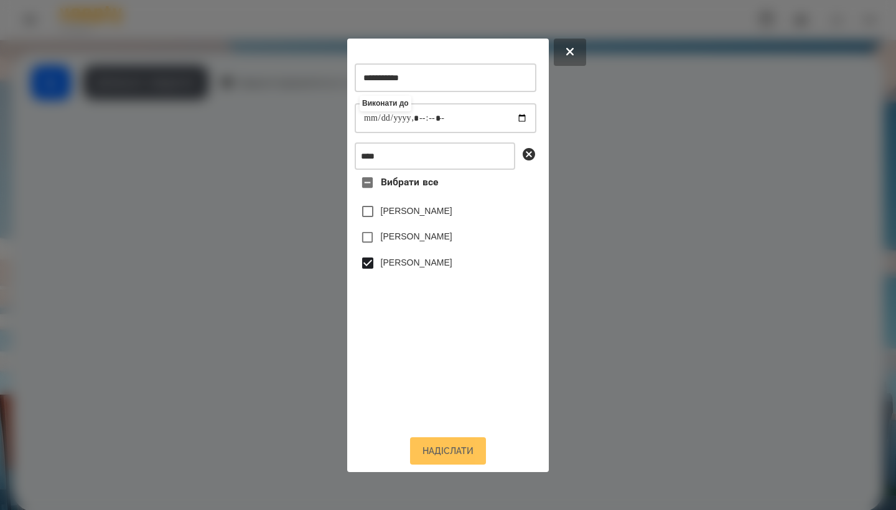
click at [446, 458] on button "Надіслати" at bounding box center [448, 451] width 76 height 27
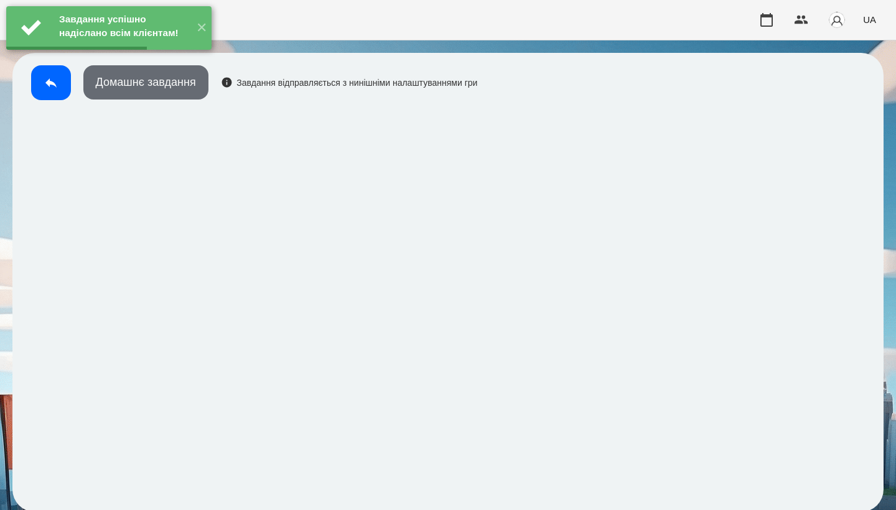
click at [136, 90] on button "Домашнє завдання" at bounding box center [145, 82] width 125 height 34
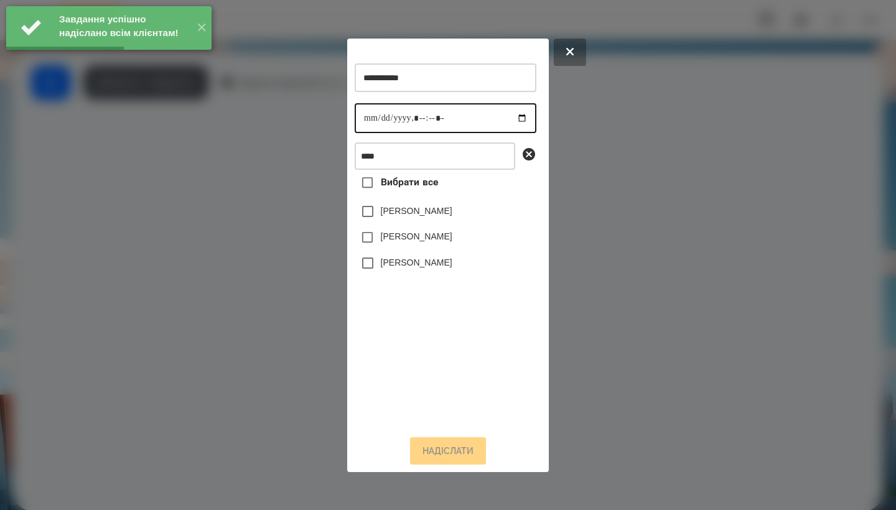
click at [365, 115] on input "datetime-local" at bounding box center [446, 118] width 182 height 30
type input "**********"
click at [418, 269] on label "[PERSON_NAME]" at bounding box center [417, 262] width 72 height 12
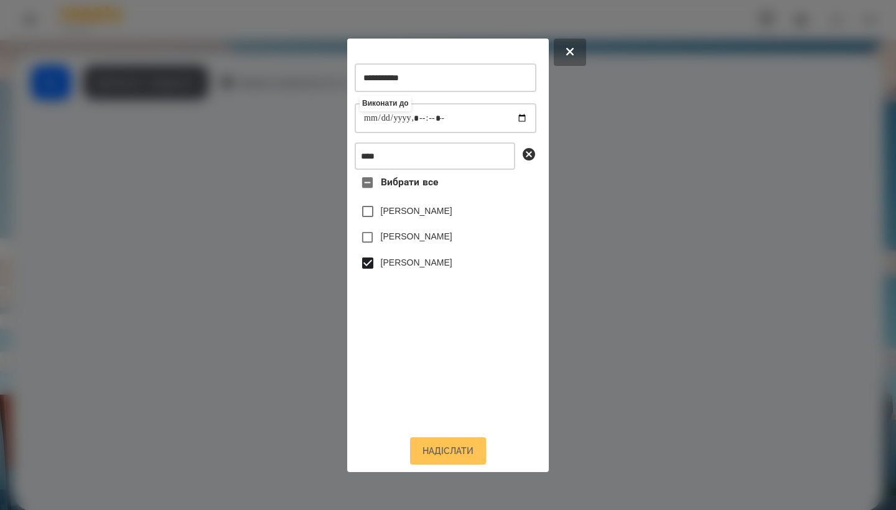
click at [443, 453] on button "Надіслати" at bounding box center [448, 451] width 76 height 27
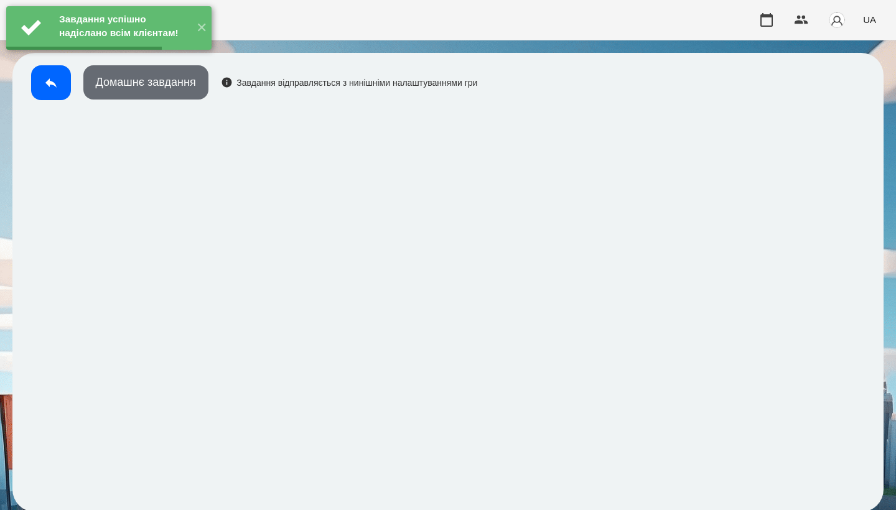
click at [159, 92] on button "Домашнє завдання" at bounding box center [145, 82] width 125 height 34
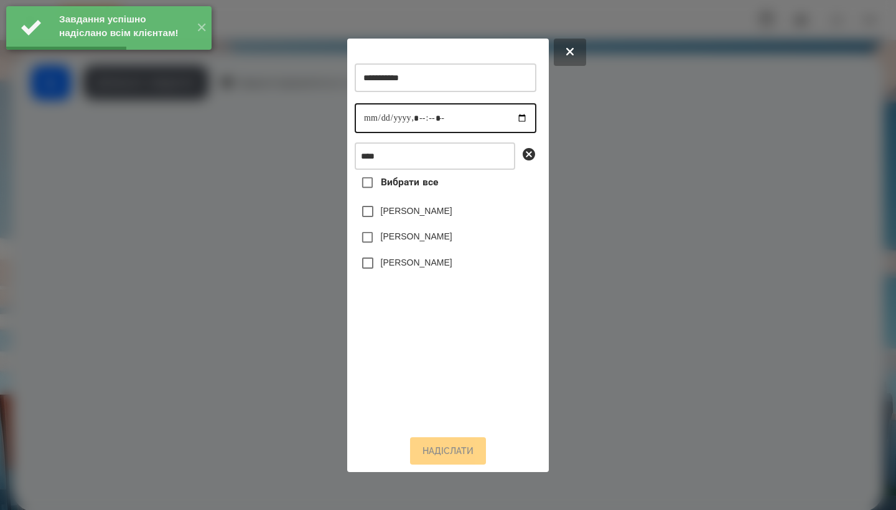
click at [359, 116] on input "datetime-local" at bounding box center [446, 118] width 182 height 30
type input "**********"
click at [433, 269] on label "[PERSON_NAME]" at bounding box center [417, 262] width 72 height 12
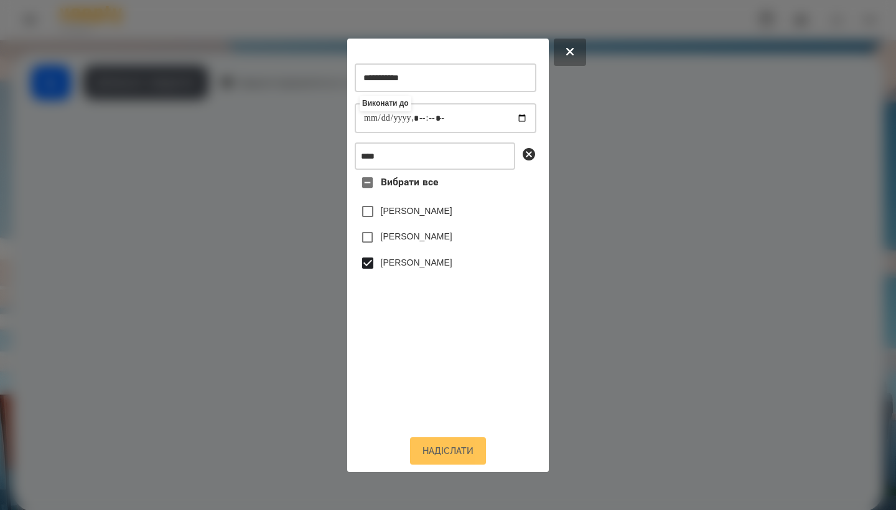
click at [458, 460] on button "Надіслати" at bounding box center [448, 451] width 76 height 27
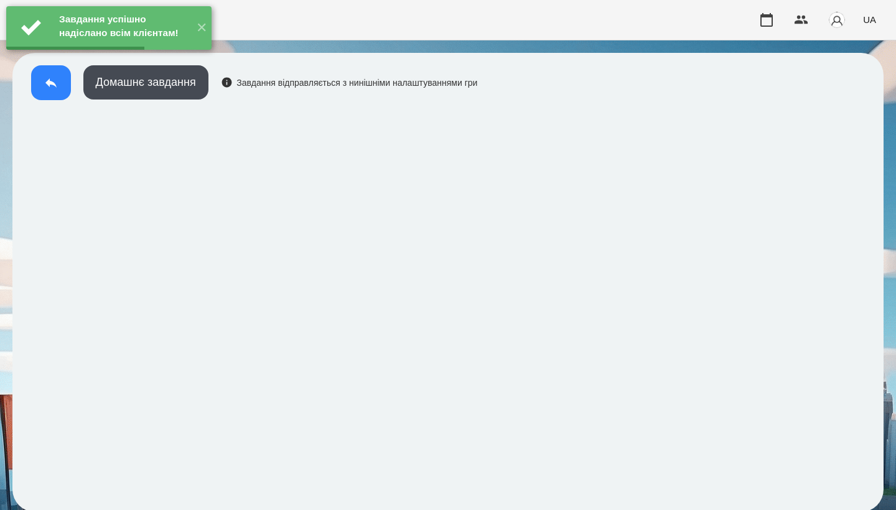
click at [56, 82] on icon at bounding box center [51, 82] width 15 height 15
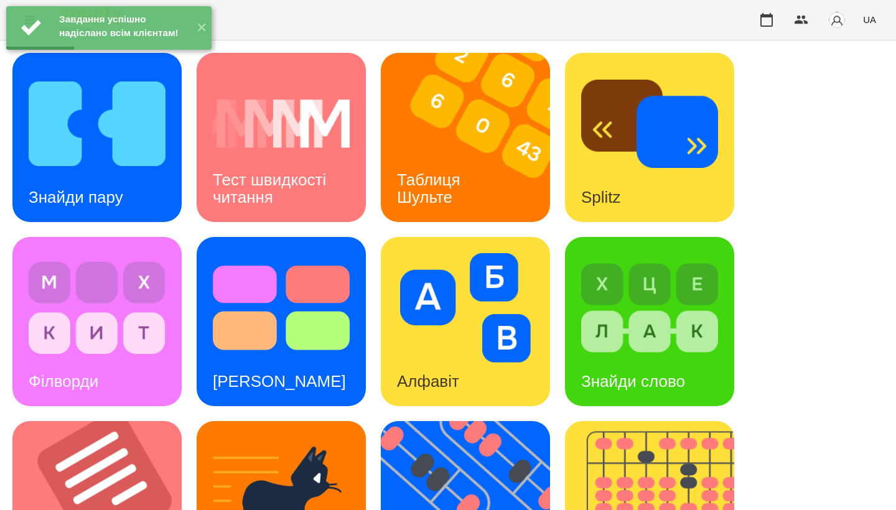
scroll to position [461, 0]
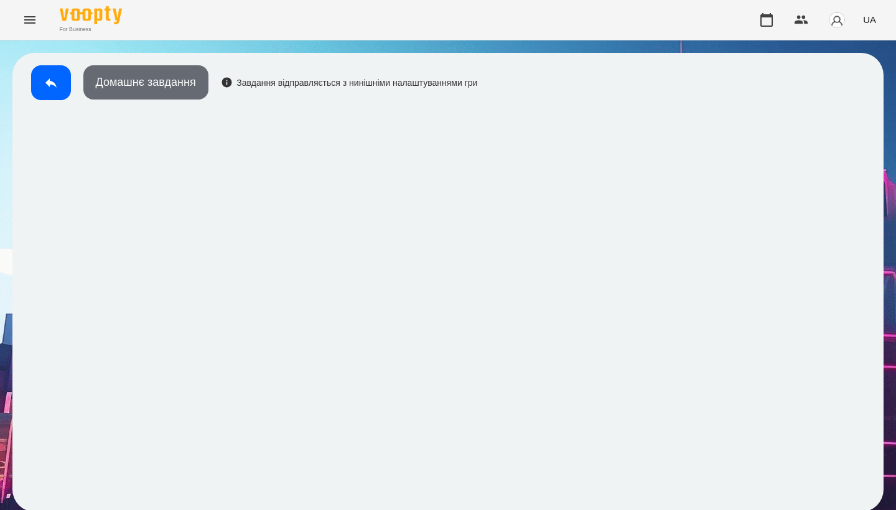
click at [121, 89] on button "Домашнє завдання" at bounding box center [145, 82] width 125 height 34
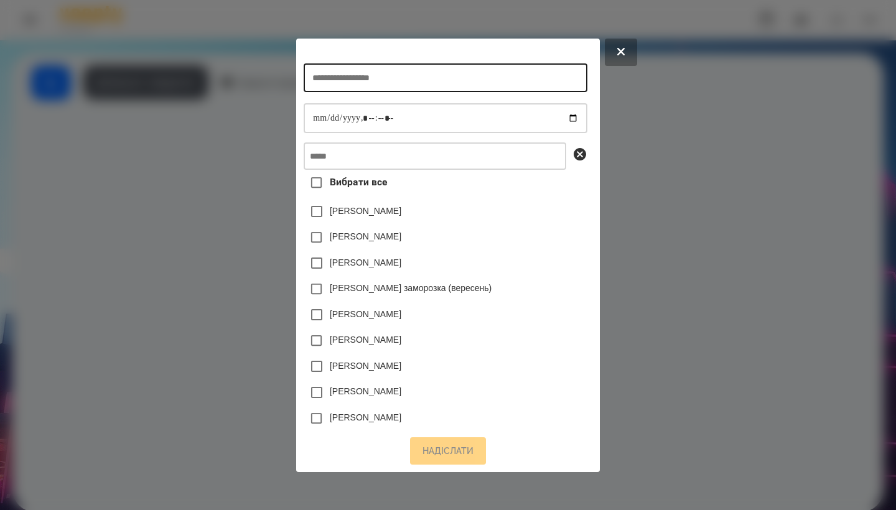
click at [346, 67] on input "text" at bounding box center [445, 77] width 283 height 29
type input "**********"
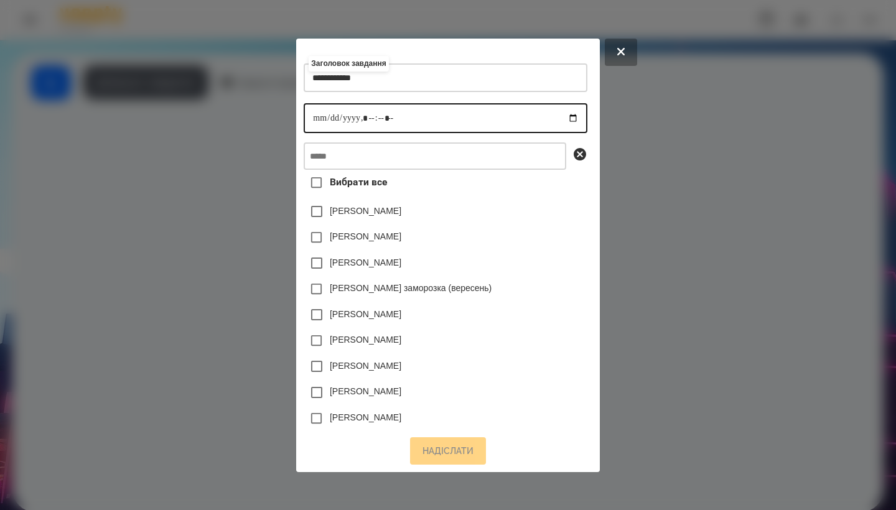
click at [304, 113] on input "datetime-local" at bounding box center [445, 118] width 283 height 30
type input "**********"
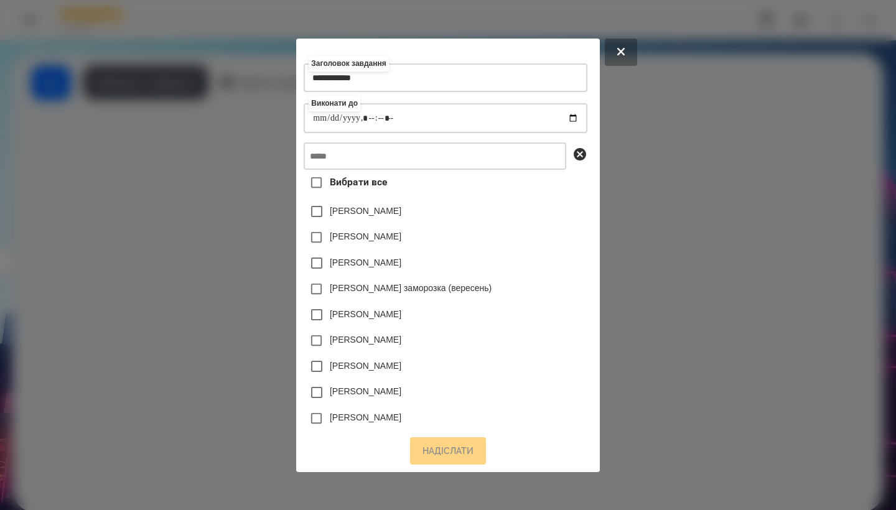
click at [688, 177] on div at bounding box center [448, 255] width 896 height 510
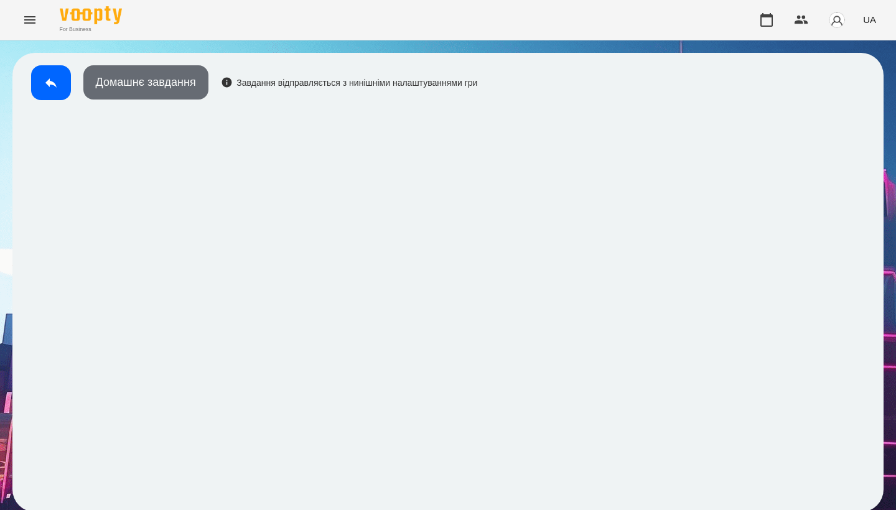
click at [167, 93] on button "Домашнє завдання" at bounding box center [145, 82] width 125 height 34
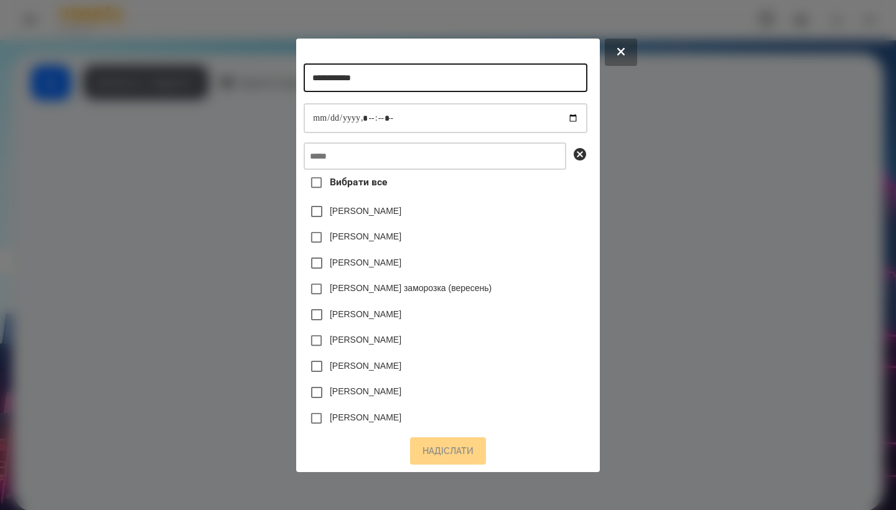
drag, startPoint x: 369, startPoint y: 77, endPoint x: 253, endPoint y: 77, distance: 115.8
click at [253, 77] on div "**********" at bounding box center [448, 255] width 896 height 510
type input "**********"
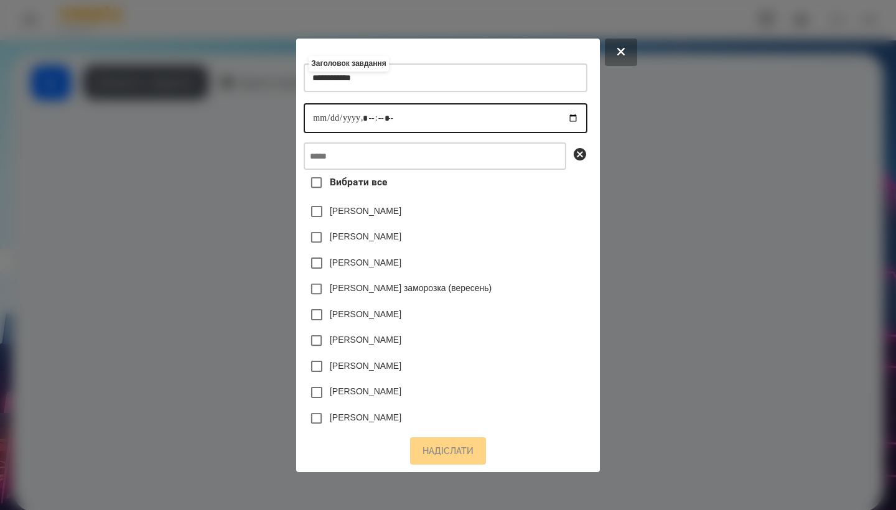
click at [306, 120] on input "datetime-local" at bounding box center [445, 118] width 283 height 30
click at [365, 113] on input "datetime-local" at bounding box center [445, 118] width 283 height 30
type input "**********"
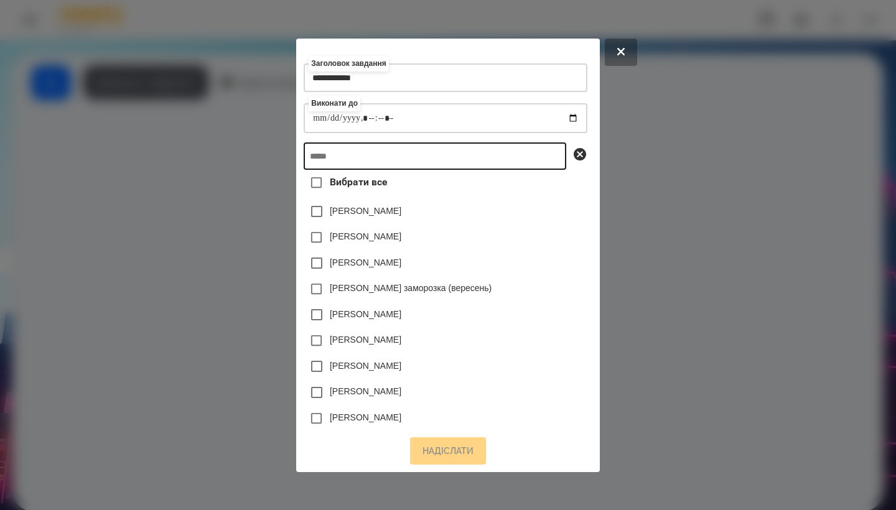
click at [411, 151] on input "text" at bounding box center [435, 156] width 263 height 27
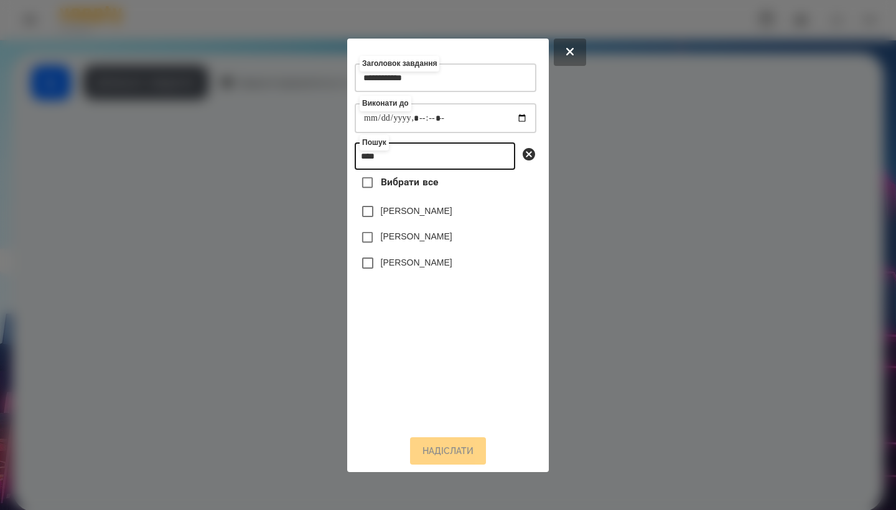
type input "****"
click at [431, 269] on label "[PERSON_NAME]" at bounding box center [417, 262] width 72 height 12
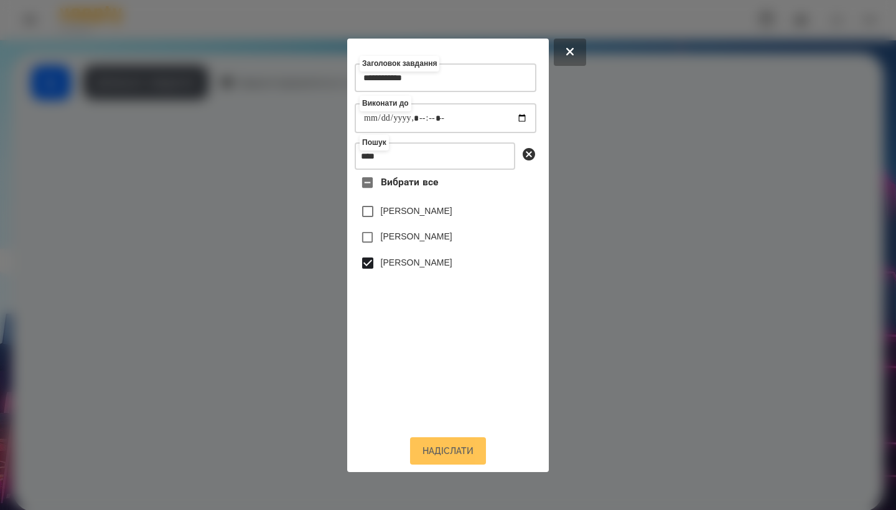
click at [438, 462] on button "Надіслати" at bounding box center [448, 451] width 76 height 27
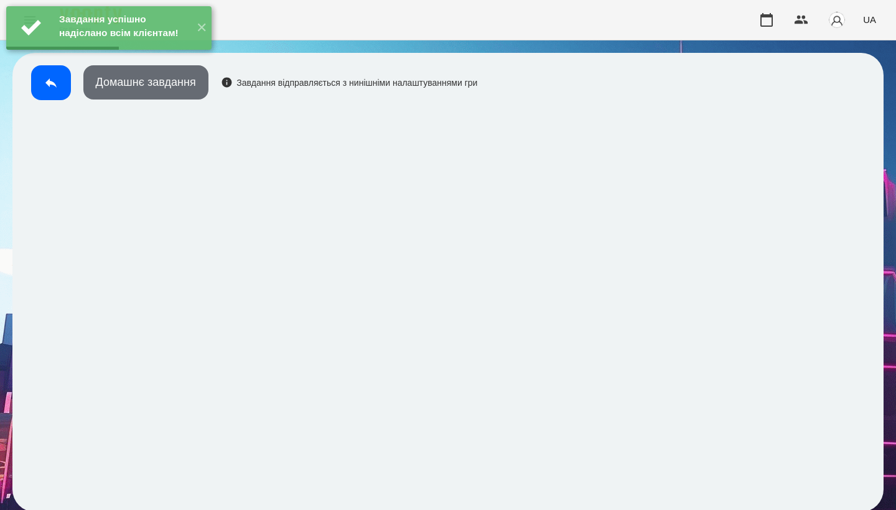
click at [207, 85] on button "Домашнє завдання" at bounding box center [145, 82] width 125 height 34
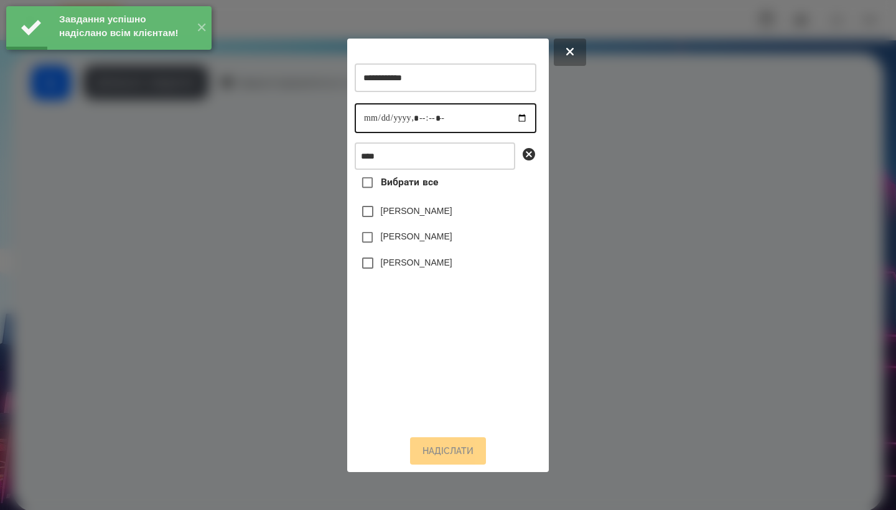
click at [367, 120] on input "datetime-local" at bounding box center [446, 118] width 182 height 30
type input "**********"
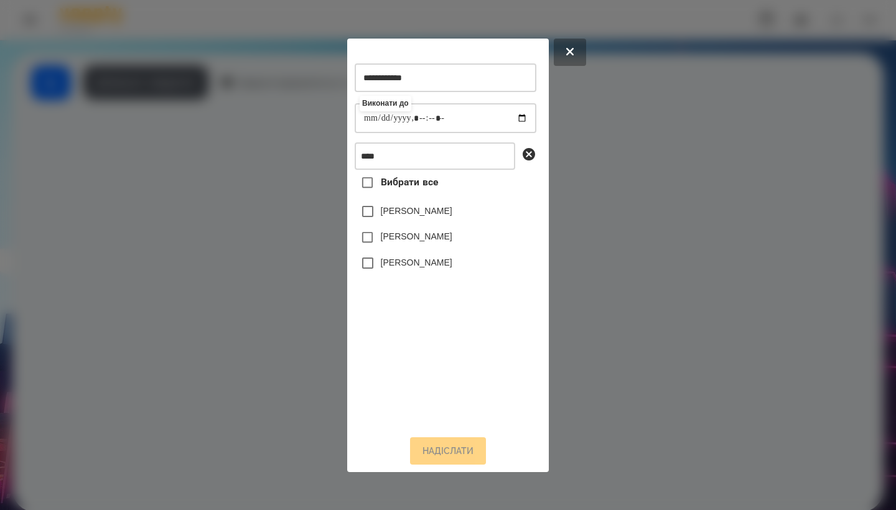
click at [409, 266] on label "[PERSON_NAME]" at bounding box center [417, 262] width 72 height 12
click at [451, 453] on button "Надіслати" at bounding box center [448, 451] width 76 height 27
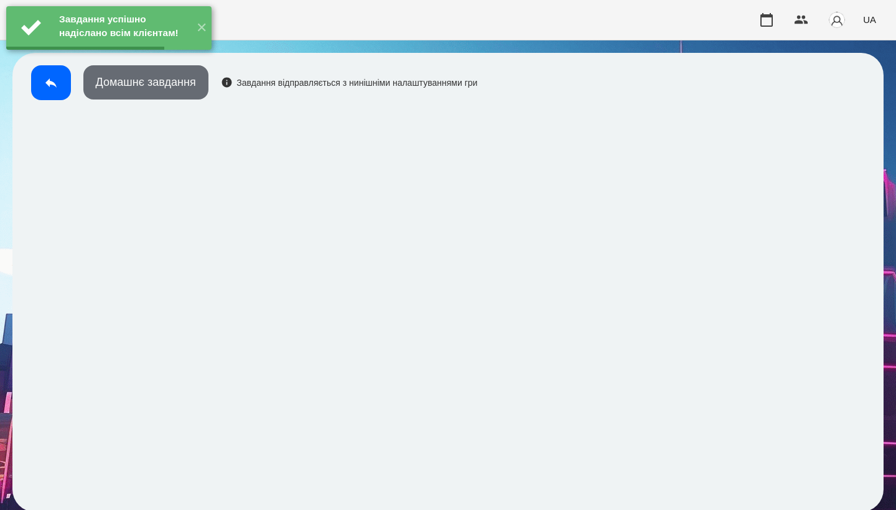
click at [157, 91] on button "Домашнє завдання" at bounding box center [145, 82] width 125 height 34
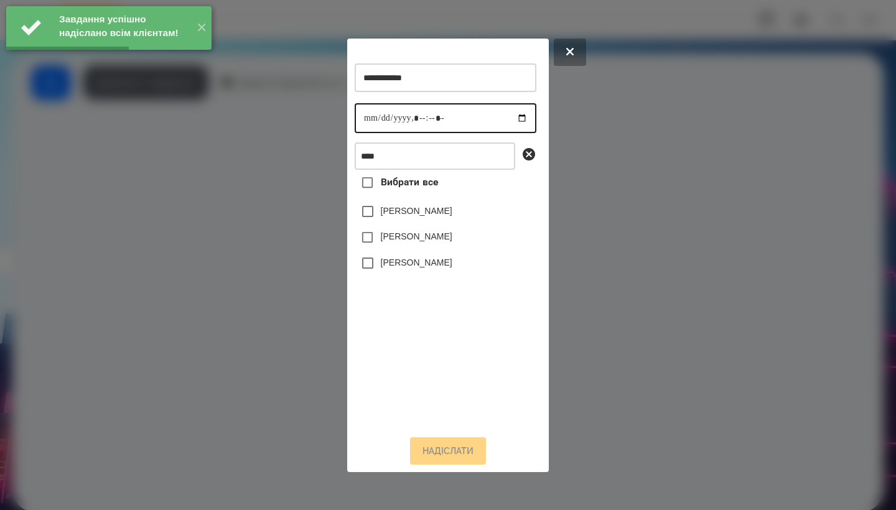
click at [363, 110] on input "datetime-local" at bounding box center [446, 118] width 182 height 30
type input "**********"
click at [426, 269] on label "[PERSON_NAME]" at bounding box center [417, 262] width 72 height 12
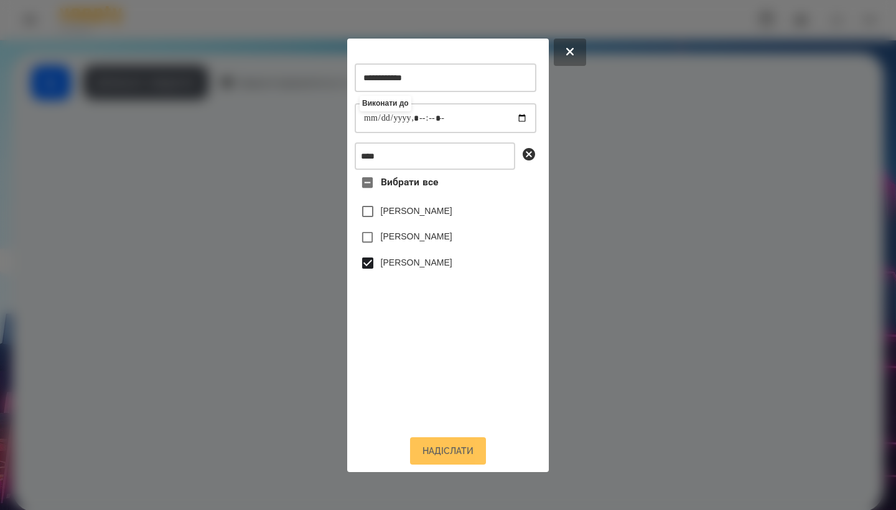
click at [433, 456] on button "Надіслати" at bounding box center [448, 451] width 76 height 27
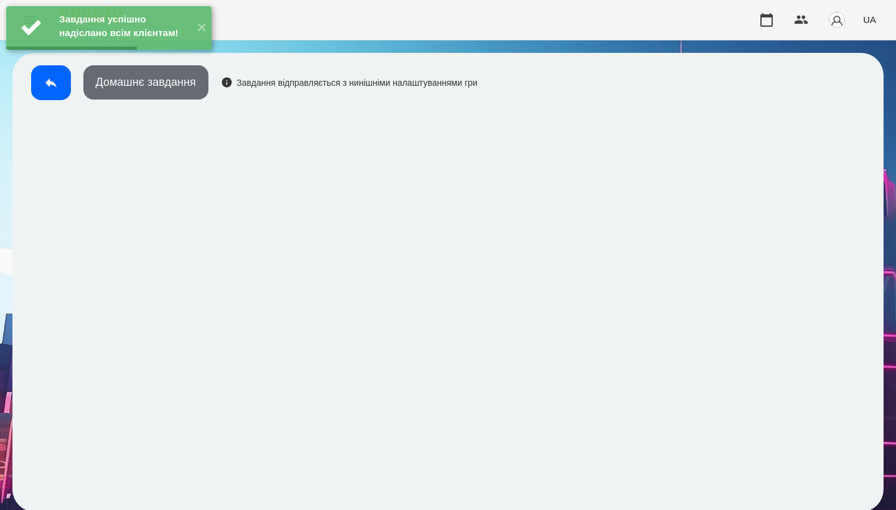
click at [145, 95] on button "Домашнє завдання" at bounding box center [145, 82] width 125 height 34
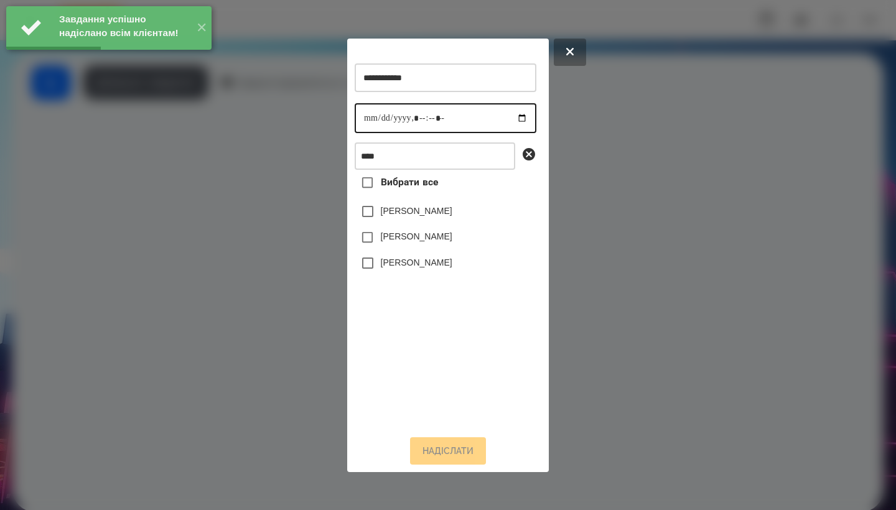
click at [370, 105] on input "datetime-local" at bounding box center [446, 118] width 182 height 30
type input "**********"
click at [436, 266] on label "[PERSON_NAME]" at bounding box center [417, 262] width 72 height 12
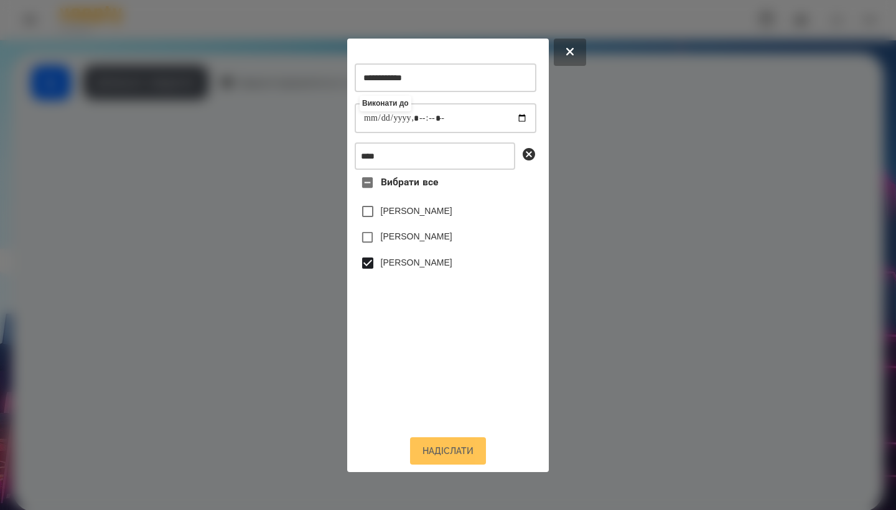
click at [454, 458] on button "Надіслати" at bounding box center [448, 451] width 76 height 27
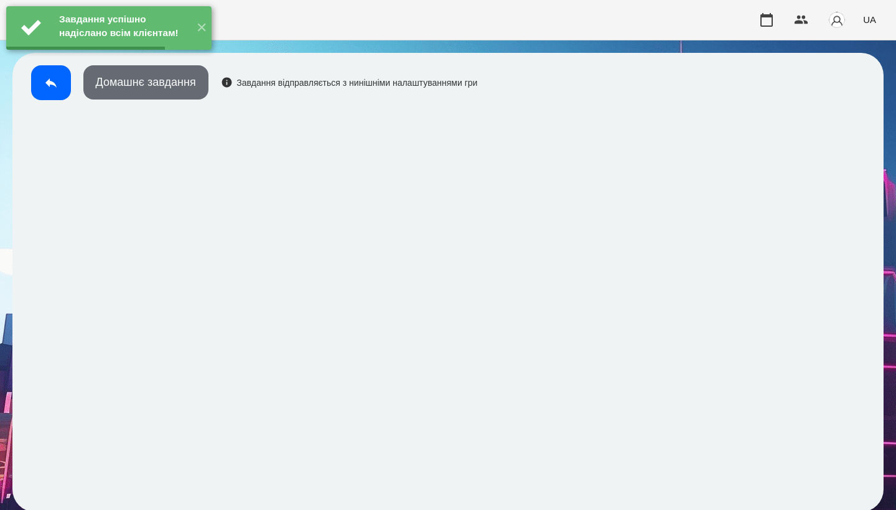
click at [169, 93] on button "Домашнє завдання" at bounding box center [145, 82] width 125 height 34
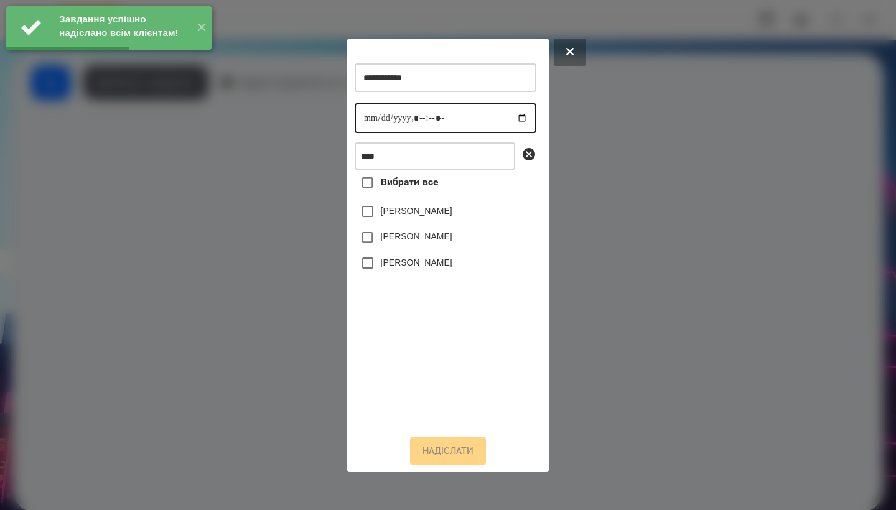
click at [362, 112] on input "datetime-local" at bounding box center [446, 118] width 182 height 30
type input "**********"
click at [403, 267] on label "[PERSON_NAME]" at bounding box center [417, 262] width 72 height 12
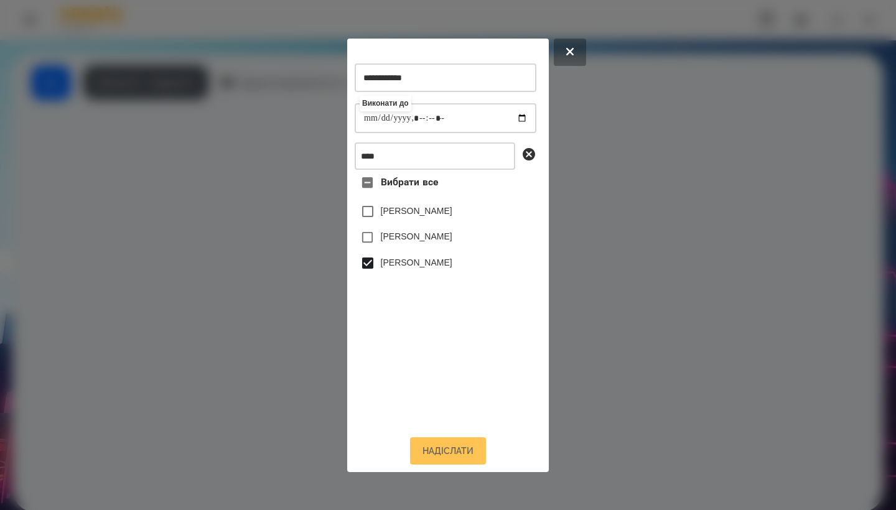
click at [463, 446] on button "Надіслати" at bounding box center [448, 451] width 76 height 27
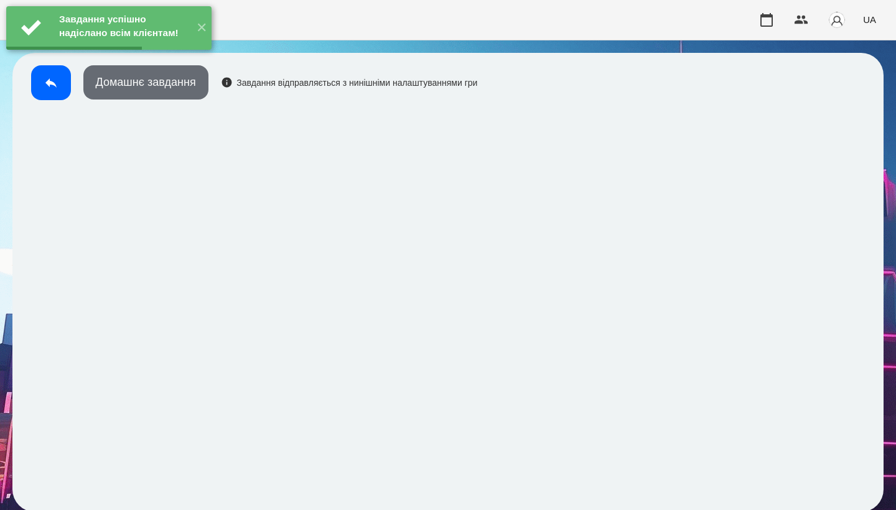
click at [154, 90] on button "Домашнє завдання" at bounding box center [145, 82] width 125 height 34
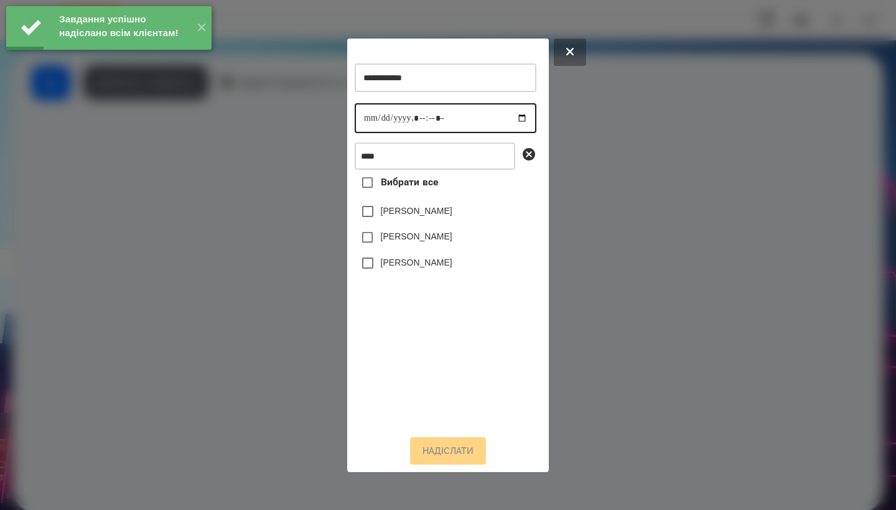
click at [377, 116] on input "datetime-local" at bounding box center [446, 118] width 182 height 30
type input "**********"
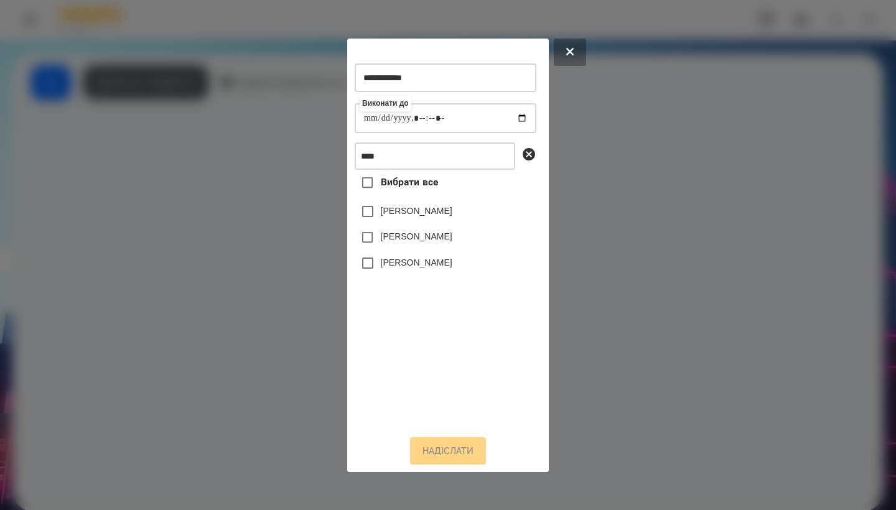
click at [414, 267] on label "[PERSON_NAME]" at bounding box center [417, 262] width 72 height 12
click at [451, 460] on button "Надіслати" at bounding box center [448, 451] width 76 height 27
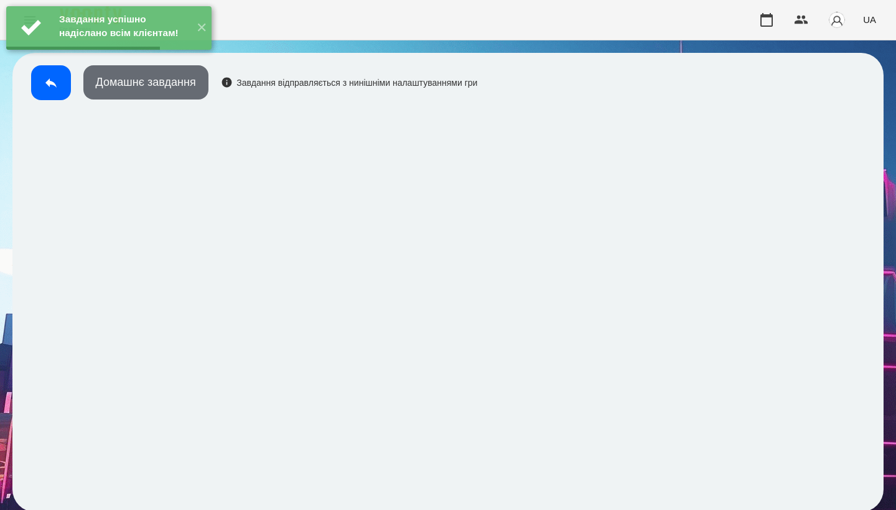
click at [149, 86] on button "Домашнє завдання" at bounding box center [145, 82] width 125 height 34
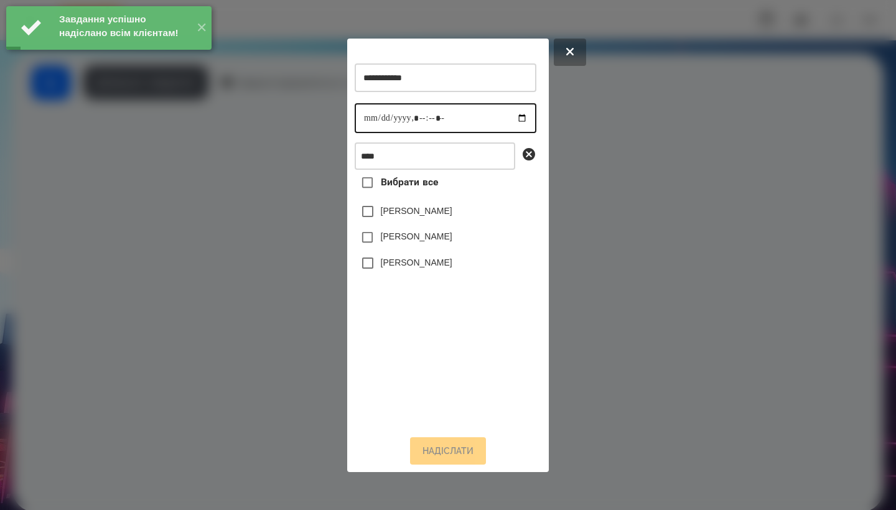
click at [371, 113] on input "datetime-local" at bounding box center [446, 118] width 182 height 30
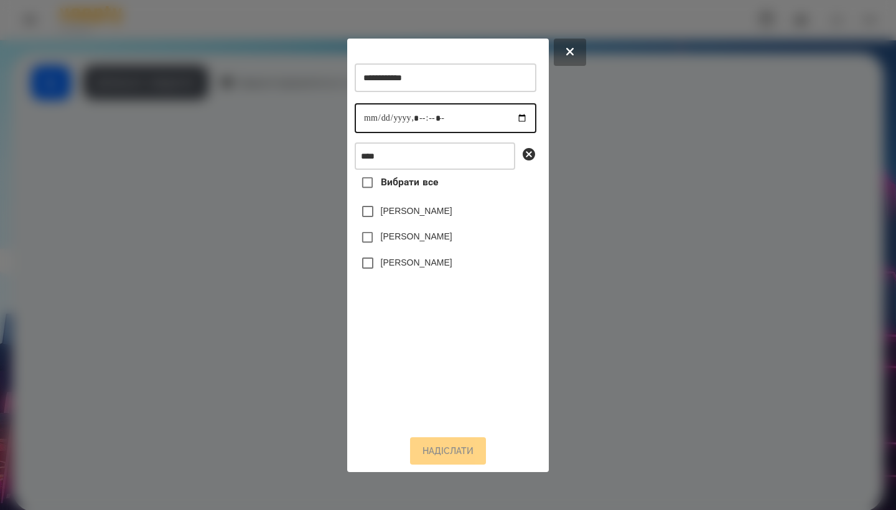
type input "**********"
click at [413, 263] on label "[PERSON_NAME]" at bounding box center [417, 262] width 72 height 12
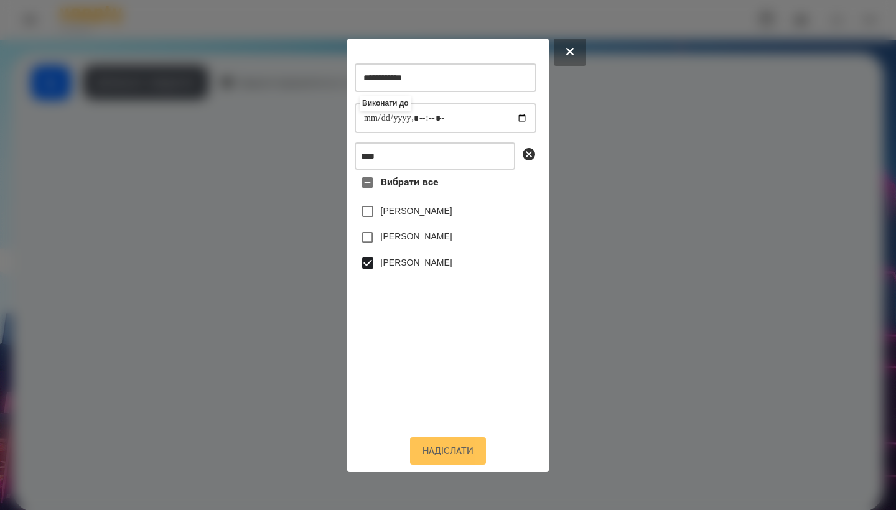
click at [454, 449] on button "Надіслати" at bounding box center [448, 451] width 76 height 27
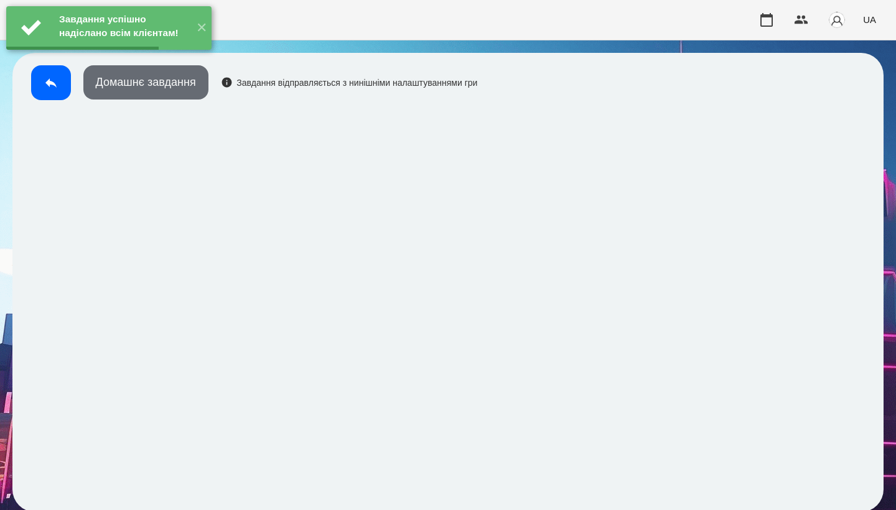
click at [182, 94] on button "Домашнє завдання" at bounding box center [145, 82] width 125 height 34
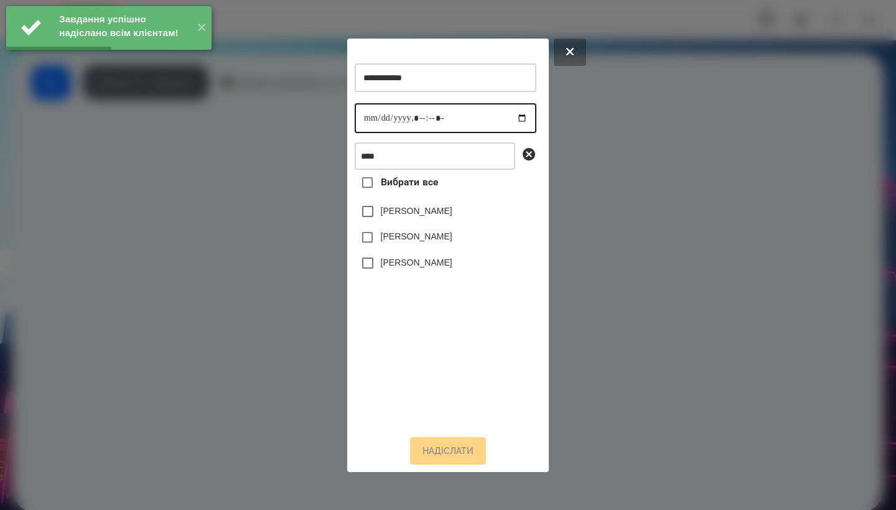
click at [375, 116] on input "datetime-local" at bounding box center [446, 118] width 182 height 30
type input "**********"
click at [440, 266] on label "[PERSON_NAME]" at bounding box center [417, 262] width 72 height 12
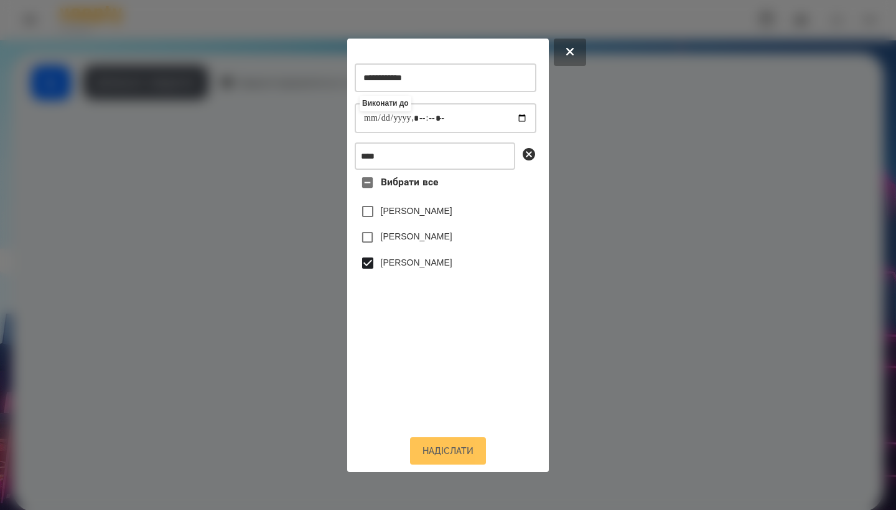
click at [452, 452] on button "Надіслати" at bounding box center [448, 451] width 76 height 27
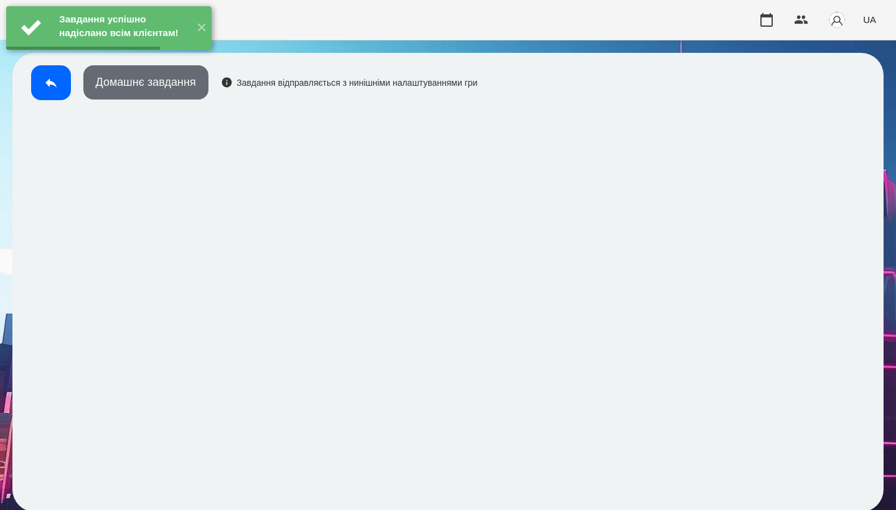
click at [192, 88] on button "Домашнє завдання" at bounding box center [145, 82] width 125 height 34
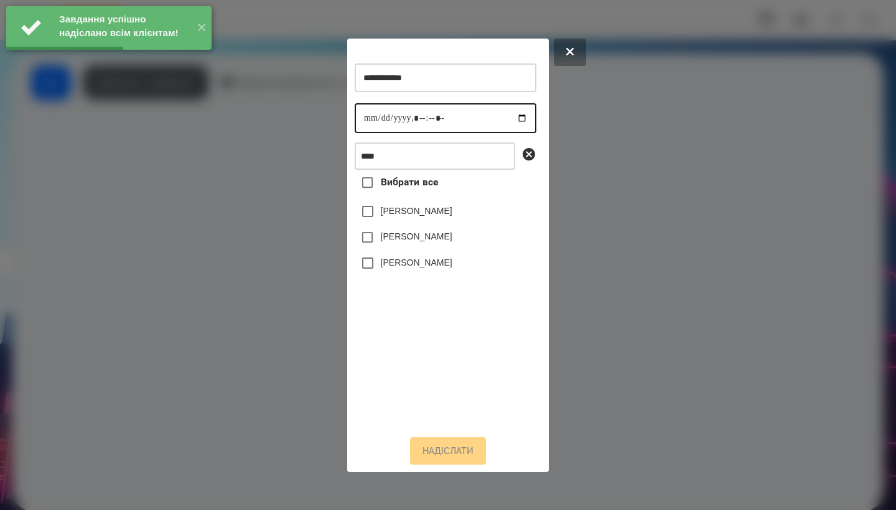
click at [362, 118] on input "datetime-local" at bounding box center [446, 118] width 182 height 30
type input "**********"
click at [426, 269] on label "[PERSON_NAME]" at bounding box center [417, 262] width 72 height 12
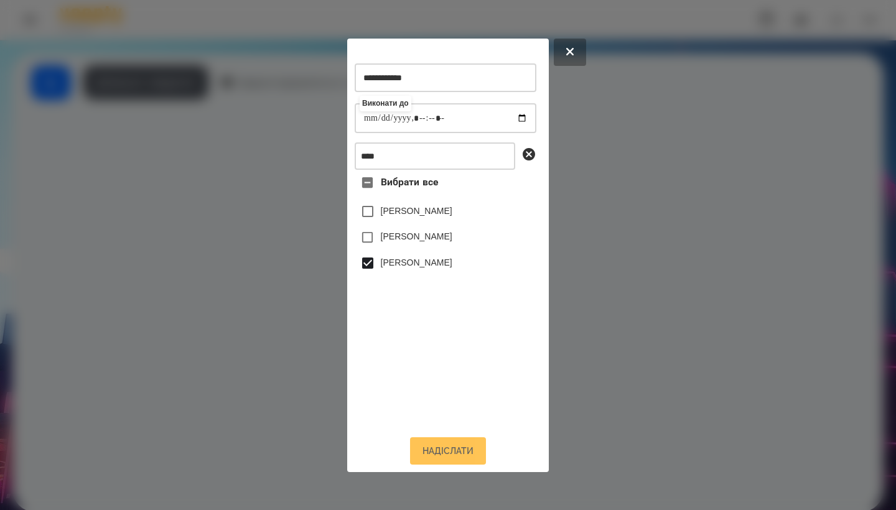
click at [450, 451] on button "Надіслати" at bounding box center [448, 451] width 76 height 27
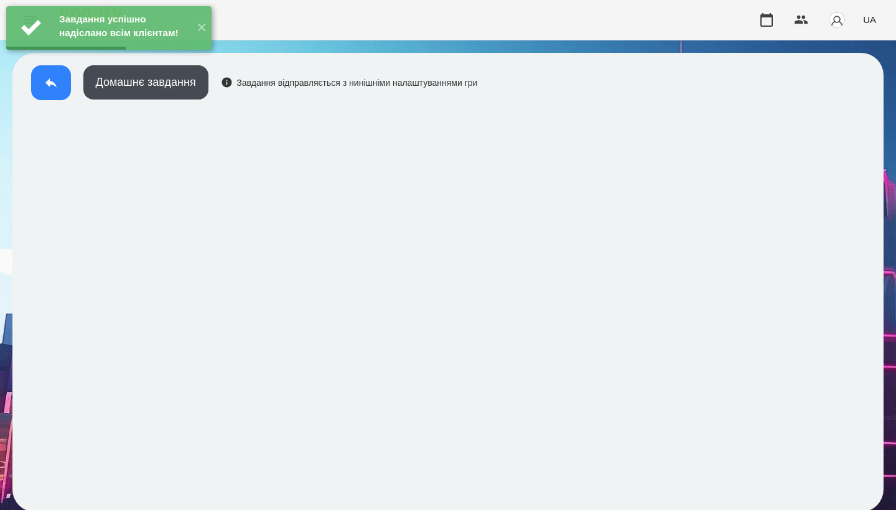
click at [54, 90] on button at bounding box center [51, 82] width 40 height 35
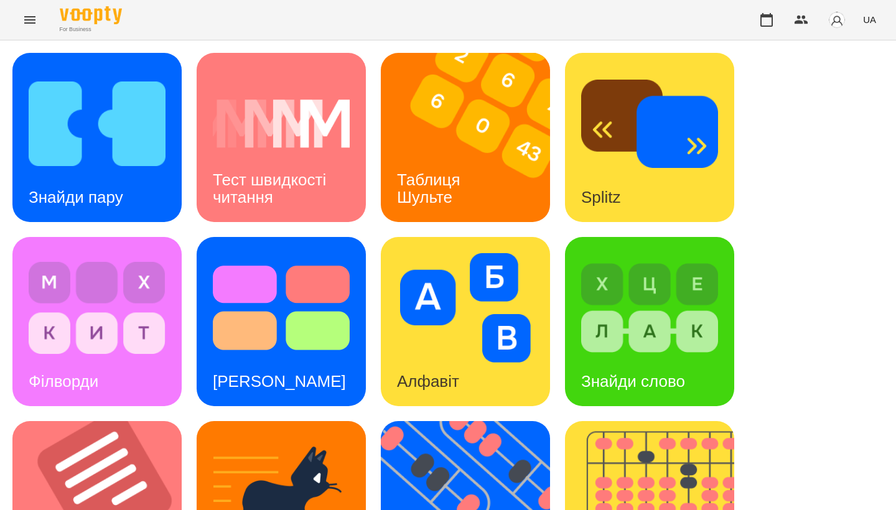
scroll to position [362, 0]
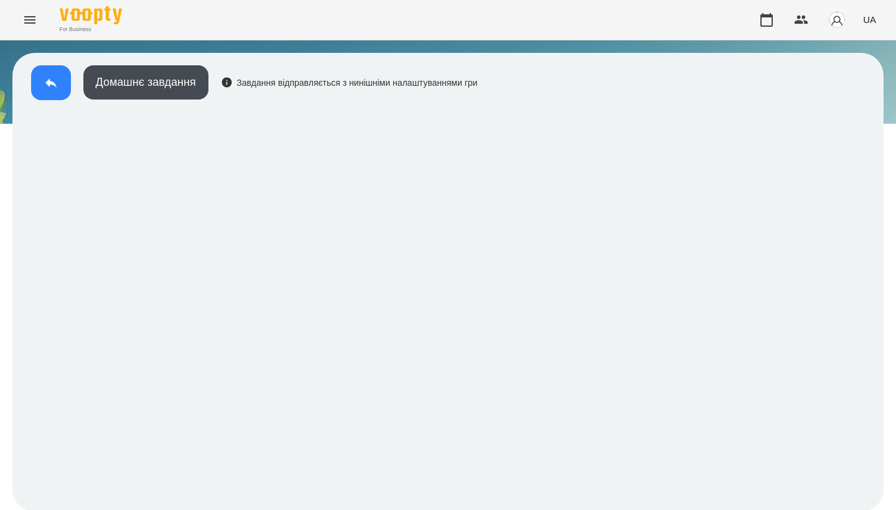
click at [46, 84] on icon at bounding box center [51, 82] width 15 height 15
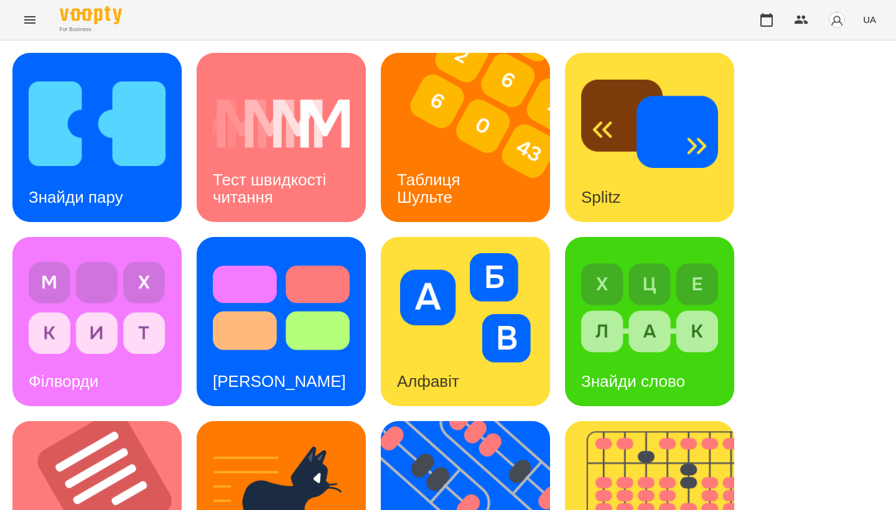
scroll to position [342, 0]
click at [128, 421] on img at bounding box center [104, 505] width 185 height 169
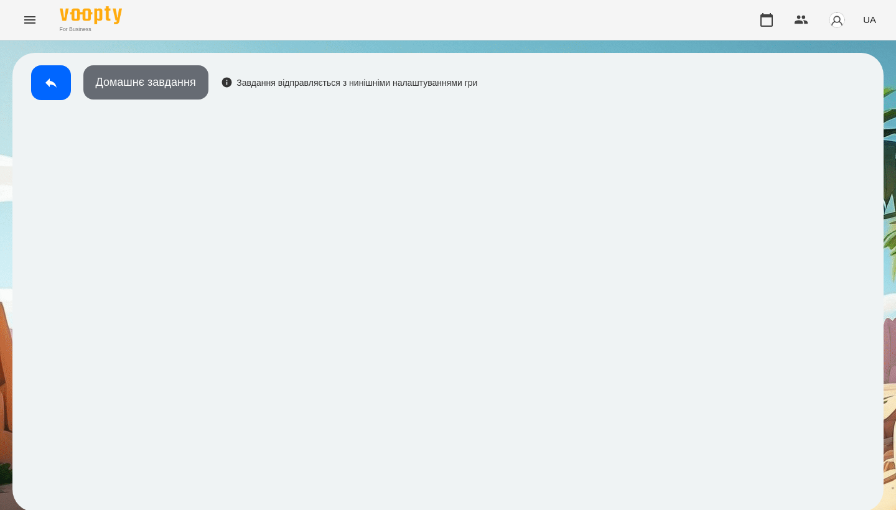
click at [171, 68] on button "Домашнє завдання" at bounding box center [145, 82] width 125 height 34
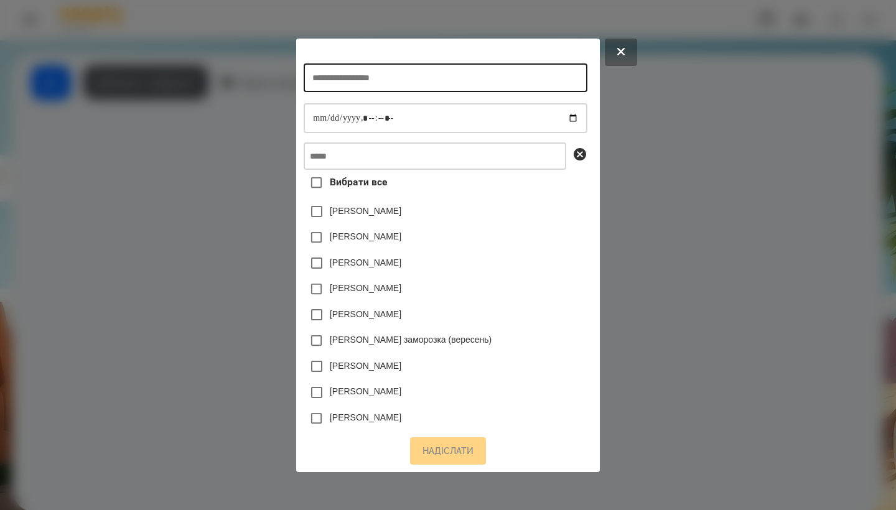
click at [365, 79] on input "text" at bounding box center [445, 77] width 283 height 29
type input "**********"
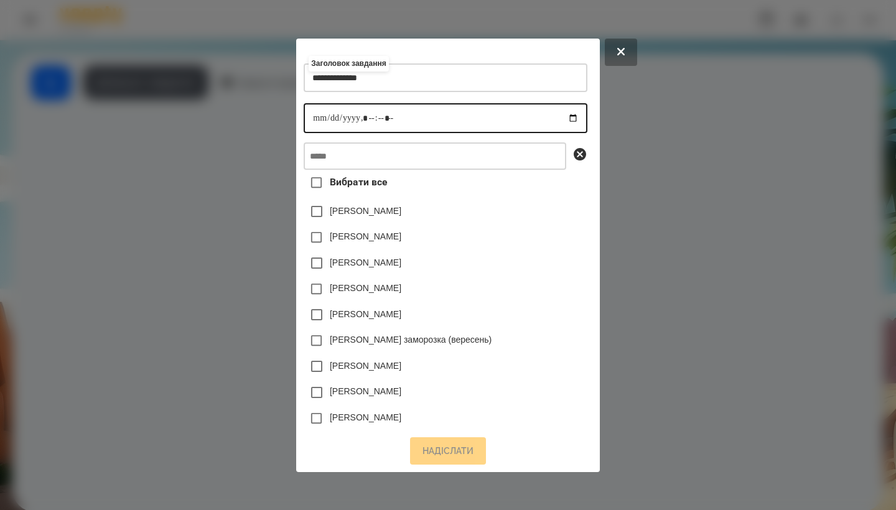
click at [309, 115] on input "datetime-local" at bounding box center [445, 118] width 283 height 30
click at [362, 111] on input "datetime-local" at bounding box center [445, 118] width 283 height 30
type input "**********"
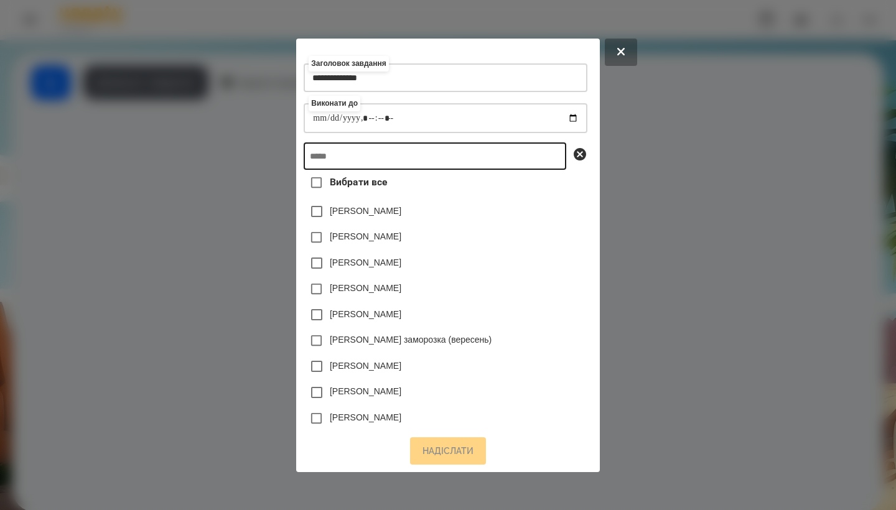
click at [403, 156] on input "text" at bounding box center [435, 156] width 263 height 27
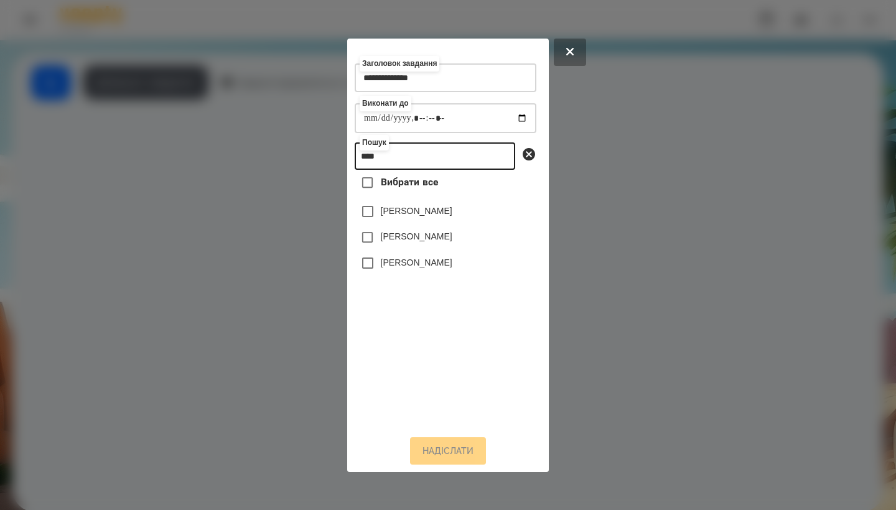
type input "****"
click at [426, 269] on label "[PERSON_NAME]" at bounding box center [417, 262] width 72 height 12
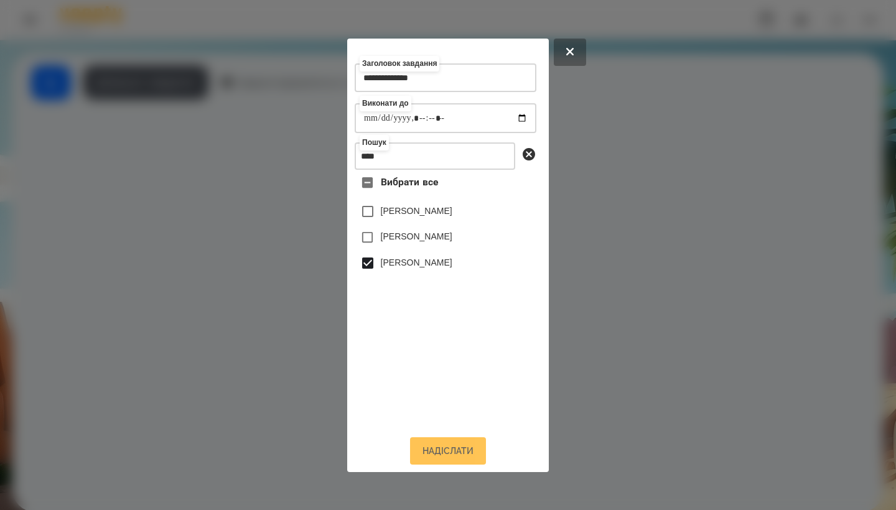
click at [443, 457] on button "Надіслати" at bounding box center [448, 451] width 76 height 27
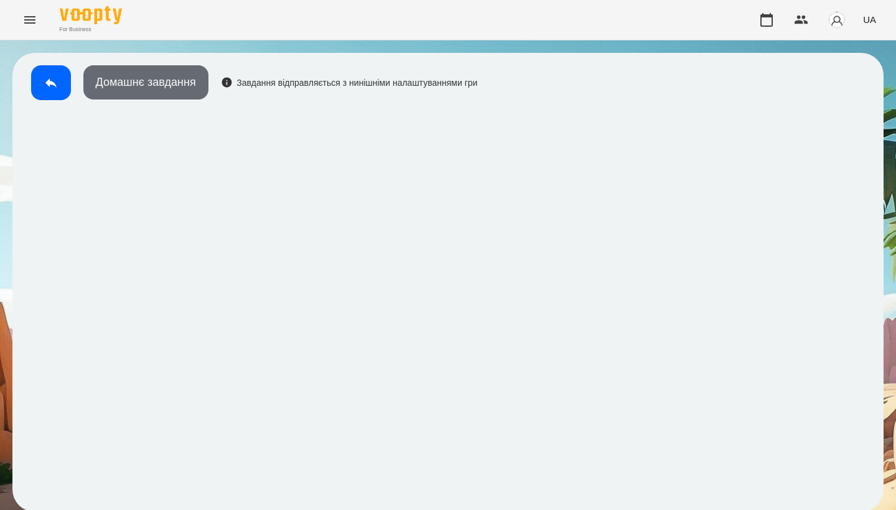
click at [177, 95] on button "Домашнє завдання" at bounding box center [145, 82] width 125 height 34
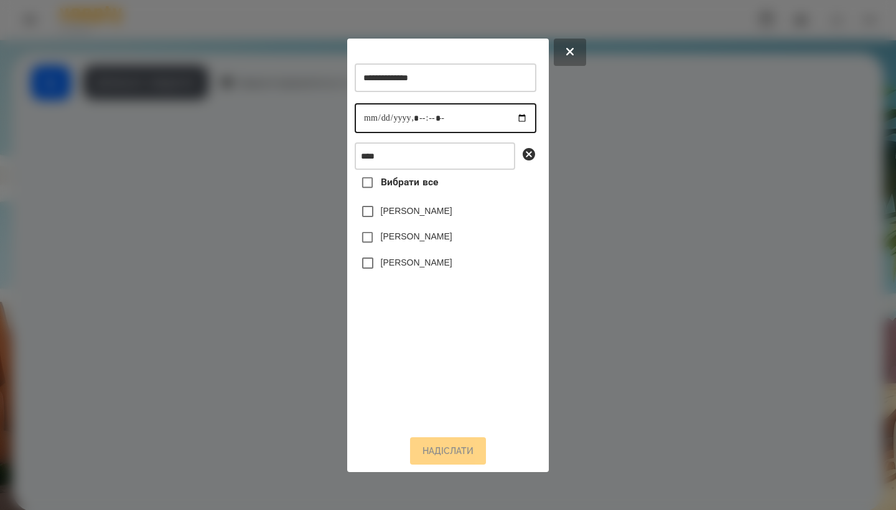
click at [370, 120] on input "datetime-local" at bounding box center [446, 118] width 182 height 30
type input "**********"
click at [430, 269] on label "[PERSON_NAME]" at bounding box center [417, 262] width 72 height 12
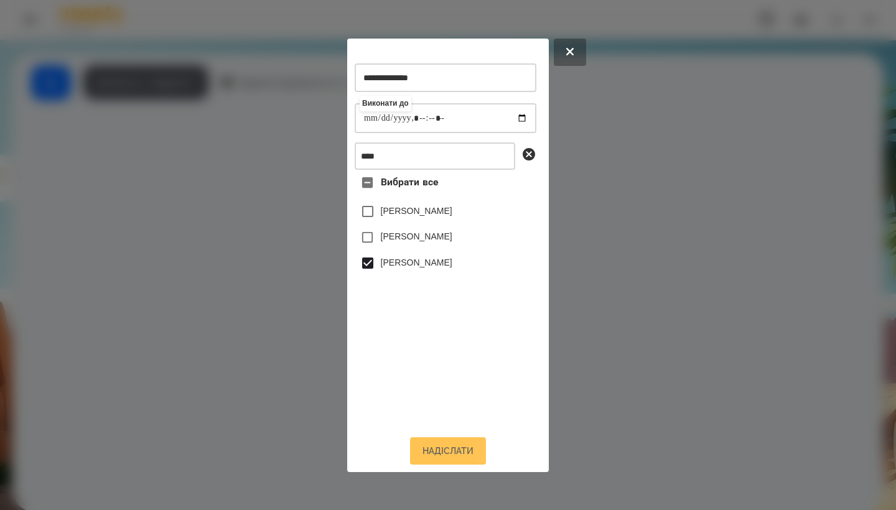
click at [453, 461] on button "Надіслати" at bounding box center [448, 451] width 76 height 27
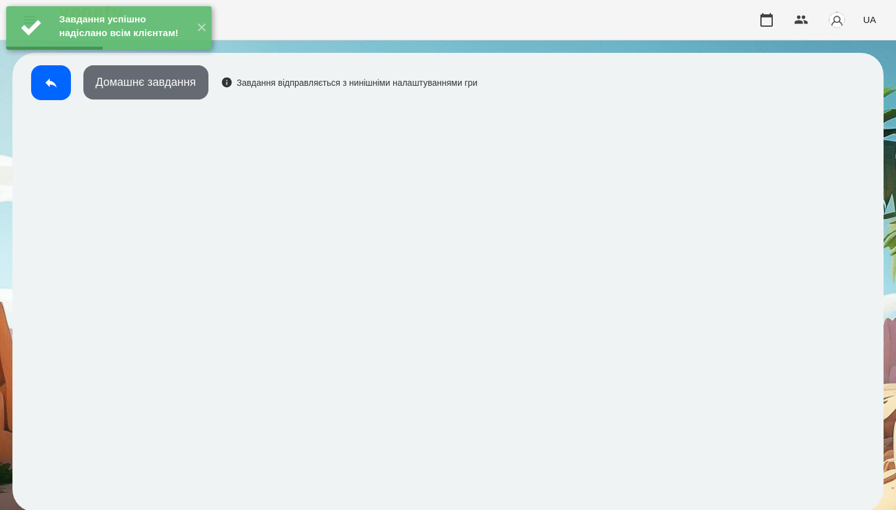
click at [178, 89] on button "Домашнє завдання" at bounding box center [145, 82] width 125 height 34
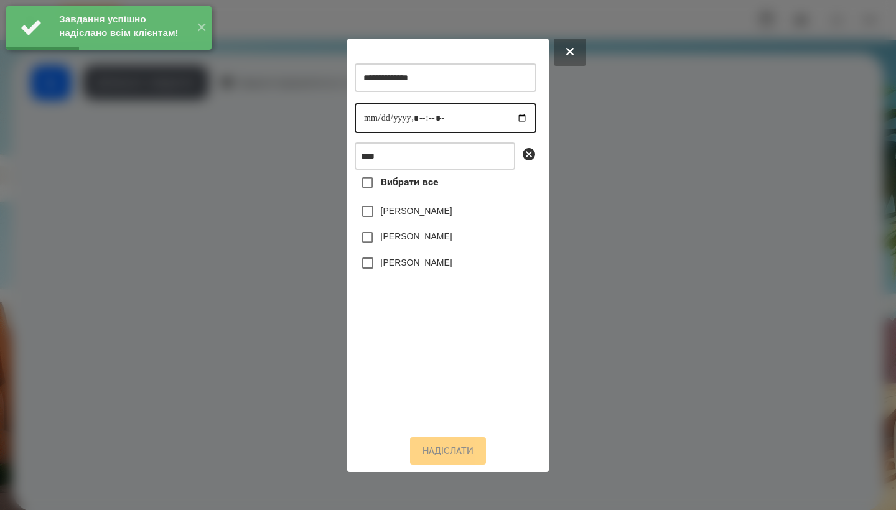
click at [366, 121] on input "datetime-local" at bounding box center [446, 118] width 182 height 30
type input "**********"
click at [425, 266] on label "[PERSON_NAME]" at bounding box center [417, 262] width 72 height 12
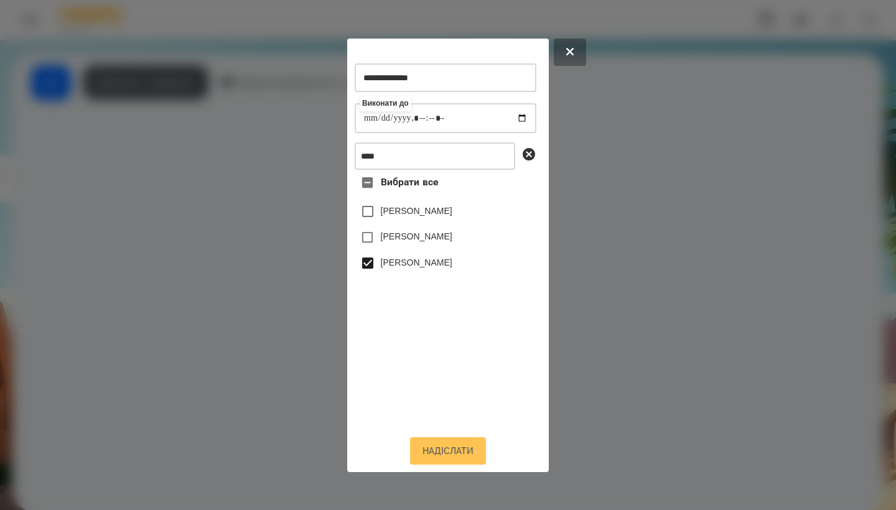
click at [443, 461] on button "Надіслати" at bounding box center [448, 451] width 76 height 27
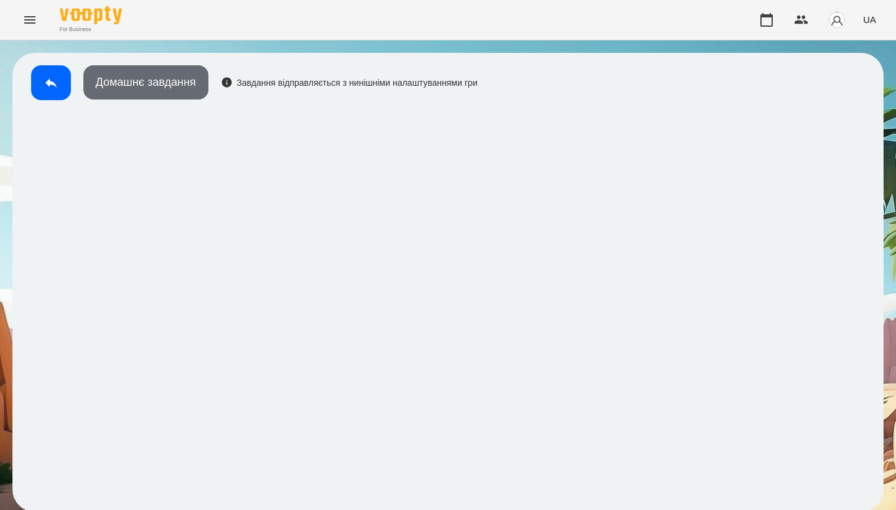
click at [170, 72] on button "Домашнє завдання" at bounding box center [145, 82] width 125 height 34
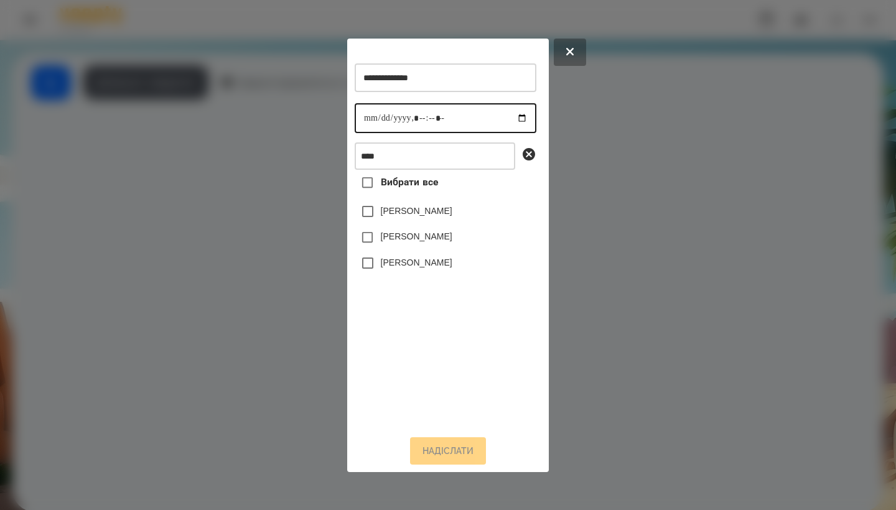
click at [375, 121] on input "datetime-local" at bounding box center [446, 118] width 182 height 30
type input "**********"
click at [419, 269] on label "[PERSON_NAME]" at bounding box center [417, 262] width 72 height 12
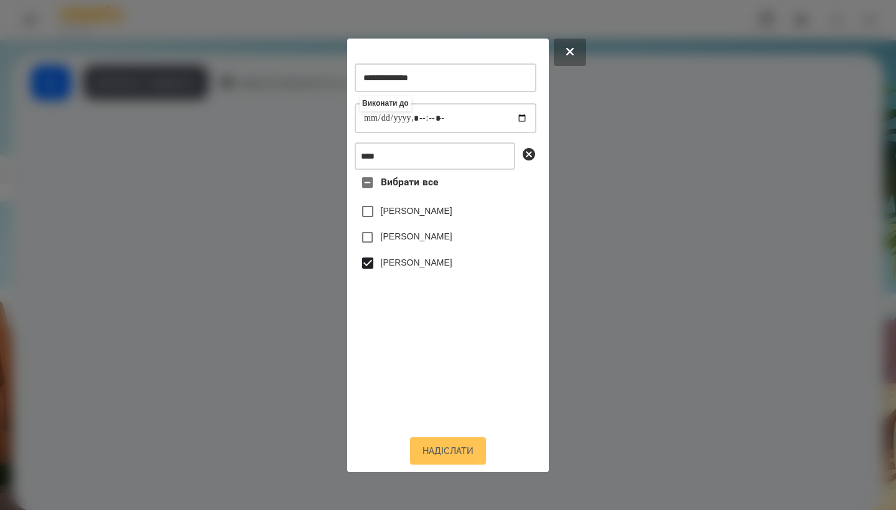
click at [451, 465] on button "Надіслати" at bounding box center [448, 451] width 76 height 27
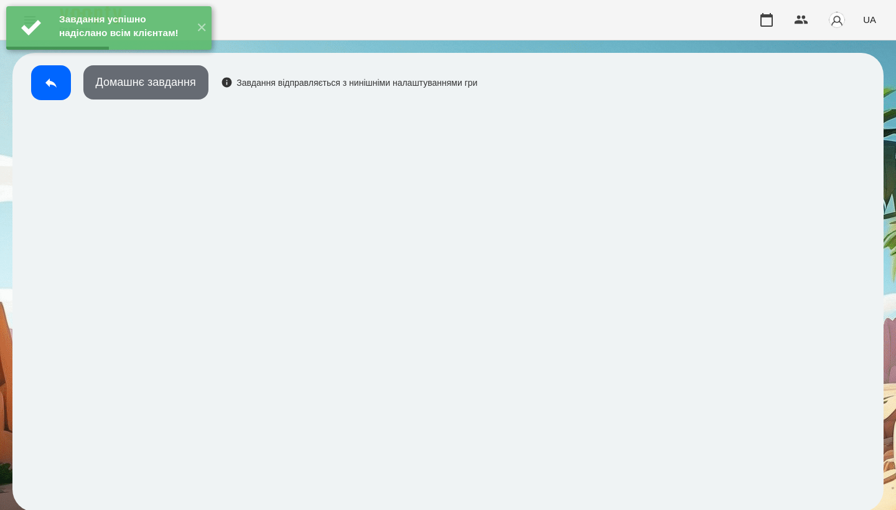
click at [186, 88] on button "Домашнє завдання" at bounding box center [145, 82] width 125 height 34
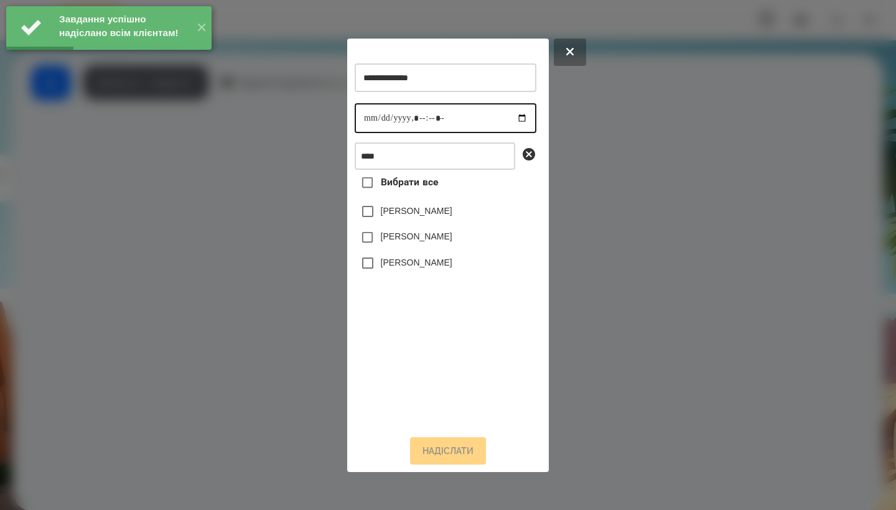
click at [355, 114] on input "datetime-local" at bounding box center [446, 118] width 182 height 30
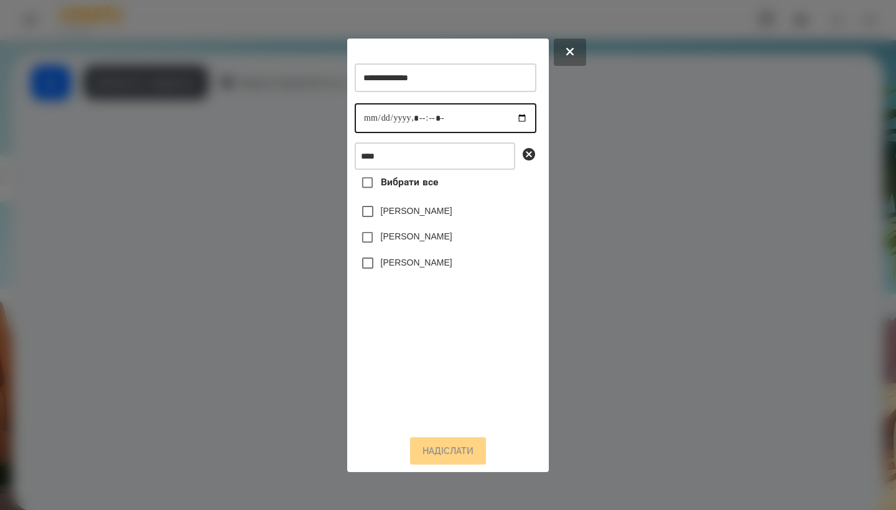
type input "**********"
click at [418, 267] on label "[PERSON_NAME]" at bounding box center [417, 262] width 72 height 12
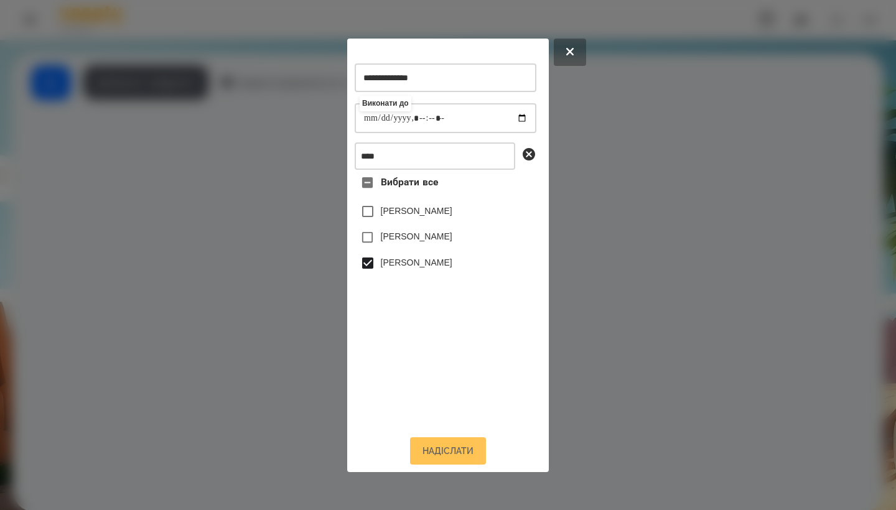
click at [449, 464] on button "Надіслати" at bounding box center [448, 451] width 76 height 27
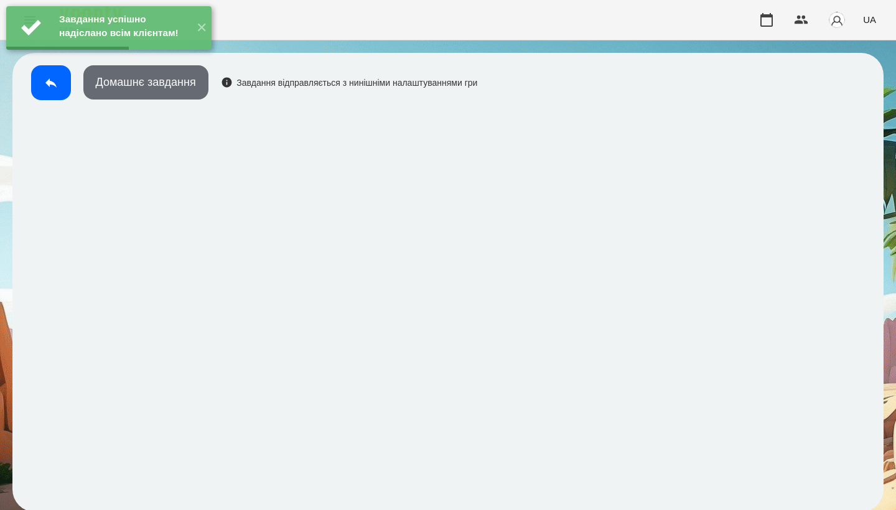
click at [189, 85] on button "Домашнє завдання" at bounding box center [145, 82] width 125 height 34
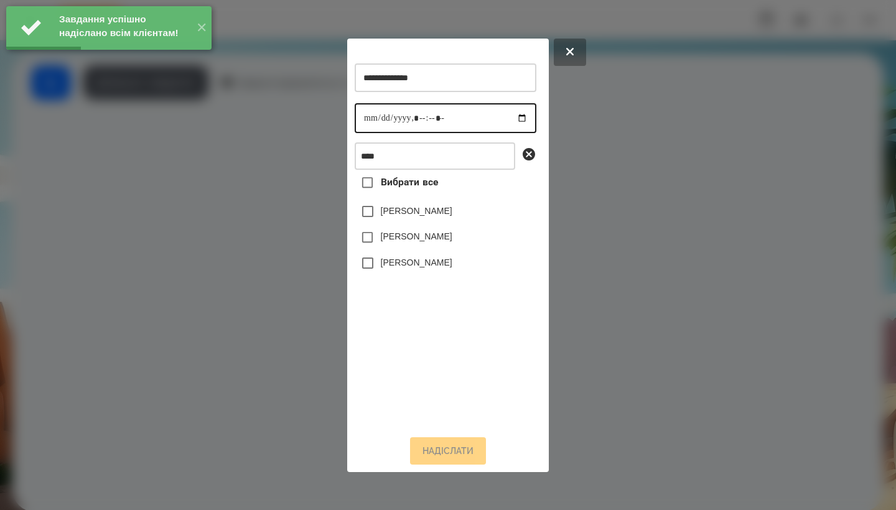
click at [372, 120] on input "datetime-local" at bounding box center [446, 118] width 182 height 30
type input "**********"
click at [410, 267] on label "[PERSON_NAME]" at bounding box center [417, 262] width 72 height 12
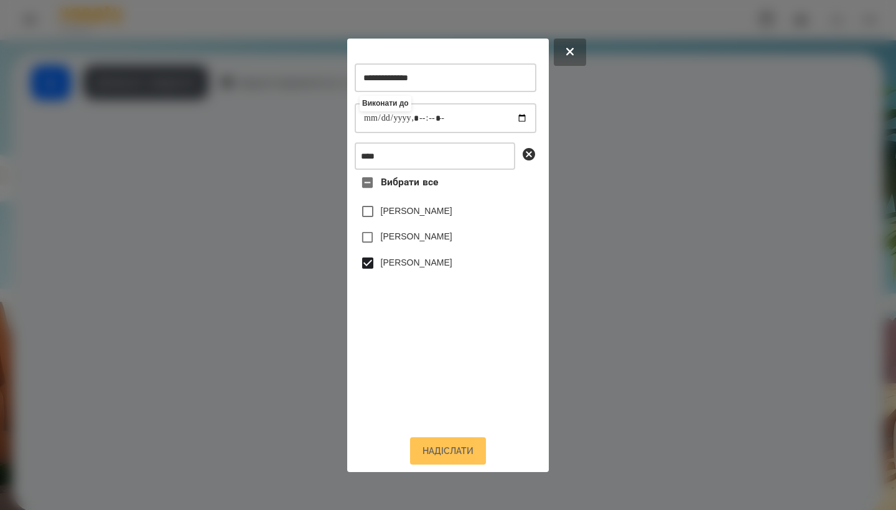
click at [436, 456] on button "Надіслати" at bounding box center [448, 451] width 76 height 27
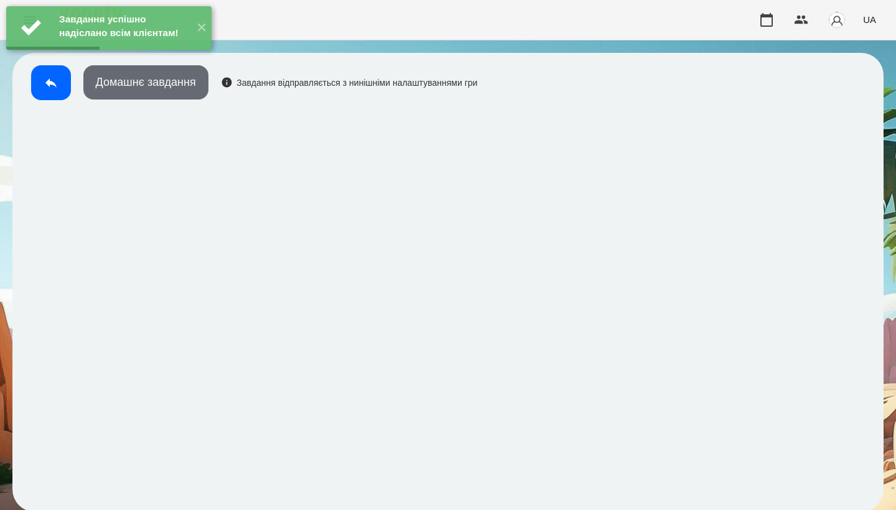
click at [200, 82] on button "Домашнє завдання" at bounding box center [145, 82] width 125 height 34
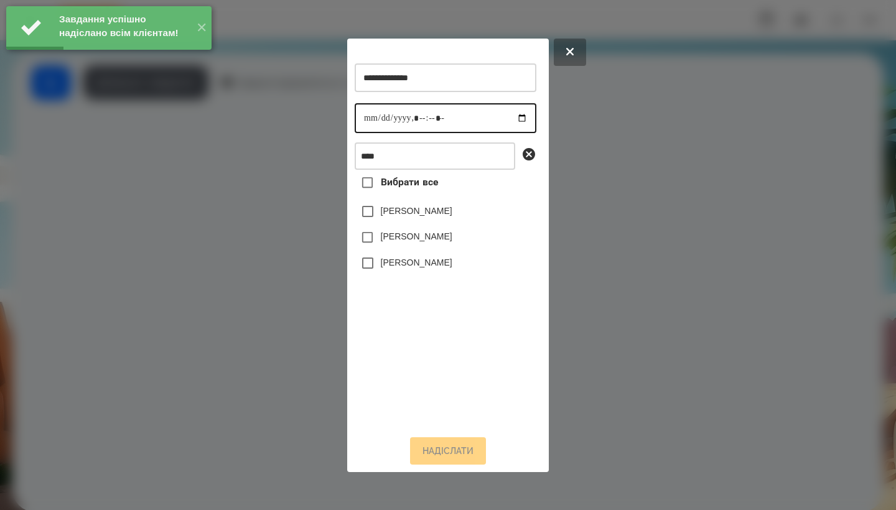
click at [372, 119] on input "datetime-local" at bounding box center [446, 118] width 182 height 30
type input "**********"
click at [413, 269] on label "[PERSON_NAME]" at bounding box center [417, 262] width 72 height 12
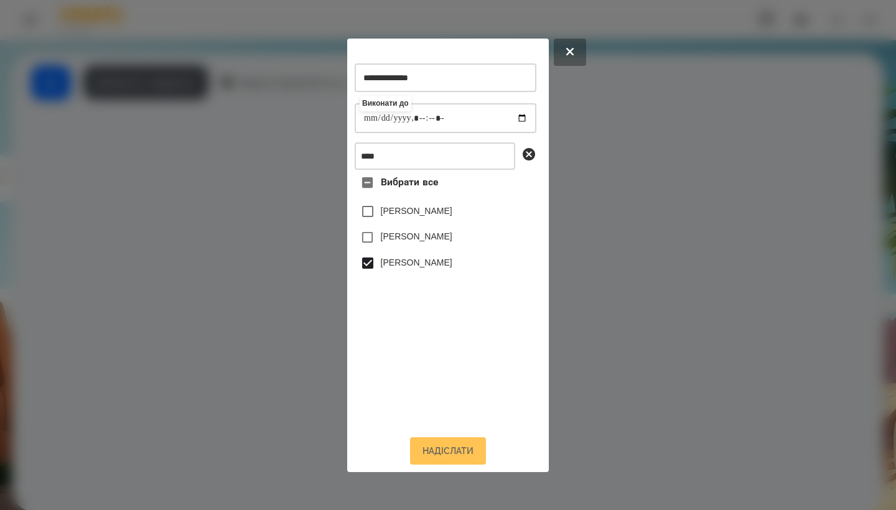
click at [454, 460] on button "Надіслати" at bounding box center [448, 451] width 76 height 27
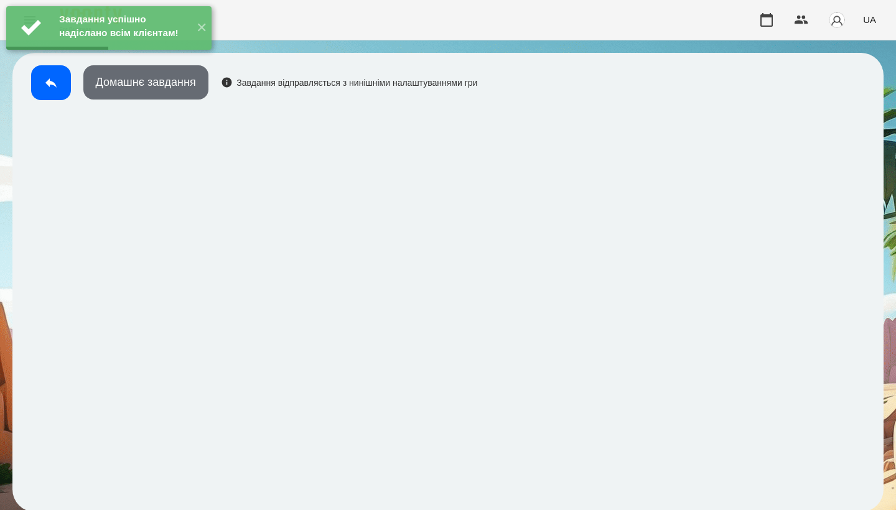
click at [154, 95] on button "Домашнє завдання" at bounding box center [145, 82] width 125 height 34
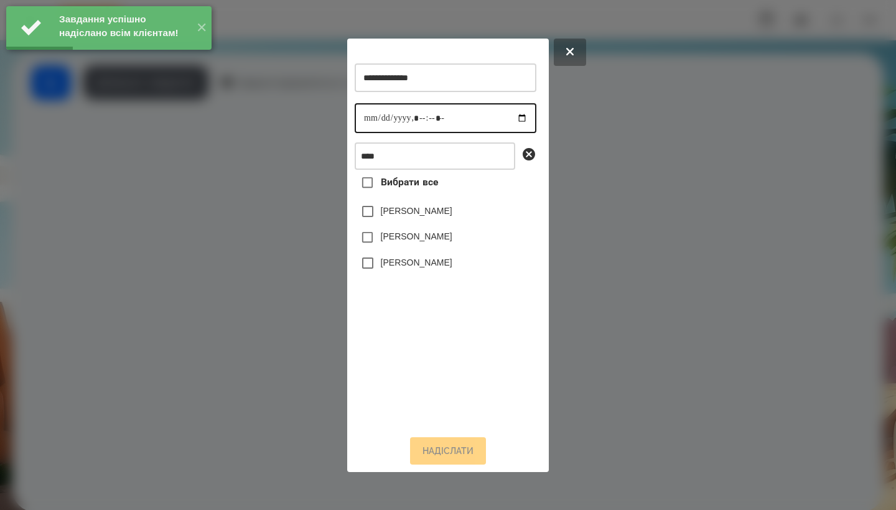
click at [369, 117] on input "datetime-local" at bounding box center [446, 118] width 182 height 30
type input "**********"
click at [419, 269] on label "[PERSON_NAME]" at bounding box center [417, 262] width 72 height 12
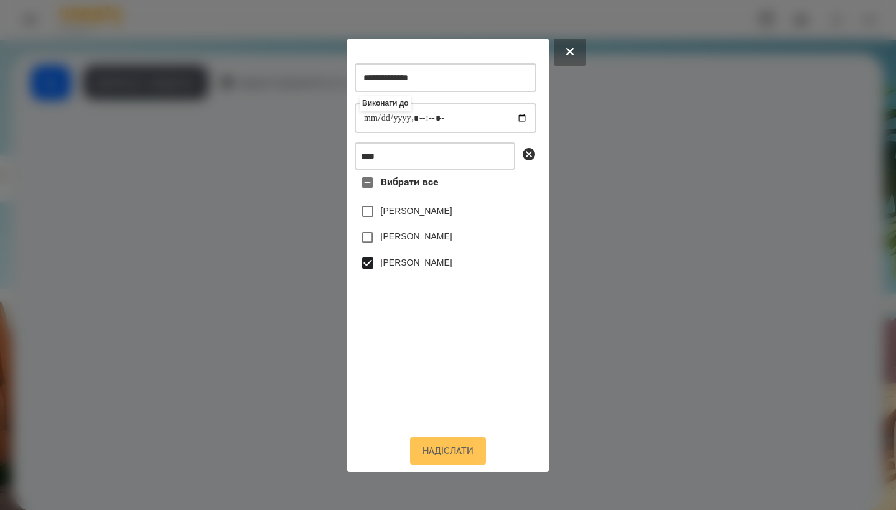
click at [432, 461] on button "Надіслати" at bounding box center [448, 451] width 76 height 27
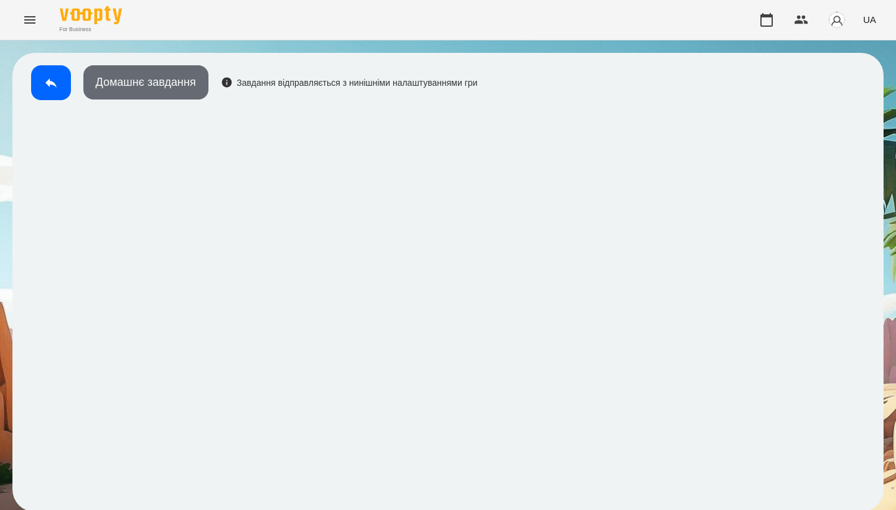
click at [176, 85] on button "Домашнє завдання" at bounding box center [145, 82] width 125 height 34
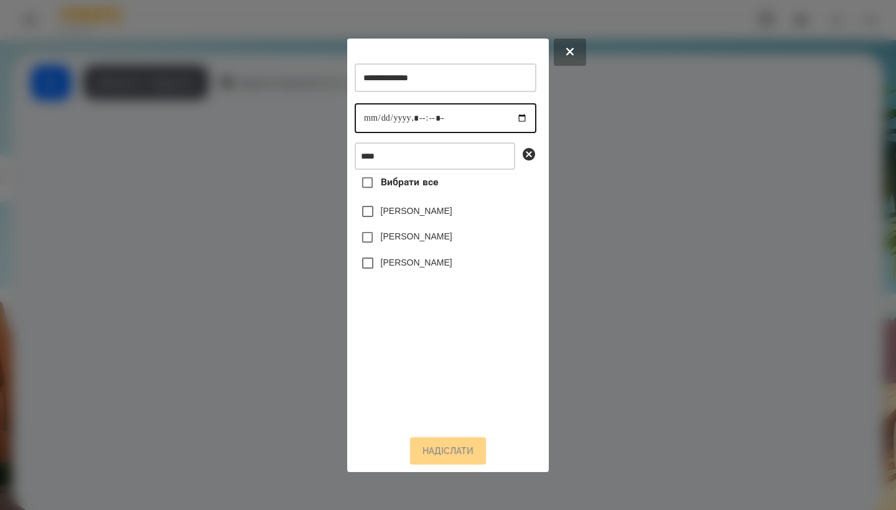
click at [367, 114] on input "datetime-local" at bounding box center [446, 118] width 182 height 30
type input "**********"
click at [429, 269] on label "[PERSON_NAME]" at bounding box center [417, 262] width 72 height 12
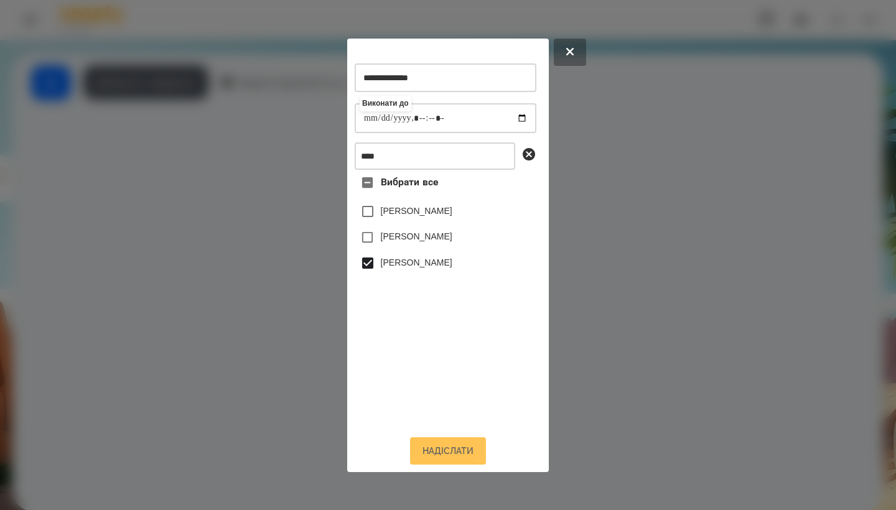
click at [442, 465] on button "Надіслати" at bounding box center [448, 451] width 76 height 27
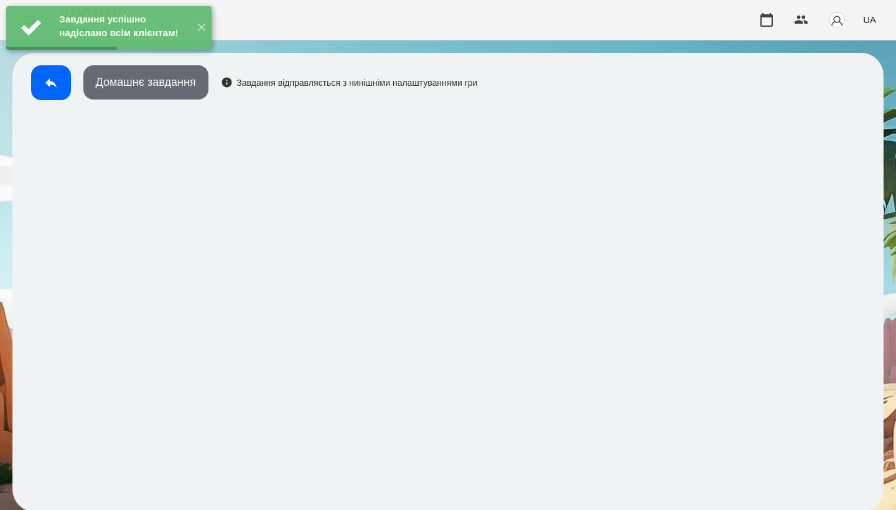
click at [192, 92] on button "Домашнє завдання" at bounding box center [145, 82] width 125 height 34
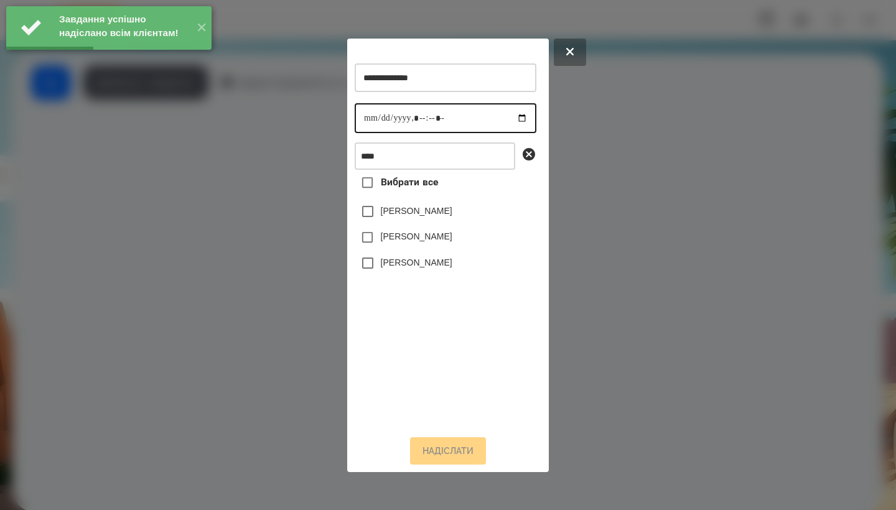
click at [369, 116] on input "datetime-local" at bounding box center [446, 118] width 182 height 30
type input "**********"
click at [406, 262] on label "[PERSON_NAME]" at bounding box center [417, 262] width 72 height 12
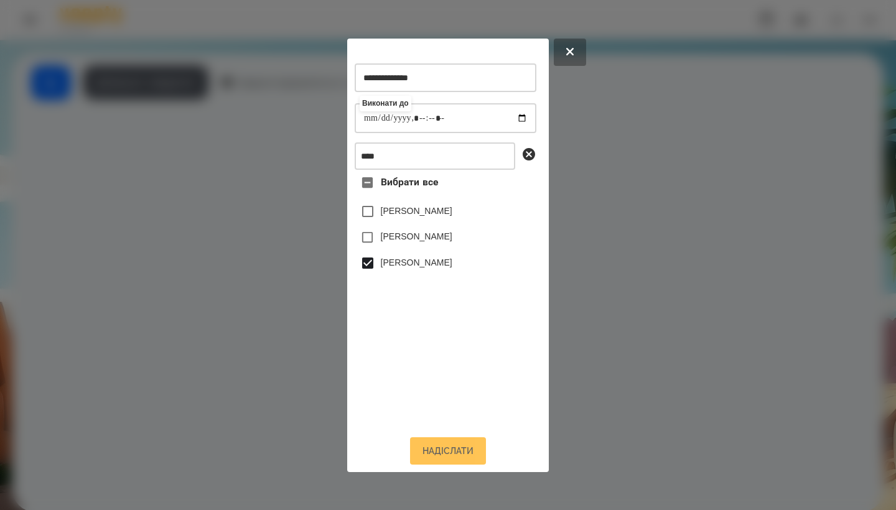
click at [438, 451] on button "Надіслати" at bounding box center [448, 451] width 76 height 27
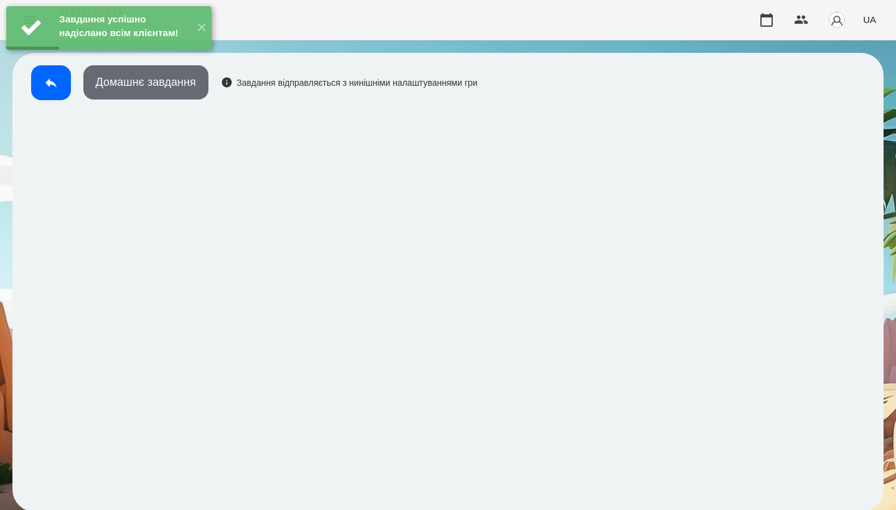
click at [199, 93] on button "Домашнє завдання" at bounding box center [145, 82] width 125 height 34
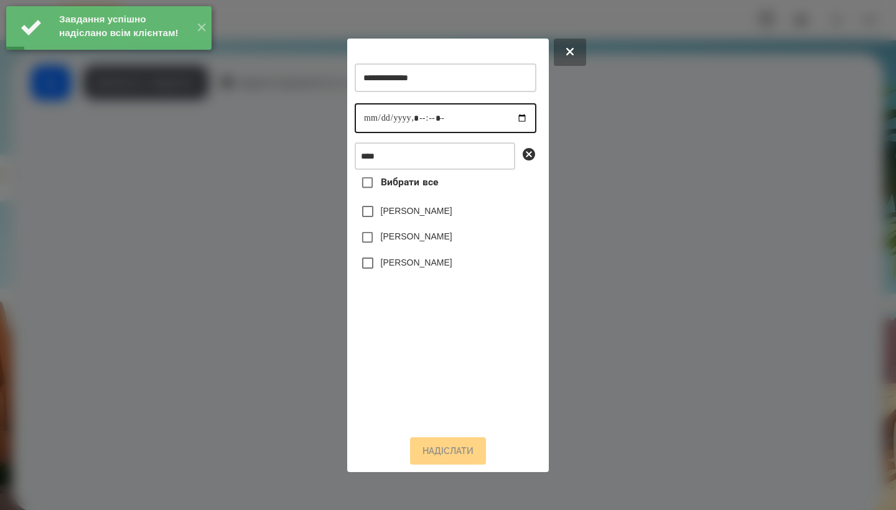
click at [360, 117] on input "datetime-local" at bounding box center [446, 118] width 182 height 30
type input "**********"
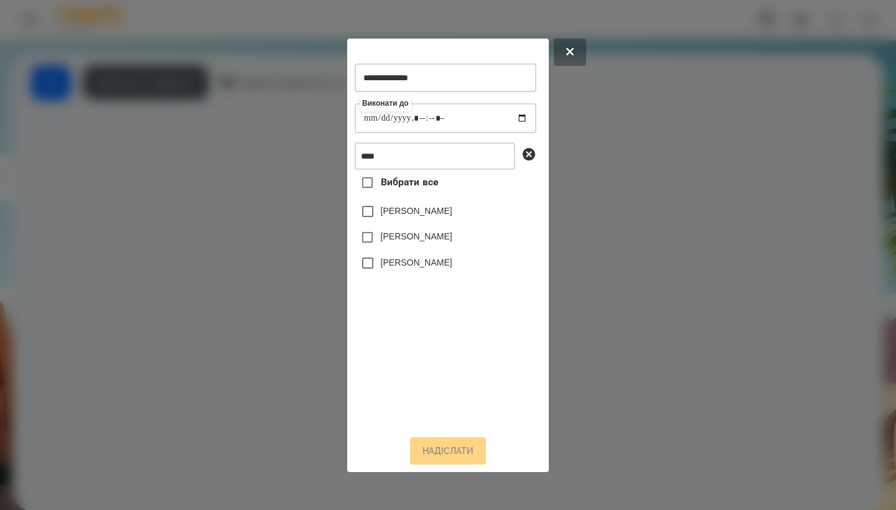
drag, startPoint x: 413, startPoint y: 266, endPoint x: 413, endPoint y: 285, distance: 18.7
click at [413, 266] on label "[PERSON_NAME]" at bounding box center [417, 262] width 72 height 12
click at [455, 454] on button "Надіслати" at bounding box center [448, 451] width 76 height 27
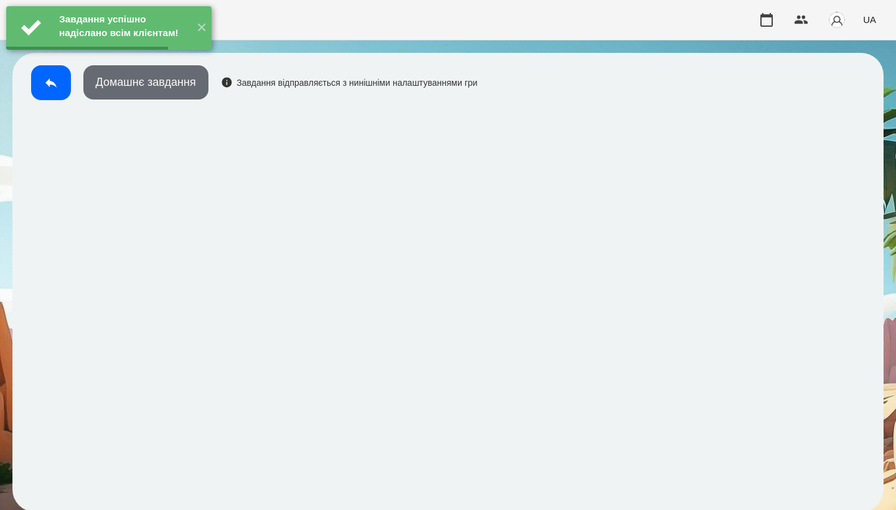
click at [139, 79] on button "Домашнє завдання" at bounding box center [145, 82] width 125 height 34
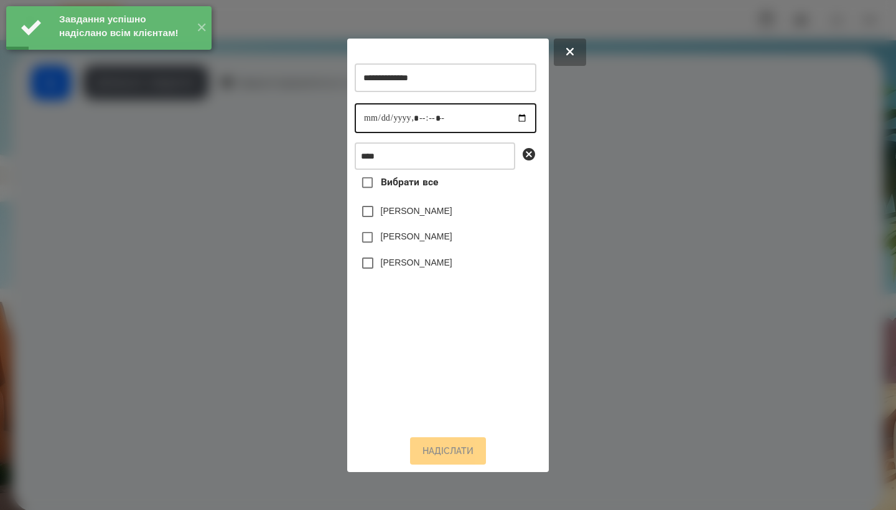
click at [373, 120] on input "datetime-local" at bounding box center [446, 118] width 182 height 30
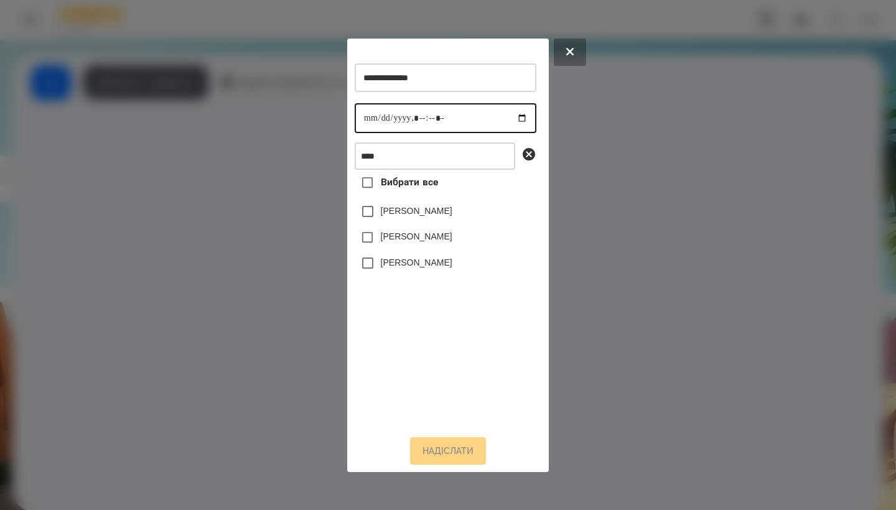
type input "**********"
click at [414, 264] on label "[PERSON_NAME]" at bounding box center [417, 262] width 72 height 12
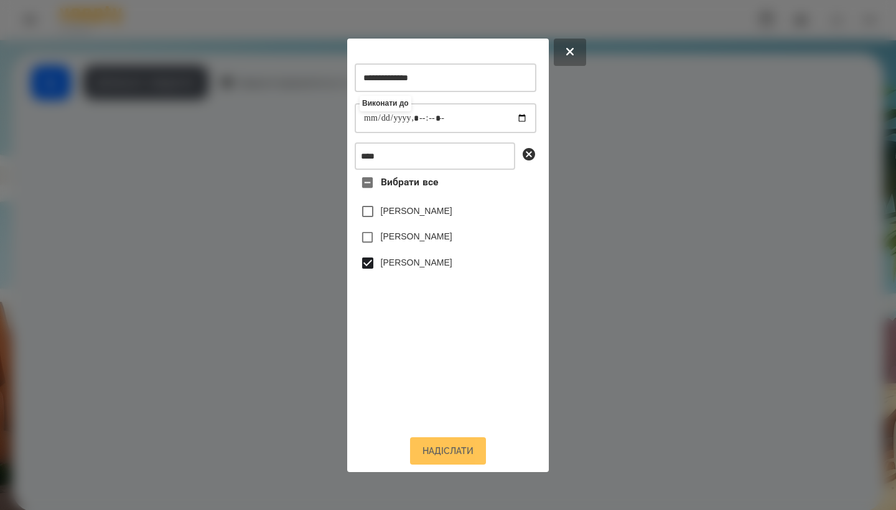
click at [438, 454] on button "Надіслати" at bounding box center [448, 451] width 76 height 27
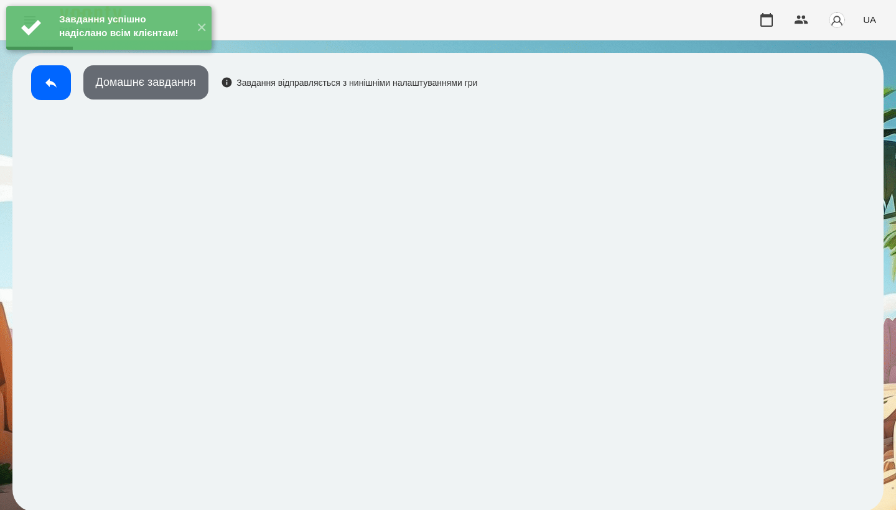
click at [177, 85] on button "Домашнє завдання" at bounding box center [145, 82] width 125 height 34
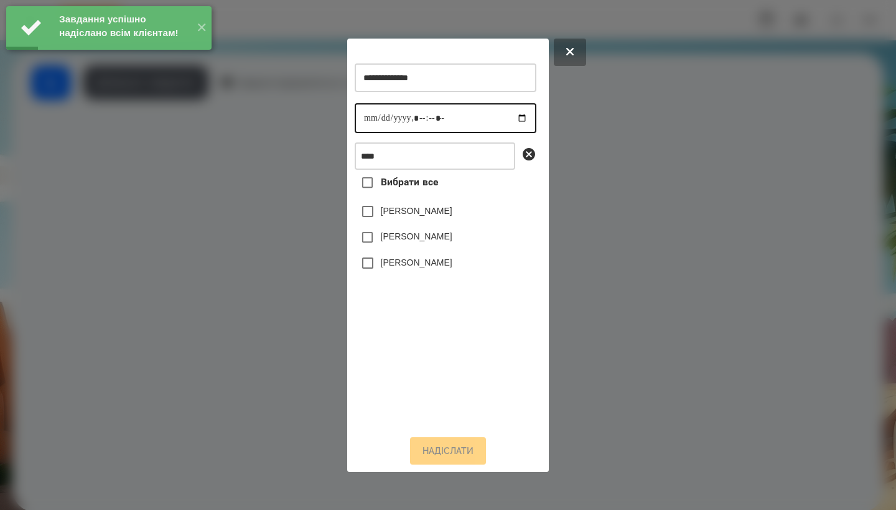
click at [370, 115] on input "datetime-local" at bounding box center [446, 118] width 182 height 30
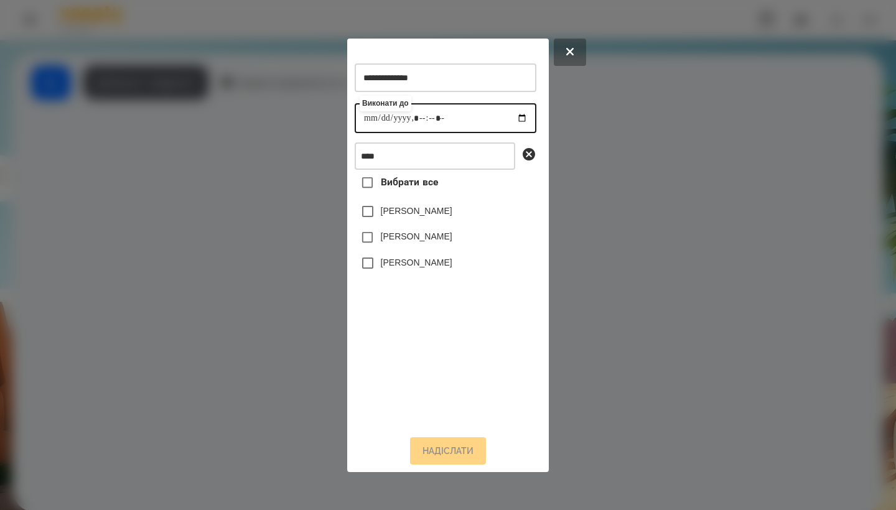
type input "**********"
click at [411, 269] on label "[PERSON_NAME]" at bounding box center [417, 262] width 72 height 12
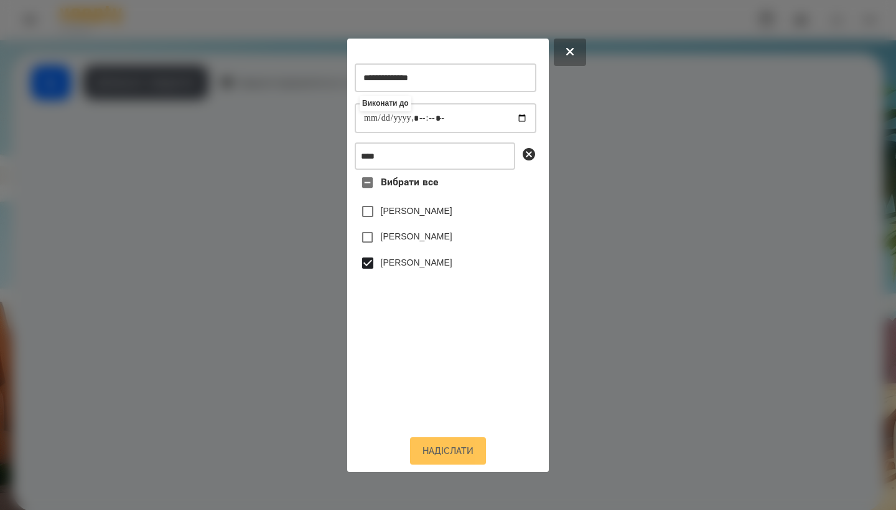
click at [442, 453] on button "Надіслати" at bounding box center [448, 451] width 76 height 27
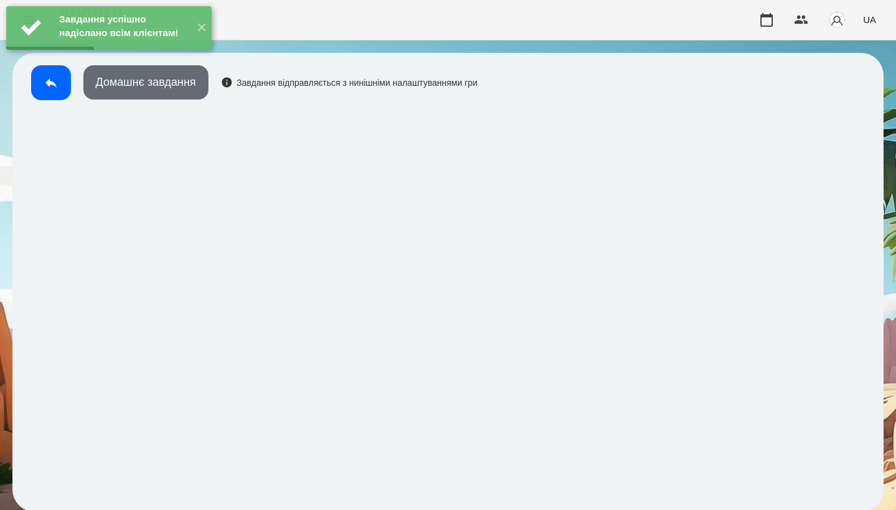
click at [146, 82] on button "Домашнє завдання" at bounding box center [145, 82] width 125 height 34
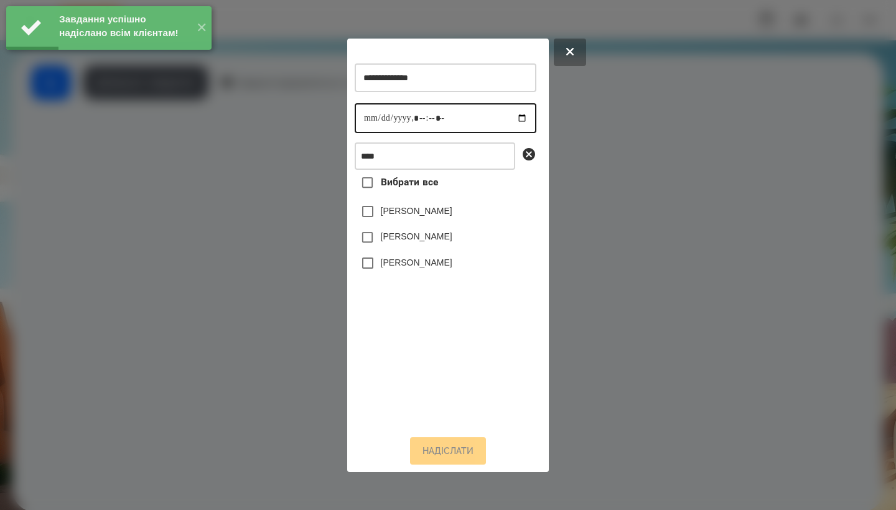
click at [374, 116] on input "datetime-local" at bounding box center [446, 118] width 182 height 30
type input "**********"
click at [425, 269] on label "[PERSON_NAME]" at bounding box center [417, 262] width 72 height 12
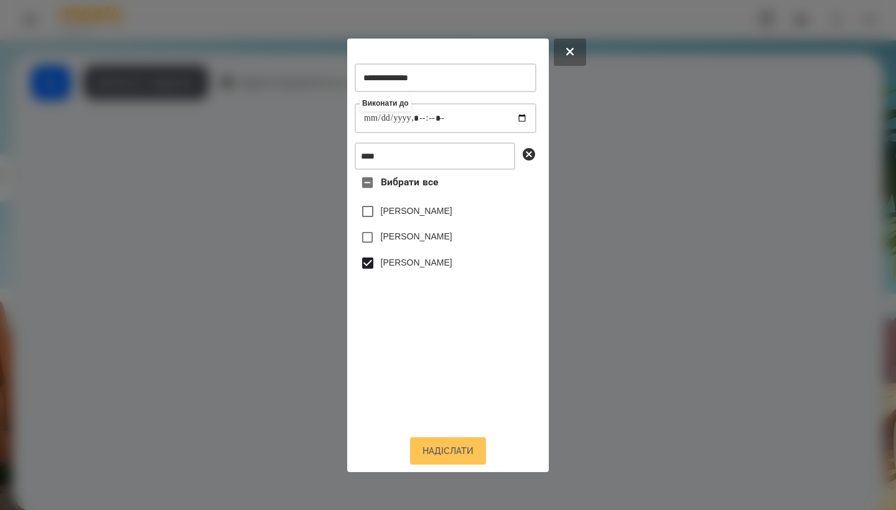
click at [454, 459] on button "Надіслати" at bounding box center [448, 451] width 76 height 27
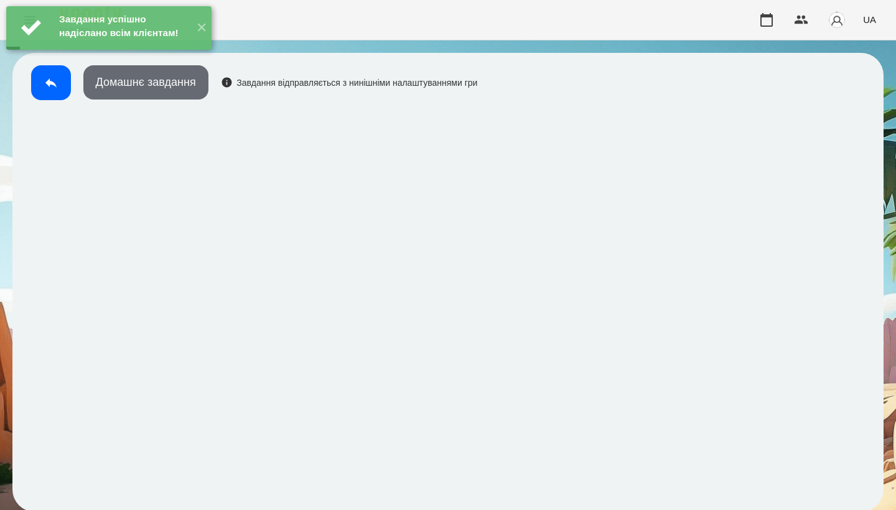
click at [176, 90] on button "Домашнє завдання" at bounding box center [145, 82] width 125 height 34
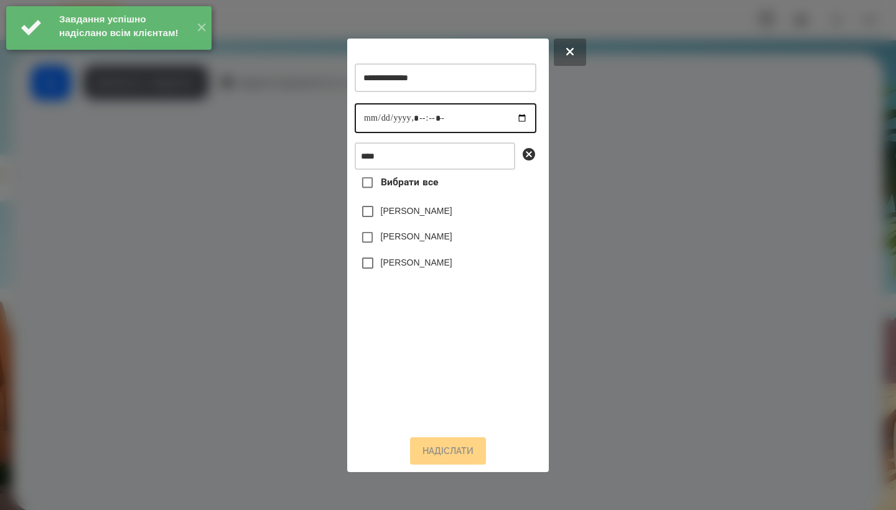
click at [355, 115] on input "datetime-local" at bounding box center [446, 118] width 182 height 30
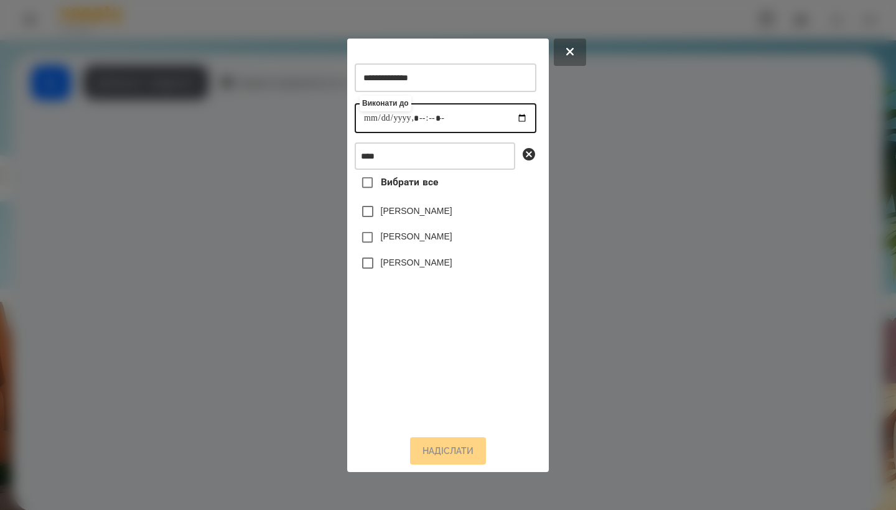
type input "**********"
click at [421, 269] on label "[PERSON_NAME]" at bounding box center [417, 262] width 72 height 12
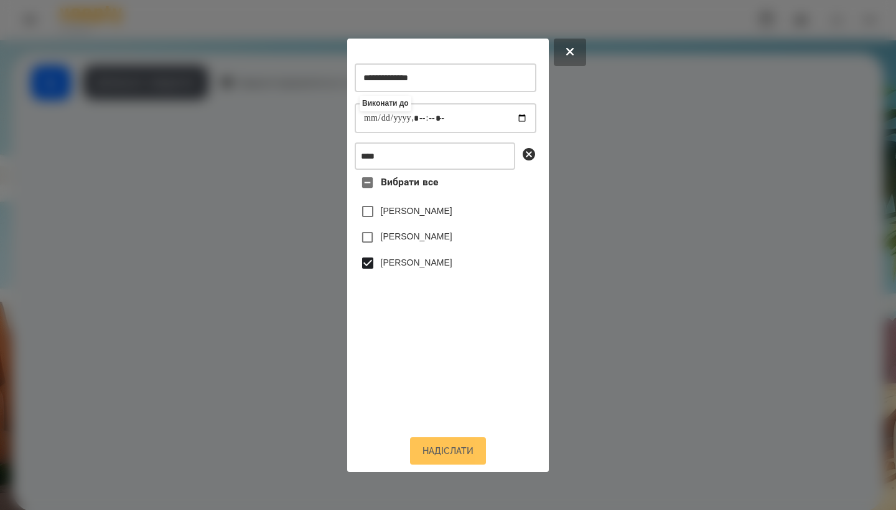
click at [442, 463] on button "Надіслати" at bounding box center [448, 451] width 76 height 27
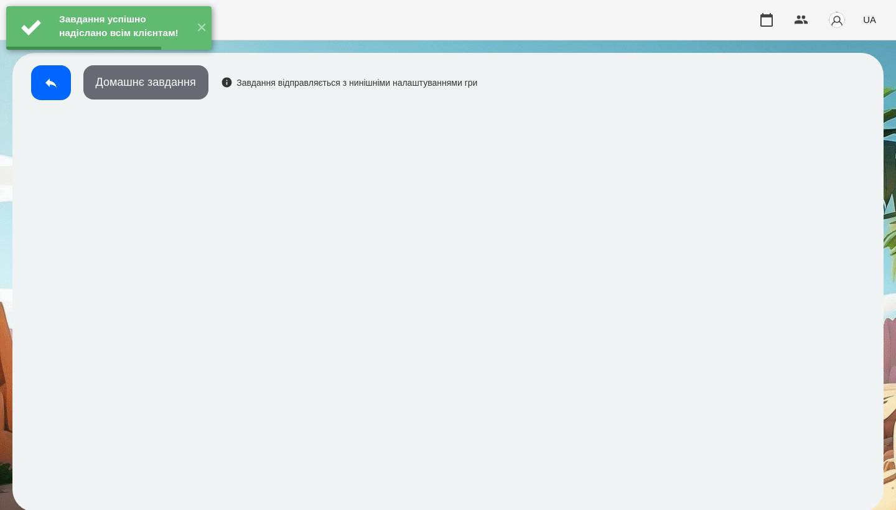
click at [162, 85] on button "Домашнє завдання" at bounding box center [145, 82] width 125 height 34
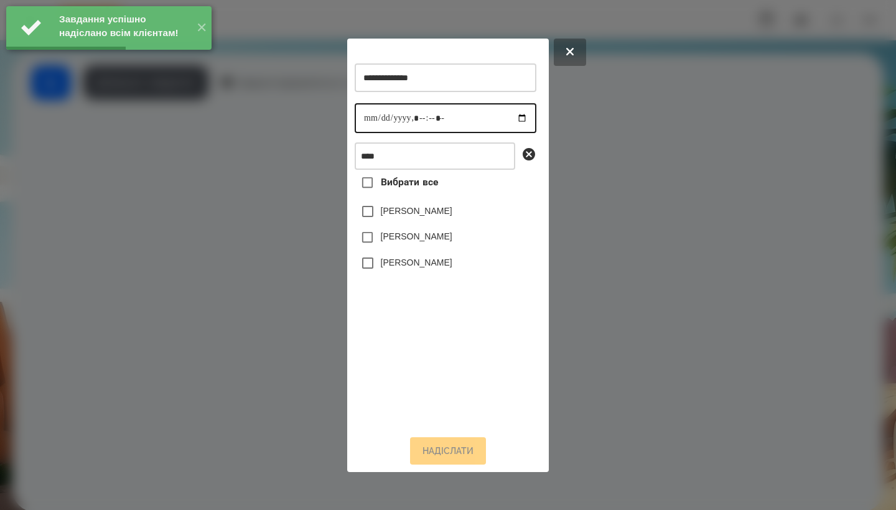
click at [365, 115] on input "datetime-local" at bounding box center [446, 118] width 182 height 30
type input "**********"
click at [431, 266] on label "[PERSON_NAME]" at bounding box center [417, 262] width 72 height 12
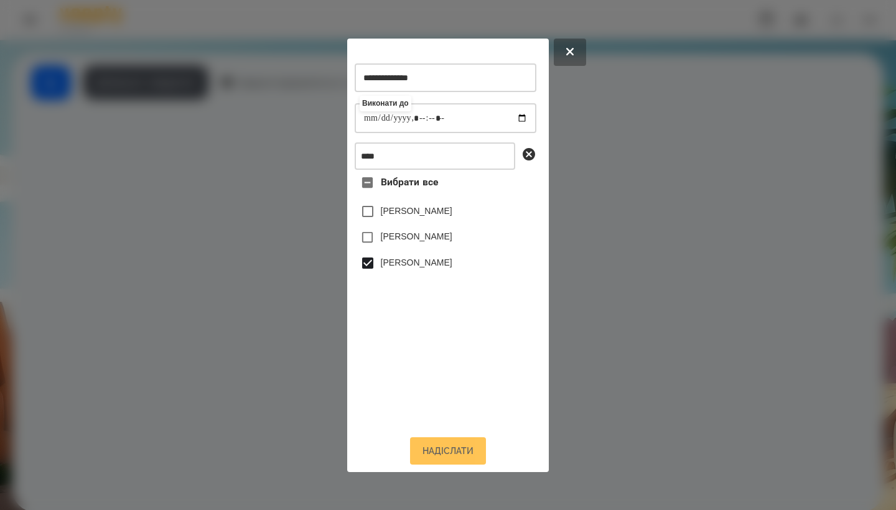
click at [434, 458] on button "Надіслати" at bounding box center [448, 451] width 76 height 27
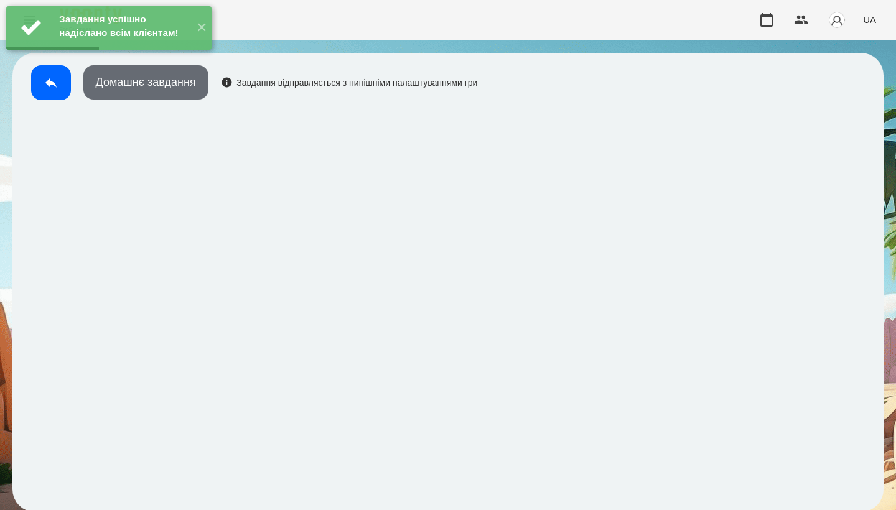
click at [153, 95] on button "Домашнє завдання" at bounding box center [145, 82] width 125 height 34
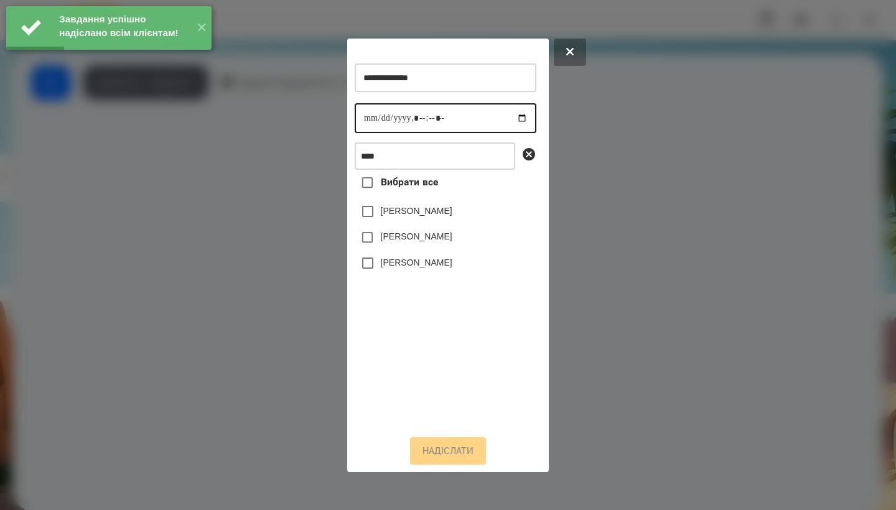
click at [372, 117] on input "datetime-local" at bounding box center [446, 118] width 182 height 30
type input "**********"
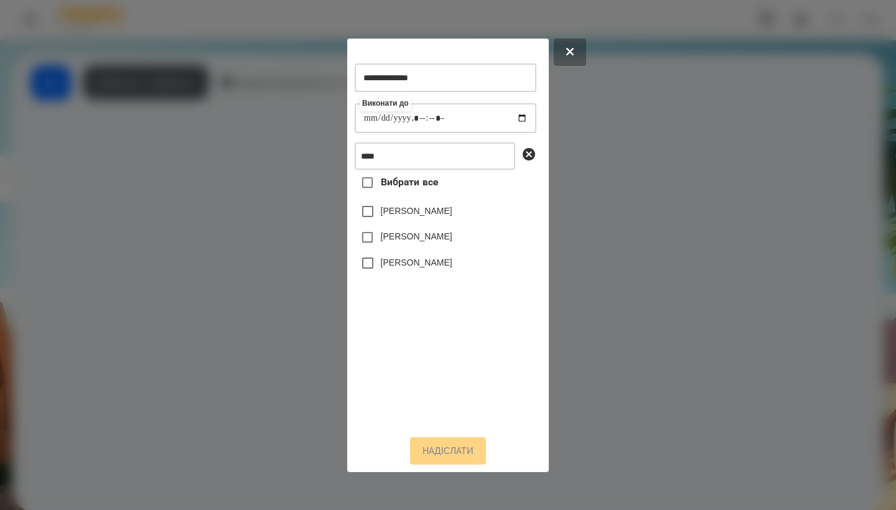
click at [421, 269] on label "[PERSON_NAME]" at bounding box center [417, 262] width 72 height 12
click at [458, 465] on button "Надіслати" at bounding box center [448, 451] width 76 height 27
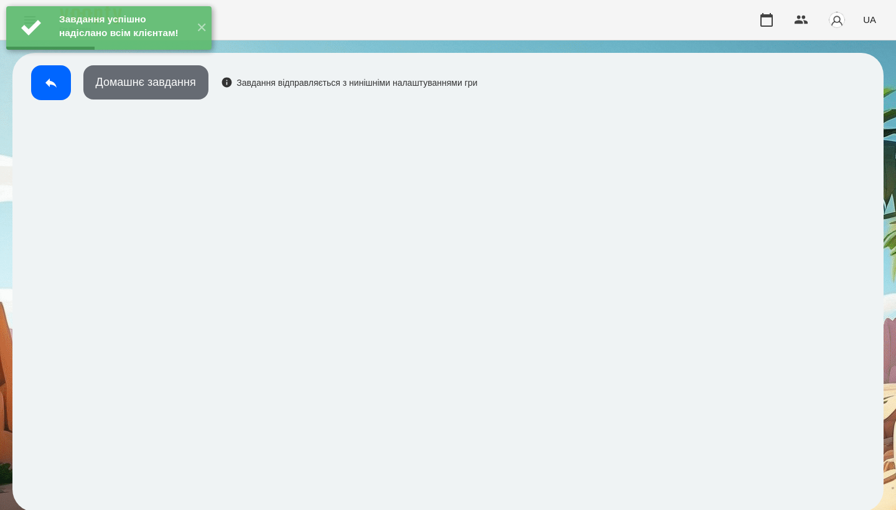
click at [170, 92] on button "Домашнє завдання" at bounding box center [145, 82] width 125 height 34
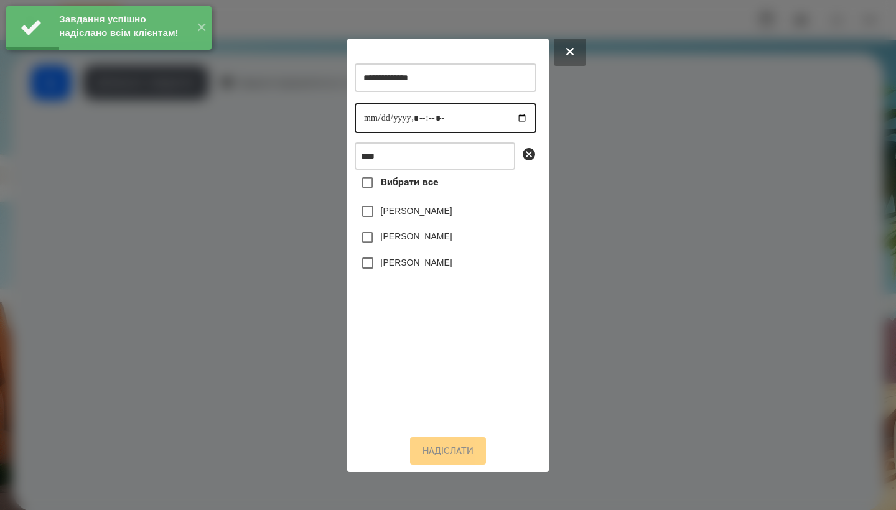
click at [374, 115] on input "datetime-local" at bounding box center [446, 118] width 182 height 30
type input "**********"
click at [411, 263] on label "[PERSON_NAME]" at bounding box center [417, 262] width 72 height 12
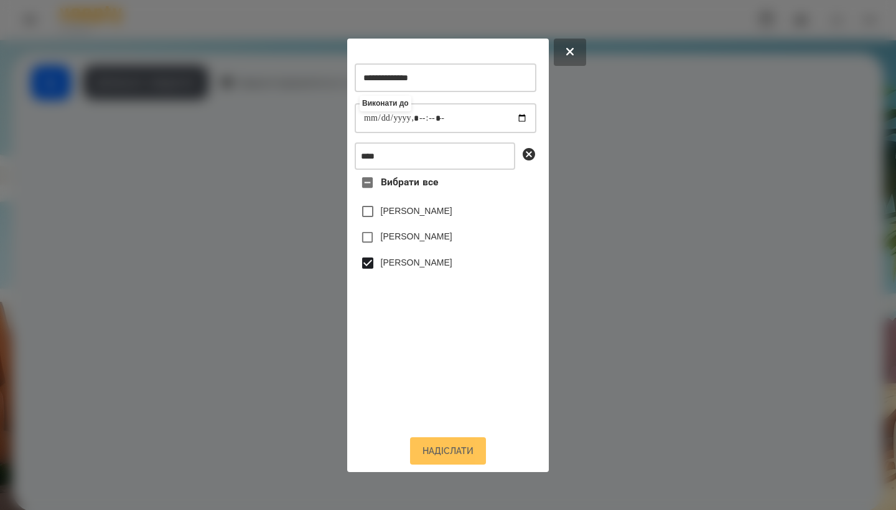
click at [453, 451] on button "Надіслати" at bounding box center [448, 451] width 76 height 27
